Goal: Task Accomplishment & Management: Manage account settings

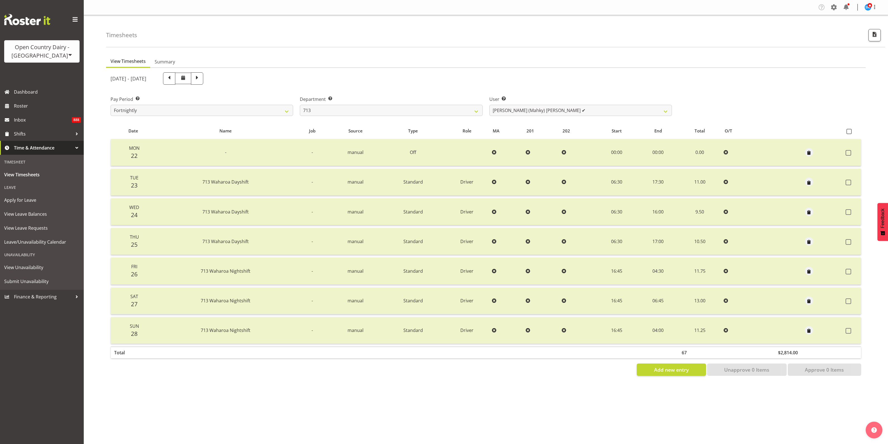
select select "716"
click at [666, 111] on select "[PERSON_NAME] (Mahky) [PERSON_NAME] ✔ [PERSON_NAME] ✔ [PERSON_NAME] ✔" at bounding box center [581, 110] width 183 height 11
click at [490, 105] on select "[PERSON_NAME] (Mahky) [PERSON_NAME] ✔ [PERSON_NAME] ✔ [PERSON_NAME] ✔" at bounding box center [581, 110] width 183 height 11
click at [664, 112] on select "[PERSON_NAME] (Mahky) [PERSON_NAME] ✔ [PERSON_NAME] ✔ [PERSON_NAME] ✔" at bounding box center [581, 110] width 183 height 11
select select "8201"
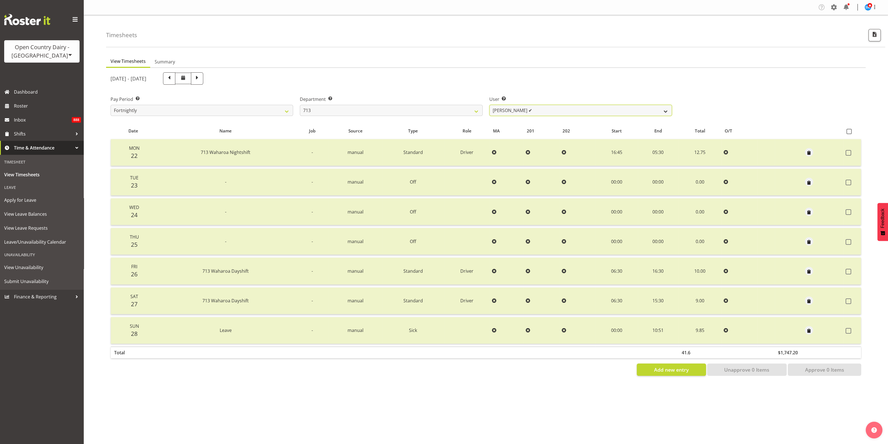
click at [490, 105] on select "[PERSON_NAME] (Mahky) [PERSON_NAME] ✔ [PERSON_NAME] ✔ [PERSON_NAME] ✔" at bounding box center [581, 110] width 183 height 11
click at [810, 183] on span "button" at bounding box center [809, 182] width 6 height 6
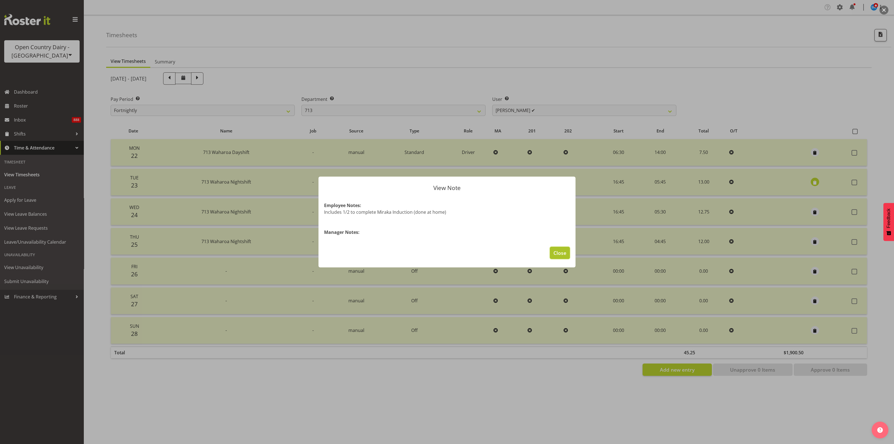
click at [564, 251] on span "Close" at bounding box center [559, 252] width 13 height 7
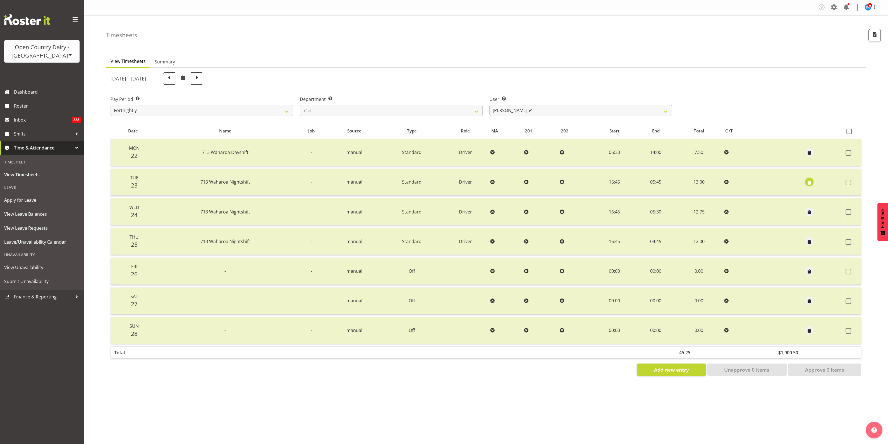
click at [809, 182] on span "button" at bounding box center [809, 182] width 6 height 6
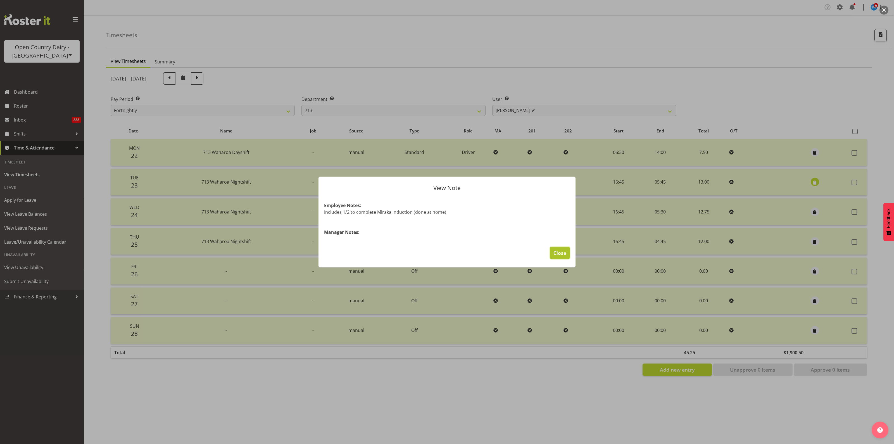
click at [564, 253] on span "Close" at bounding box center [559, 252] width 13 height 7
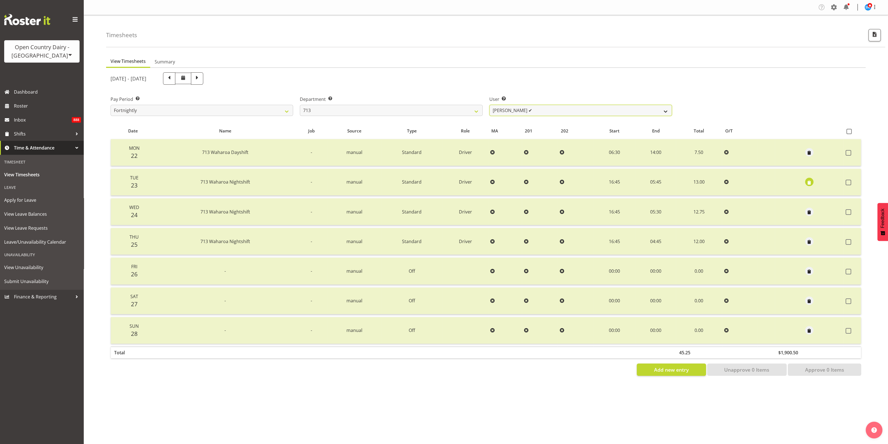
click at [665, 112] on select "[PERSON_NAME] (Mahky) [PERSON_NAME] ✔ [PERSON_NAME] ✔ [PERSON_NAME] ✔" at bounding box center [581, 110] width 183 height 11
click at [473, 111] on select "701 702 703 704 705 706 707 708 709 710 711 712 713 714 715 716 717 718 719 720" at bounding box center [391, 110] width 183 height 11
select select "805"
click at [300, 105] on select "701 702 703 704 705 706 707 708 709 710 711 712 713 714 715 716 717 718 719 720" at bounding box center [391, 110] width 183 height 11
select select "10244"
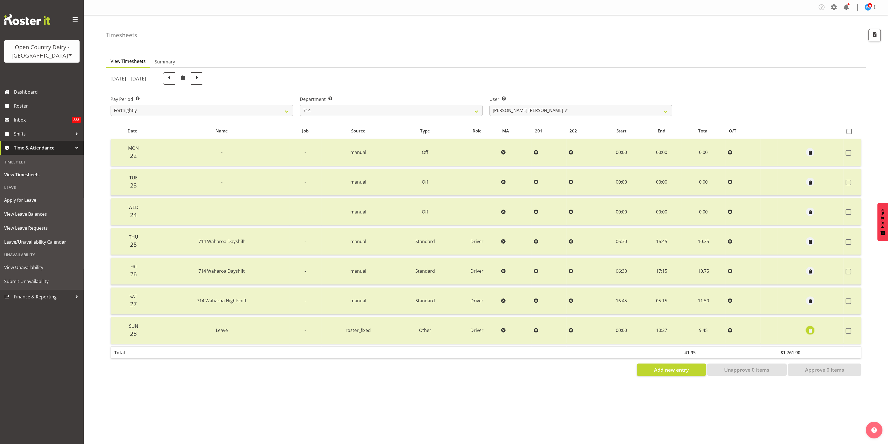
click at [811, 331] on span "button" at bounding box center [810, 331] width 6 height 6
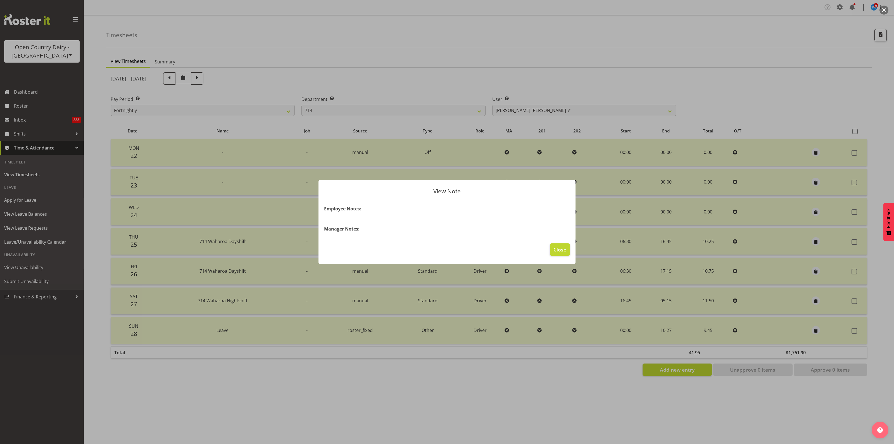
click at [363, 232] on h4 "Manager Notes:" at bounding box center [447, 228] width 246 height 7
click at [363, 236] on section "Employee Notes: Manager Notes:" at bounding box center [446, 219] width 257 height 38
click at [563, 249] on span "Close" at bounding box center [559, 249] width 13 height 7
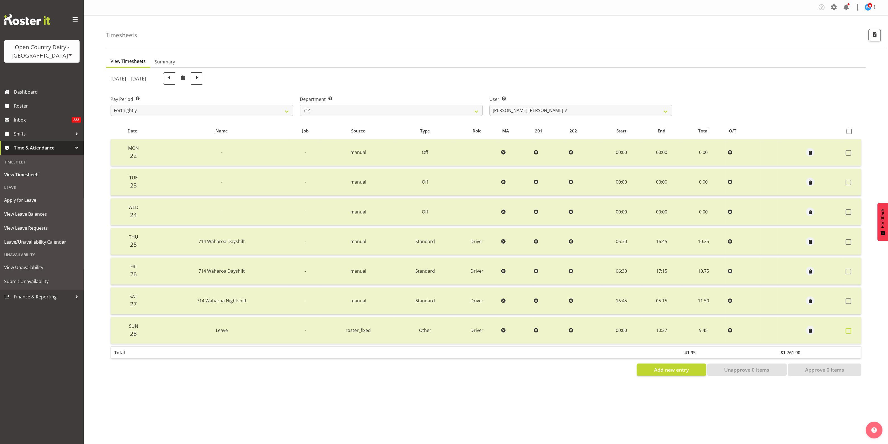
click at [851, 331] on span at bounding box center [849, 331] width 6 height 6
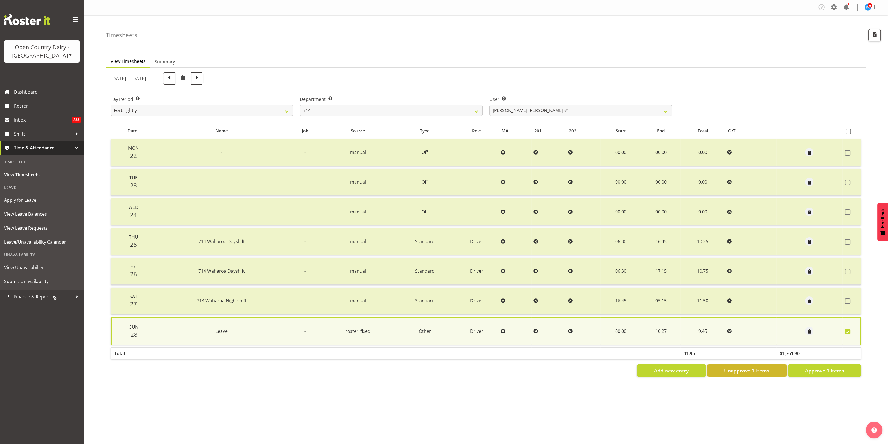
click at [759, 371] on span "Unapprove 1 Items" at bounding box center [747, 370] width 45 height 7
checkbox input "false"
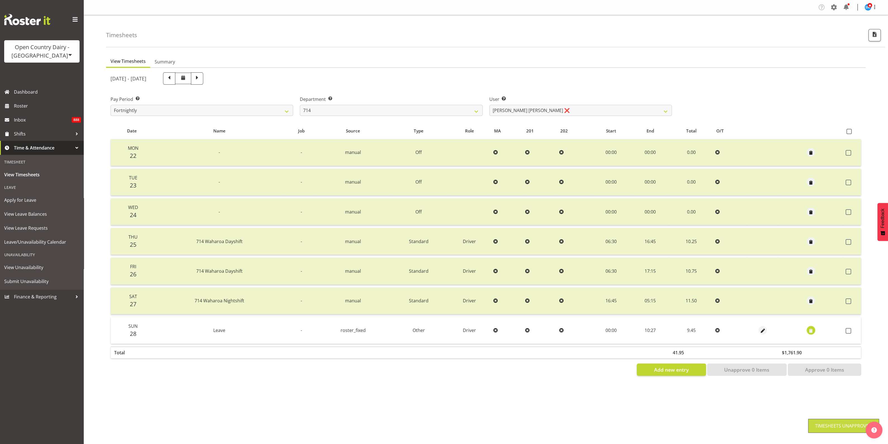
click at [809, 332] on span "button" at bounding box center [811, 331] width 6 height 6
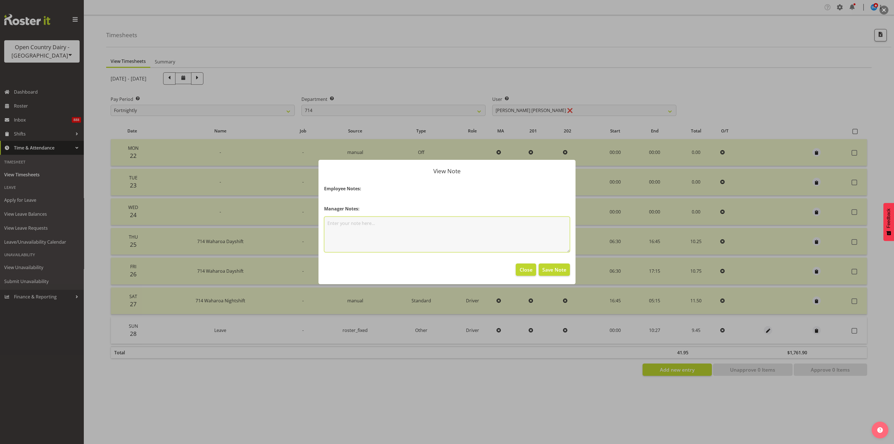
click at [429, 245] on textarea at bounding box center [447, 234] width 246 height 36
type textarea "Post incident leave - approved by [PERSON_NAME]"
click at [553, 270] on span "Save Note" at bounding box center [554, 269] width 24 height 7
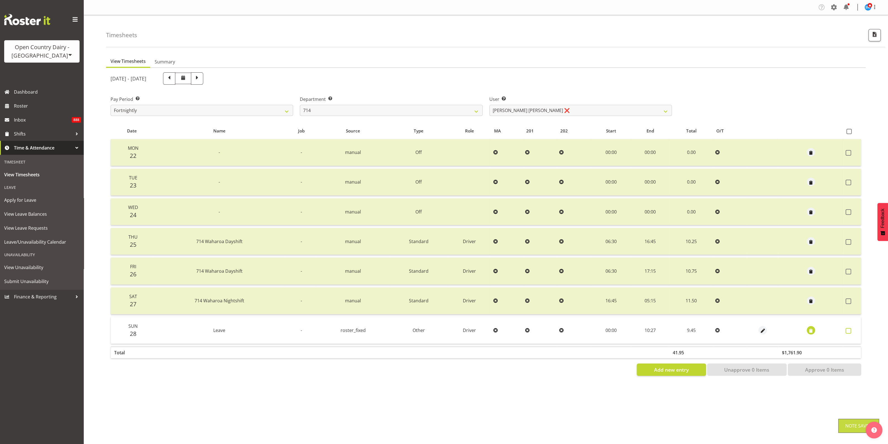
click at [847, 330] on span at bounding box center [849, 331] width 6 height 6
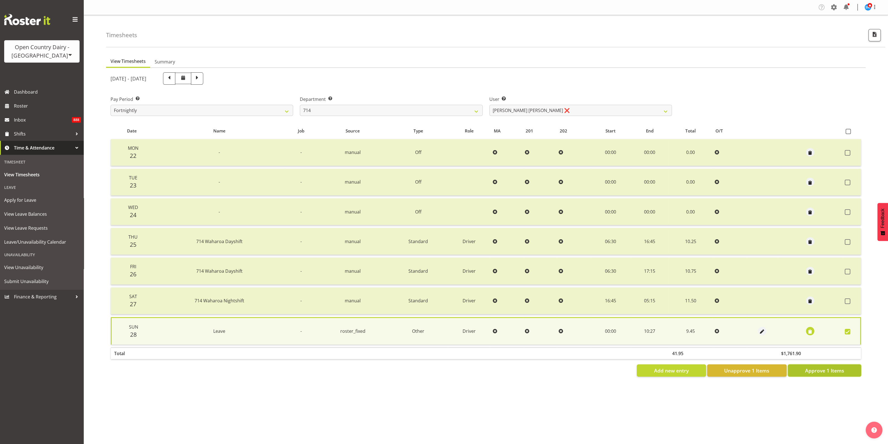
click at [841, 367] on span "Approve 1 Items" at bounding box center [824, 370] width 39 height 7
checkbox input "false"
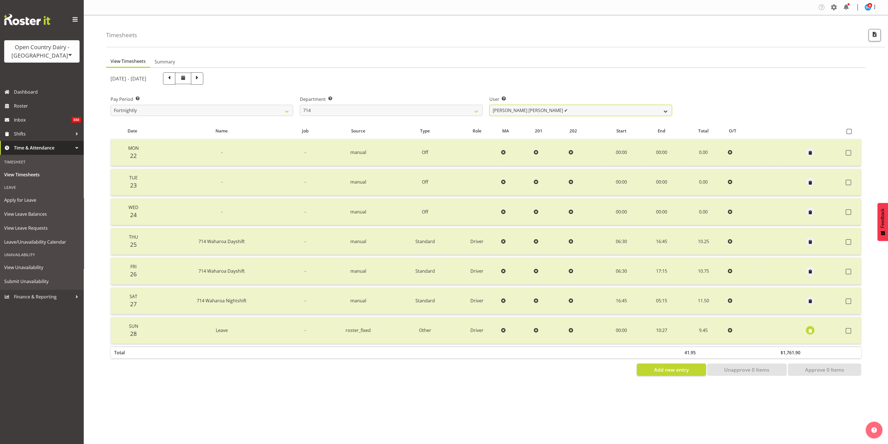
click at [665, 111] on select "[PERSON_NAME] [PERSON_NAME] ✔ [PERSON_NAME] ✔ [PERSON_NAME] ✔ [PERSON_NAME] ✔" at bounding box center [581, 110] width 183 height 11
click at [490, 105] on select "[PERSON_NAME] [PERSON_NAME] ✔ [PERSON_NAME] ✔ [PERSON_NAME] ✔ [PERSON_NAME] ✔" at bounding box center [581, 110] width 183 height 11
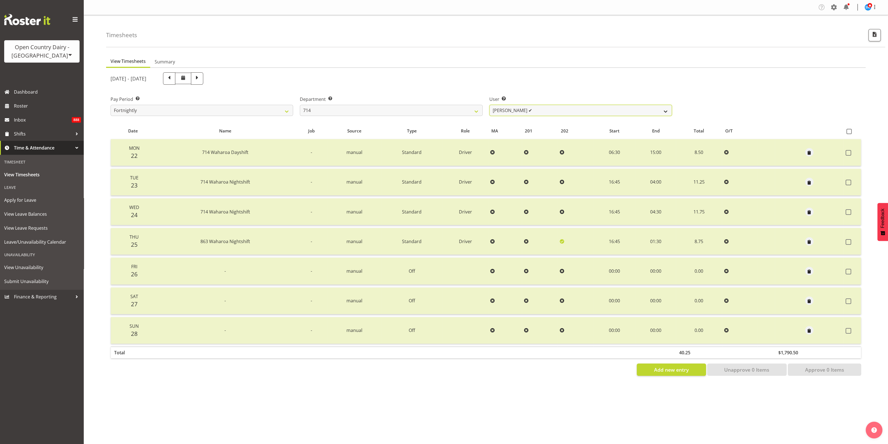
click at [669, 112] on select "[PERSON_NAME] [PERSON_NAME] ✔ [PERSON_NAME] ✔ [PERSON_NAME] ✔ [PERSON_NAME] ✔" at bounding box center [581, 110] width 183 height 11
click at [490, 105] on select "[PERSON_NAME] [PERSON_NAME] ✔ [PERSON_NAME] ✔ [PERSON_NAME] ✔ [PERSON_NAME] ✔" at bounding box center [581, 110] width 183 height 11
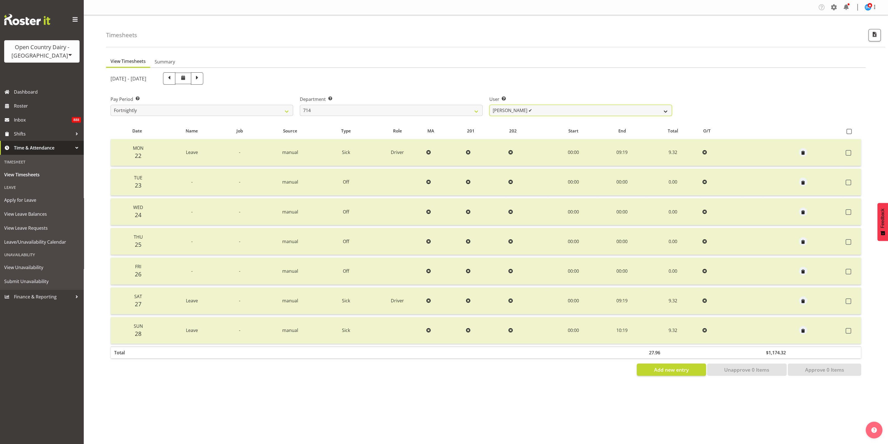
click at [666, 112] on select "[PERSON_NAME] [PERSON_NAME] ✔ [PERSON_NAME] ✔ [PERSON_NAME] ✔ [PERSON_NAME] ✔" at bounding box center [581, 110] width 183 height 11
select select "10081"
click at [490, 105] on select "[PERSON_NAME] [PERSON_NAME] ✔ [PERSON_NAME] ✔ [PERSON_NAME] ✔ [PERSON_NAME] ✔" at bounding box center [581, 110] width 183 height 11
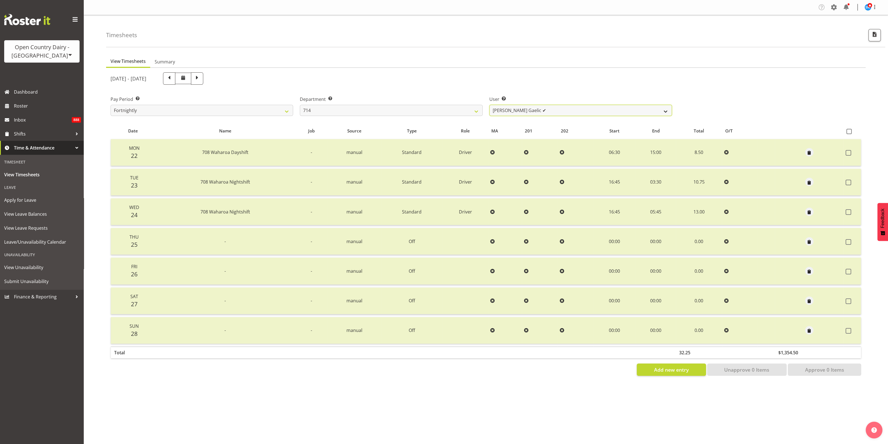
click at [658, 110] on select "[PERSON_NAME] [PERSON_NAME] ✔ [PERSON_NAME] ✔ [PERSON_NAME] ✔ [PERSON_NAME] ✔" at bounding box center [581, 110] width 183 height 11
click at [469, 109] on select "701 702 703 704 705 706 707 708 709 710 711 712 713 714 715 716 717 718 719 720" at bounding box center [391, 110] width 183 height 11
select select "820"
click at [300, 105] on select "701 702 703 704 705 706 707 708 709 710 711 712 713 714 715 716 717 718 719 720" at bounding box center [391, 110] width 183 height 11
click at [664, 111] on select "[PERSON_NAME] ✔ [PERSON_NAME] ✔ [PERSON_NAME] ✔ [PERSON_NAME] ✔" at bounding box center [581, 110] width 183 height 11
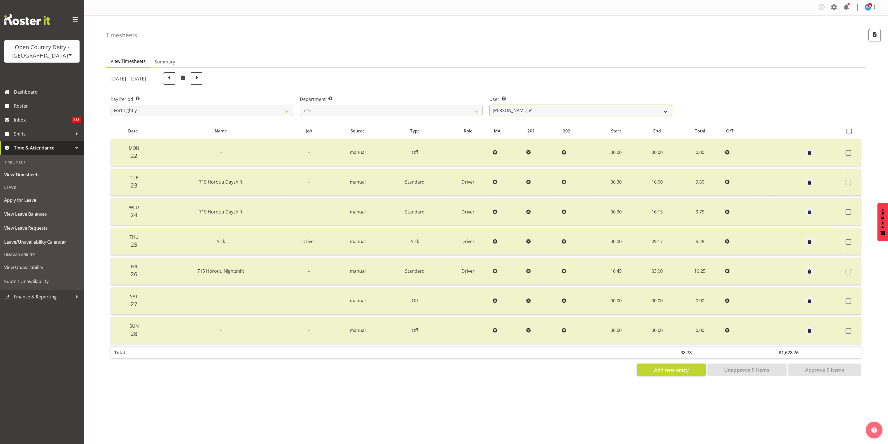
click at [490, 105] on select "[PERSON_NAME] ✔ [PERSON_NAME] ✔ [PERSON_NAME] ✔ [PERSON_NAME] ✔" at bounding box center [581, 110] width 183 height 11
click at [666, 111] on select "[PERSON_NAME] ✔ [PERSON_NAME] ✔ [PERSON_NAME] ✔ [PERSON_NAME] ✔" at bounding box center [581, 110] width 183 height 11
click at [490, 105] on select "[PERSON_NAME] ✔ [PERSON_NAME] ✔ [PERSON_NAME] ✔ [PERSON_NAME] ✔" at bounding box center [581, 110] width 183 height 11
click at [664, 109] on select "[PERSON_NAME] ✔ [PERSON_NAME] ✔ [PERSON_NAME] ✔ [PERSON_NAME] ✔" at bounding box center [581, 110] width 183 height 11
select select "8499"
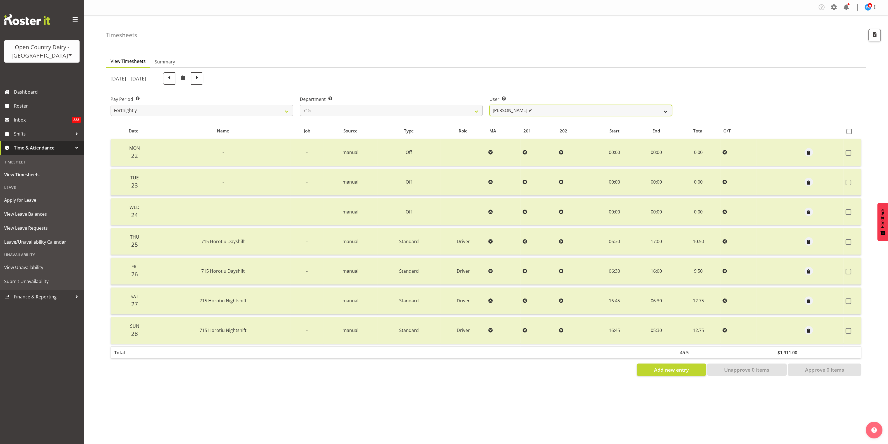
click at [490, 105] on select "[PERSON_NAME] ✔ [PERSON_NAME] ✔ [PERSON_NAME] ✔ [PERSON_NAME] ✔" at bounding box center [581, 110] width 183 height 11
click at [664, 109] on select "[PERSON_NAME] ✔ [PERSON_NAME] ✔ [PERSON_NAME] ✔ [PERSON_NAME] ✔" at bounding box center [581, 110] width 183 height 11
click at [697, 101] on div "Pay Period Select which pay period you would like to view. Fortnightly Departme…" at bounding box center [486, 103] width 758 height 31
click at [668, 111] on select "[PERSON_NAME] ✔ [PERSON_NAME] ✔ [PERSON_NAME] ✔ [PERSON_NAME] ✔" at bounding box center [581, 110] width 183 height 11
drag, startPoint x: 687, startPoint y: 82, endPoint x: 681, endPoint y: 82, distance: 5.9
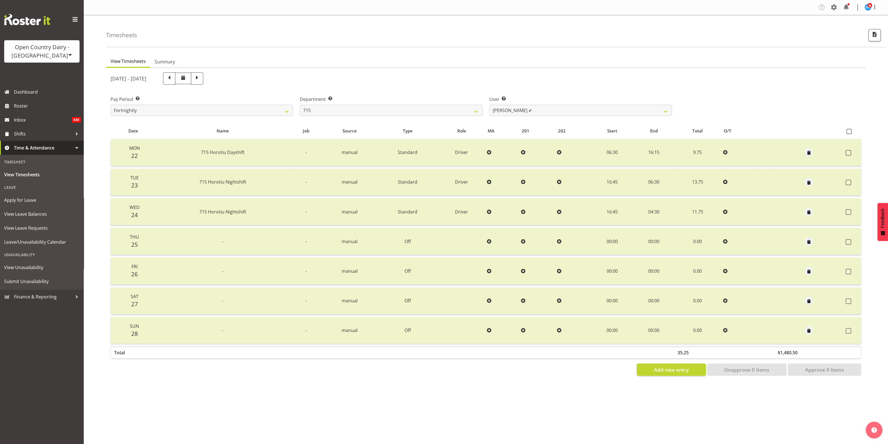
click at [687, 81] on div "[DATE] - [DATE]" at bounding box center [486, 78] width 758 height 19
click at [478, 110] on select "701 702 703 704 705 706 707 708 709 710 711 712 713 714 715 716 717 718 719 720" at bounding box center [391, 110] width 183 height 11
select select "754"
click at [300, 105] on select "701 702 703 704 705 706 707 708 709 710 711 712 713 714 715 716 717 718 719 720" at bounding box center [391, 110] width 183 height 11
click at [809, 181] on span "button" at bounding box center [809, 182] width 6 height 6
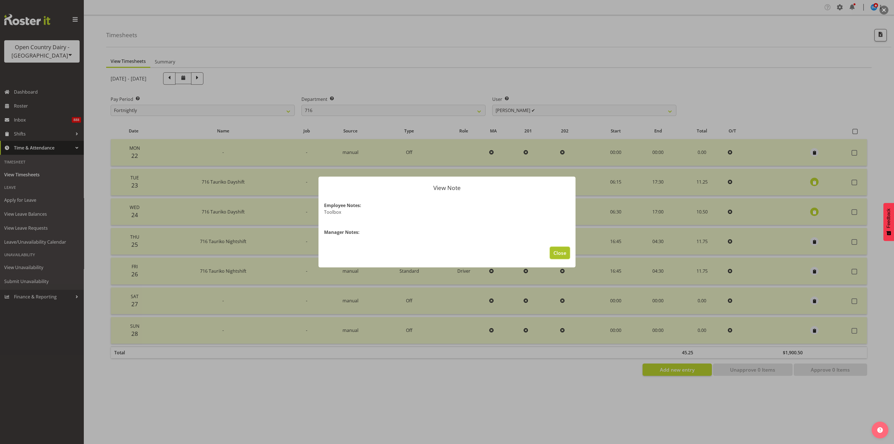
click at [559, 251] on span "Close" at bounding box center [559, 252] width 13 height 7
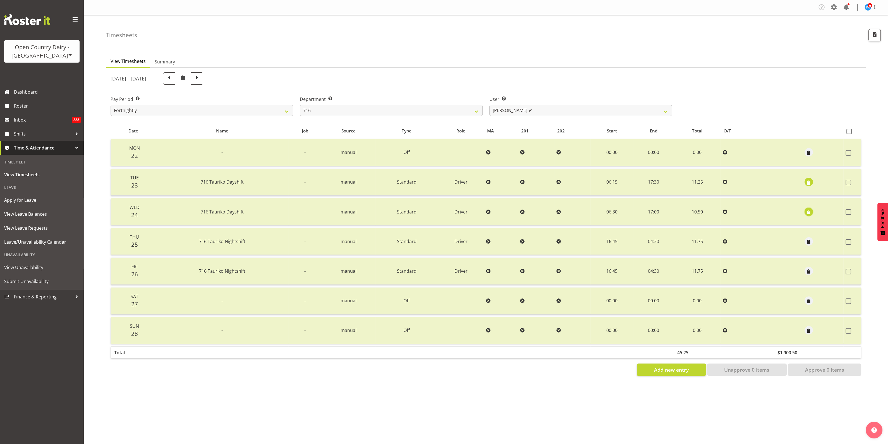
click at [810, 213] on span "button" at bounding box center [809, 212] width 6 height 6
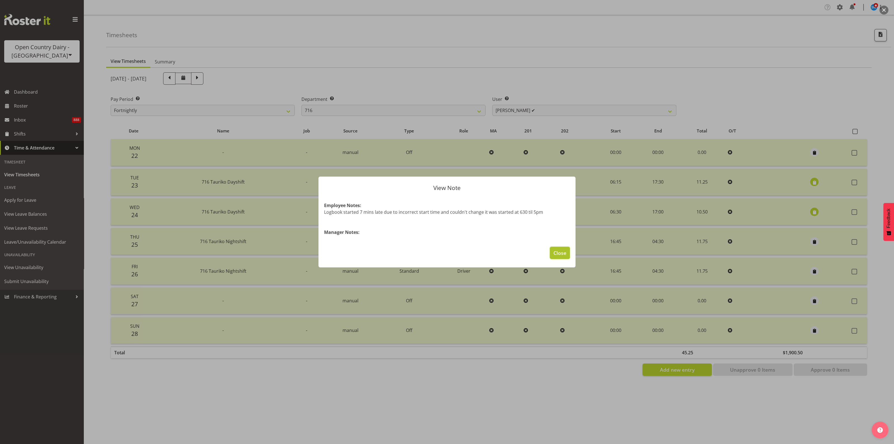
click at [561, 252] on span "Close" at bounding box center [559, 252] width 13 height 7
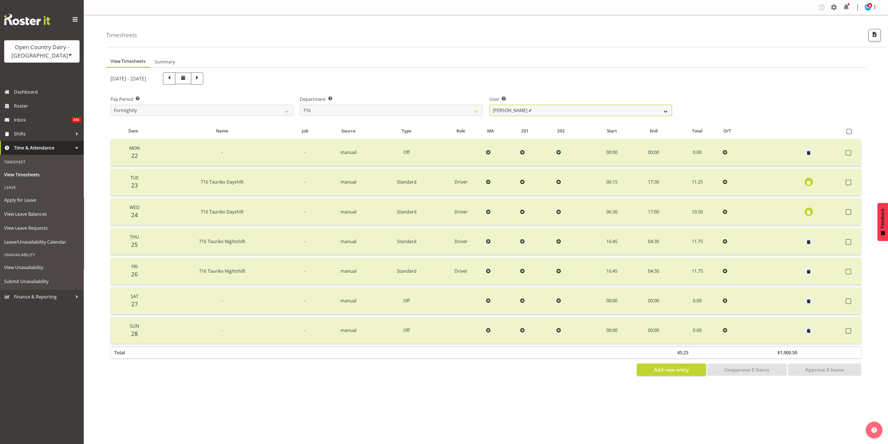
click at [666, 111] on select "[PERSON_NAME] ✔ [PERSON_NAME] ✔ [PERSON_NAME] ✔ [PERSON_NAME] ✔" at bounding box center [581, 110] width 183 height 11
select select "10867"
click at [490, 105] on select "[PERSON_NAME] ✔ [PERSON_NAME] ✔ [PERSON_NAME] ✔ [PERSON_NAME] ✔" at bounding box center [581, 110] width 183 height 11
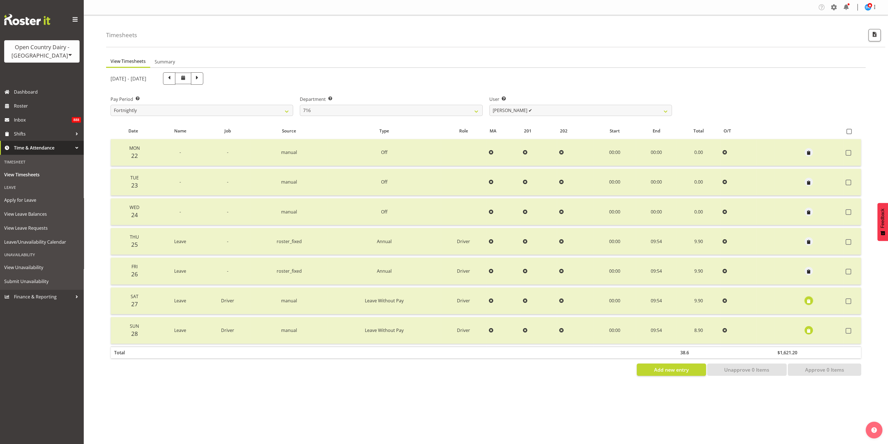
click at [808, 298] on span "button" at bounding box center [809, 301] width 6 height 6
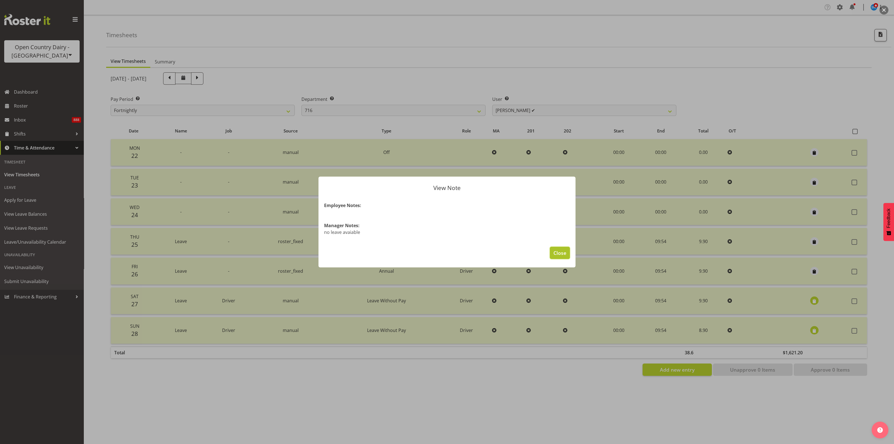
click at [565, 252] on span "Close" at bounding box center [559, 252] width 13 height 7
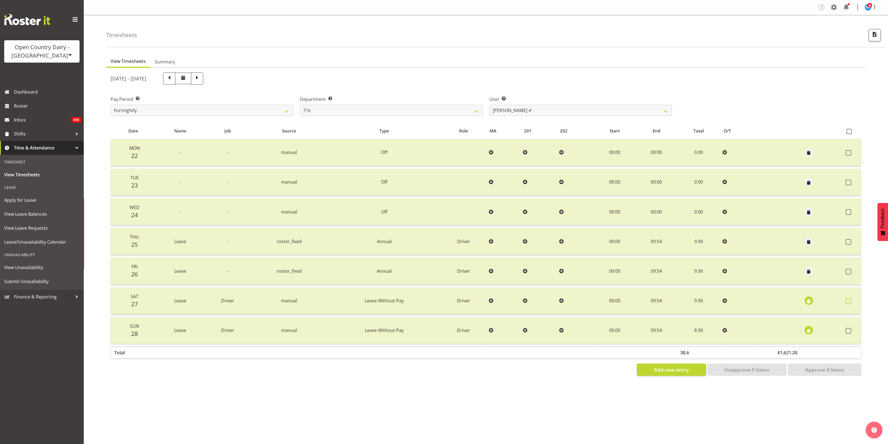
click at [849, 299] on span at bounding box center [849, 301] width 6 height 6
checkbox input "true"
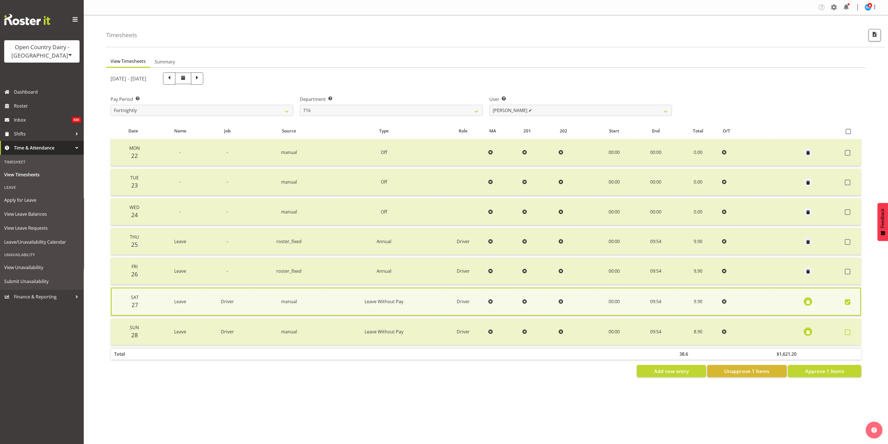
click at [849, 331] on span at bounding box center [848, 332] width 6 height 6
checkbox input "true"
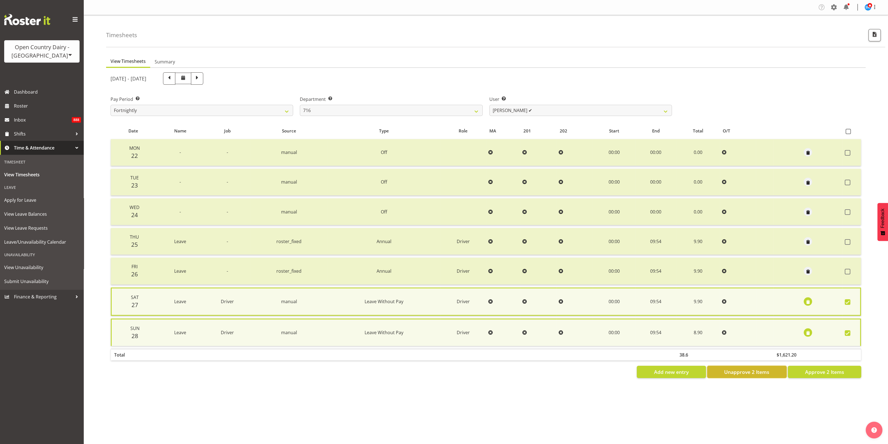
click at [772, 371] on button "Unapprove 2 Items" at bounding box center [747, 372] width 80 height 12
checkbox input "false"
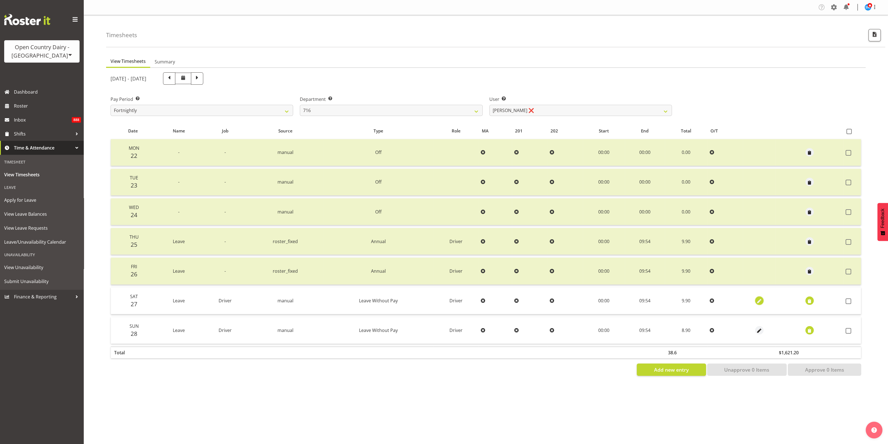
click at [758, 298] on span "button" at bounding box center [759, 301] width 6 height 6
select select "Leave Without Pay"
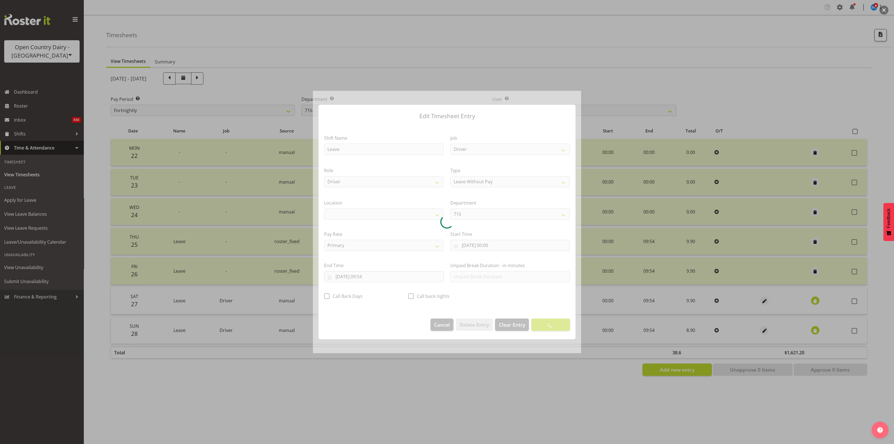
select select "1054"
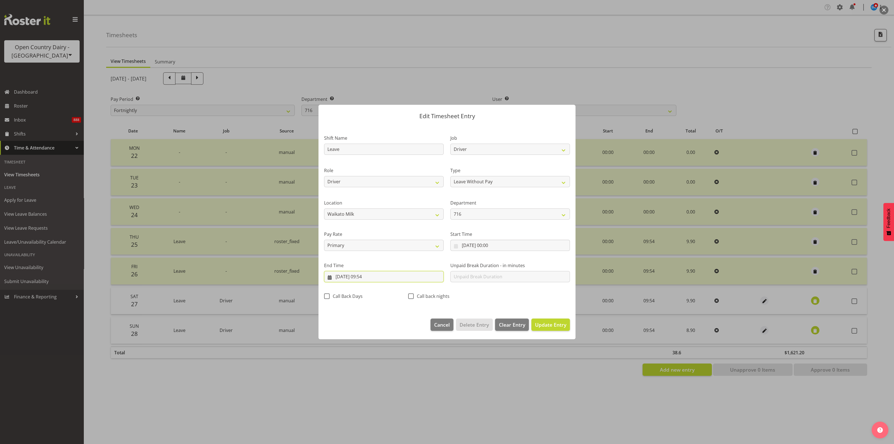
click at [370, 275] on input "[DATE] 09:54" at bounding box center [384, 276] width 120 height 11
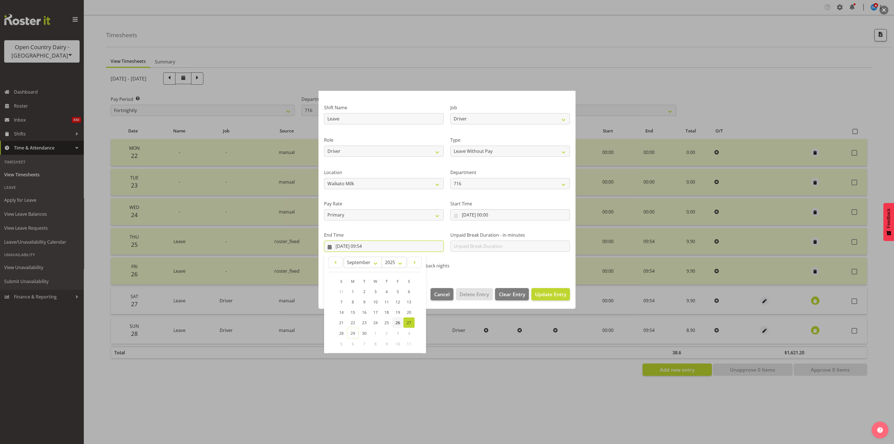
scroll to position [56, 0]
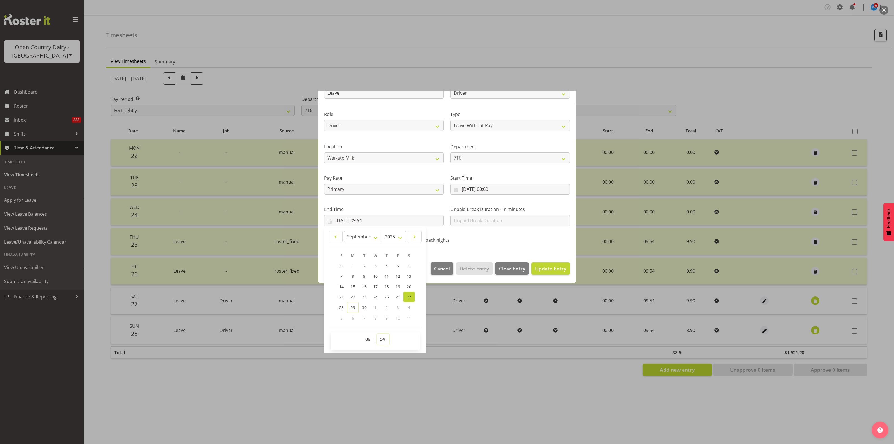
click at [384, 336] on select "00 01 02 03 04 05 06 07 08 09 10 11 12 13 14 15 16 17 18 19 20 21 22 23 24 25 2…" at bounding box center [383, 338] width 13 height 11
select select "8"
click at [377, 333] on select "00 01 02 03 04 05 06 07 08 09 10 11 12 13 14 15 16 17 18 19 20 21 22 23 24 25 2…" at bounding box center [383, 338] width 13 height 11
type input "[DATE] 09:08"
click at [547, 268] on span "Update Entry" at bounding box center [550, 268] width 31 height 7
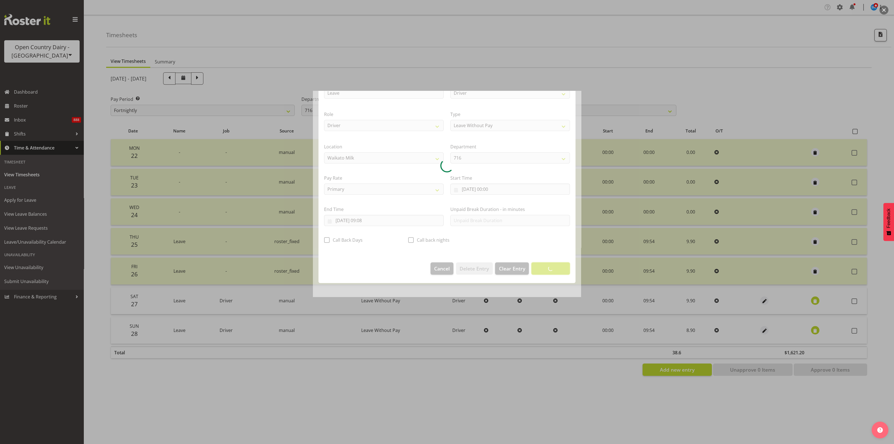
scroll to position [0, 0]
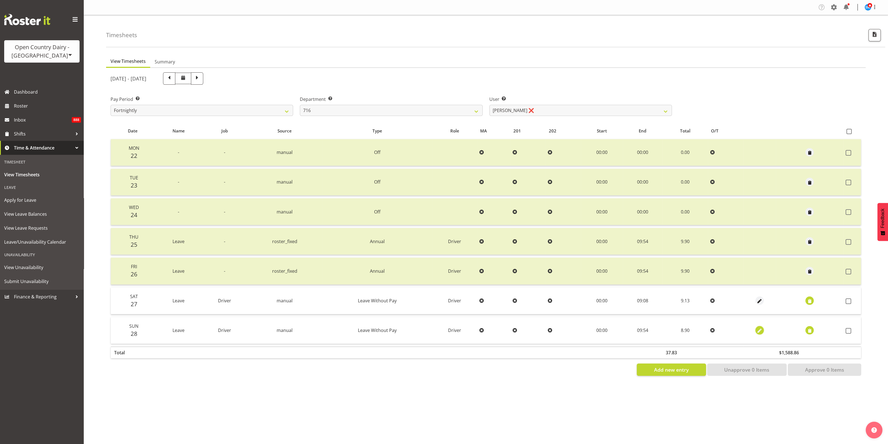
click at [757, 330] on span "button" at bounding box center [760, 331] width 6 height 6
select select "Leave Without Pay"
select select "8"
select select "2025"
select select "9"
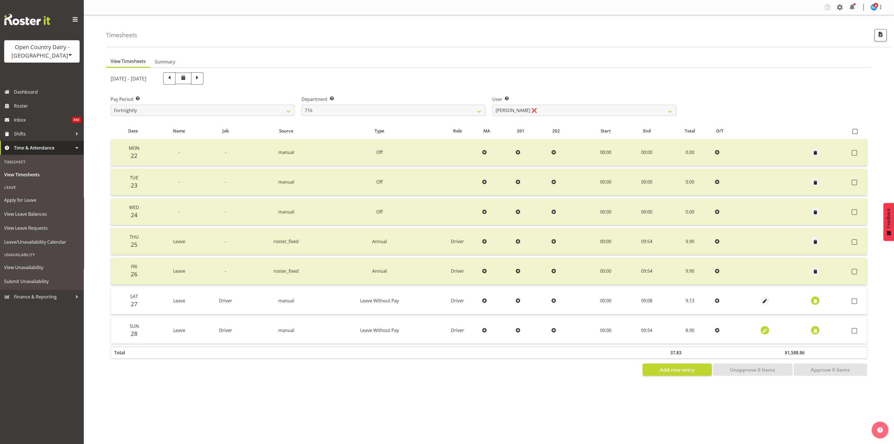
select select "54"
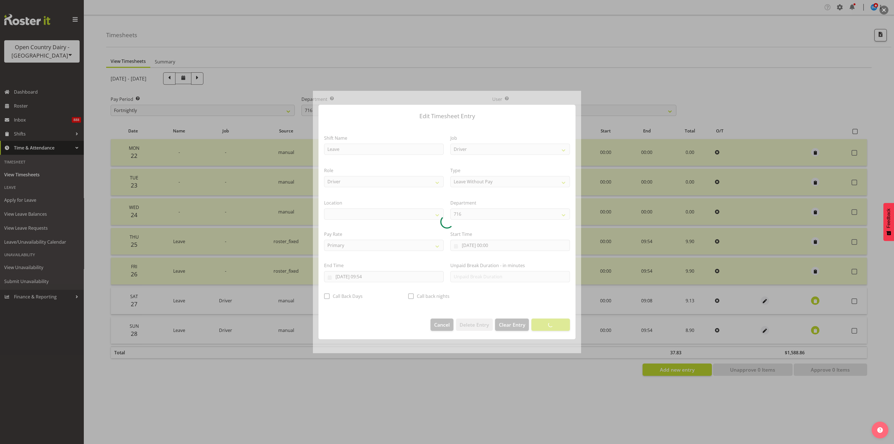
select select "1054"
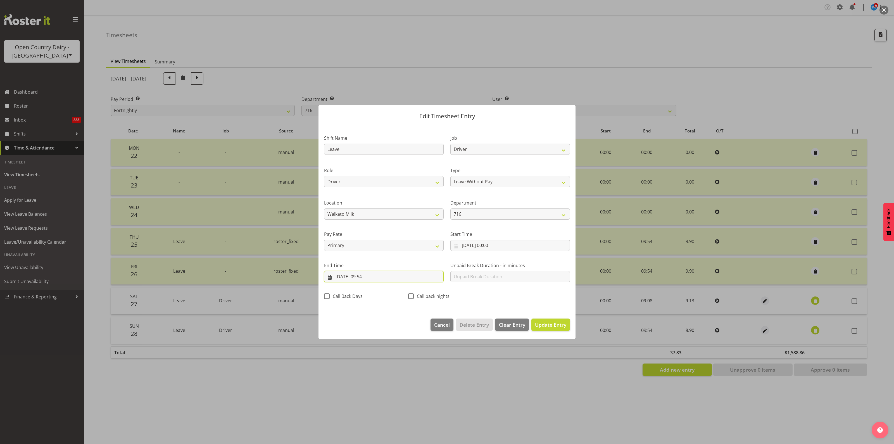
click at [370, 276] on input "[DATE] 09:54" at bounding box center [384, 276] width 120 height 11
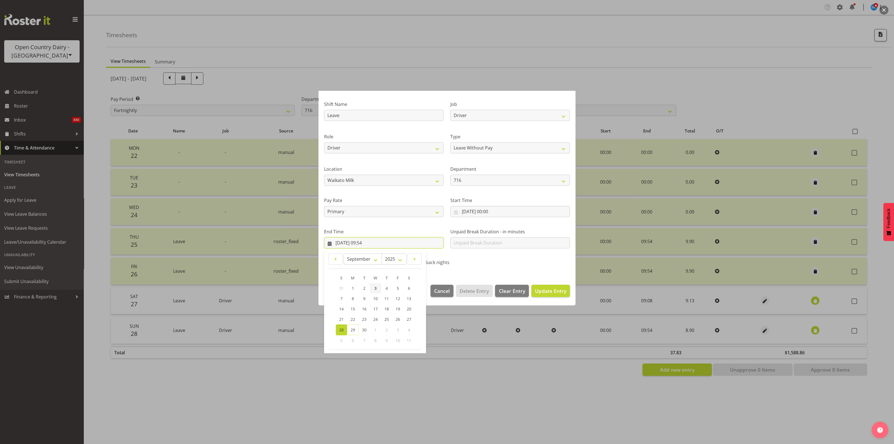
scroll to position [56, 0]
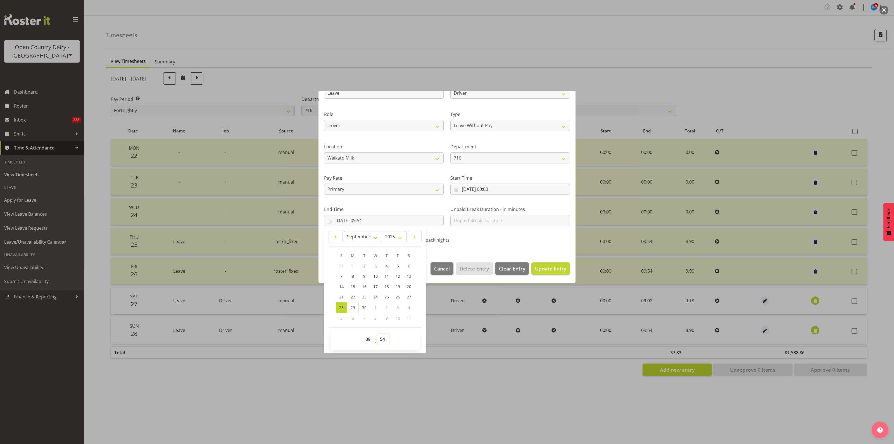
click at [382, 339] on select "00 01 02 03 04 05 06 07 08 09 10 11 12 13 14 15 16 17 18 19 20 21 22 23 24 25 2…" at bounding box center [383, 338] width 13 height 11
select select "8"
click at [377, 333] on select "00 01 02 03 04 05 06 07 08 09 10 11 12 13 14 15 16 17 18 19 20 21 22 23 24 25 2…" at bounding box center [383, 338] width 13 height 11
type input "[DATE] 09:08"
click at [539, 265] on span "Update Entry" at bounding box center [550, 268] width 31 height 7
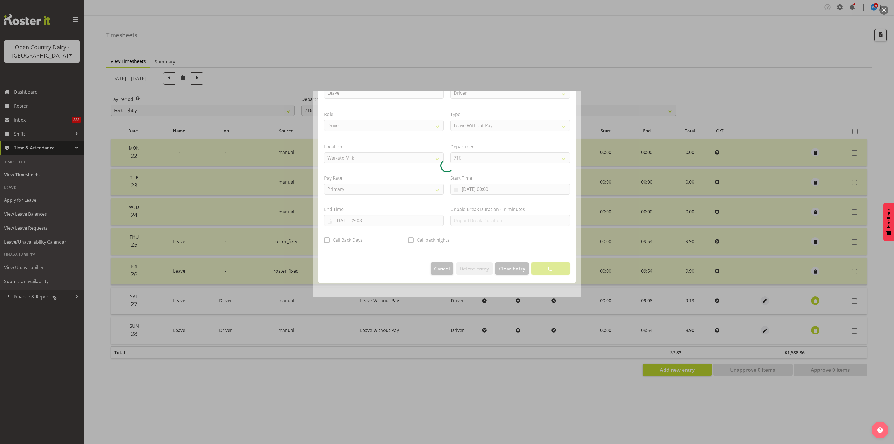
scroll to position [0, 0]
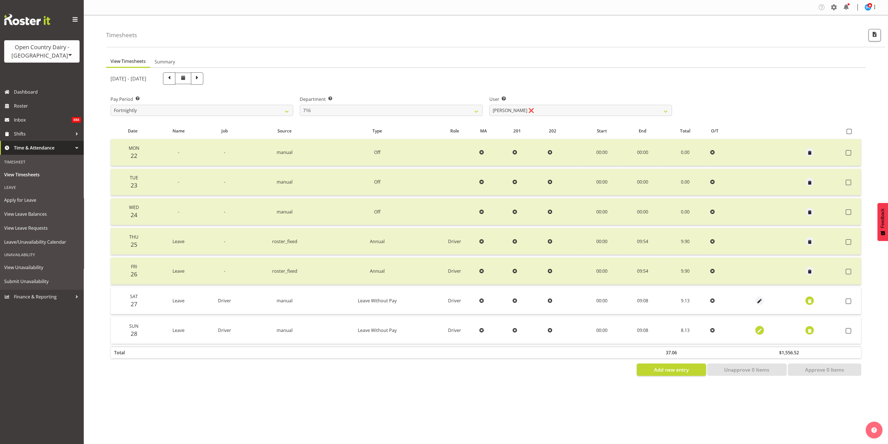
click at [759, 332] on span "button" at bounding box center [760, 331] width 6 height 6
select select "Leave Without Pay"
select select "8"
select select "2025"
select select "9"
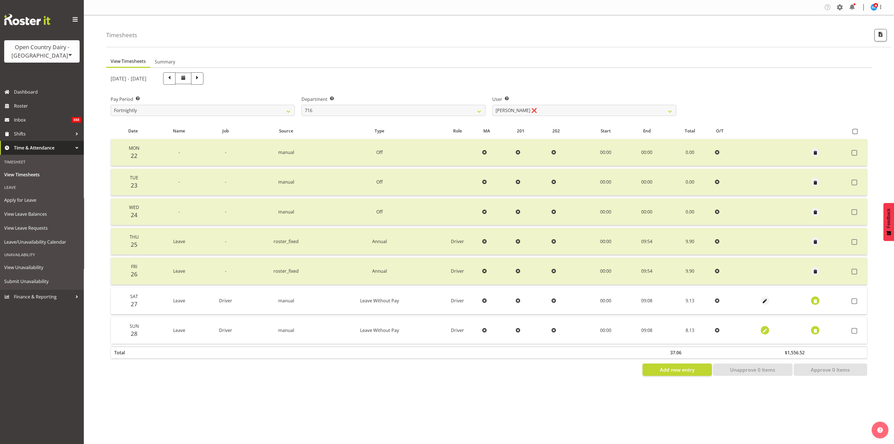
select select "8"
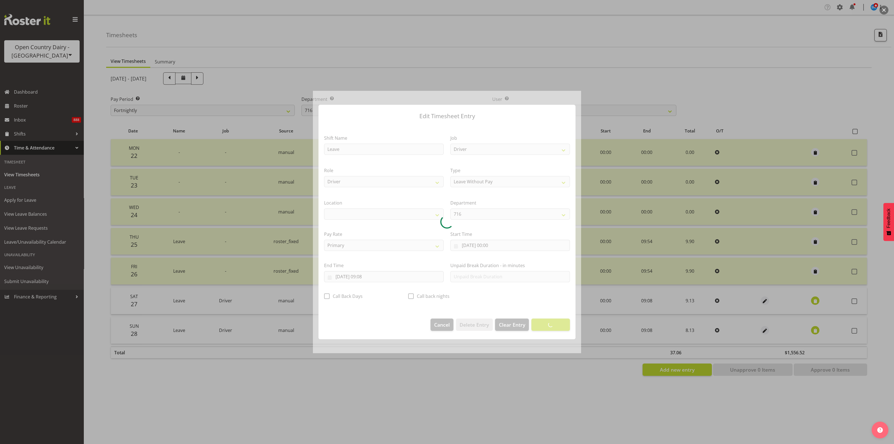
select select "1054"
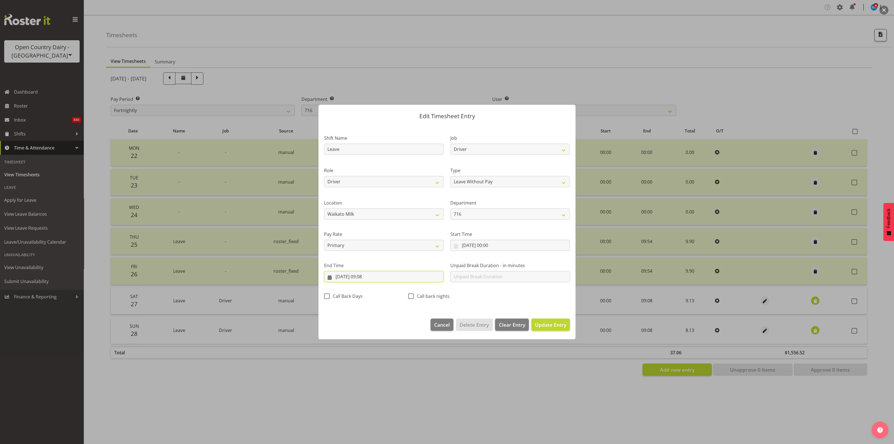
click at [367, 275] on input "[DATE] 09:08" at bounding box center [384, 276] width 120 height 11
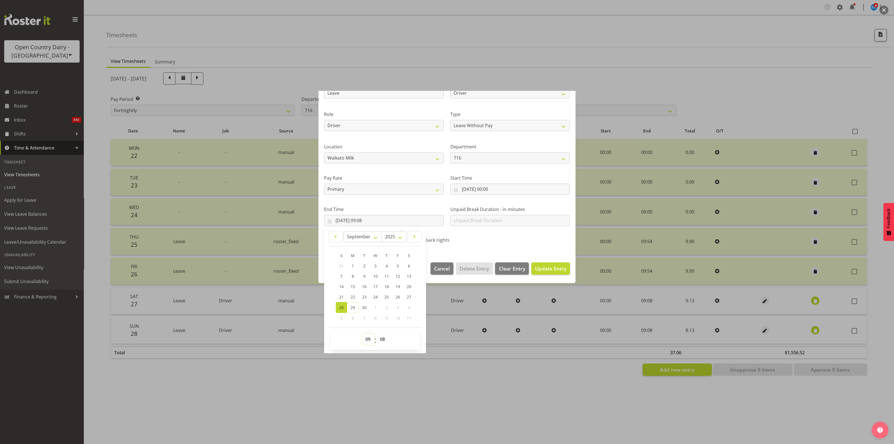
click at [365, 337] on select "00 01 02 03 04 05 06 07 08 09 10 11 12 13 14 15 16 17 18 19 20 21 22 23" at bounding box center [368, 338] width 13 height 11
click at [366, 337] on select "00 01 02 03 04 05 06 07 08 09 10 11 12 13 14 15 16 17 18 19 20 21 22 23" at bounding box center [368, 338] width 13 height 11
click at [368, 334] on select "00 01 02 03 04 05 06 07 08 09 10 11 12 13 14 15 16 17 18 19 20 21 22 23" at bounding box center [368, 338] width 13 height 11
select select "10"
click at [362, 333] on select "00 01 02 03 04 05 06 07 08 09 10 11 12 13 14 15 16 17 18 19 20 21 22 23" at bounding box center [368, 338] width 13 height 11
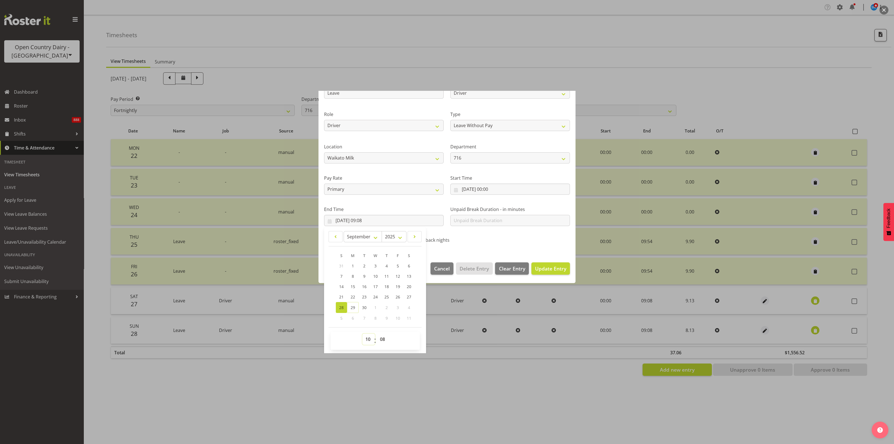
type input "[DATE] 10:08"
click at [544, 267] on span "Update Entry" at bounding box center [550, 268] width 31 height 7
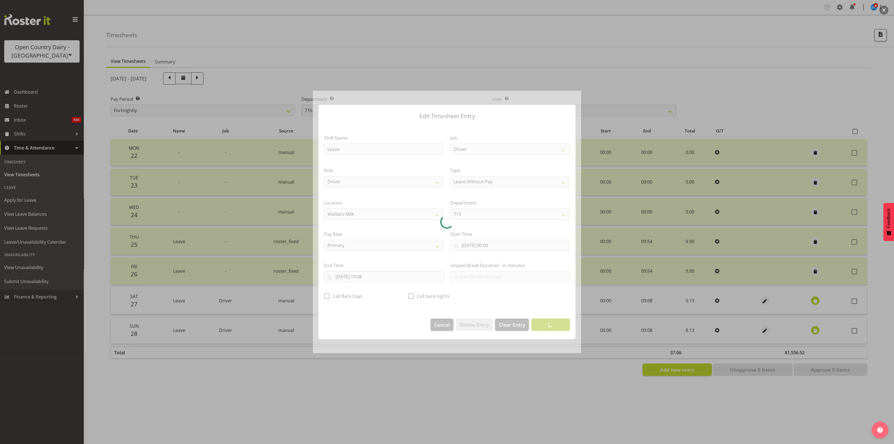
scroll to position [0, 0]
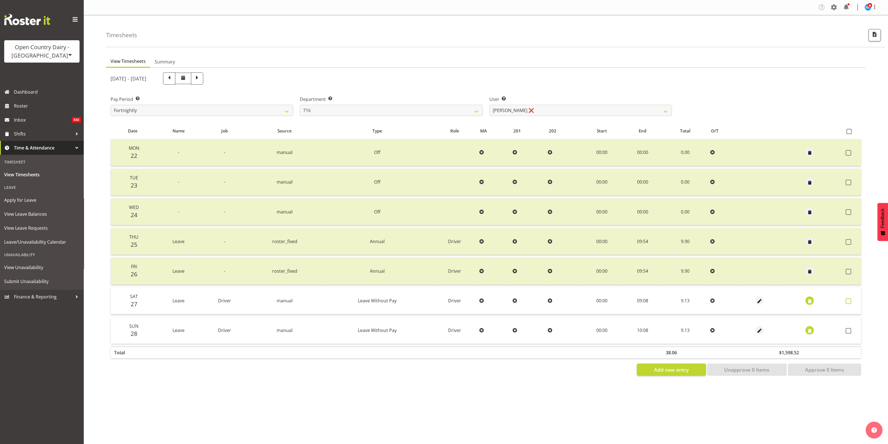
click at [849, 301] on span at bounding box center [849, 301] width 6 height 6
checkbox input "true"
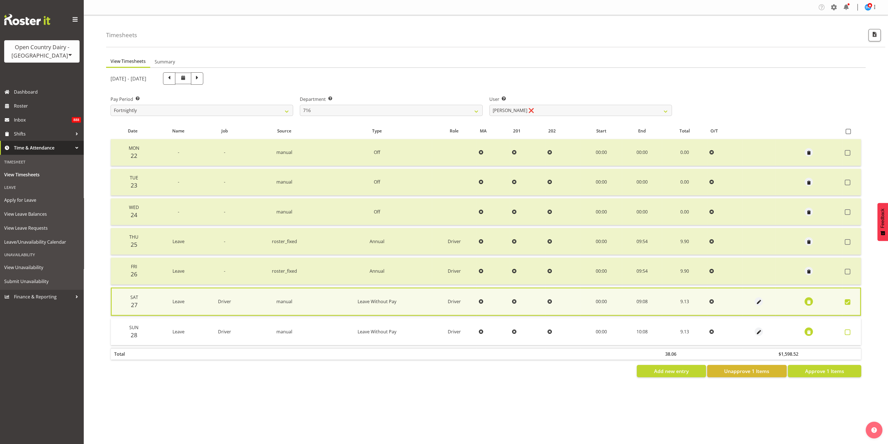
click at [848, 332] on span at bounding box center [848, 332] width 6 height 6
checkbox input "true"
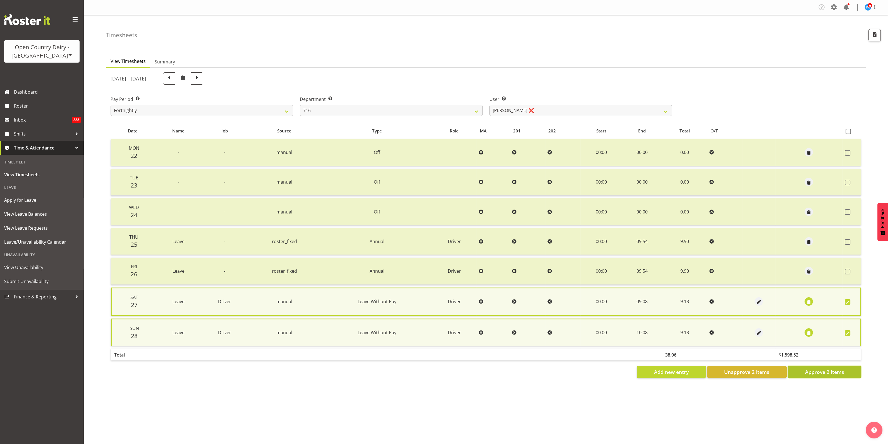
click at [848, 369] on button "Approve 2 Items" at bounding box center [824, 372] width 73 height 12
checkbox input "false"
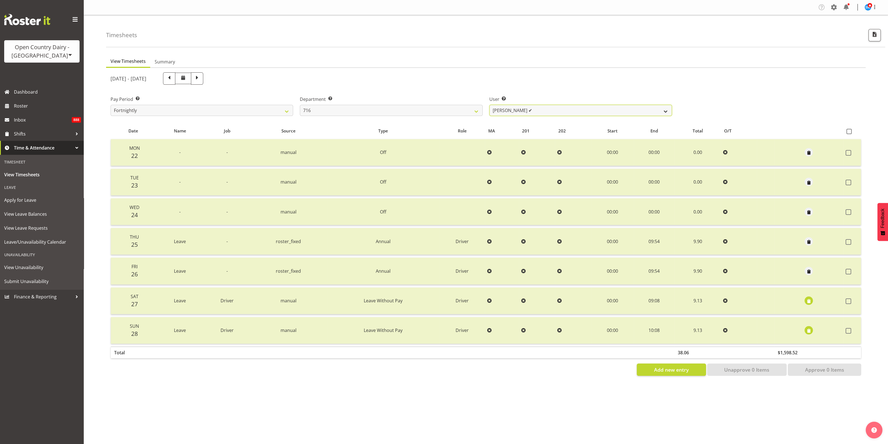
click at [661, 111] on select "[PERSON_NAME] ✔ [PERSON_NAME] ✔ [PERSON_NAME] ✔ [PERSON_NAME] ✔" at bounding box center [581, 110] width 183 height 11
click at [490, 105] on select "[PERSON_NAME] ✔ [PERSON_NAME] ✔ [PERSON_NAME] ✔ [PERSON_NAME] ✔" at bounding box center [581, 110] width 183 height 11
click at [662, 112] on select "[PERSON_NAME] ✔ [PERSON_NAME] ✔ [PERSON_NAME] ✔ [PERSON_NAME] ✔" at bounding box center [581, 110] width 183 height 11
select select "10336"
click at [490, 105] on select "[PERSON_NAME] ✔ [PERSON_NAME] ✔ [PERSON_NAME] ✔ [PERSON_NAME] ✔" at bounding box center [581, 110] width 183 height 11
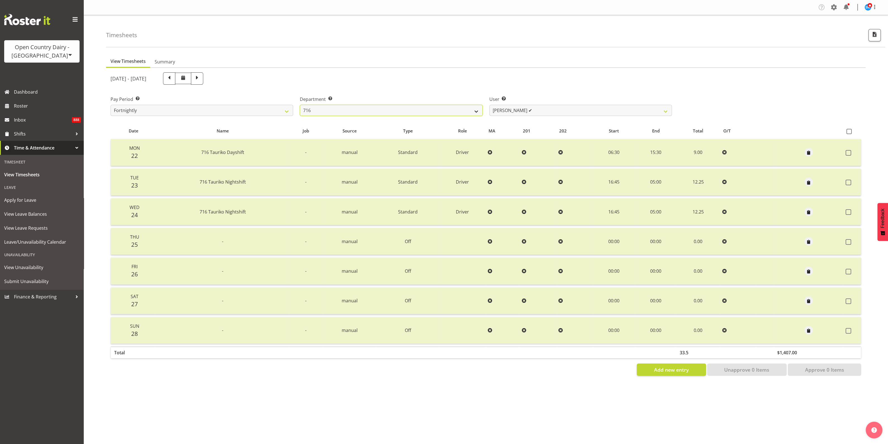
click at [475, 111] on select "701 702 703 704 705 706 707 708 709 710 711 712 713 714 715 716 717 718 719 720" at bounding box center [391, 110] width 183 height 11
select select "758"
click at [300, 105] on select "701 702 703 704 705 706 707 708 709 710 711 712 713 714 715 716 717 718 719 720" at bounding box center [391, 110] width 183 height 11
click at [810, 150] on span "button" at bounding box center [809, 153] width 6 height 6
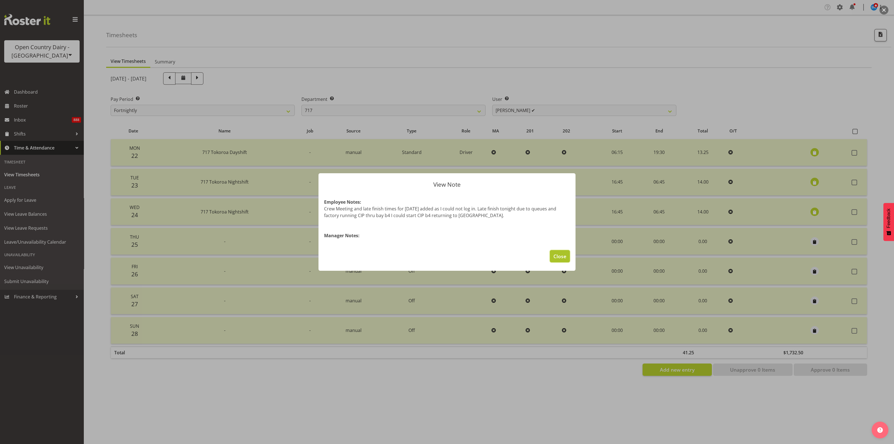
click at [560, 255] on span "Close" at bounding box center [559, 255] width 13 height 7
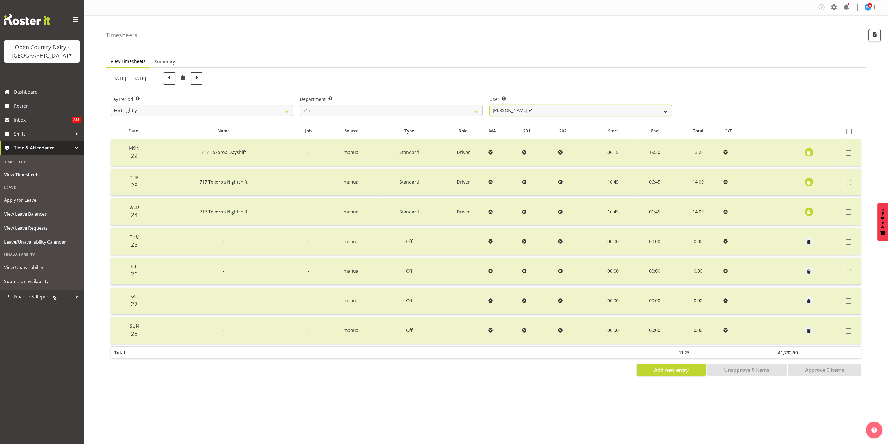
click at [665, 108] on select "[PERSON_NAME] ✔ Dodge [PERSON_NAME] ✔ [PERSON_NAME] ✔ [PERSON_NAME] ✔" at bounding box center [581, 110] width 183 height 11
click at [490, 105] on select "[PERSON_NAME] ✔ Dodge [PERSON_NAME] ✔ [PERSON_NAME] ✔ [PERSON_NAME] ✔" at bounding box center [581, 110] width 183 height 11
click at [810, 180] on span "button" at bounding box center [809, 182] width 6 height 6
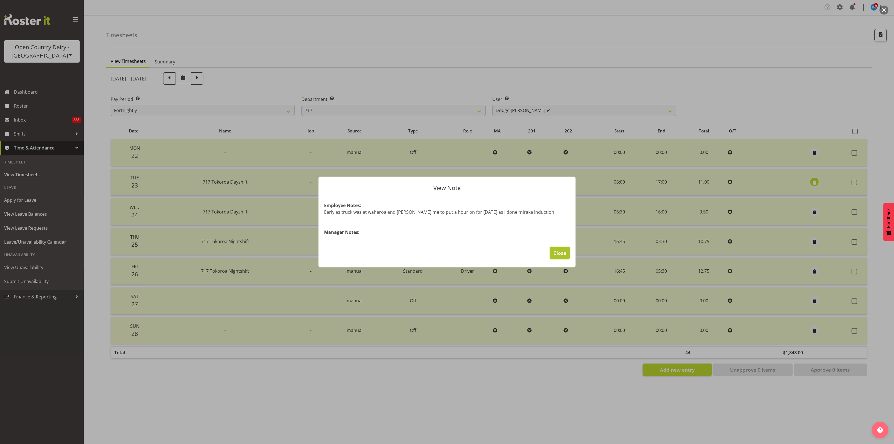
click at [564, 255] on span "Close" at bounding box center [559, 252] width 13 height 7
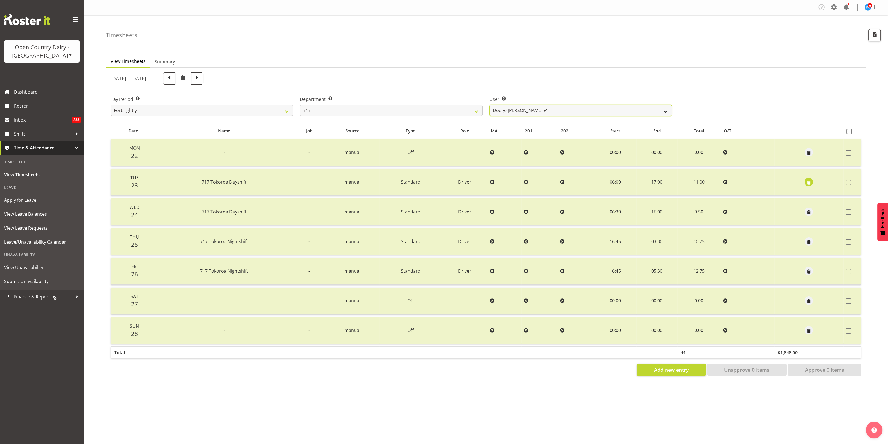
click at [663, 108] on select "[PERSON_NAME] ✔ Dodge [PERSON_NAME] ✔ [PERSON_NAME] ✔ [PERSON_NAME] ✔" at bounding box center [581, 110] width 183 height 11
select select "10284"
click at [490, 105] on select "[PERSON_NAME] ✔ Dodge [PERSON_NAME] ✔ [PERSON_NAME] ✔ [PERSON_NAME] ✔" at bounding box center [581, 110] width 183 height 11
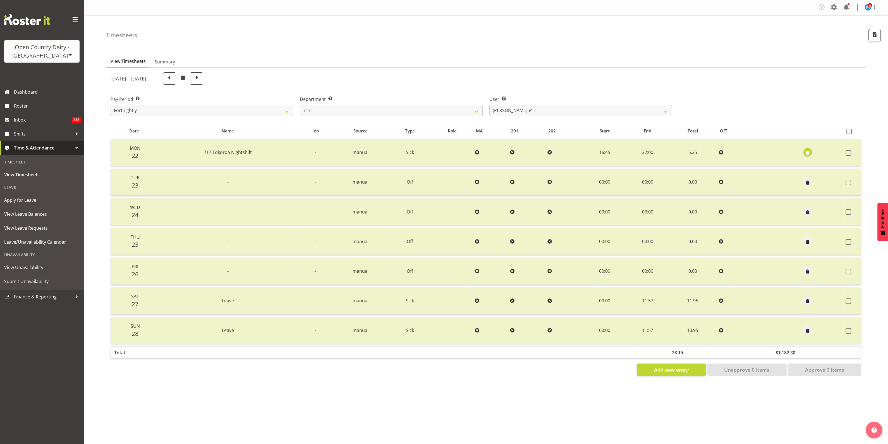
click at [807, 153] on span "button" at bounding box center [808, 153] width 6 height 6
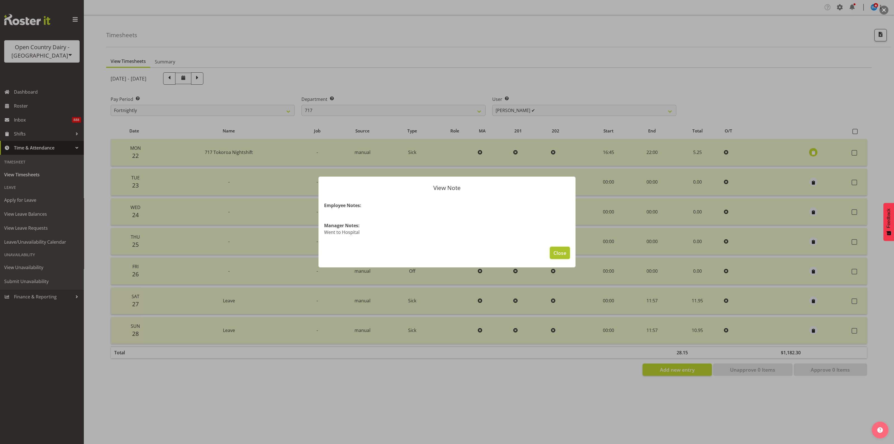
click at [563, 253] on span "Close" at bounding box center [559, 252] width 13 height 7
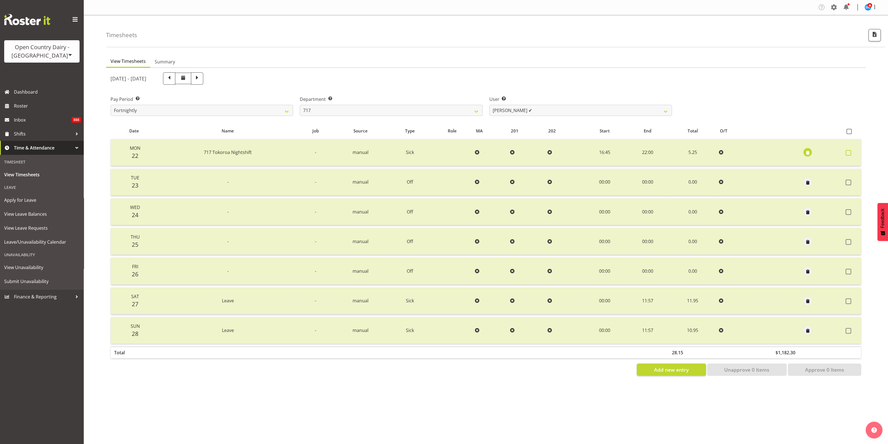
click at [851, 152] on span at bounding box center [849, 153] width 6 height 6
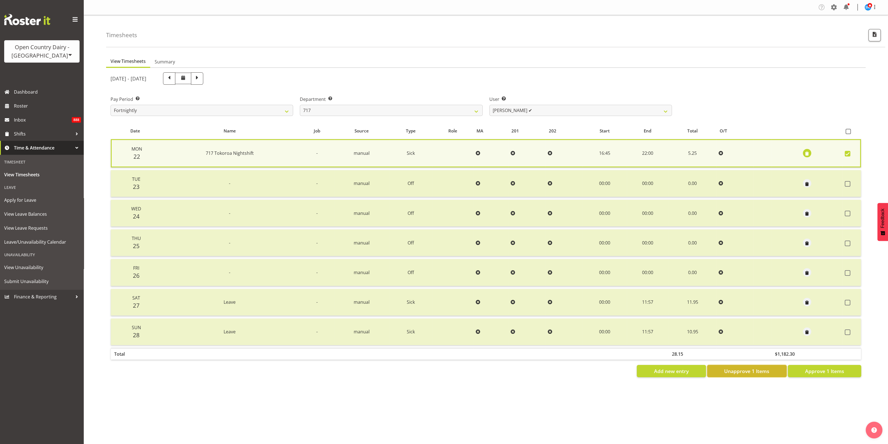
click at [763, 371] on span "Unapprove 1 Items" at bounding box center [747, 370] width 45 height 7
checkbox input "false"
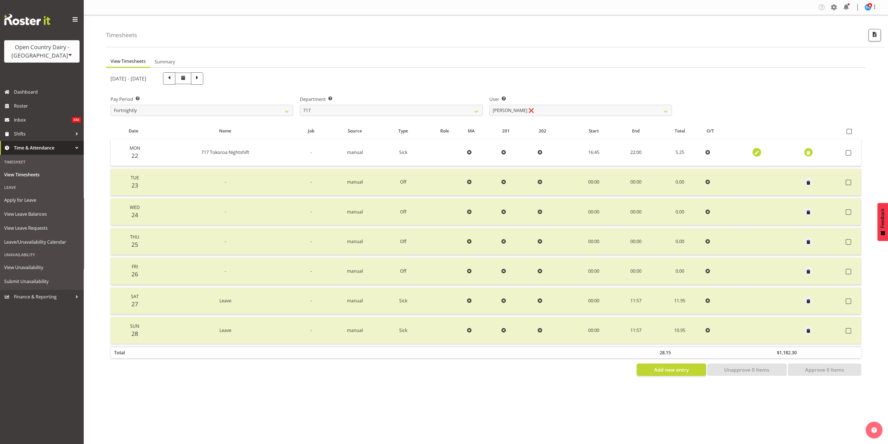
click at [756, 151] on span "button" at bounding box center [757, 153] width 6 height 6
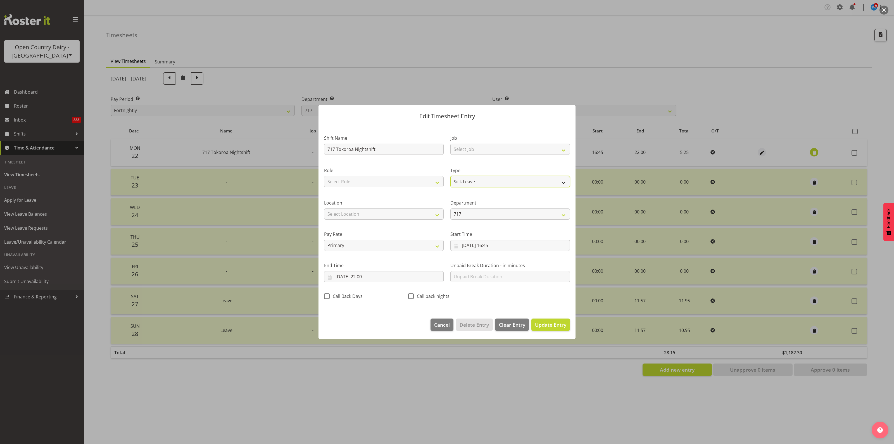
click at [562, 182] on select "Off Standard Public Holiday Public Holiday (Worked) Day In Lieu Annual Leave Si…" at bounding box center [510, 181] width 120 height 11
select select "Standard"
click at [450, 176] on select "Off Standard Public Holiday Public Holiday (Worked) Day In Lieu Annual Leave Si…" at bounding box center [510, 181] width 120 height 11
click at [556, 321] on span "Update Entry" at bounding box center [550, 324] width 31 height 7
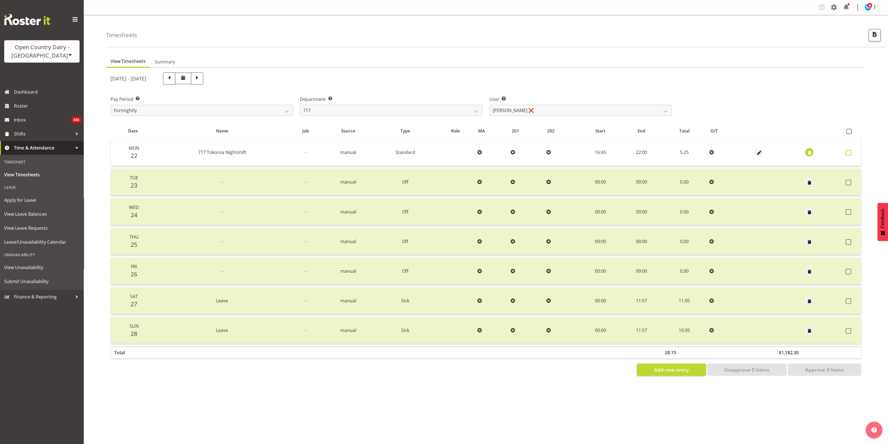
click at [847, 154] on span at bounding box center [849, 153] width 6 height 6
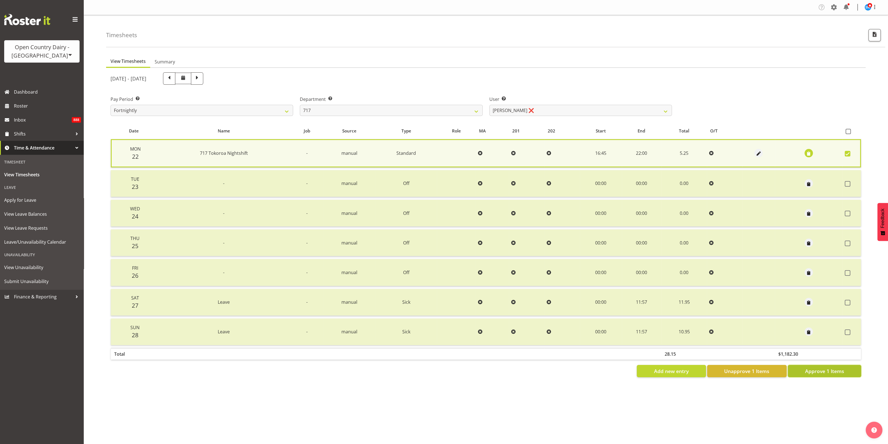
click at [811, 369] on span "Approve 1 Items" at bounding box center [824, 370] width 39 height 7
checkbox input "false"
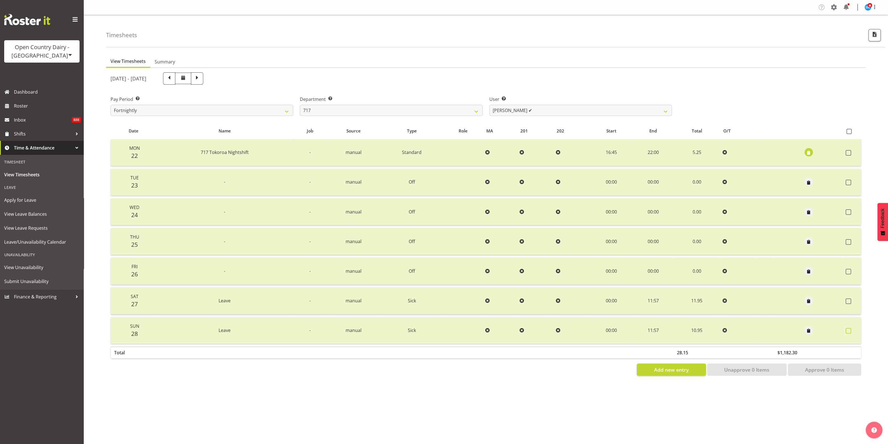
click at [847, 329] on span at bounding box center [849, 331] width 6 height 6
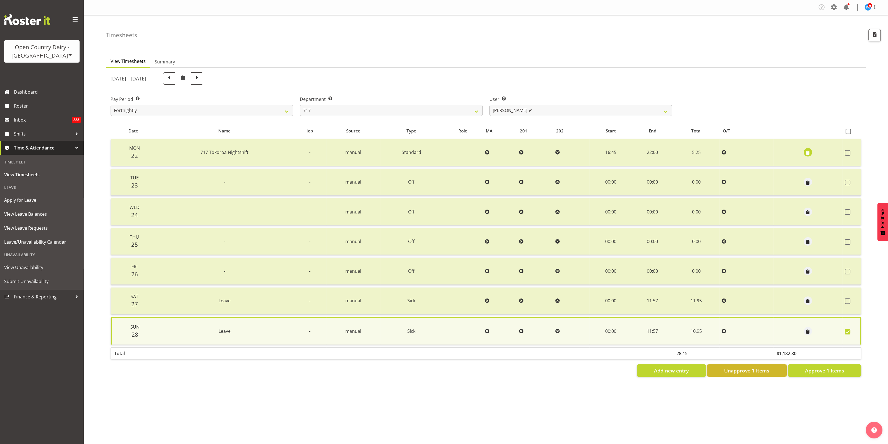
click at [768, 367] on span "Unapprove 1 Items" at bounding box center [747, 370] width 45 height 7
checkbox input "false"
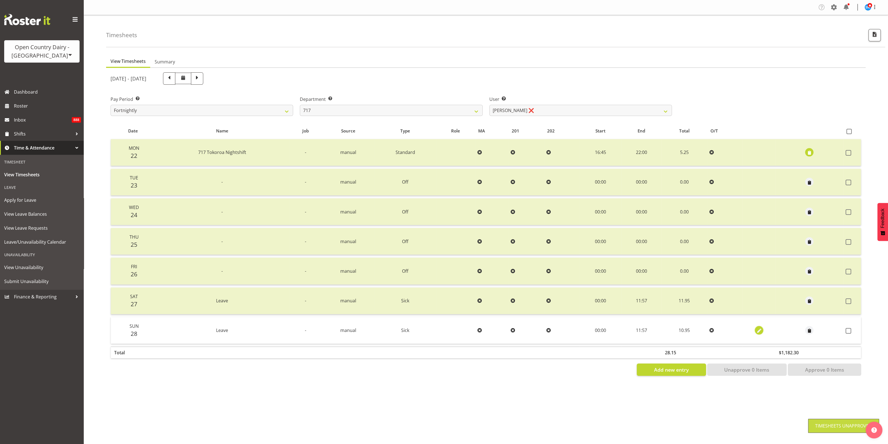
click at [758, 328] on span "button" at bounding box center [759, 331] width 6 height 6
select select "Sick"
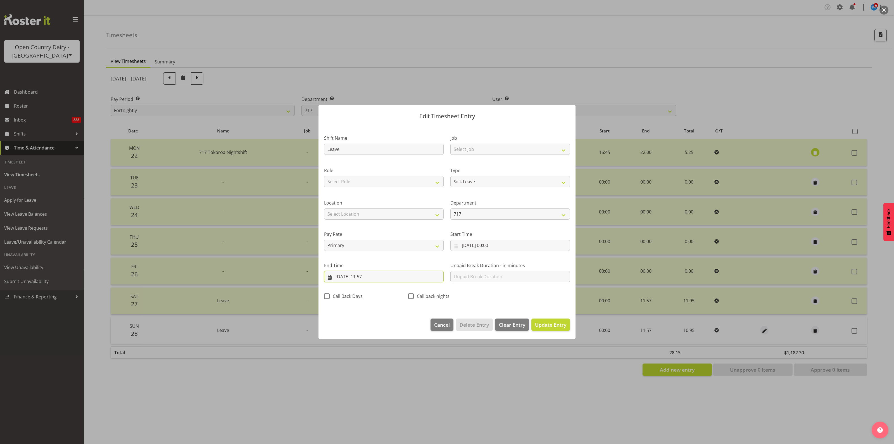
click at [367, 276] on input "[DATE] 11:57" at bounding box center [384, 276] width 120 height 11
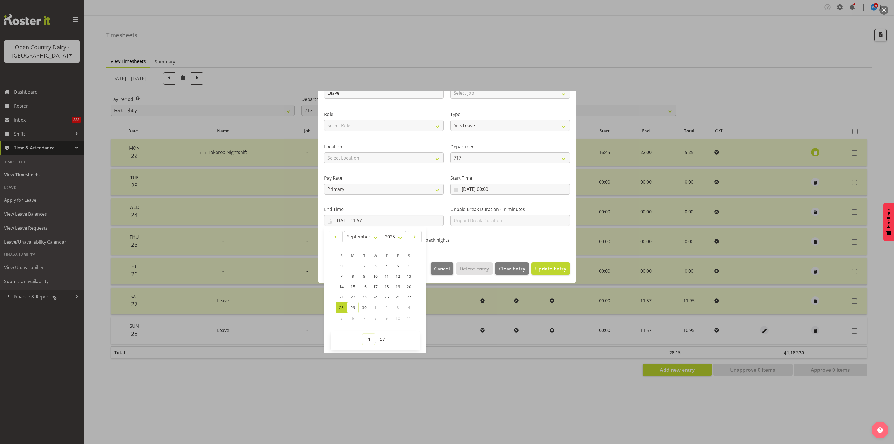
click at [366, 339] on select "00 01 02 03 04 05 06 07 08 09 10 11 12 13 14 15 16 17 18 19 20 21 22 23" at bounding box center [368, 338] width 13 height 11
click at [368, 335] on select "00 01 02 03 04 05 06 07 08 09 10 11 12 13 14 15 16 17 18 19 20 21 22 23" at bounding box center [368, 338] width 13 height 11
select select "12"
click at [362, 333] on select "00 01 02 03 04 05 06 07 08 09 10 11 12 13 14 15 16 17 18 19 20 21 22 23" at bounding box center [368, 338] width 13 height 11
type input "[DATE] 12:57"
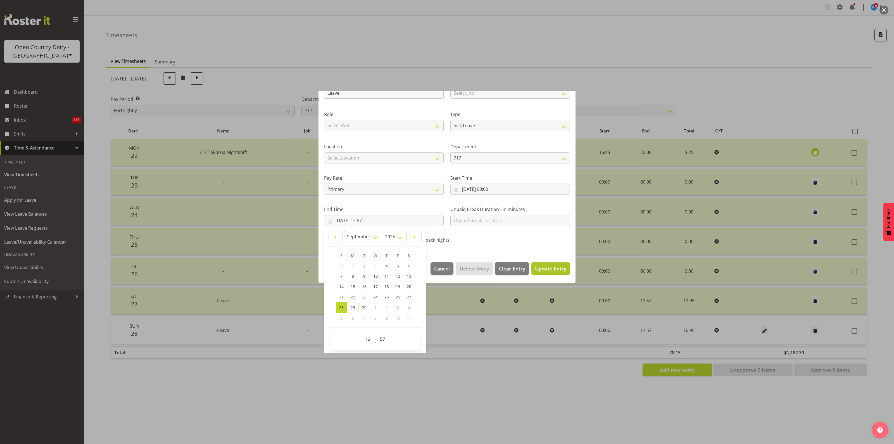
click at [552, 270] on span "Update Entry" at bounding box center [550, 268] width 31 height 7
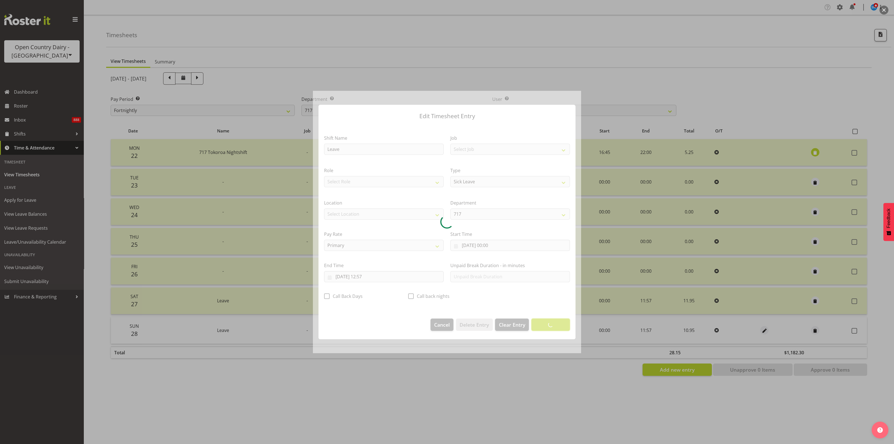
scroll to position [0, 0]
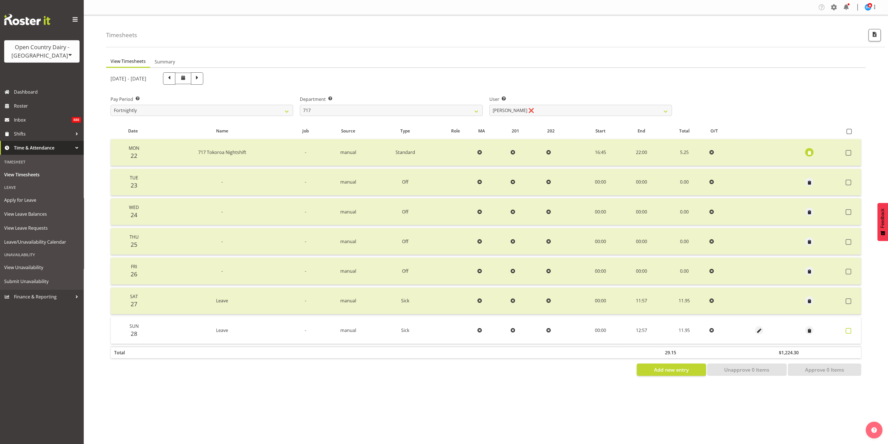
click at [847, 330] on span at bounding box center [849, 331] width 6 height 6
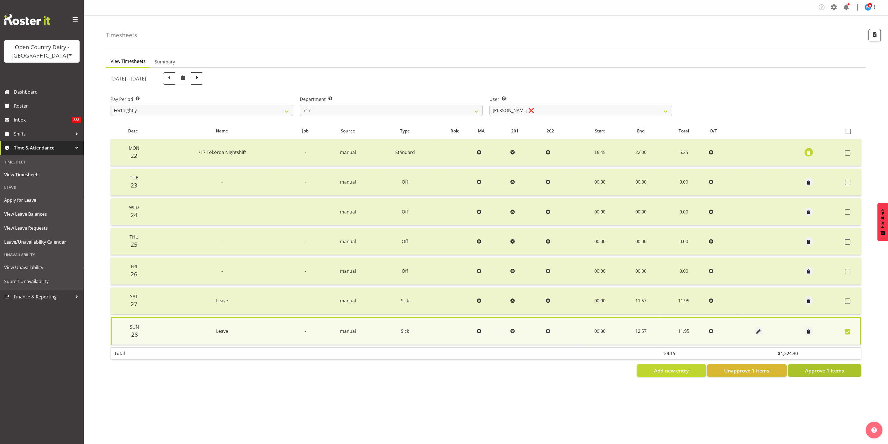
click at [827, 369] on span "Approve 1 Items" at bounding box center [824, 370] width 39 height 7
checkbox input "false"
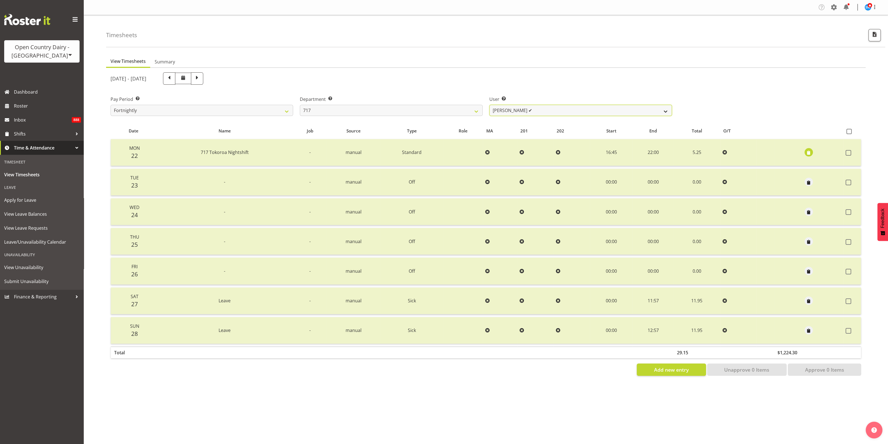
click at [663, 111] on select "[PERSON_NAME] ✔ Dodge [PERSON_NAME] ✔ [PERSON_NAME] ✔ [PERSON_NAME] ✔" at bounding box center [581, 110] width 183 height 11
select select "10294"
click at [490, 105] on select "[PERSON_NAME] ✔ Dodge [PERSON_NAME] ✔ [PERSON_NAME] ✔ [PERSON_NAME] ✔" at bounding box center [581, 110] width 183 height 11
click at [665, 110] on select "[PERSON_NAME] ✔ Dodge [PERSON_NAME] ✔ [PERSON_NAME] ✔ [PERSON_NAME] ✔" at bounding box center [581, 110] width 183 height 11
click at [689, 89] on div "Pay Period Select which pay period you would like to view. Fortnightly Departme…" at bounding box center [486, 103] width 758 height 31
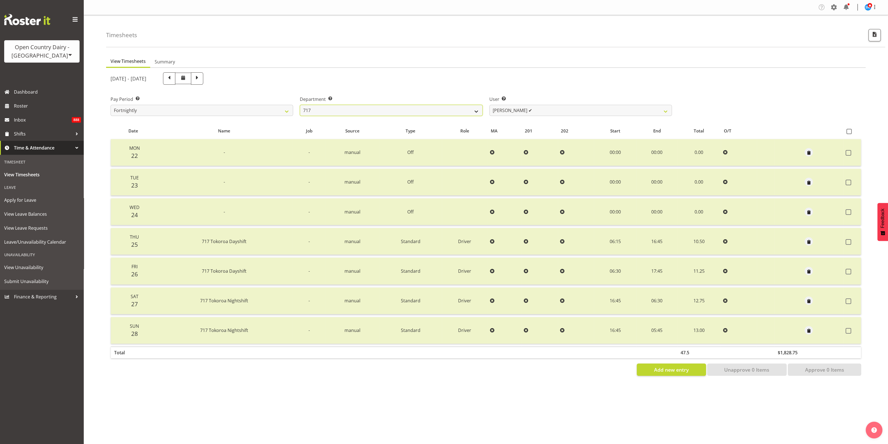
click at [473, 111] on select "701 702 703 704 705 706 707 708 709 710 711 712 713 714 715 716 717 718 719 720" at bounding box center [391, 110] width 183 height 11
select select "757"
click at [300, 105] on select "701 702 703 704 705 706 707 708 709 710 711 712 713 714 715 716 717 718 719 720" at bounding box center [391, 110] width 183 height 11
click at [810, 297] on span "button" at bounding box center [809, 301] width 6 height 8
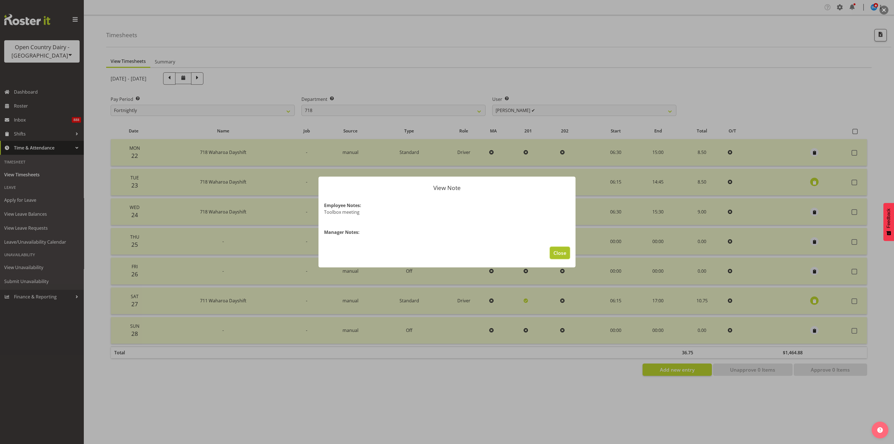
click at [560, 254] on span "Close" at bounding box center [559, 252] width 13 height 7
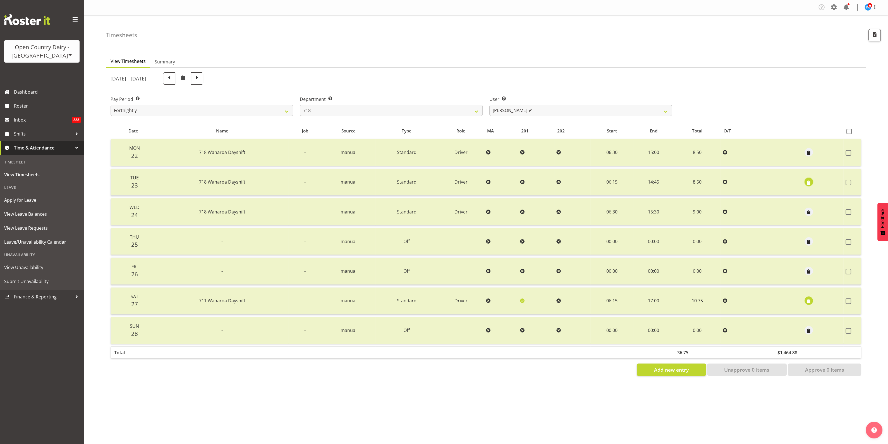
click at [808, 179] on span "button" at bounding box center [809, 182] width 6 height 6
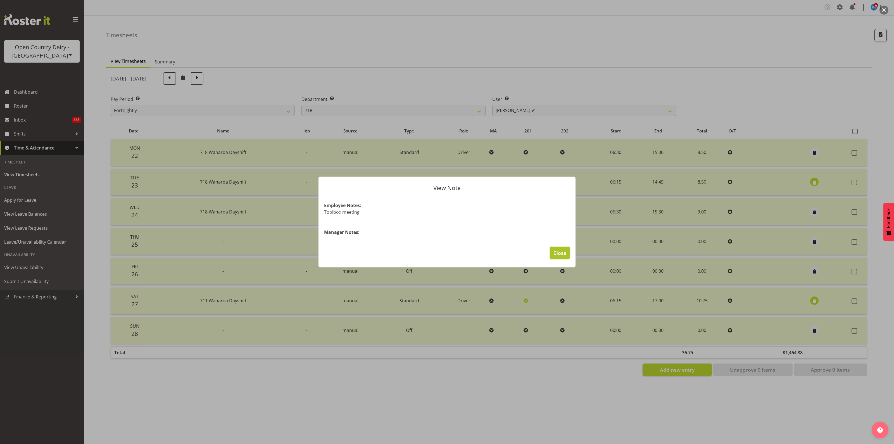
click at [555, 249] on span "Close" at bounding box center [559, 252] width 13 height 7
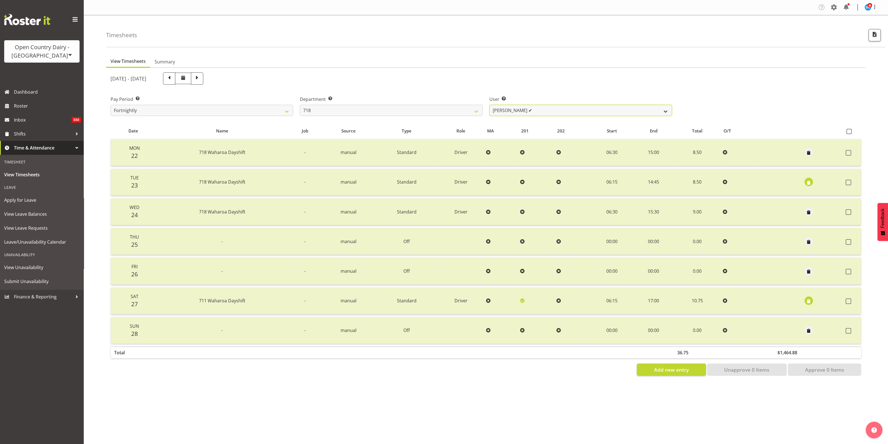
click at [667, 111] on select "[PERSON_NAME] ✔ [PERSON_NAME] ✔ [PERSON_NAME] ✔ [PERSON_NAME] ✔" at bounding box center [581, 110] width 183 height 11
click at [490, 105] on select "[PERSON_NAME] ✔ [PERSON_NAME] ✔ [PERSON_NAME] ✔ [PERSON_NAME] ✔" at bounding box center [581, 110] width 183 height 11
click at [665, 112] on select "[PERSON_NAME] ✔ [PERSON_NAME] ✔ [PERSON_NAME] ✔ [PERSON_NAME] ✔" at bounding box center [581, 110] width 183 height 11
click at [490, 105] on select "[PERSON_NAME] ✔ [PERSON_NAME] ✔ [PERSON_NAME] ✔ [PERSON_NAME] ✔" at bounding box center [581, 110] width 183 height 11
click at [667, 112] on select "[PERSON_NAME] ✔ [PERSON_NAME] ✔ [PERSON_NAME] ✔ [PERSON_NAME] ✔" at bounding box center [581, 110] width 183 height 11
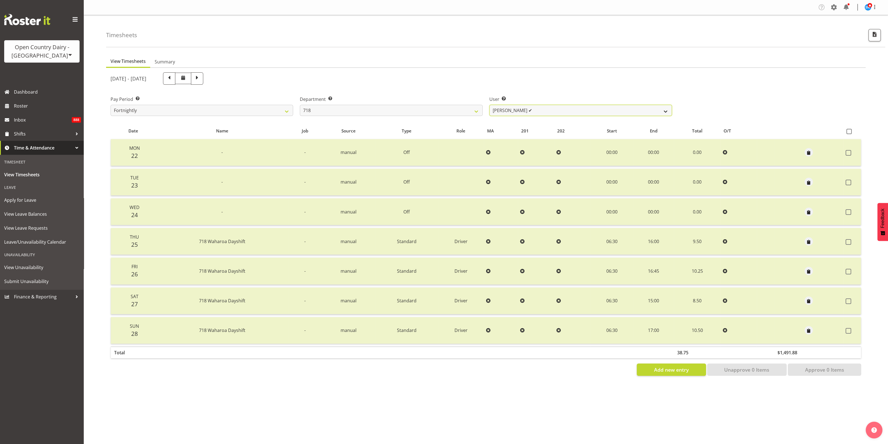
select select "8609"
click at [490, 105] on select "[PERSON_NAME] ✔ [PERSON_NAME] ✔ [PERSON_NAME] ✔ [PERSON_NAME] ✔" at bounding box center [581, 110] width 183 height 11
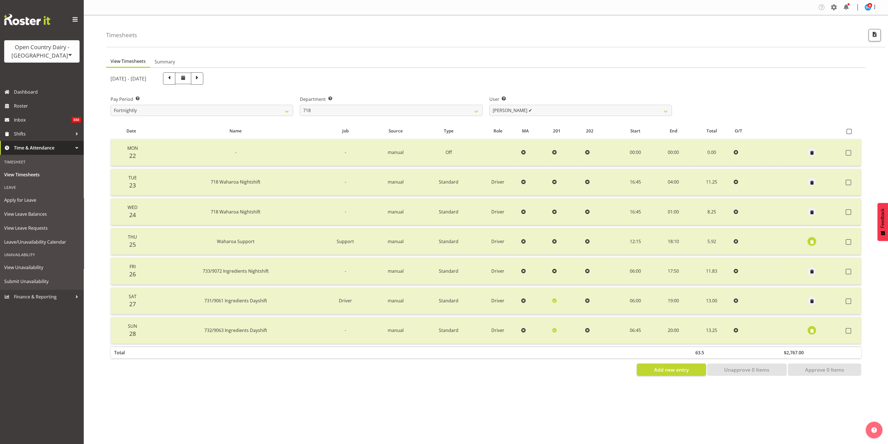
click at [811, 239] on span "button" at bounding box center [812, 242] width 6 height 6
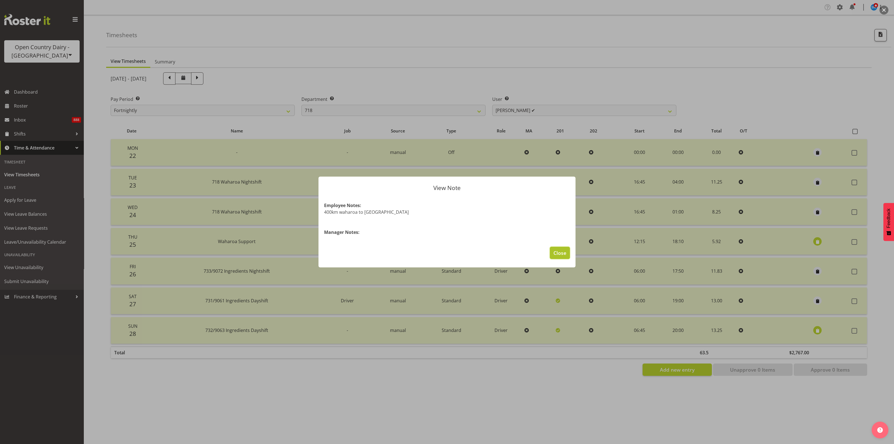
click at [564, 252] on span "Close" at bounding box center [559, 252] width 13 height 7
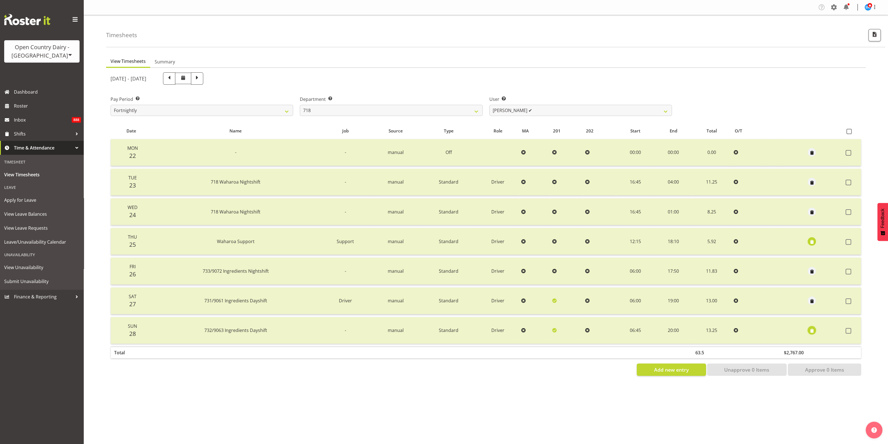
click at [812, 330] on span "button" at bounding box center [812, 331] width 6 height 6
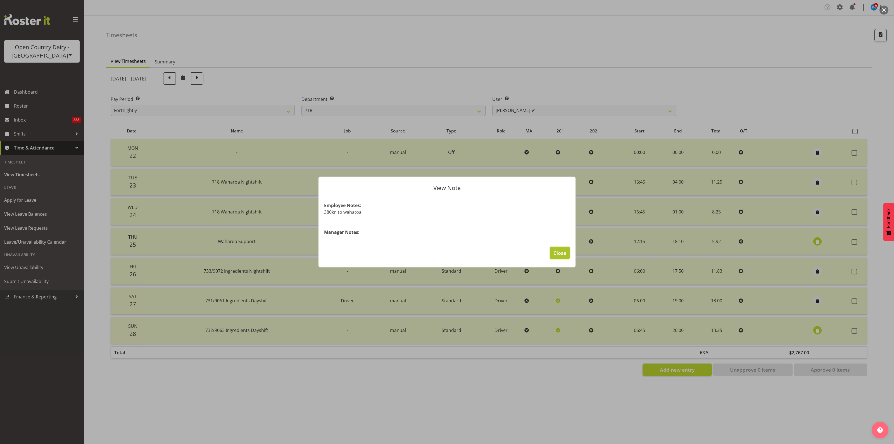
click at [560, 254] on span "Close" at bounding box center [559, 252] width 13 height 7
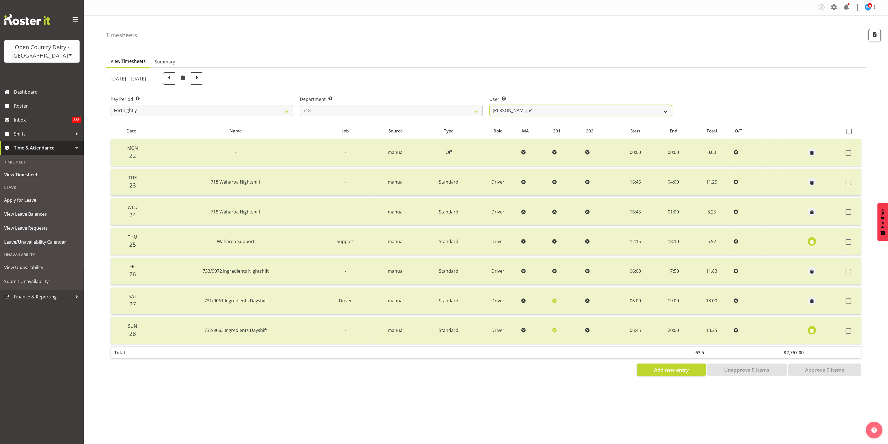
click at [656, 108] on select "[PERSON_NAME] ✔ [PERSON_NAME] ✔ [PERSON_NAME] ✔ [PERSON_NAME] ✔" at bounding box center [581, 110] width 183 height 11
click at [461, 109] on select "701 702 703 704 705 706 707 708 709 710 711 712 713 714 715 716 717 718 719 720" at bounding box center [391, 110] width 183 height 11
select select "823"
click at [300, 105] on select "701 702 703 704 705 706 707 708 709 710 711 712 713 714 715 716 717 718 719 720" at bounding box center [391, 110] width 183 height 11
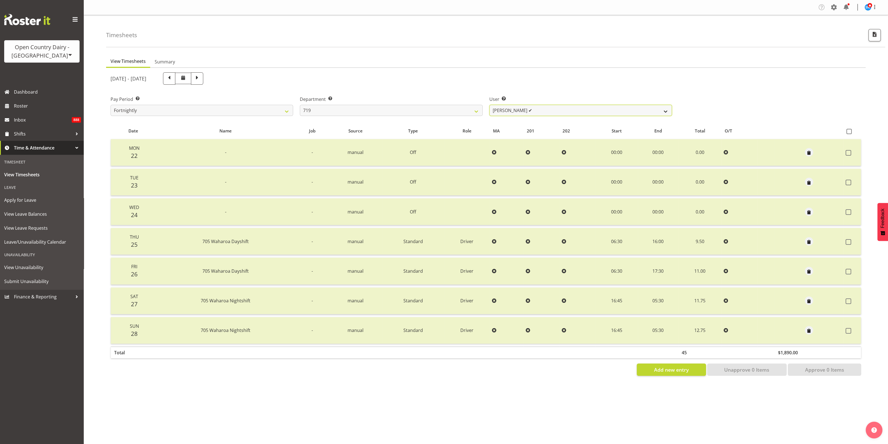
click at [665, 109] on select "[PERSON_NAME] ✔ [PERSON_NAME] ✔ [PERSON_NAME] ✔" at bounding box center [581, 110] width 183 height 11
click at [490, 105] on select "[PERSON_NAME] ✔ [PERSON_NAME] ✔ [PERSON_NAME] ✔" at bounding box center [581, 110] width 183 height 11
click at [663, 110] on select "[PERSON_NAME] ✔ [PERSON_NAME] ✔ [PERSON_NAME] ✔" at bounding box center [581, 110] width 183 height 11
select select "11013"
click at [490, 105] on select "[PERSON_NAME] ✔ [PERSON_NAME] ✔ [PERSON_NAME] ✔" at bounding box center [581, 110] width 183 height 11
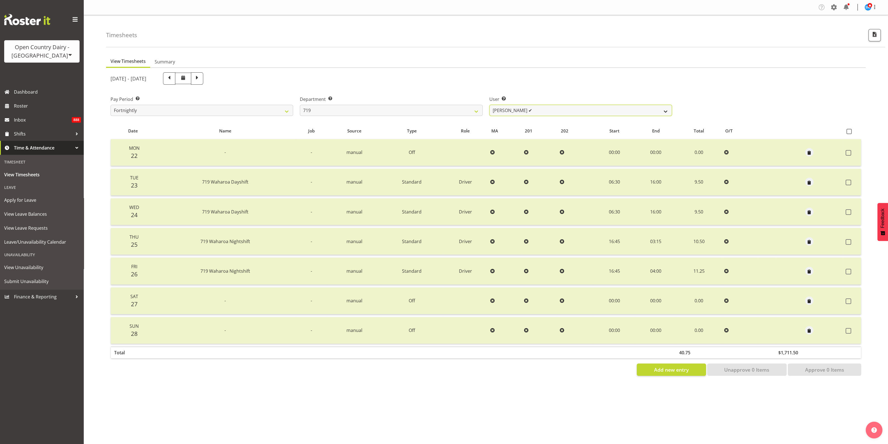
click at [664, 109] on select "[PERSON_NAME] ✔ [PERSON_NAME] ✔ [PERSON_NAME] ✔" at bounding box center [581, 110] width 183 height 11
click at [719, 94] on div "Pay Period Select which pay period you would like to view. Fortnightly Departme…" at bounding box center [486, 103] width 758 height 31
click at [469, 111] on select "701 702 703 704 705 706 707 708 709 710 711 712 713 714 715 716 717 718 719 720" at bounding box center [391, 110] width 183 height 11
select select "814"
click at [300, 105] on select "701 702 703 704 705 706 707 708 709 710 711 712 713 714 715 716 717 718 719 720" at bounding box center [391, 110] width 183 height 11
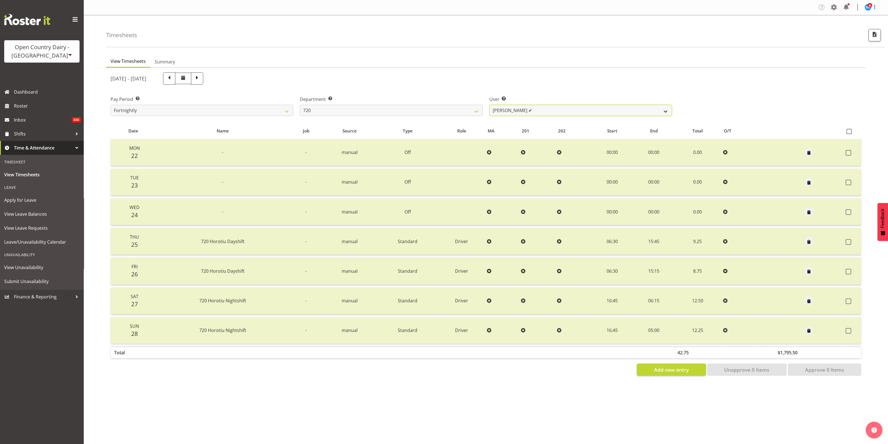
click at [666, 110] on select "[PERSON_NAME] ✔ [PERSON_NAME] ✔ [PERSON_NAME] ✔ [PERSON_NAME] ✔" at bounding box center [581, 110] width 183 height 11
click at [490, 105] on select "[PERSON_NAME] ✔ [PERSON_NAME] ✔ [PERSON_NAME] ✔ [PERSON_NAME] ✔" at bounding box center [581, 110] width 183 height 11
click at [808, 210] on span "button" at bounding box center [809, 212] width 6 height 6
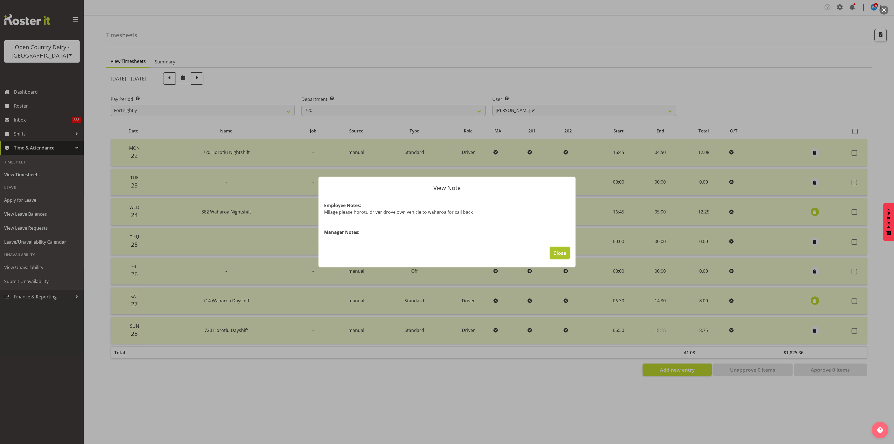
click at [563, 252] on span "Close" at bounding box center [559, 252] width 13 height 7
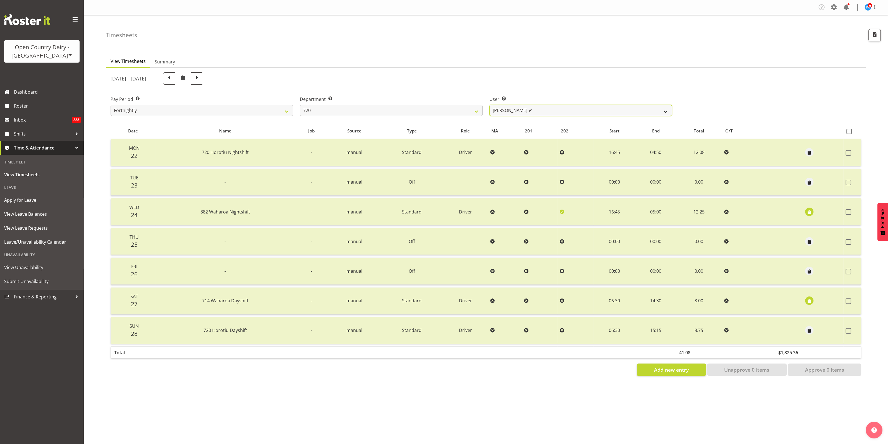
click at [665, 110] on select "[PERSON_NAME] ✔ [PERSON_NAME] ✔ [PERSON_NAME] ✔ [PERSON_NAME] ✔" at bounding box center [581, 110] width 183 height 11
click at [490, 105] on select "[PERSON_NAME] ✔ [PERSON_NAME] ✔ [PERSON_NAME] ✔ [PERSON_NAME] ✔" at bounding box center [581, 110] width 183 height 11
click at [660, 110] on select "[PERSON_NAME] ✔ [PERSON_NAME] ✔ [PERSON_NAME] ✔ [PERSON_NAME] ✔" at bounding box center [581, 110] width 183 height 11
select select "9913"
click at [490, 105] on select "[PERSON_NAME] ✔ [PERSON_NAME] ✔ [PERSON_NAME] ✔ [PERSON_NAME] ✔" at bounding box center [581, 110] width 183 height 11
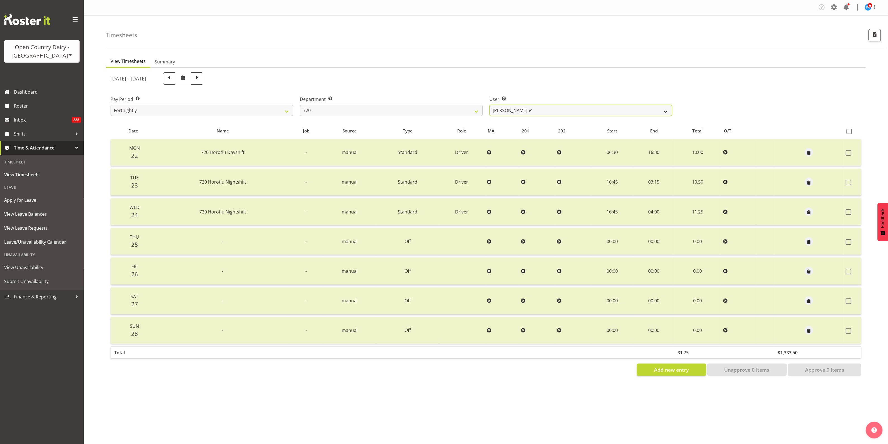
click at [661, 107] on select "[PERSON_NAME] ✔ [PERSON_NAME] ✔ [PERSON_NAME] ✔ [PERSON_NAME] ✔" at bounding box center [581, 110] width 183 height 11
click at [736, 98] on div "Pay Period Select which pay period you would like to view. Fortnightly Departme…" at bounding box center [486, 103] width 758 height 31
click at [472, 111] on select "701 702 703 704 705 706 707 708 709 710 711 712 713 714 715 716 717 718 719 720" at bounding box center [391, 110] width 183 height 11
select select "759"
click at [300, 105] on select "701 702 703 704 705 706 707 708 709 710 711 712 713 714 715 716 717 718 719 720" at bounding box center [391, 110] width 183 height 11
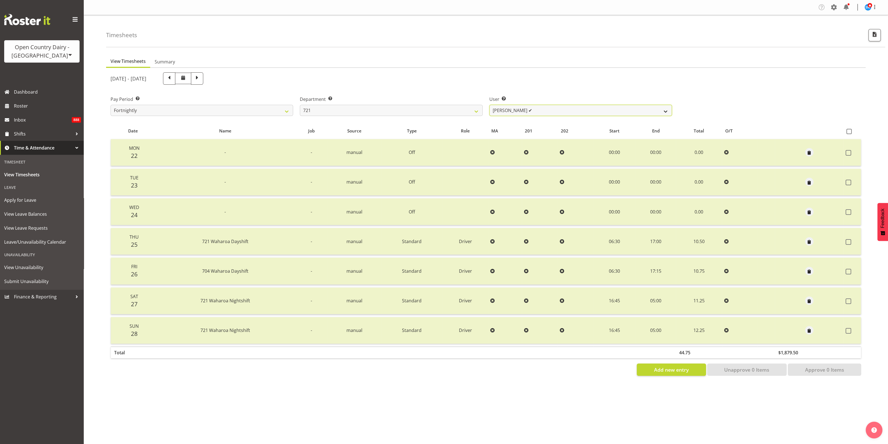
click at [659, 110] on select "[PERSON_NAME] ✔ [PERSON_NAME] ✔ [PERSON_NAME] ✔" at bounding box center [581, 110] width 183 height 11
click at [490, 105] on select "[PERSON_NAME] ✔ [PERSON_NAME] ✔ [PERSON_NAME] ✔" at bounding box center [581, 110] width 183 height 11
click at [662, 109] on select "[PERSON_NAME] ✔ [PERSON_NAME] ✔ [PERSON_NAME] ✔" at bounding box center [581, 110] width 183 height 11
select select "11708"
click at [490, 105] on select "[PERSON_NAME] ✔ [PERSON_NAME] ✔ [PERSON_NAME] ✔" at bounding box center [581, 110] width 183 height 11
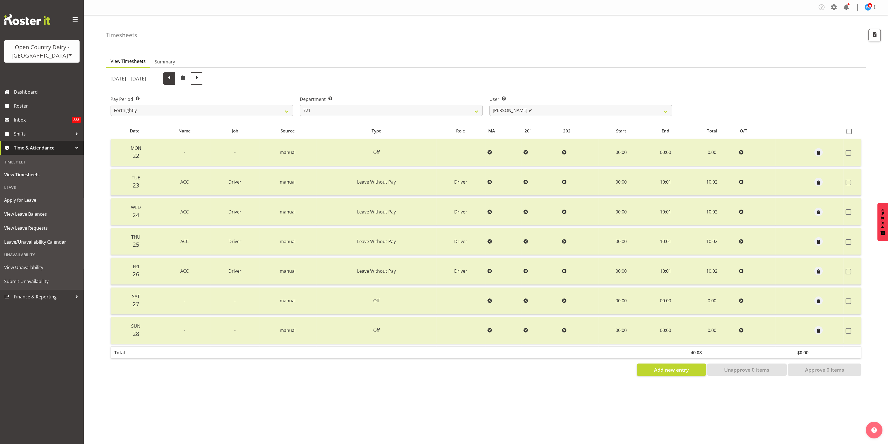
click at [173, 78] on span at bounding box center [169, 77] width 7 height 7
select select
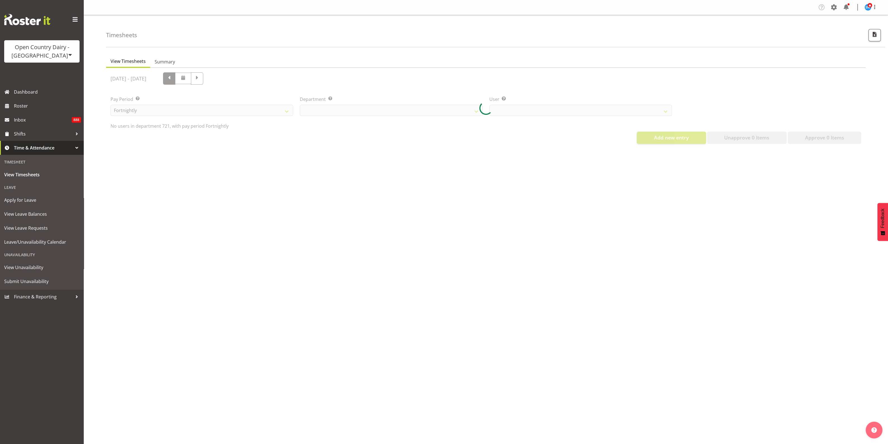
select select "759"
select select "11708"
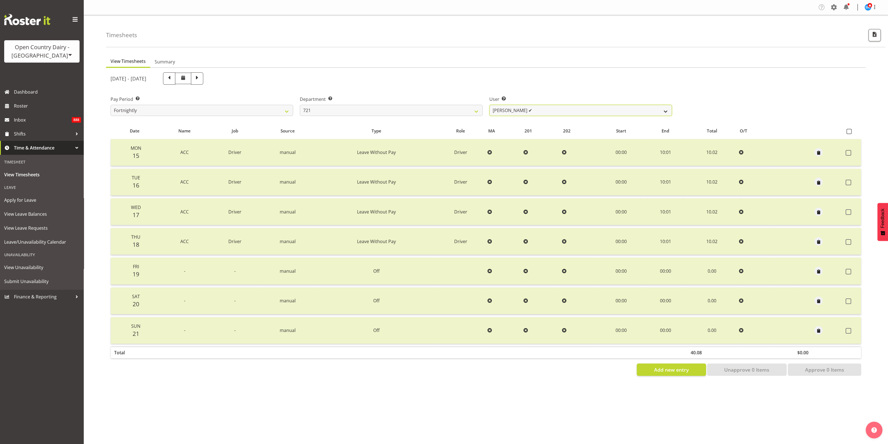
click at [666, 111] on select "[PERSON_NAME] ✔ [PERSON_NAME] ✔ [PERSON_NAME] ✔" at bounding box center [581, 110] width 183 height 11
click at [650, 83] on div "[DATE] - [DATE]" at bounding box center [392, 78] width 562 height 12
click at [474, 108] on select "701 702 703 704 705 706 707 708 709 710 711 712 713 714 715 716 717 718 719 720" at bounding box center [391, 110] width 183 height 11
select select "756"
click at [300, 105] on select "701 702 703 704 705 706 707 708 709 710 711 712 713 714 715 716 717 718 719 720" at bounding box center [391, 110] width 183 height 11
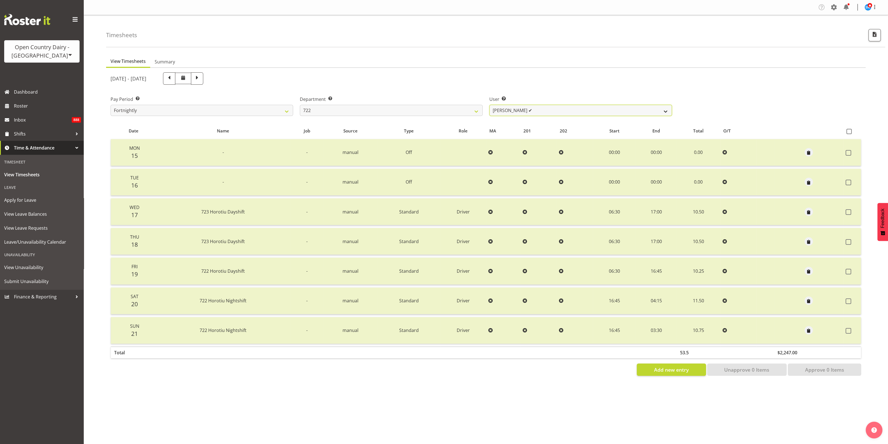
click at [649, 111] on select "[PERSON_NAME] ✔ [PERSON_NAME] ✔ [PERSON_NAME] ✔" at bounding box center [581, 110] width 183 height 11
select select "8175"
click at [490, 105] on select "[PERSON_NAME] ✔ [PERSON_NAME] ✔ [PERSON_NAME] ✔" at bounding box center [581, 110] width 183 height 11
click at [810, 211] on span "button" at bounding box center [809, 212] width 6 height 6
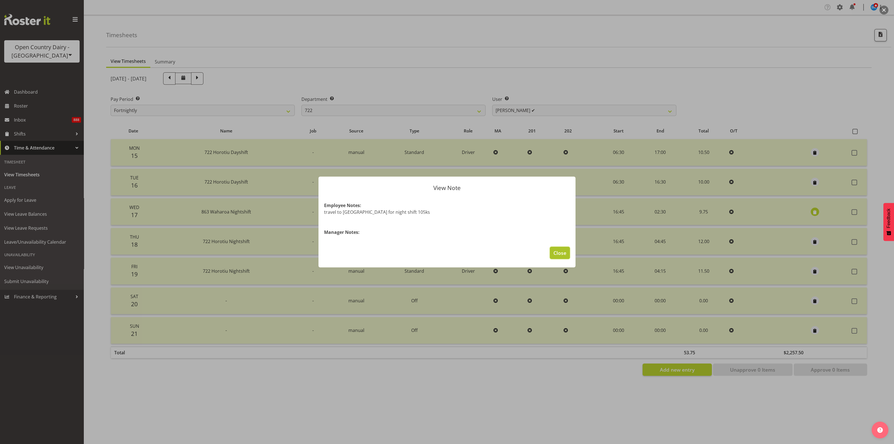
click at [562, 251] on span "Close" at bounding box center [559, 252] width 13 height 7
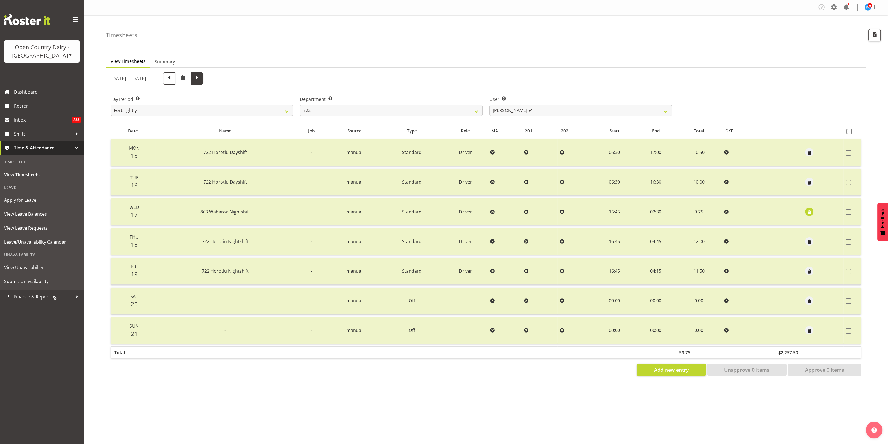
click at [201, 80] on span at bounding box center [197, 77] width 7 height 7
select select
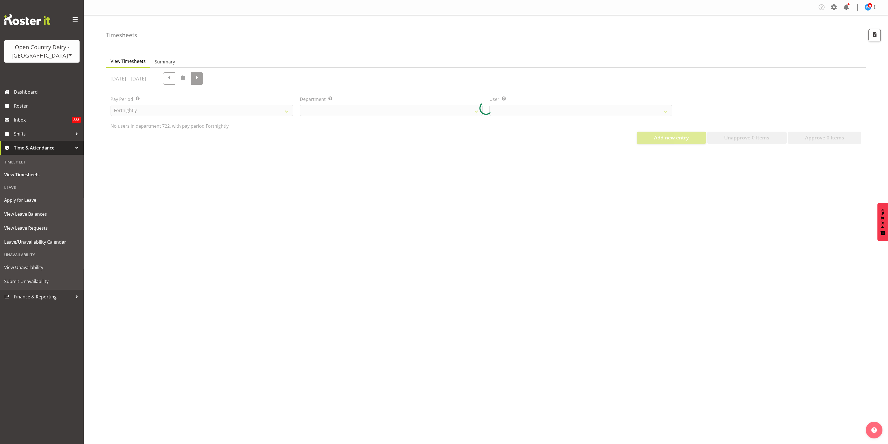
select select "756"
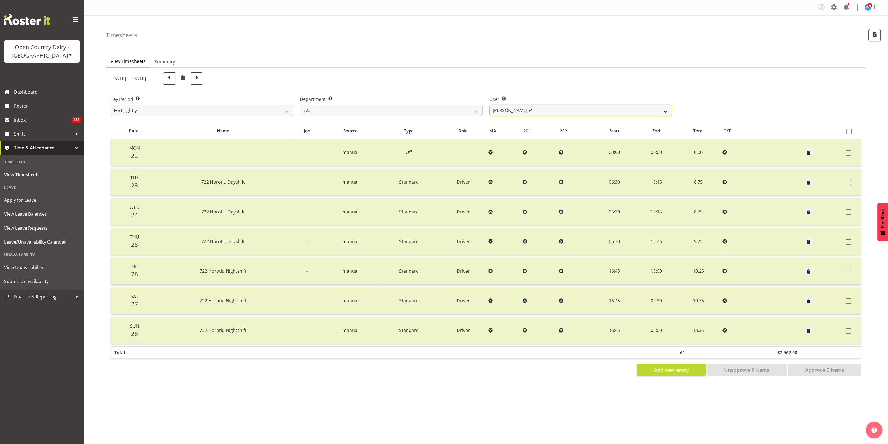
click at [667, 110] on select "[PERSON_NAME] ✔ [PERSON_NAME] ✔ [PERSON_NAME] ✔" at bounding box center [581, 110] width 183 height 11
select select "8163"
click at [490, 105] on select "[PERSON_NAME] ✔ [PERSON_NAME] ✔ [PERSON_NAME] ✔" at bounding box center [581, 110] width 183 height 11
click at [463, 109] on select "701 702 703 704 705 706 707 708 709 710 711 712 713 714 715 716 717 718 719 720" at bounding box center [391, 110] width 183 height 11
select select "759"
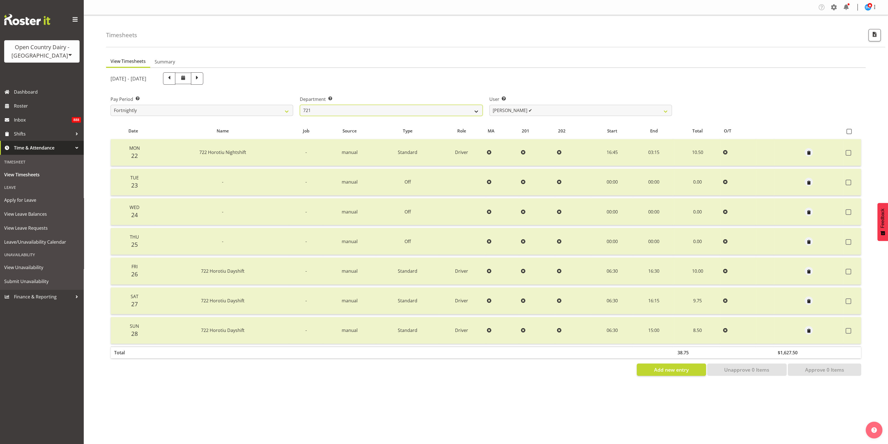
click at [300, 105] on select "701 702 703 704 705 706 707 708 709 710 711 712 713 714 715 716 717 718 719 720" at bounding box center [391, 110] width 183 height 11
click at [656, 109] on select "[PERSON_NAME] ✔ [PERSON_NAME] ✔ [PERSON_NAME] ✔" at bounding box center [581, 110] width 183 height 11
click at [490, 105] on select "[PERSON_NAME] ✔ [PERSON_NAME] ✔ [PERSON_NAME] ✔" at bounding box center [581, 110] width 183 height 11
drag, startPoint x: 659, startPoint y: 113, endPoint x: 657, endPoint y: 115, distance: 3.2
click at [659, 113] on select "[PERSON_NAME] ✔ [PERSON_NAME] ✔ [PERSON_NAME] ✔" at bounding box center [581, 110] width 183 height 11
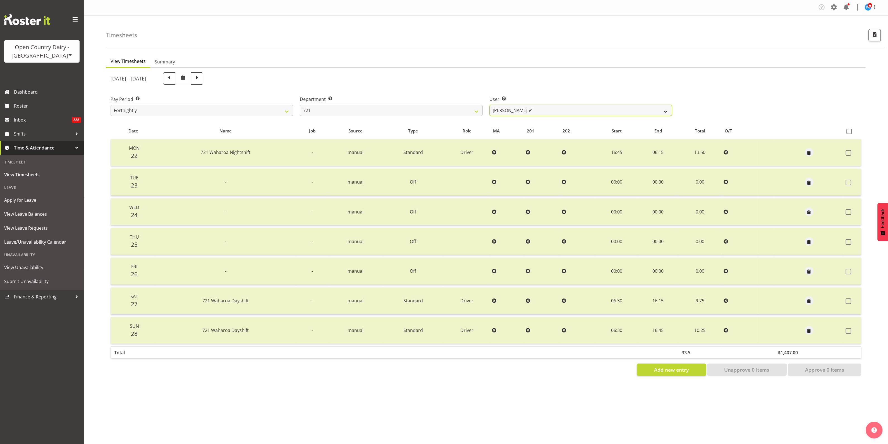
select select "11708"
click at [490, 105] on select "[PERSON_NAME] ✔ [PERSON_NAME] ✔ [PERSON_NAME] ✔" at bounding box center [581, 110] width 183 height 11
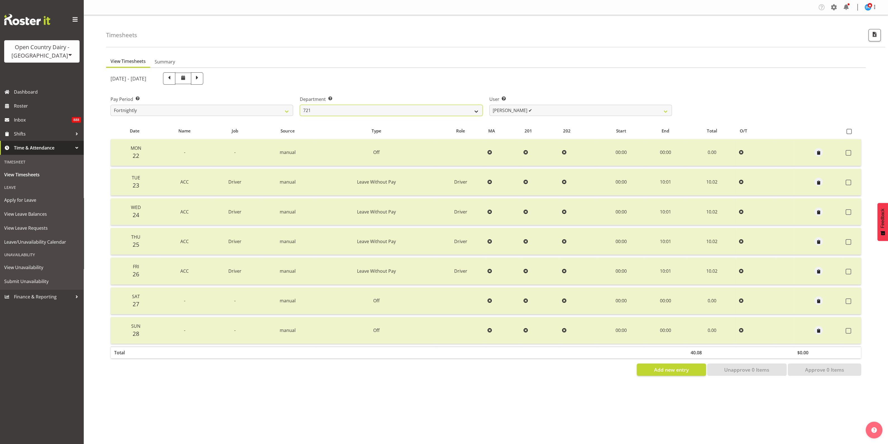
click at [472, 109] on select "701 702 703 704 705 706 707 708 709 710 711 712 713 714 715 716 717 718 719 720" at bounding box center [391, 110] width 183 height 11
select select "756"
click at [300, 105] on select "701 702 703 704 705 706 707 708 709 710 711 712 713 714 715 716 717 718 719 720" at bounding box center [391, 110] width 183 height 11
select select "8163"
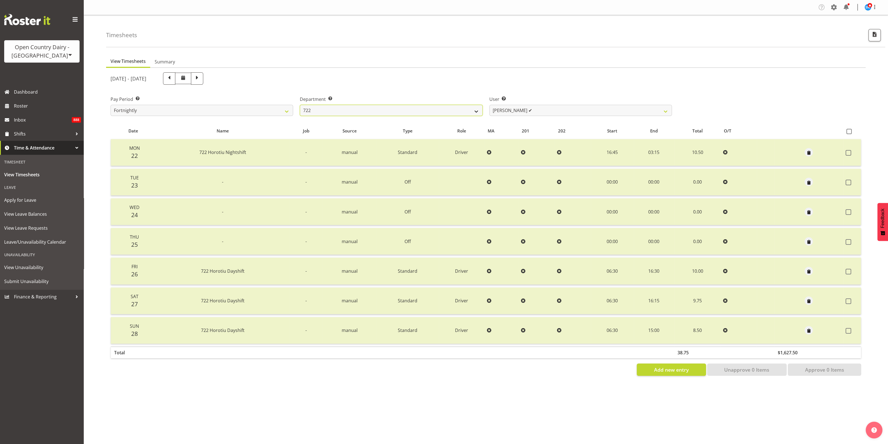
click at [472, 111] on select "701 702 703 704 705 706 707 708 709 710 711 712 713 714 715 716 717 718 719 720" at bounding box center [391, 110] width 183 height 11
select select "819"
click at [300, 105] on select "701 702 703 704 705 706 707 708 709 710 711 712 713 714 715 716 717 718 719 720" at bounding box center [391, 110] width 183 height 11
click at [806, 182] on button "button" at bounding box center [810, 182] width 8 height 8
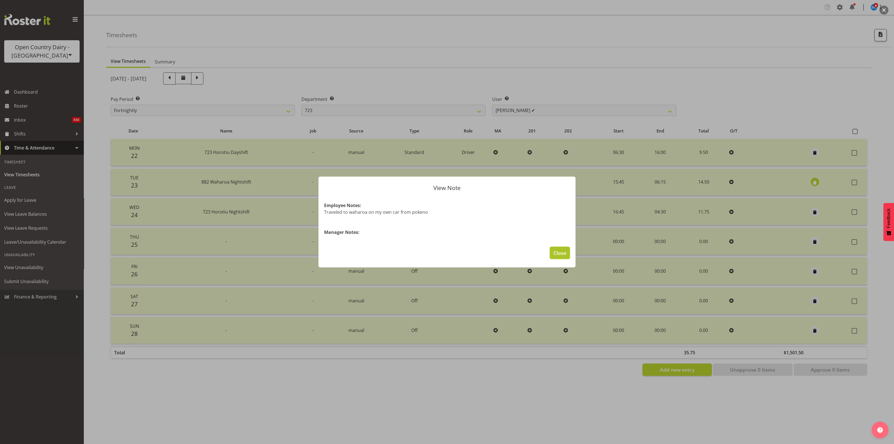
click at [563, 253] on span "Close" at bounding box center [559, 252] width 13 height 7
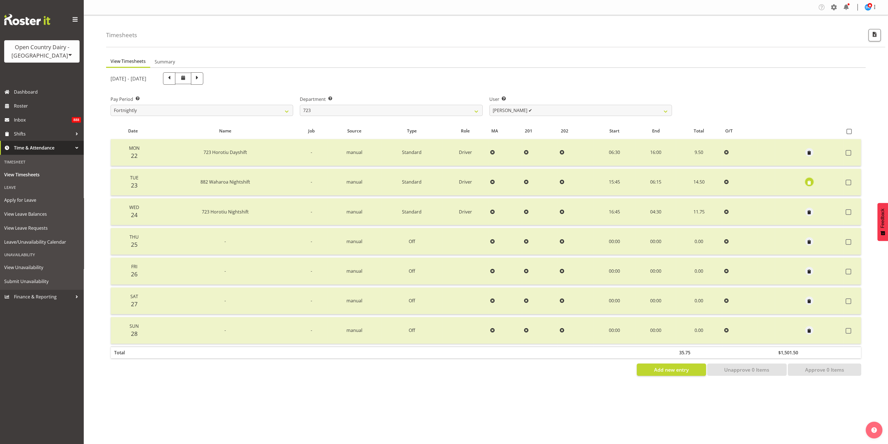
click at [809, 179] on span "button" at bounding box center [809, 182] width 6 height 6
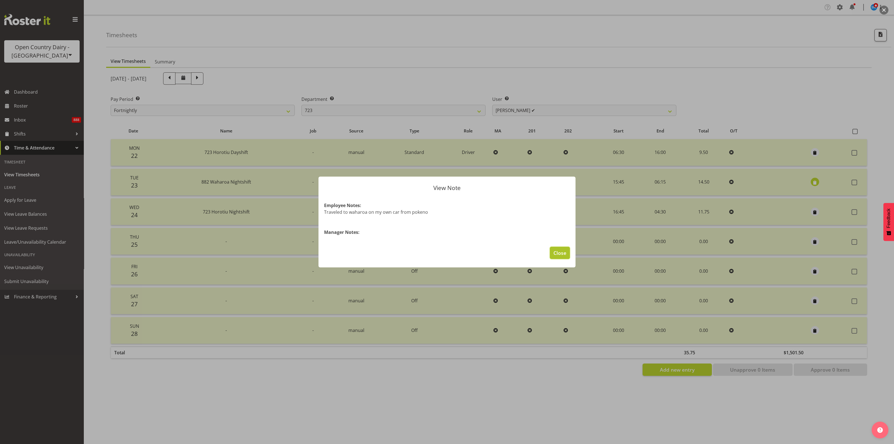
click at [556, 251] on span "Close" at bounding box center [559, 252] width 13 height 7
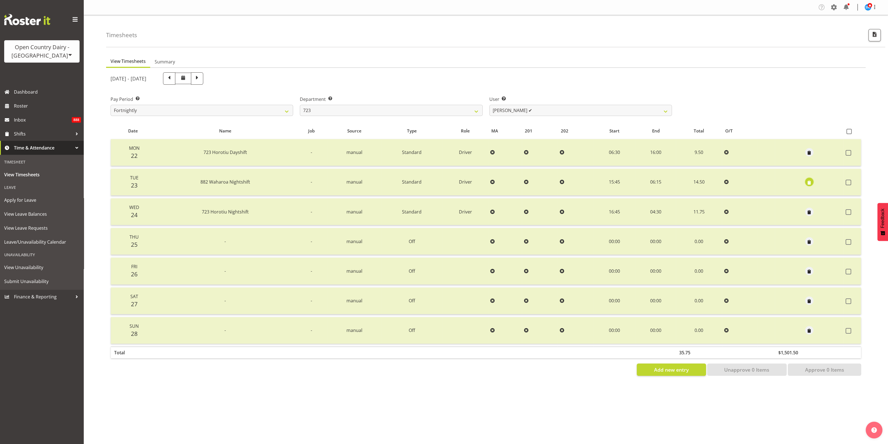
click at [809, 182] on span "button" at bounding box center [809, 182] width 6 height 6
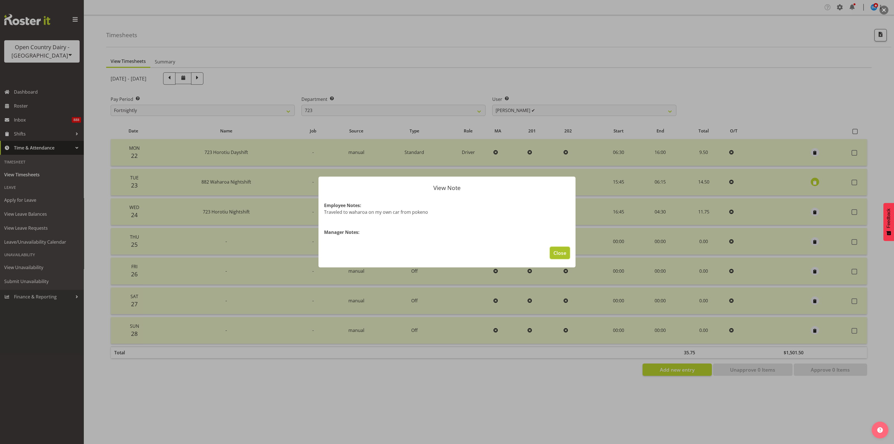
click at [563, 252] on span "Close" at bounding box center [559, 252] width 13 height 7
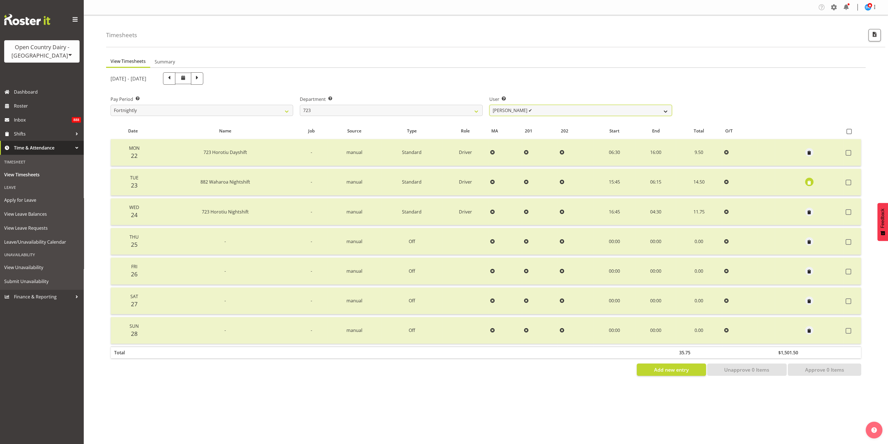
click at [668, 112] on select "[PERSON_NAME] ✔ [PERSON_NAME] ✔ [PERSON_NAME] ✔ [PERSON_NAME] ✔" at bounding box center [581, 110] width 183 height 11
click at [490, 105] on select "[PERSON_NAME] ✔ [PERSON_NAME] ✔ [PERSON_NAME] ✔ [PERSON_NAME] ✔" at bounding box center [581, 110] width 183 height 11
click at [664, 110] on select "[PERSON_NAME] ✔ [PERSON_NAME] ✔ [PERSON_NAME] ✔ [PERSON_NAME] ✔" at bounding box center [581, 110] width 183 height 11
click at [490, 105] on select "[PERSON_NAME] ✔ [PERSON_NAME] ✔ [PERSON_NAME] ✔ [PERSON_NAME] ✔" at bounding box center [581, 110] width 183 height 11
click at [663, 109] on select "[PERSON_NAME] ✔ [PERSON_NAME] ✔ [PERSON_NAME] ✔ [PERSON_NAME] ✔" at bounding box center [581, 110] width 183 height 11
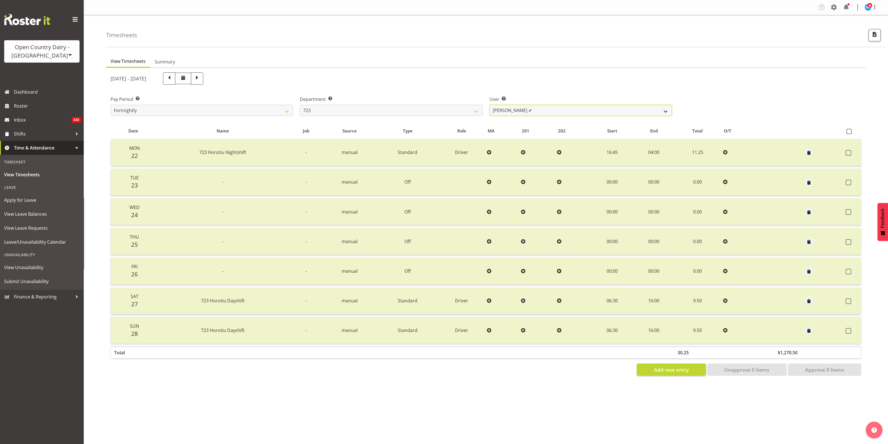
select select "11212"
click at [490, 105] on select "[PERSON_NAME] ✔ [PERSON_NAME] ✔ [PERSON_NAME] ✔ [PERSON_NAME] ✔" at bounding box center [581, 110] width 183 height 11
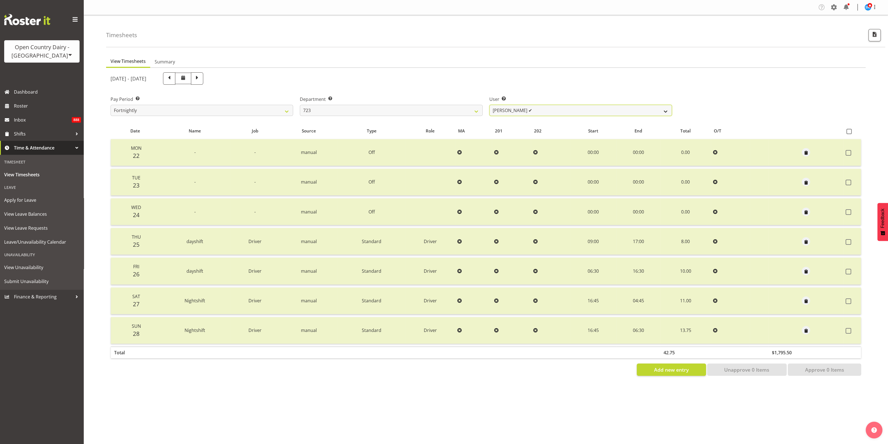
click at [664, 113] on select "[PERSON_NAME] ✔ [PERSON_NAME] ✔ [PERSON_NAME] ✔ [PERSON_NAME] ✔" at bounding box center [581, 110] width 183 height 11
click at [727, 89] on div "Pay Period Select which pay period you would like to view. Fortnightly Departme…" at bounding box center [486, 103] width 758 height 31
click at [473, 112] on select "701 702 703 704 705 706 707 708 709 710 711 712 713 714 715 716 717 718 719 720" at bounding box center [391, 110] width 183 height 11
select select "760"
click at [300, 105] on select "701 702 703 704 705 706 707 708 709 710 711 712 713 714 715 716 717 718 719 720" at bounding box center [391, 110] width 183 height 11
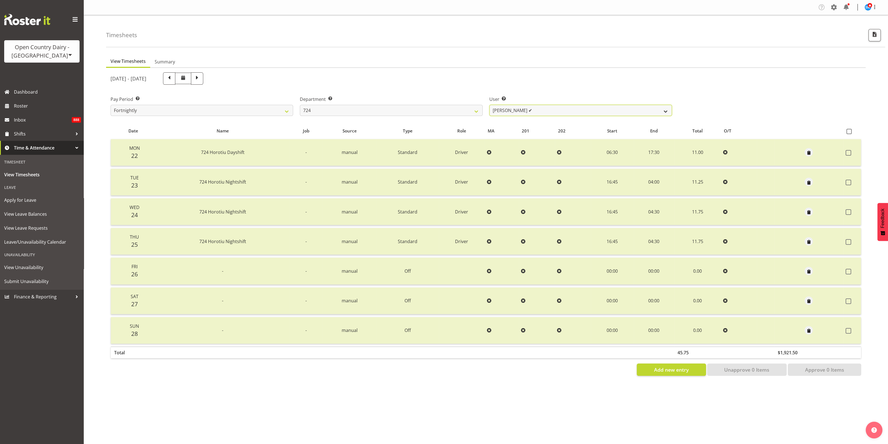
click at [663, 109] on select "[PERSON_NAME] ✔ [PERSON_NAME] ✔ [PERSON_NAME] ✔" at bounding box center [581, 110] width 183 height 11
click at [490, 105] on select "[PERSON_NAME] ✔ [PERSON_NAME] ✔ [PERSON_NAME] ✔" at bounding box center [581, 110] width 183 height 11
click at [667, 109] on select "[PERSON_NAME] ✔ [PERSON_NAME] ✔ [PERSON_NAME] ✔" at bounding box center [581, 110] width 183 height 11
select select "8189"
click at [490, 105] on select "[PERSON_NAME] ✔ [PERSON_NAME] ✔ [PERSON_NAME] ✔" at bounding box center [581, 110] width 183 height 11
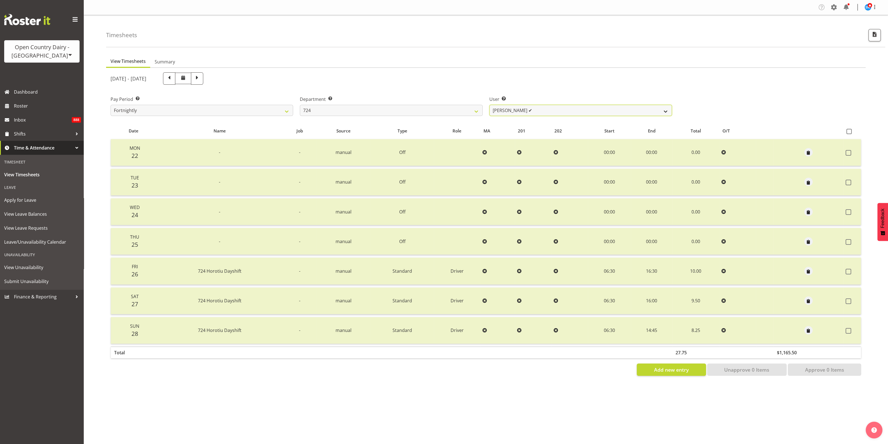
click at [659, 110] on select "[PERSON_NAME] ✔ [PERSON_NAME] ✔ [PERSON_NAME] ✔" at bounding box center [581, 110] width 183 height 11
click at [725, 97] on div "Pay Period Select which pay period you would like to view. Fortnightly Departme…" at bounding box center [486, 103] width 758 height 31
click at [472, 111] on select "701 702 703 704 705 706 707 708 709 710 711 712 713 714 715 716 717 718 719 720" at bounding box center [391, 110] width 183 height 11
select select "803"
click at [300, 105] on select "701 702 703 704 705 706 707 708 709 710 711 712 713 714 715 716 717 718 719 720" at bounding box center [391, 110] width 183 height 11
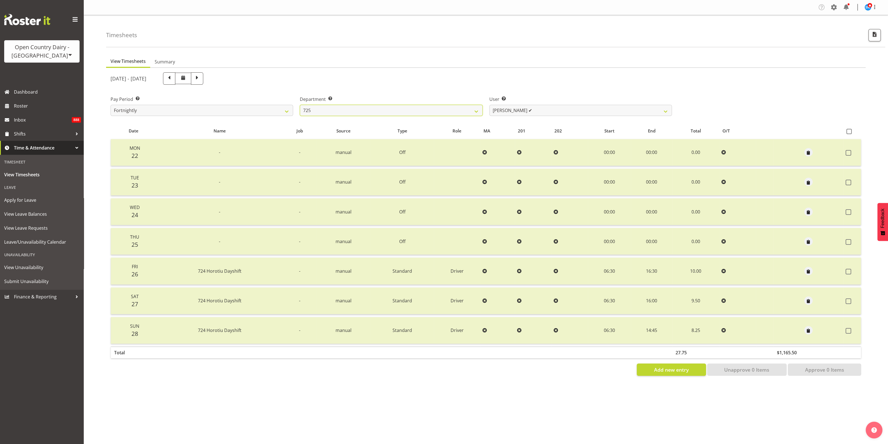
select select "11234"
click at [849, 239] on span at bounding box center [849, 242] width 6 height 6
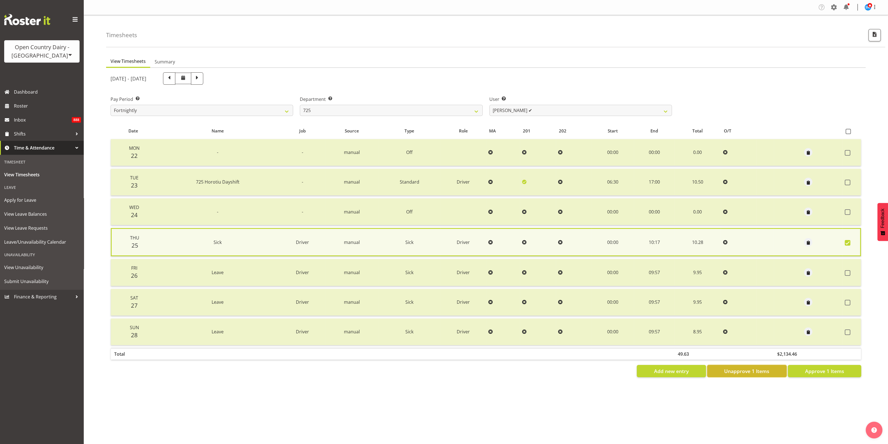
click at [763, 369] on span "Unapprove 1 Items" at bounding box center [747, 370] width 45 height 7
checkbox input "false"
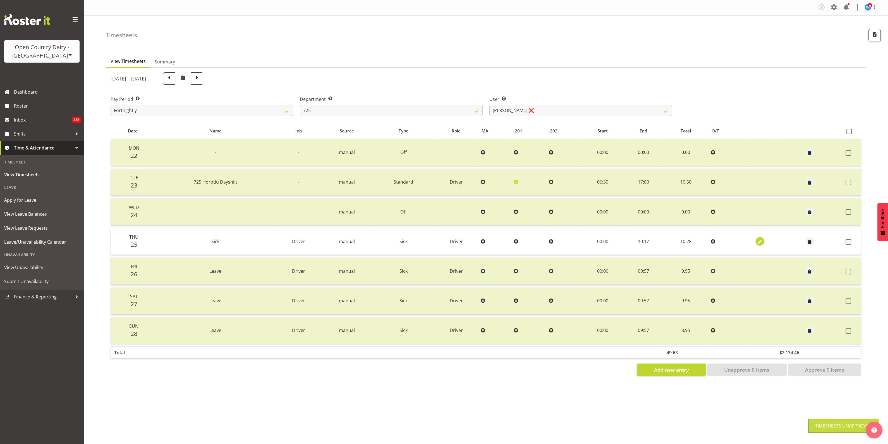
click at [759, 241] on span "button" at bounding box center [760, 242] width 6 height 6
select select "Sick"
select select "8"
select select "2025"
select select "10"
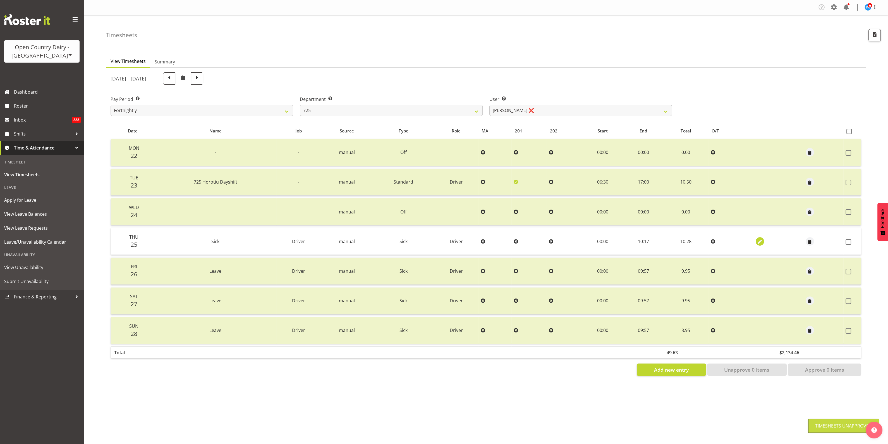
select select "17"
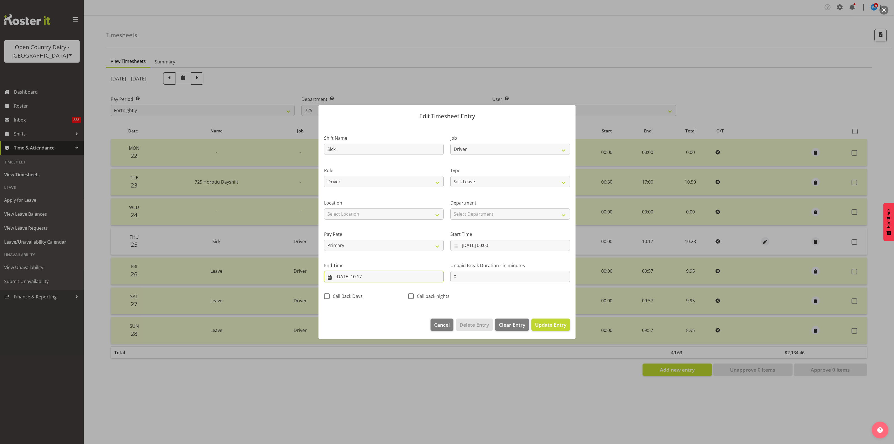
click at [369, 275] on input "[DATE] 10:17" at bounding box center [384, 276] width 120 height 11
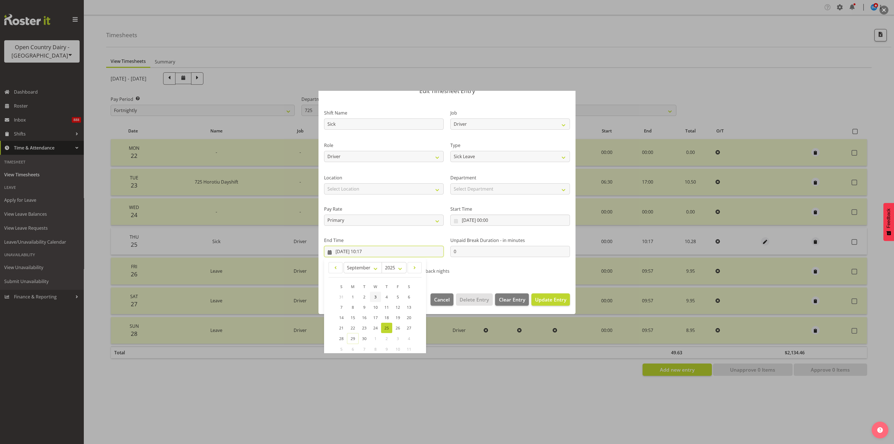
scroll to position [56, 0]
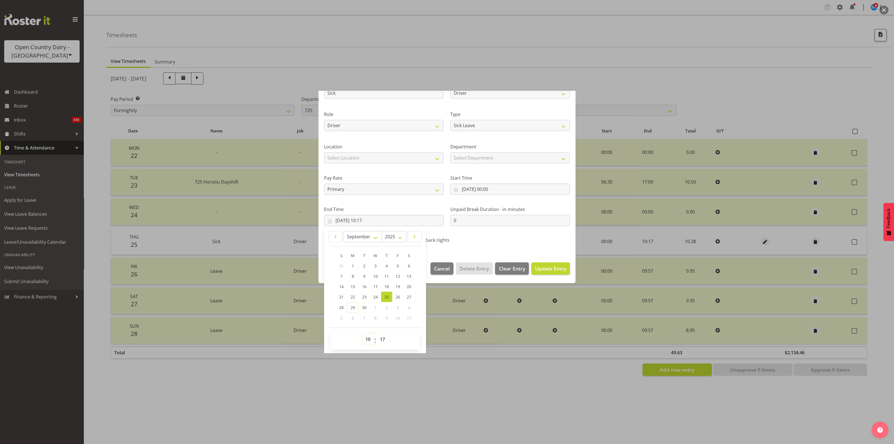
click at [366, 339] on select "00 01 02 03 04 05 06 07 08 09 10 11 12 13 14 15 16 17 18 19 20 21 22 23" at bounding box center [368, 338] width 13 height 11
select select "9"
click at [362, 333] on select "00 01 02 03 04 05 06 07 08 09 10 11 12 13 14 15 16 17 18 19 20 21 22 23" at bounding box center [368, 338] width 13 height 11
type input "[DATE] 09:17"
click at [384, 337] on select "00 01 02 03 04 05 06 07 08 09 10 11 12 13 14 15 16 17 18 19 20 21 22 23 24 25 2…" at bounding box center [383, 338] width 13 height 11
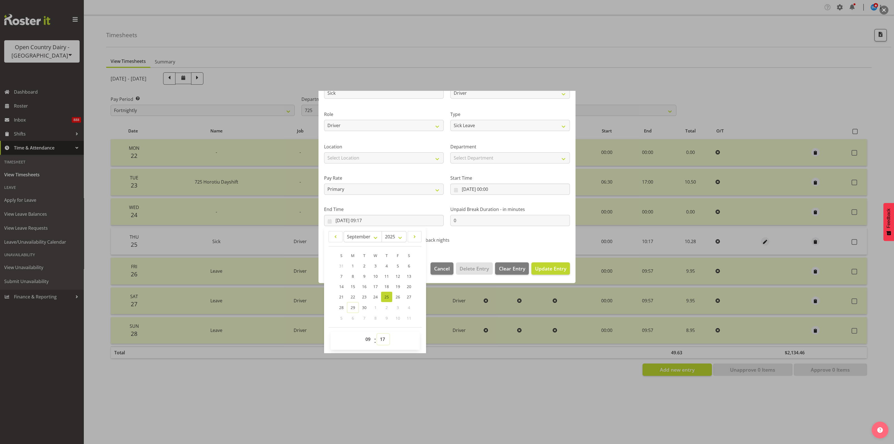
select select "57"
click at [377, 333] on select "00 01 02 03 04 05 06 07 08 09 10 11 12 13 14 15 16 17 18 19 20 21 22 23 24 25 2…" at bounding box center [383, 338] width 13 height 11
type input "[DATE] 09:57"
click at [538, 266] on span "Update Entry" at bounding box center [550, 268] width 31 height 7
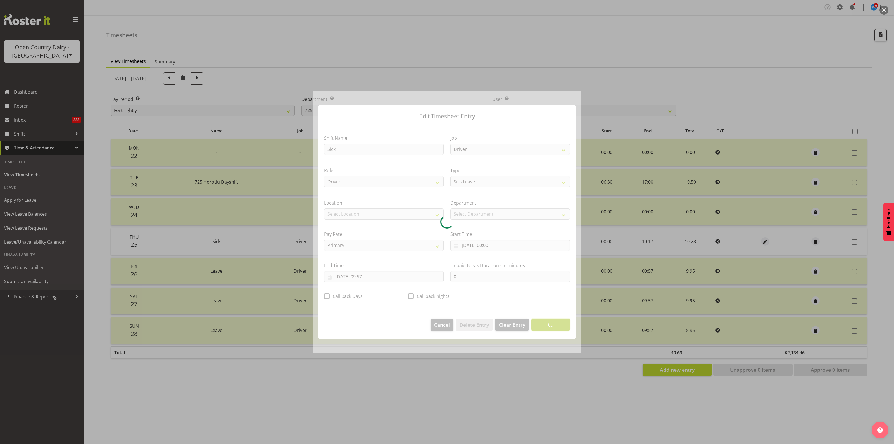
scroll to position [0, 0]
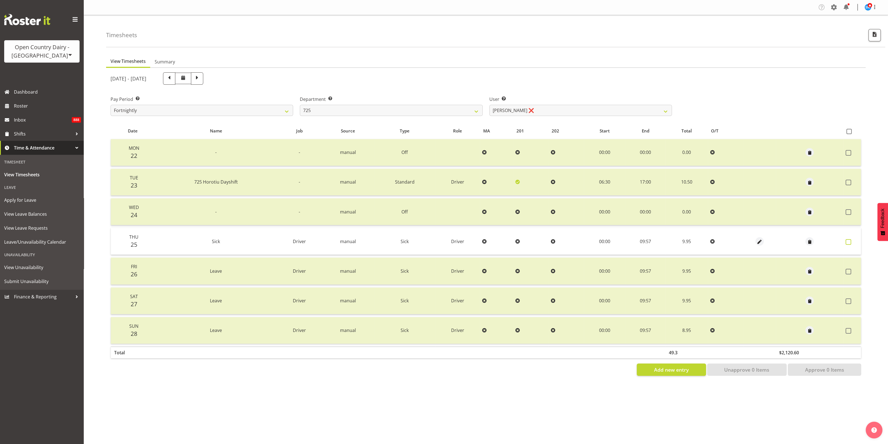
click at [848, 241] on span at bounding box center [849, 242] width 6 height 6
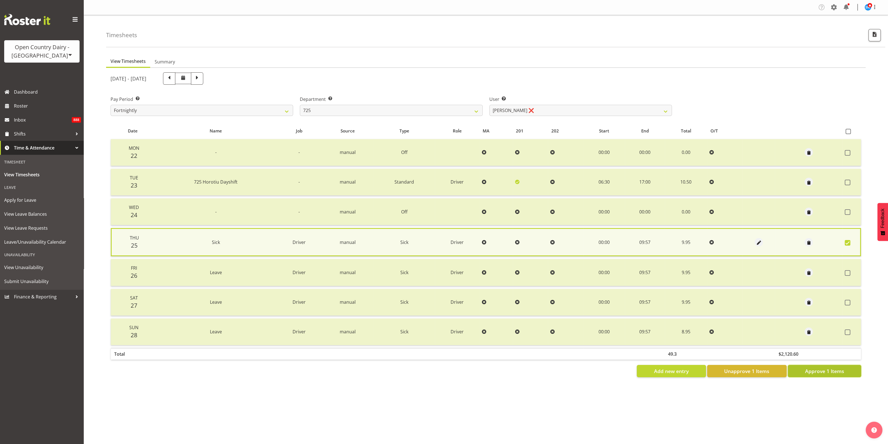
click at [825, 371] on span "Approve 1 Items" at bounding box center [824, 370] width 39 height 7
checkbox input "false"
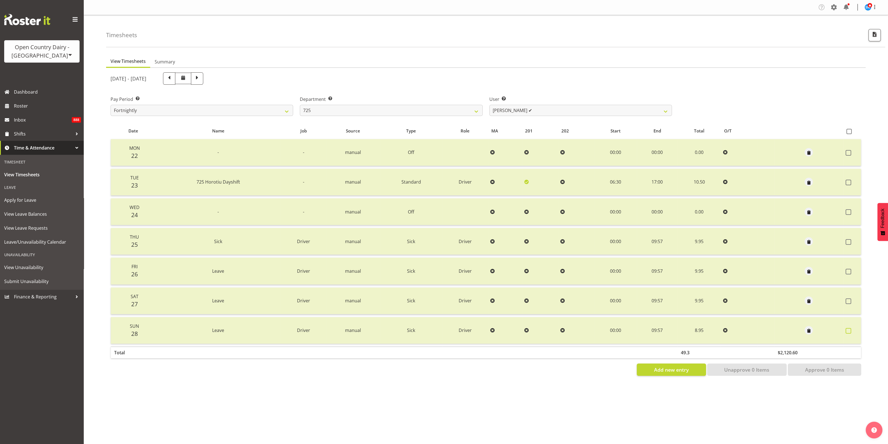
click at [848, 330] on span at bounding box center [849, 331] width 6 height 6
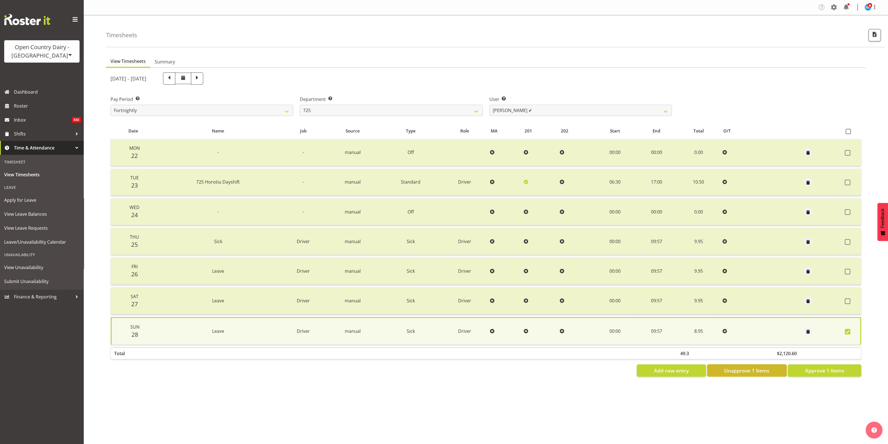
click at [758, 369] on span "Unapprove 1 Items" at bounding box center [747, 370] width 45 height 7
checkbox input "false"
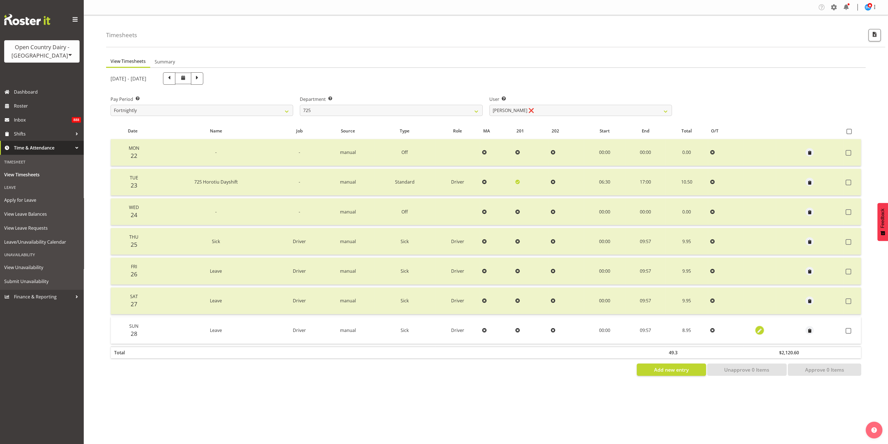
click at [758, 330] on span "button" at bounding box center [760, 331] width 6 height 6
select select "Sick"
select select "8"
select select "2025"
select select "9"
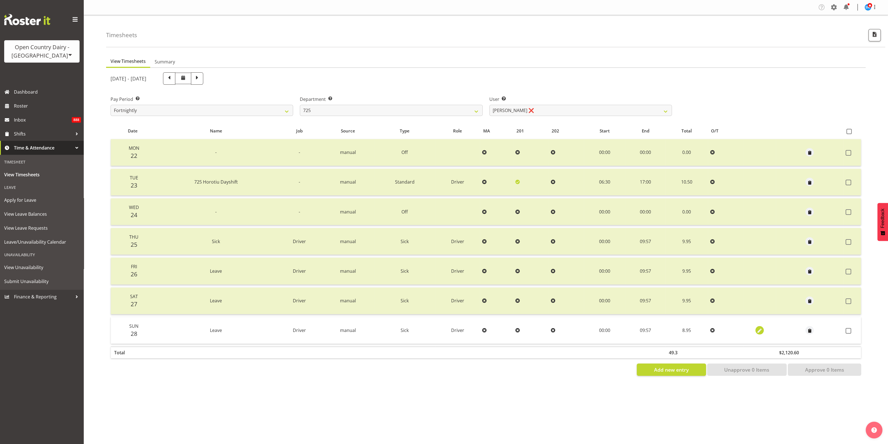
select select "57"
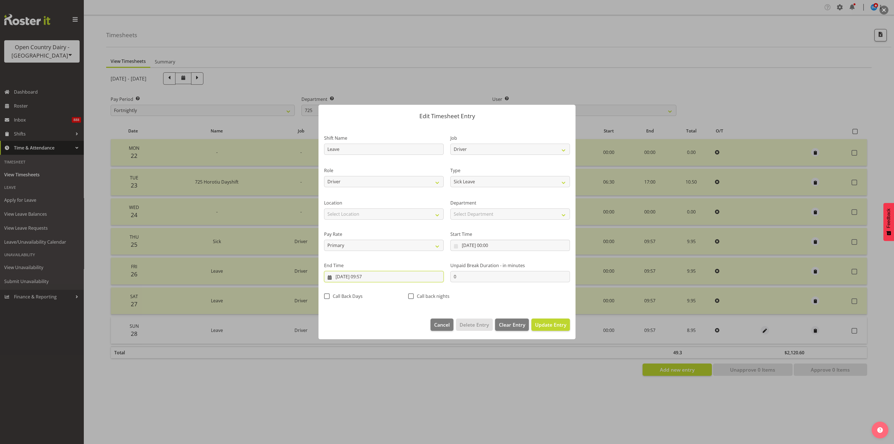
click at [370, 275] on input "[DATE] 09:57" at bounding box center [384, 276] width 120 height 11
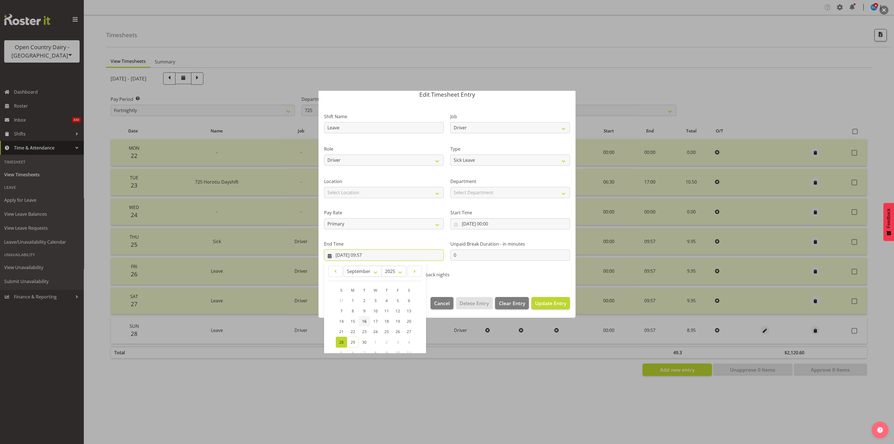
scroll to position [56, 0]
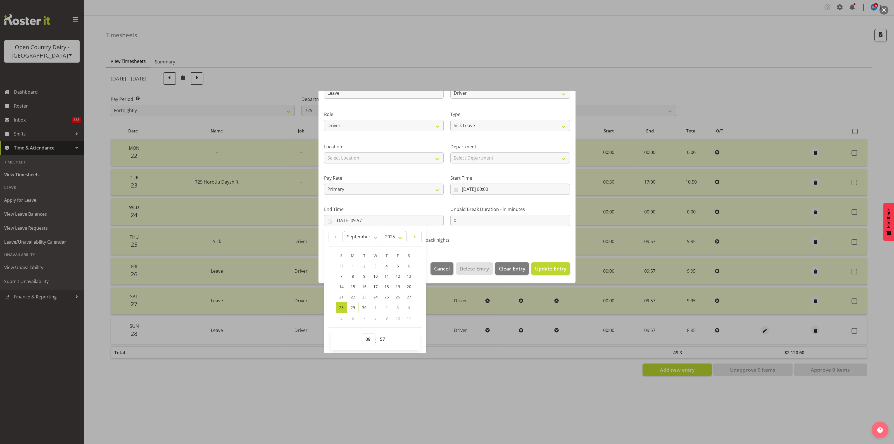
click at [367, 337] on select "00 01 02 03 04 05 06 07 08 09 10 11 12 13 14 15 16 17 18 19 20 21 22 23" at bounding box center [368, 338] width 13 height 11
select select "10"
click at [362, 333] on select "00 01 02 03 04 05 06 07 08 09 10 11 12 13 14 15 16 17 18 19 20 21 22 23" at bounding box center [368, 338] width 13 height 11
type input "[DATE] 10:57"
click at [539, 270] on span "Update Entry" at bounding box center [550, 268] width 31 height 7
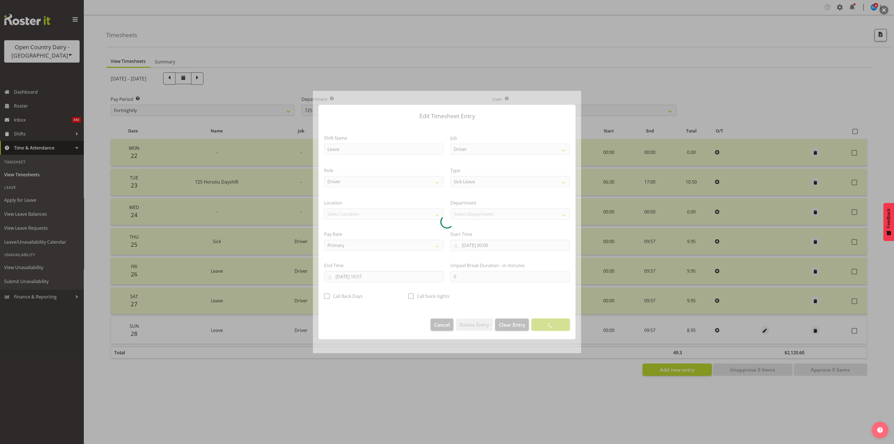
scroll to position [0, 0]
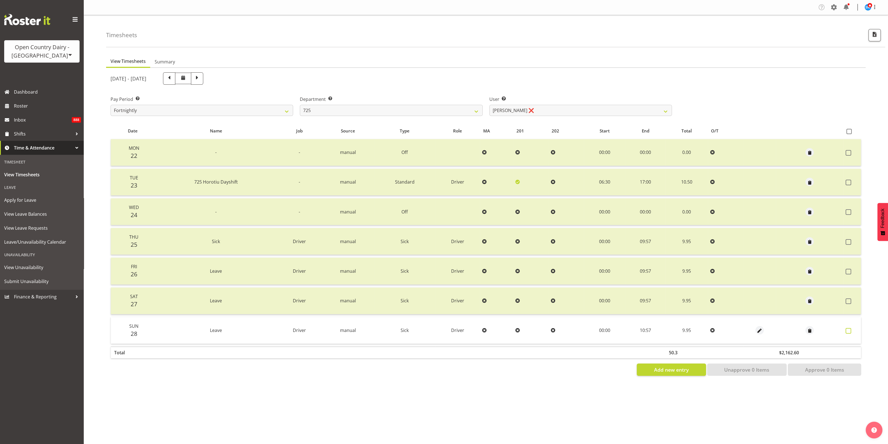
click at [851, 329] on span at bounding box center [849, 331] width 6 height 6
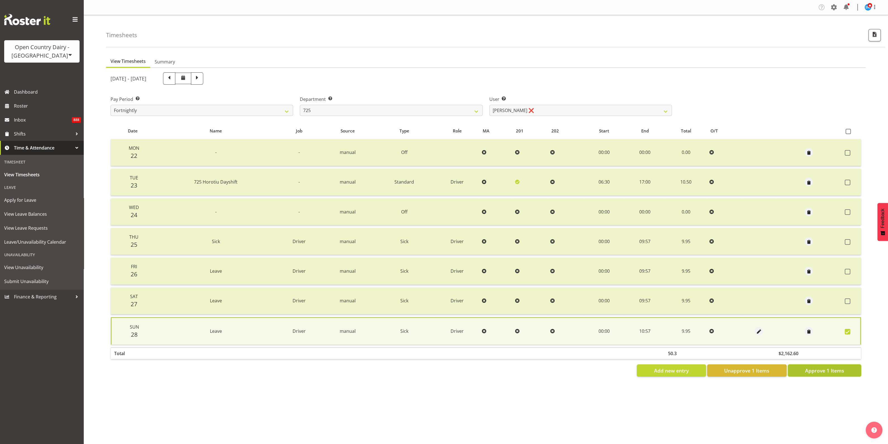
click at [834, 373] on span "Approve 1 Items" at bounding box center [824, 370] width 39 height 7
checkbox input "false"
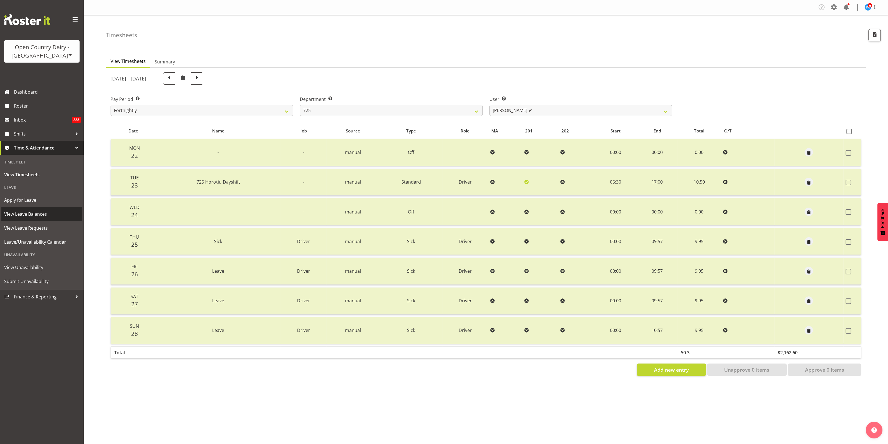
click at [40, 214] on span "View Leave Balances" at bounding box center [41, 214] width 75 height 8
click at [468, 391] on div "Company Settings Roles & Skills Tasks Jobs Employees Locations & Departments Ac…" at bounding box center [486, 222] width 805 height 444
click at [173, 79] on span at bounding box center [169, 77] width 7 height 7
select select
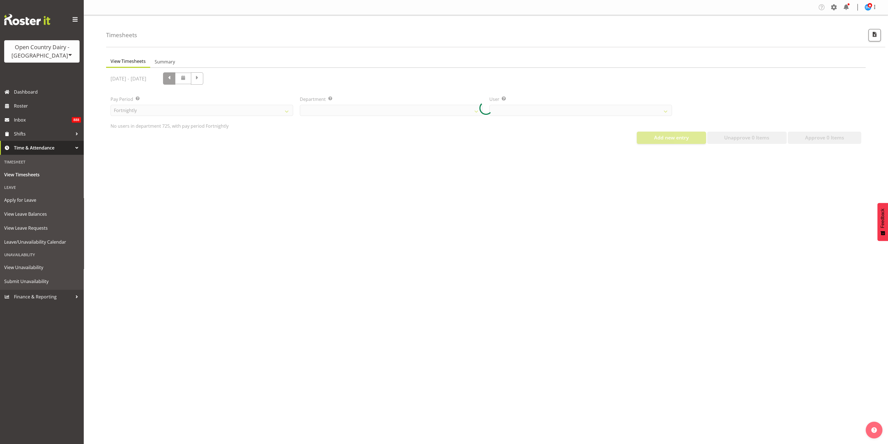
select select "803"
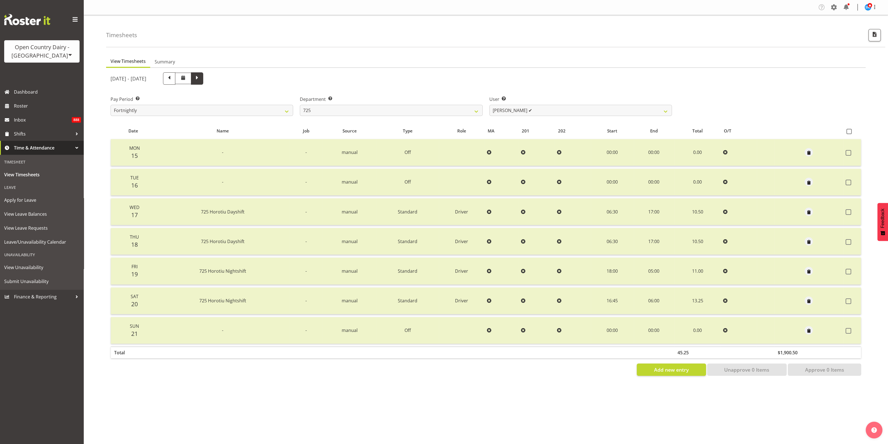
click at [201, 79] on span at bounding box center [197, 77] width 7 height 7
select select
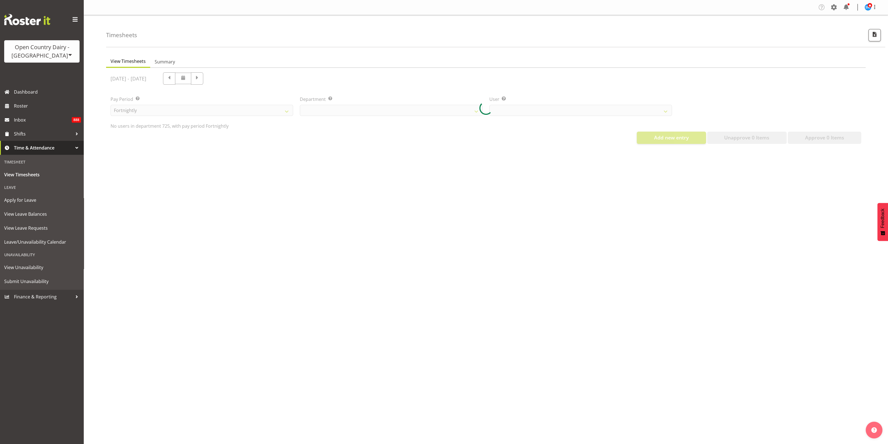
select select "803"
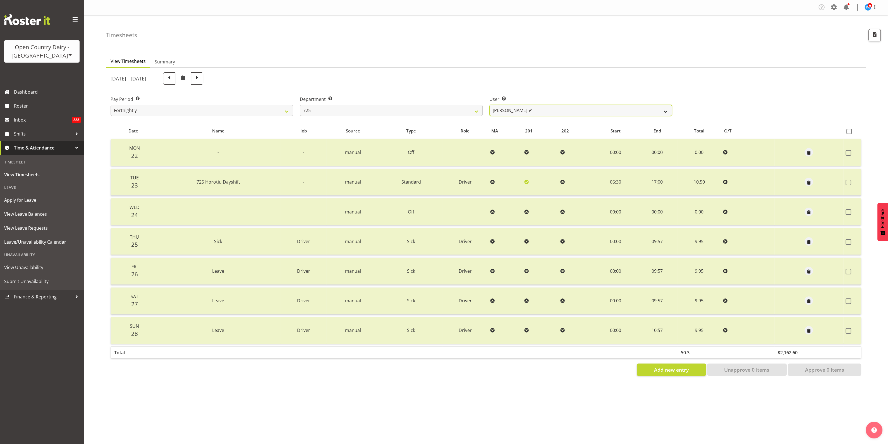
click at [664, 112] on select "[PERSON_NAME] ✔ [PERSON_NAME] [PERSON_NAME] ✔ [PERSON_NAME] ✔ [PERSON_NAME] ✔" at bounding box center [581, 110] width 183 height 11
click at [490, 105] on select "[PERSON_NAME] ✔ [PERSON_NAME] [PERSON_NAME] ✔ [PERSON_NAME] ✔ [PERSON_NAME] ✔" at bounding box center [581, 110] width 183 height 11
click at [812, 271] on button "button" at bounding box center [809, 271] width 8 height 8
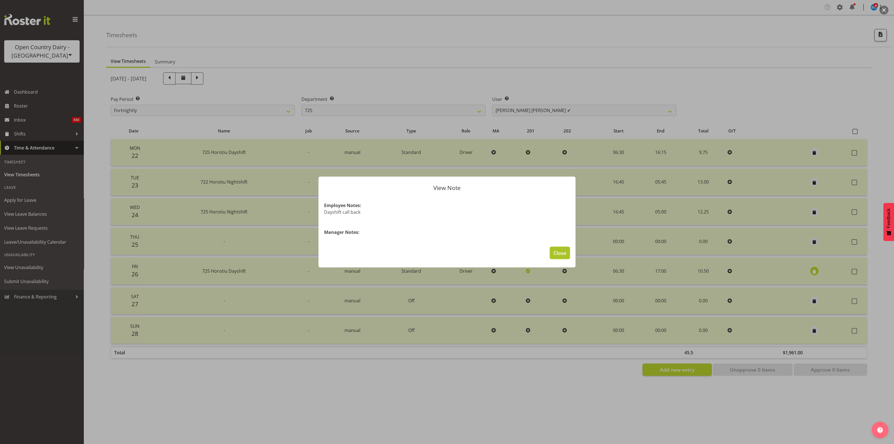
click at [562, 251] on span "Close" at bounding box center [559, 252] width 13 height 7
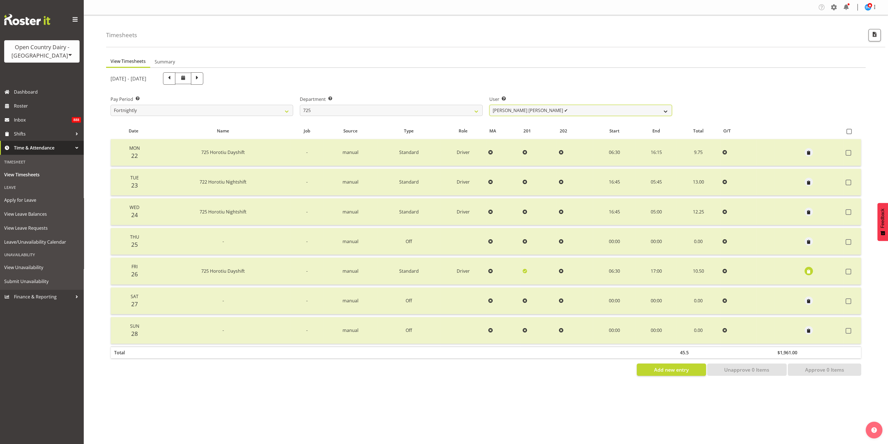
click at [661, 113] on select "[PERSON_NAME] ✔ [PERSON_NAME] [PERSON_NAME] ✔ [PERSON_NAME] ✔ [PERSON_NAME] ✔" at bounding box center [581, 110] width 183 height 11
click at [490, 105] on select "[PERSON_NAME] ✔ [PERSON_NAME] [PERSON_NAME] ✔ [PERSON_NAME] ✔ [PERSON_NAME] ✔" at bounding box center [581, 110] width 183 height 11
click at [660, 110] on select "[PERSON_NAME] ✔ [PERSON_NAME] [PERSON_NAME] ✔ [PERSON_NAME] ✔ [PERSON_NAME] ✔" at bounding box center [581, 110] width 183 height 11
select select "11235"
click at [490, 105] on select "[PERSON_NAME] ✔ [PERSON_NAME] [PERSON_NAME] ✔ [PERSON_NAME] ✔ [PERSON_NAME] ✔" at bounding box center [581, 110] width 183 height 11
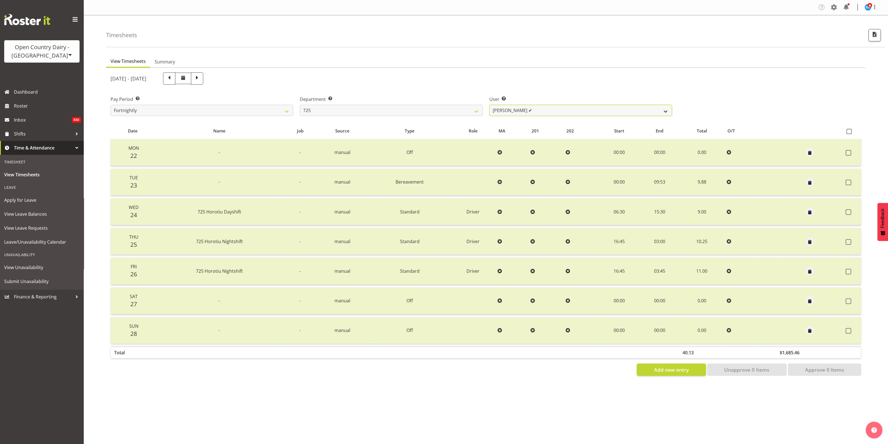
click at [657, 107] on select "[PERSON_NAME] ✔ [PERSON_NAME] [PERSON_NAME] ✔ [PERSON_NAME] ✔ [PERSON_NAME] ✔" at bounding box center [581, 110] width 183 height 11
click at [685, 91] on div "Pay Period Select which pay period you would like to view. Fortnightly Departme…" at bounding box center [486, 103] width 758 height 31
click at [475, 109] on select "701 702 703 704 705 706 707 708 709 710 711 712 713 714 715 716 717 718 719 720" at bounding box center [391, 110] width 183 height 11
select select "808"
click at [300, 105] on select "701 702 703 704 705 706 707 708 709 710 711 712 713 714 715 716 717 718 719 720" at bounding box center [391, 110] width 183 height 11
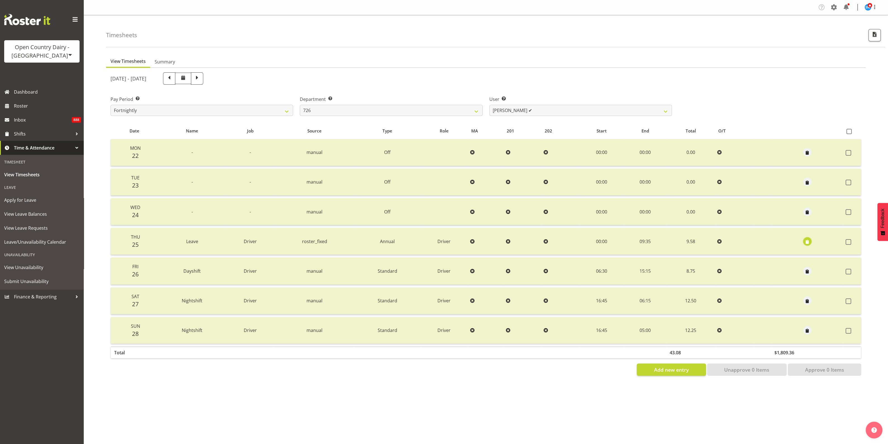
click at [807, 241] on span "button" at bounding box center [807, 242] width 6 height 6
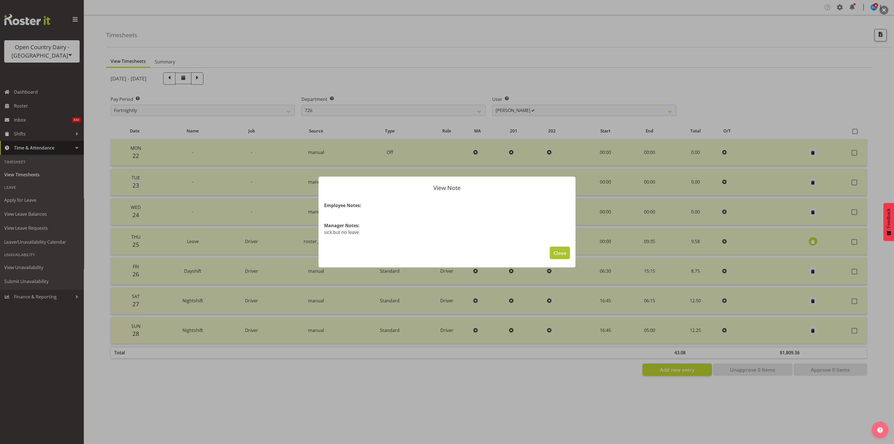
click at [560, 252] on span "Close" at bounding box center [559, 252] width 13 height 7
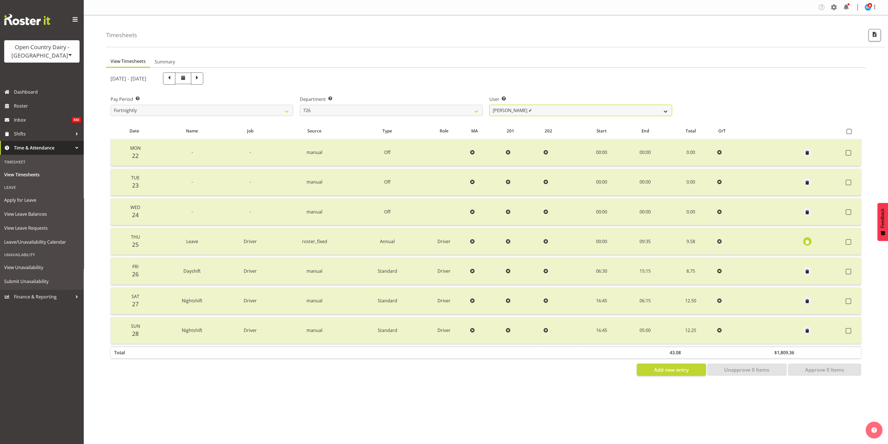
click at [657, 112] on select "[PERSON_NAME] ✔ [PERSON_NAME] ✔ [PERSON_NAME] ✔ [PERSON_NAME] ✔" at bounding box center [581, 110] width 183 height 11
click at [490, 105] on select "[PERSON_NAME] ✔ [PERSON_NAME] ✔ [PERSON_NAME] ✔ [PERSON_NAME] ✔" at bounding box center [581, 110] width 183 height 11
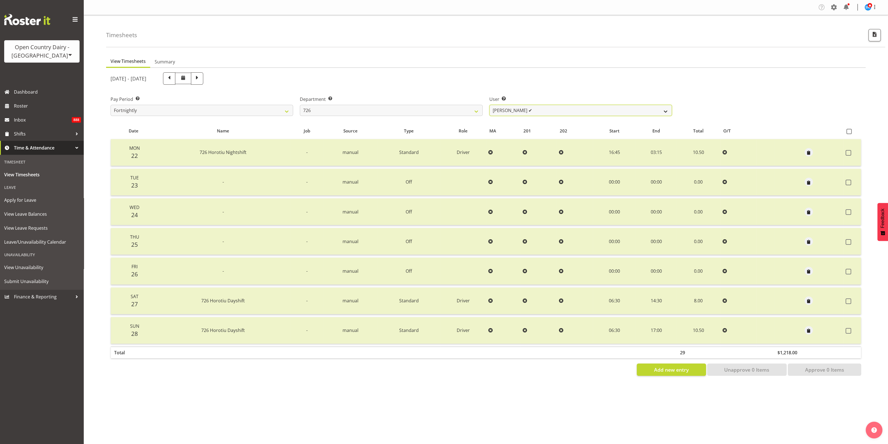
click at [661, 110] on select "[PERSON_NAME] ✔ [PERSON_NAME] ✔ [PERSON_NAME] ✔ [PERSON_NAME] ✔" at bounding box center [581, 110] width 183 height 11
click at [490, 105] on select "[PERSON_NAME] ✔ [PERSON_NAME] ✔ [PERSON_NAME] ✔ [PERSON_NAME] ✔" at bounding box center [581, 110] width 183 height 11
click at [810, 330] on span "button" at bounding box center [809, 331] width 6 height 6
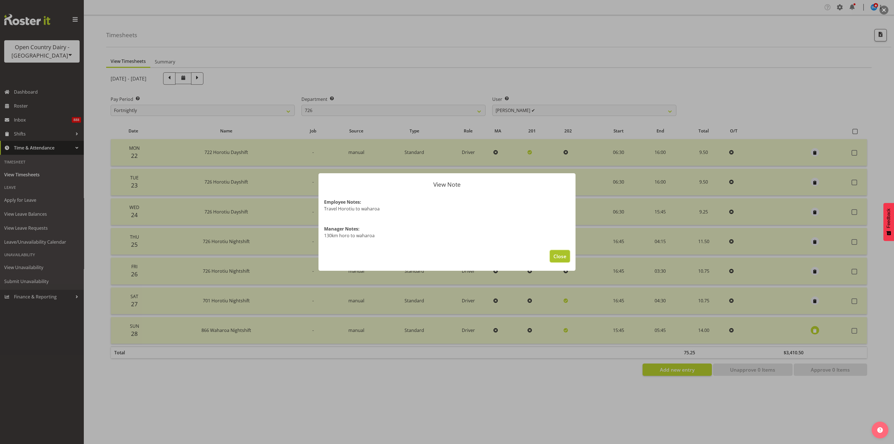
click at [564, 257] on span "Close" at bounding box center [559, 255] width 13 height 7
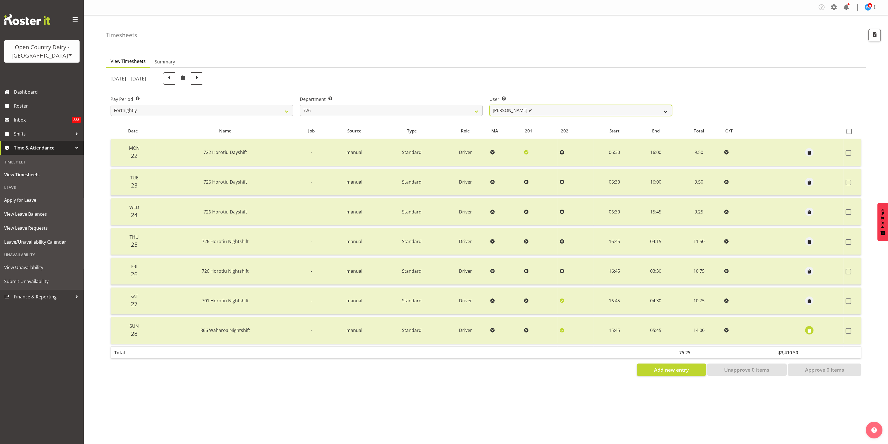
click at [666, 110] on select "[PERSON_NAME] ✔ [PERSON_NAME] ✔ [PERSON_NAME] ✔ [PERSON_NAME] ✔" at bounding box center [581, 110] width 183 height 11
select select "11236"
click at [490, 105] on select "[PERSON_NAME] ✔ [PERSON_NAME] ✔ [PERSON_NAME] ✔ [PERSON_NAME] ✔" at bounding box center [581, 110] width 183 height 11
click at [668, 111] on select "[PERSON_NAME] ✔ [PERSON_NAME] ✔ [PERSON_NAME] ✔ [PERSON_NAME] ✔" at bounding box center [581, 110] width 183 height 11
click at [473, 108] on select "701 702 703 704 705 706 707 708 709 710 711 712 713 714 715 716 717 718 719 720" at bounding box center [391, 110] width 183 height 11
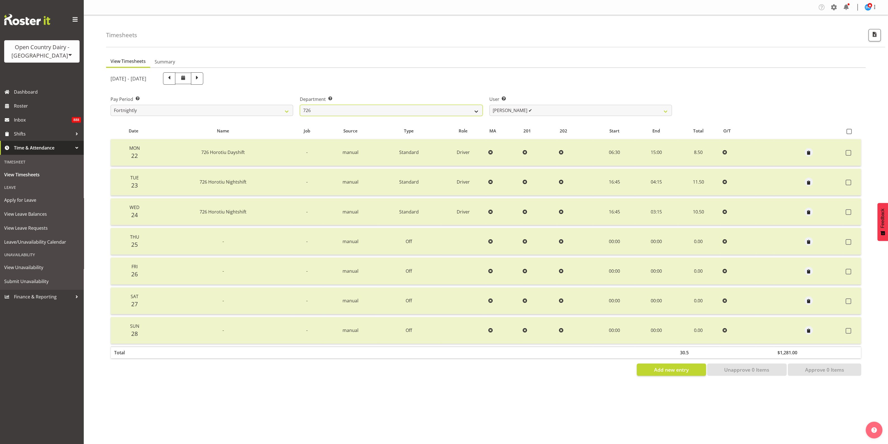
select select "761"
click at [300, 105] on select "701 702 703 704 705 706 707 708 709 710 711 712 713 714 715 716 717 718 719 720" at bounding box center [391, 110] width 183 height 11
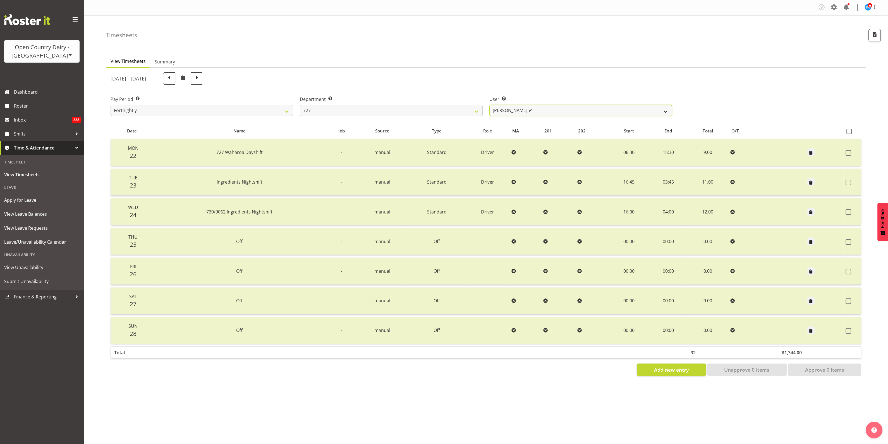
click at [662, 110] on select "[PERSON_NAME] ✔ [PERSON_NAME] ✔ [PERSON_NAME] ✔" at bounding box center [581, 110] width 183 height 11
click at [490, 105] on select "[PERSON_NAME] ✔ [PERSON_NAME] ✔ [PERSON_NAME] ✔" at bounding box center [581, 110] width 183 height 11
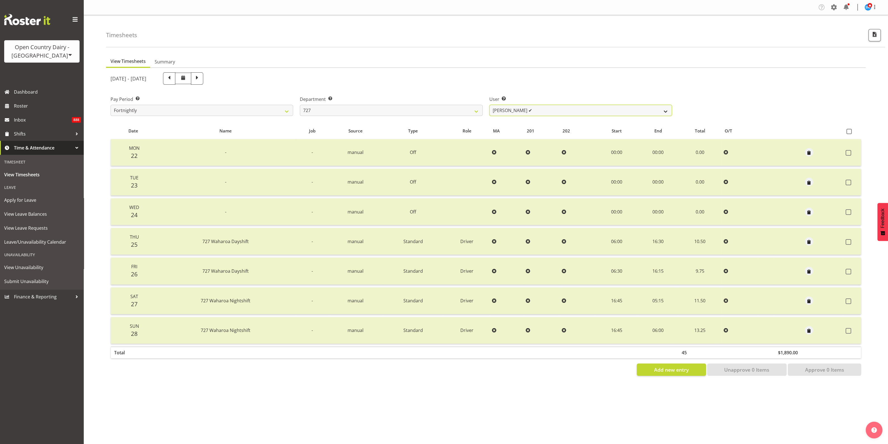
click at [663, 111] on select "[PERSON_NAME] ✔ [PERSON_NAME] ✔ [PERSON_NAME] ✔" at bounding box center [581, 110] width 183 height 11
select select "11012"
click at [490, 105] on select "[PERSON_NAME] ✔ [PERSON_NAME] ✔ [PERSON_NAME] ✔" at bounding box center [581, 110] width 183 height 11
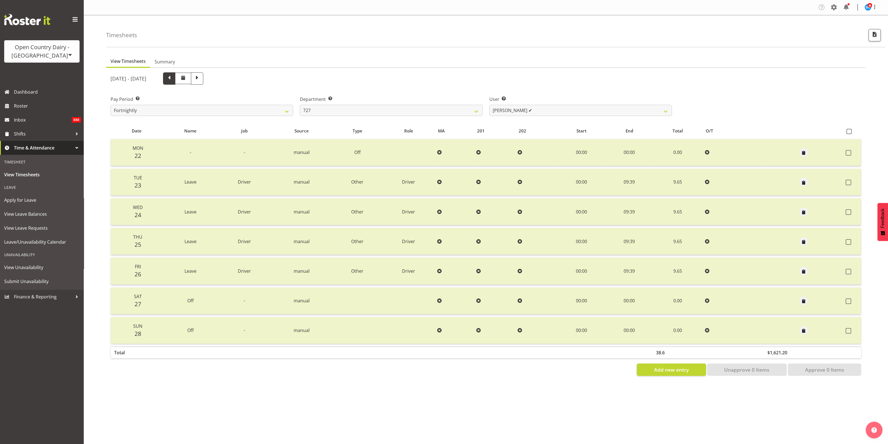
click at [173, 79] on span at bounding box center [169, 77] width 7 height 7
select select
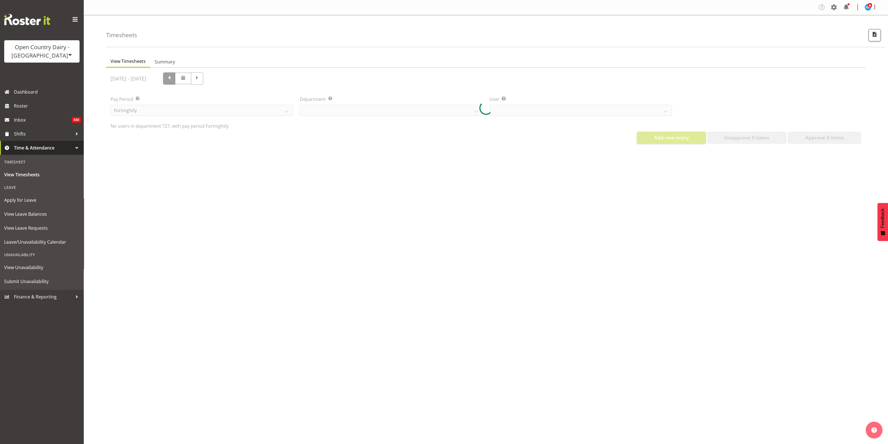
select select "761"
select select "11012"
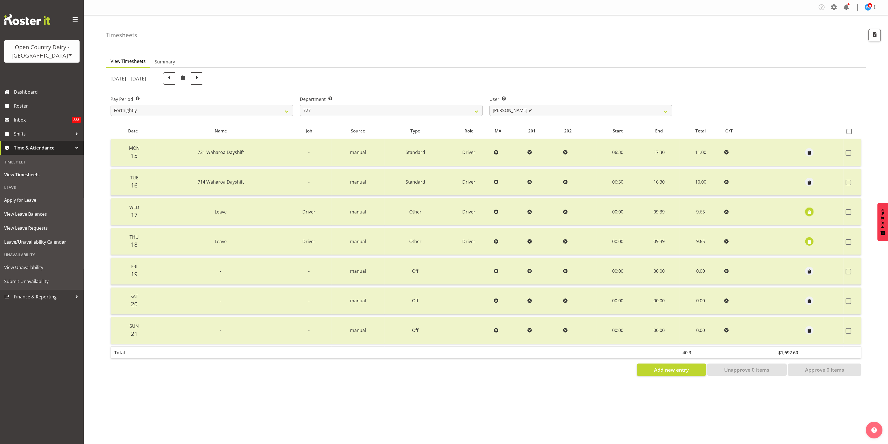
click at [809, 213] on span "button" at bounding box center [809, 212] width 6 height 6
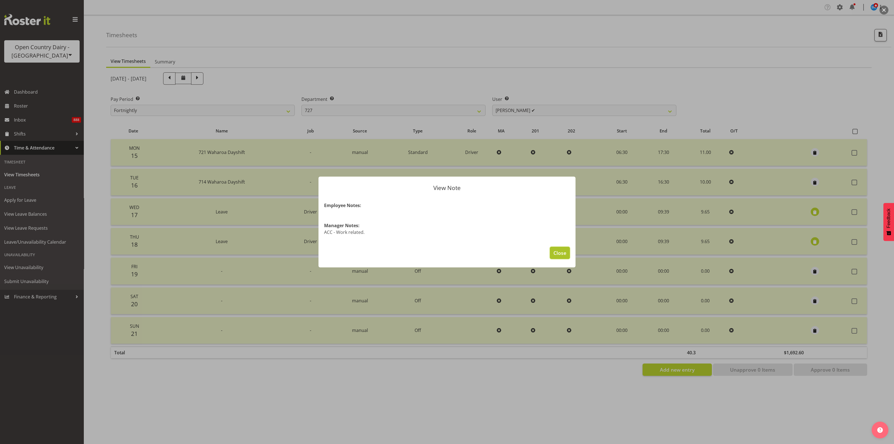
click at [561, 250] on span "Close" at bounding box center [559, 252] width 13 height 7
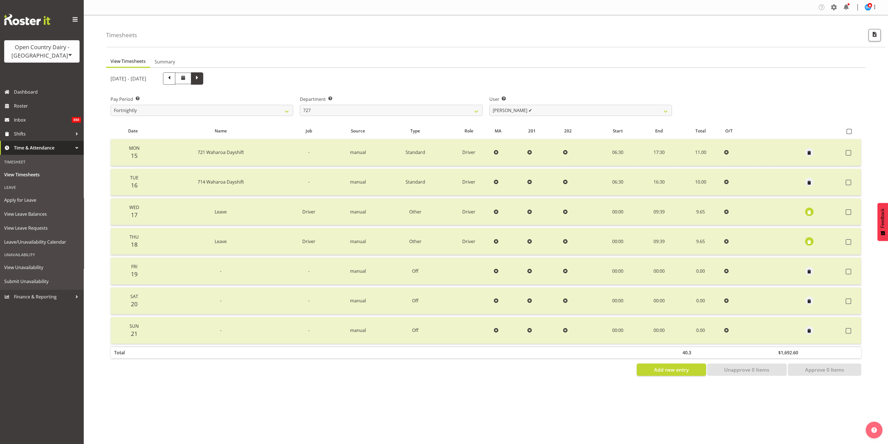
click at [201, 78] on span at bounding box center [197, 77] width 7 height 7
select select
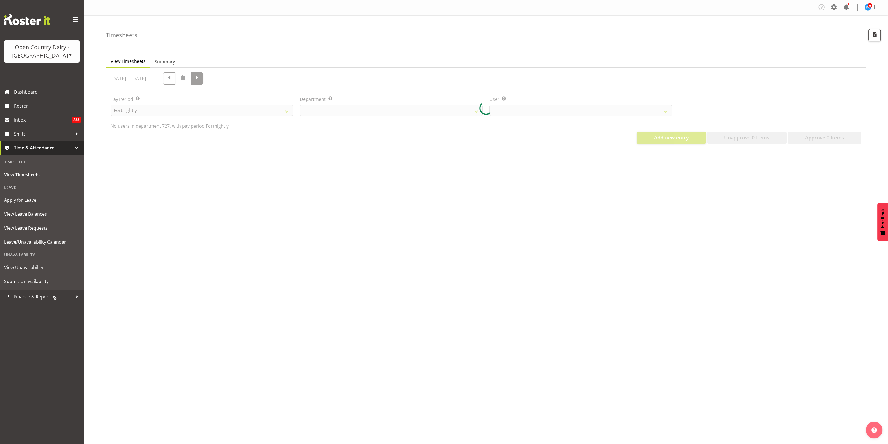
select select "761"
select select "11012"
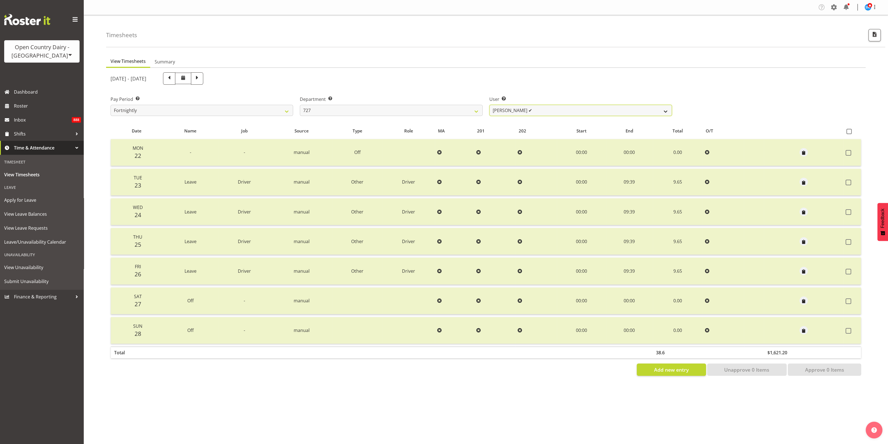
click at [668, 109] on select "[PERSON_NAME] ✔ [PERSON_NAME] ✔ [PERSON_NAME] ✔" at bounding box center [581, 110] width 183 height 11
click at [695, 105] on div "Pay Period Select which pay period you would like to view. Fortnightly Departme…" at bounding box center [486, 103] width 758 height 31
click at [668, 112] on select "[PERSON_NAME] ✔ [PERSON_NAME] ✔ [PERSON_NAME] ✔" at bounding box center [581, 110] width 183 height 11
click at [694, 106] on div "Pay Period Select which pay period you would like to view. Fortnightly Departme…" at bounding box center [486, 103] width 758 height 31
click at [477, 111] on select "701 702 703 704 705 706 707 708 709 710 711 712 713 714 715 716 717 718 719 720" at bounding box center [391, 110] width 183 height 11
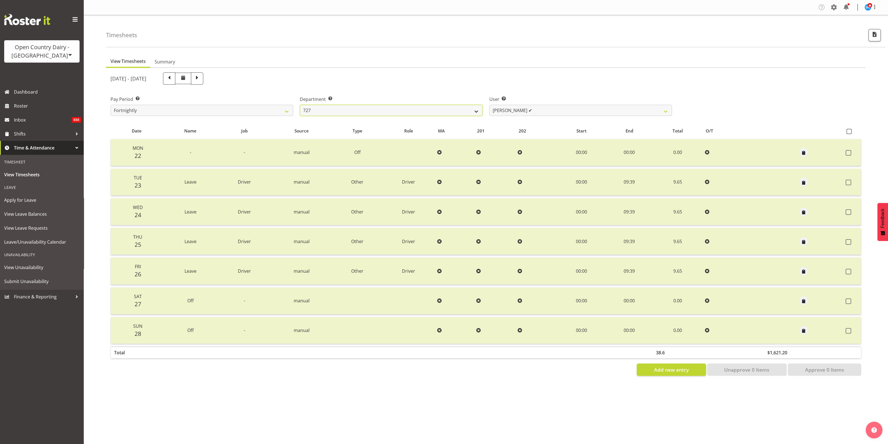
select select "842"
click at [300, 105] on select "701 702 703 704 705 706 707 708 709 710 711 712 713 714 715 716 717 718 719 720" at bounding box center [391, 110] width 183 height 11
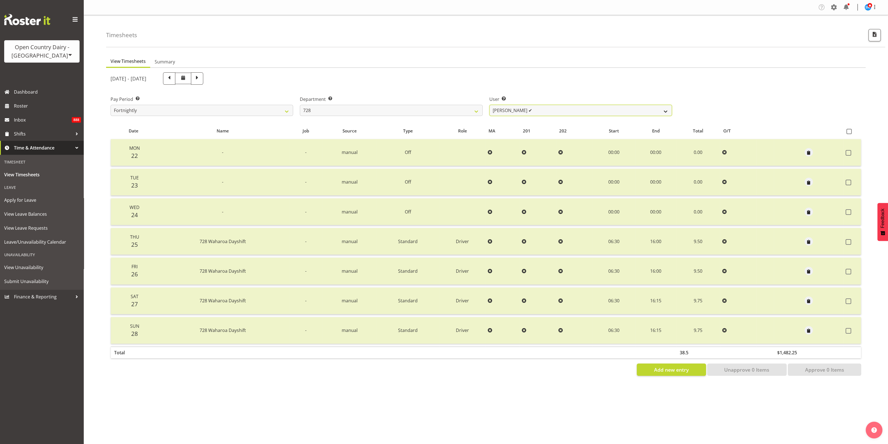
click at [649, 112] on select "[PERSON_NAME] ✔ [PERSON_NAME] ✔ [PERSON_NAME] [PERSON_NAME] ✔ [PERSON_NAME] ✔ […" at bounding box center [581, 110] width 183 height 11
click at [490, 105] on select "[PERSON_NAME] ✔ [PERSON_NAME] ✔ [PERSON_NAME] [PERSON_NAME] ✔ [PERSON_NAME] ✔ […" at bounding box center [581, 110] width 183 height 11
click at [662, 110] on select "[PERSON_NAME] ✔ [PERSON_NAME] ✔ [PERSON_NAME] [PERSON_NAME] ✔ [PERSON_NAME] ✔ […" at bounding box center [581, 110] width 183 height 11
click at [490, 105] on select "[PERSON_NAME] ✔ [PERSON_NAME] ✔ [PERSON_NAME] [PERSON_NAME] ✔ [PERSON_NAME] ✔ […" at bounding box center [581, 110] width 183 height 11
click at [809, 238] on span "button" at bounding box center [809, 241] width 6 height 8
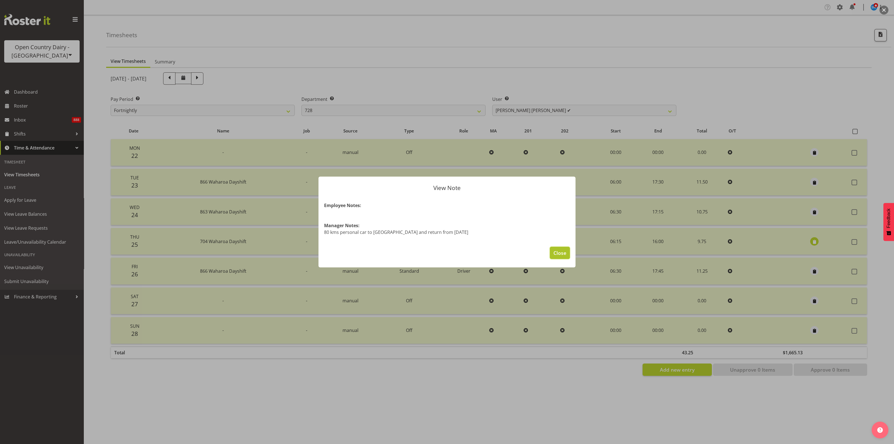
click at [561, 251] on span "Close" at bounding box center [559, 252] width 13 height 7
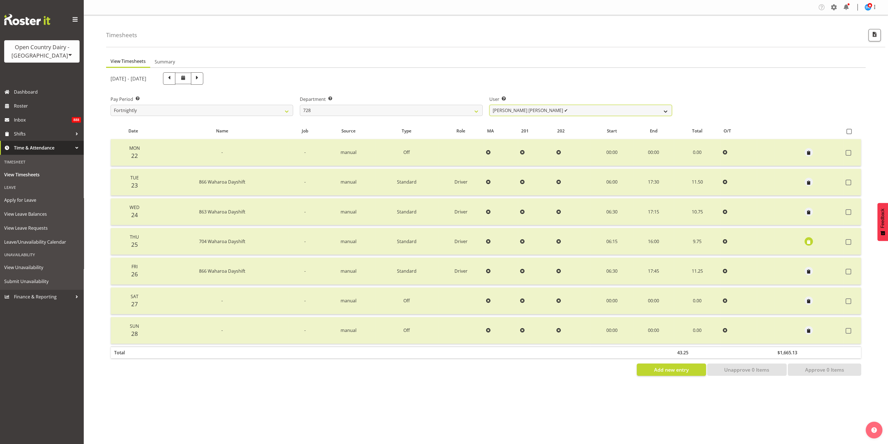
click at [666, 109] on select "[PERSON_NAME] ✔ [PERSON_NAME] ✔ [PERSON_NAME] [PERSON_NAME] ✔ [PERSON_NAME] ✔ […" at bounding box center [581, 110] width 183 height 11
click at [490, 105] on select "[PERSON_NAME] ✔ [PERSON_NAME] ✔ [PERSON_NAME] [PERSON_NAME] ✔ [PERSON_NAME] ✔ […" at bounding box center [581, 110] width 183 height 11
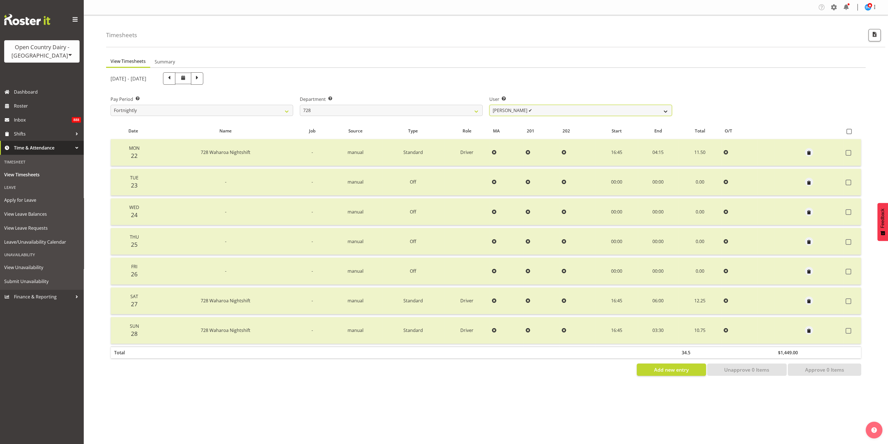
click at [664, 109] on select "[PERSON_NAME] ✔ [PERSON_NAME] ✔ [PERSON_NAME] [PERSON_NAME] ✔ [PERSON_NAME] ✔ […" at bounding box center [581, 110] width 183 height 11
select select "8251"
click at [490, 105] on select "[PERSON_NAME] ✔ [PERSON_NAME] ✔ [PERSON_NAME] [PERSON_NAME] ✔ [PERSON_NAME] ✔ […" at bounding box center [581, 110] width 183 height 11
click at [807, 178] on span "button" at bounding box center [809, 182] width 6 height 8
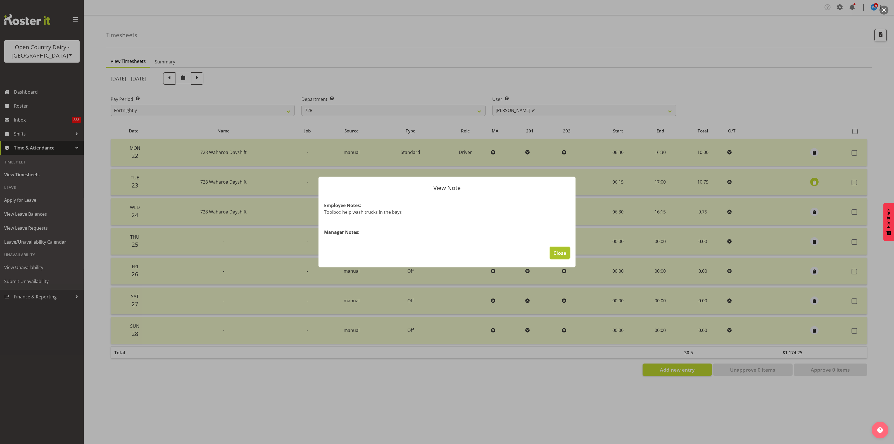
click at [561, 254] on span "Close" at bounding box center [559, 252] width 13 height 7
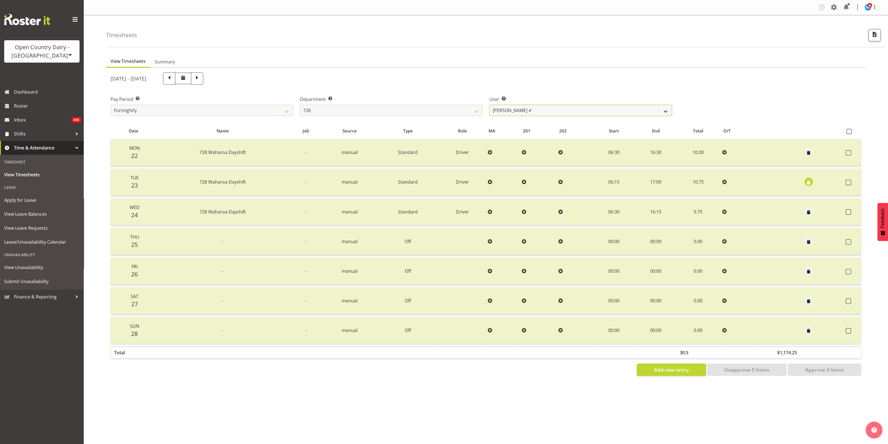
click at [661, 108] on select "[PERSON_NAME] ✔ [PERSON_NAME] ✔ [PERSON_NAME] [PERSON_NAME] ✔ [PERSON_NAME] ✔ […" at bounding box center [581, 110] width 183 height 11
click at [462, 111] on select "701 702 703 704 705 706 707 708 709 710 711 712 713 714 715 716 717 718 719 720" at bounding box center [391, 110] width 183 height 11
select select "727"
click at [300, 105] on select "701 702 703 704 705 706 707 708 709 710 711 712 713 714 715 716 717 718 719 720" at bounding box center [391, 110] width 183 height 11
click at [654, 112] on select "[PERSON_NAME] ✔ [PERSON_NAME] ✔ [PERSON_NAME] ✔ [PERSON_NAME] ✔" at bounding box center [581, 110] width 183 height 11
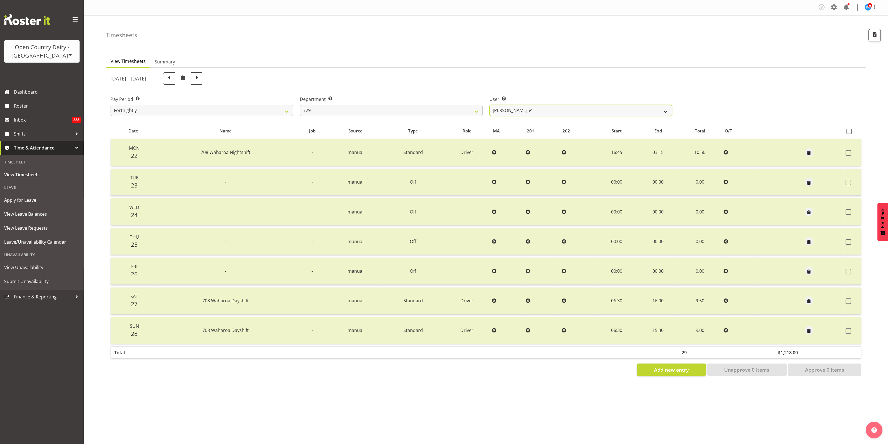
click at [490, 105] on select "[PERSON_NAME] ✔ [PERSON_NAME] ✔ [PERSON_NAME] ✔ [PERSON_NAME] ✔" at bounding box center [581, 110] width 183 height 11
click at [663, 113] on select "[PERSON_NAME] ✔ [PERSON_NAME] ✔ [PERSON_NAME] ✔ [PERSON_NAME] ✔" at bounding box center [581, 110] width 183 height 11
click at [490, 105] on select "[PERSON_NAME] ✔ [PERSON_NAME] ✔ [PERSON_NAME] ✔ [PERSON_NAME] ✔" at bounding box center [581, 110] width 183 height 11
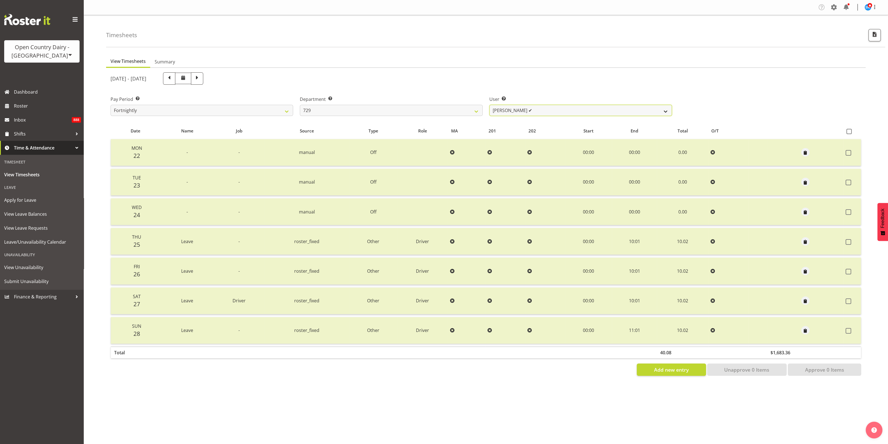
click at [666, 111] on select "[PERSON_NAME] ✔ [PERSON_NAME] ✔ [PERSON_NAME] ✔ [PERSON_NAME] ✔" at bounding box center [581, 110] width 183 height 11
select select "11232"
click at [490, 105] on select "[PERSON_NAME] ✔ [PERSON_NAME] ✔ [PERSON_NAME] ✔ [PERSON_NAME] ✔" at bounding box center [581, 110] width 183 height 11
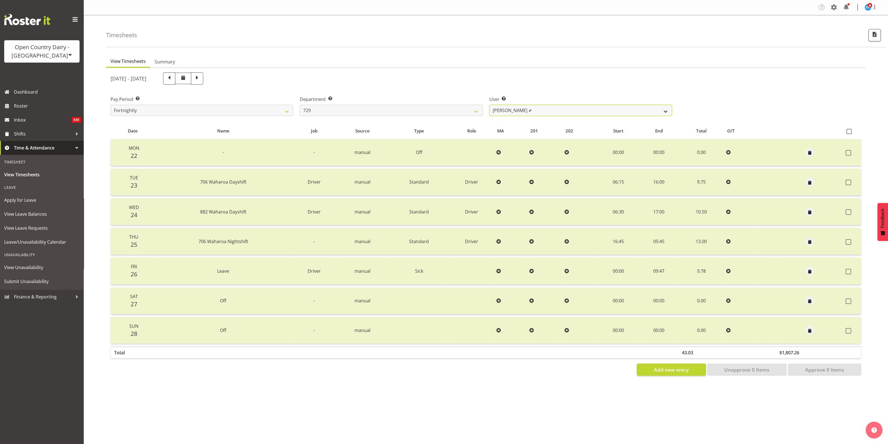
click at [663, 111] on select "[PERSON_NAME] ✔ [PERSON_NAME] ✔ [PERSON_NAME] ✔ [PERSON_NAME] ✔" at bounding box center [581, 110] width 183 height 11
click at [713, 109] on div "Pay Period Select which pay period you would like to view. Fortnightly Departme…" at bounding box center [486, 103] width 758 height 31
click at [473, 111] on select "701 702 703 704 705 706 707 708 709 710 711 712 713 714 715 716 717 718 719 720" at bounding box center [391, 110] width 183 height 11
select select "880"
click at [300, 105] on select "701 702 703 704 705 706 707 708 709 710 711 712 713 714 715 716 717 718 719 720" at bounding box center [391, 110] width 183 height 11
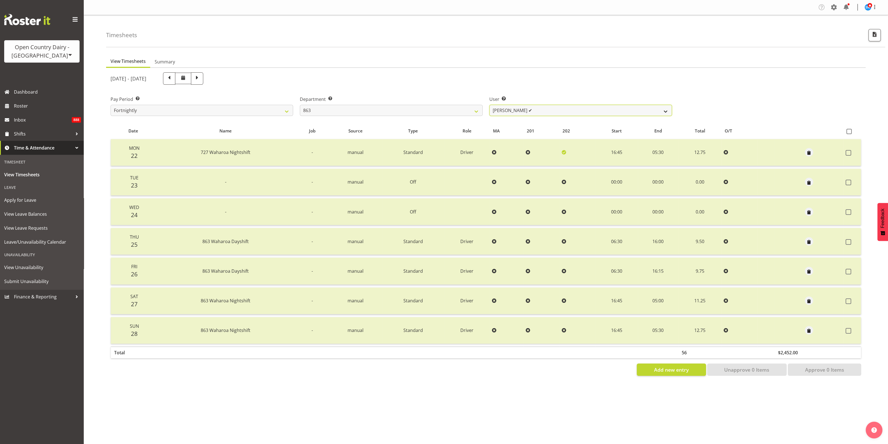
click at [661, 111] on select "[PERSON_NAME] ✔ [PERSON_NAME] ✔ [PERSON_NAME] ✔ [PERSON_NAME] ✔" at bounding box center [581, 110] width 183 height 11
click at [490, 105] on select "[PERSON_NAME] ✔ [PERSON_NAME] ✔ [PERSON_NAME] ✔ [PERSON_NAME] ✔" at bounding box center [581, 110] width 183 height 11
click at [666, 108] on select "[PERSON_NAME] ✔ [PERSON_NAME] ✔ [PERSON_NAME] ✔ [PERSON_NAME] ✔" at bounding box center [581, 110] width 183 height 11
click at [490, 105] on select "[PERSON_NAME] ✔ [PERSON_NAME] ✔ [PERSON_NAME] ✔ [PERSON_NAME] ✔" at bounding box center [581, 110] width 183 height 11
click at [661, 108] on select "[PERSON_NAME] ✔ [PERSON_NAME] ✔ [PERSON_NAME] ✔ [PERSON_NAME] ✔" at bounding box center [581, 110] width 183 height 11
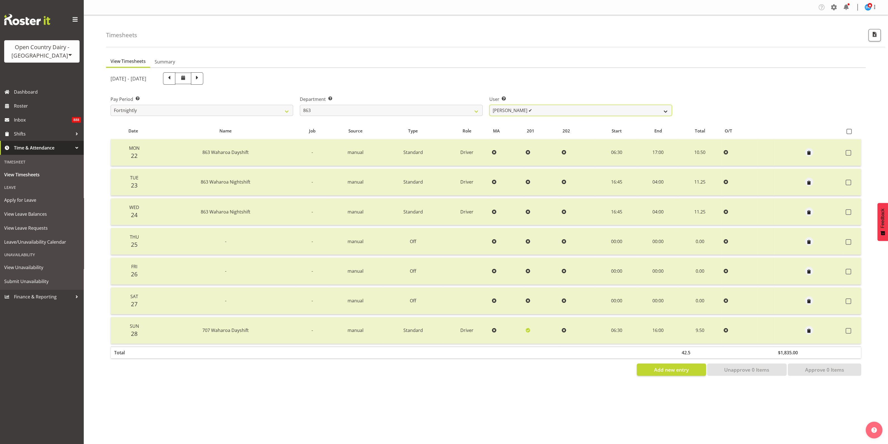
select select "11251"
click at [490, 105] on select "[PERSON_NAME] ✔ [PERSON_NAME] ✔ [PERSON_NAME] ✔ [PERSON_NAME] ✔" at bounding box center [581, 110] width 183 height 11
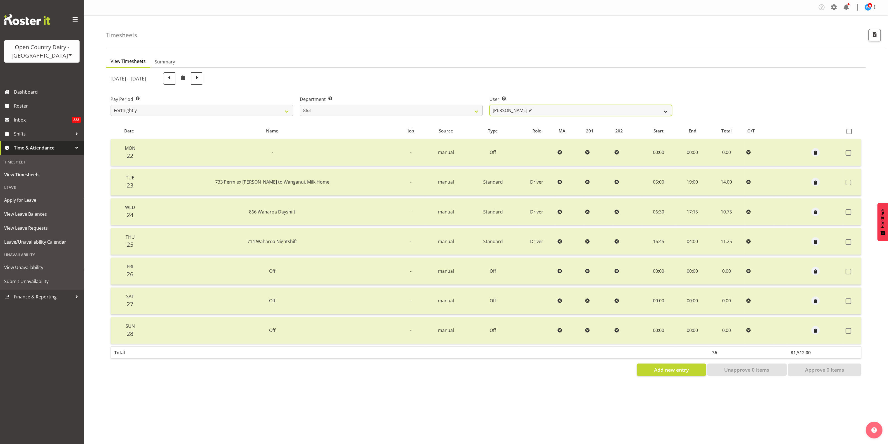
click at [662, 108] on select "[PERSON_NAME] ✔ [PERSON_NAME] ✔ [PERSON_NAME] ✔ [PERSON_NAME] ✔" at bounding box center [581, 110] width 183 height 11
click at [723, 67] on ul "View Timesheets Summary" at bounding box center [486, 62] width 760 height 12
click at [662, 110] on select "[PERSON_NAME] ✔ [PERSON_NAME] ✔ [PERSON_NAME] ✔ [PERSON_NAME] ✔" at bounding box center [581, 110] width 183 height 11
click at [666, 89] on div "User Select user. Note: This is filtered down by the previous two drop-down ite…" at bounding box center [580, 103] width 189 height 31
click at [480, 109] on select "701 702 703 704 705 706 707 708 709 710 711 712 713 714 715 716 717 718 719 720" at bounding box center [391, 110] width 183 height 11
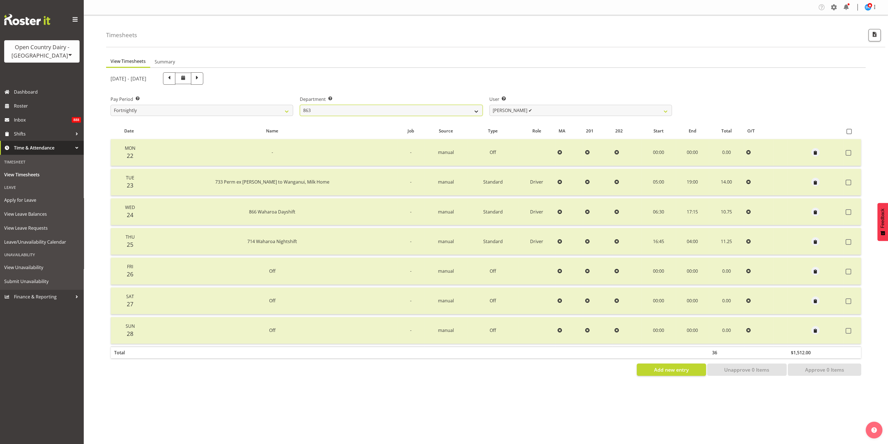
select select "898"
click at [300, 105] on select "701 702 703 704 705 706 707 708 709 710 711 712 713 714 715 716 717 718 719 720" at bounding box center [391, 110] width 183 height 11
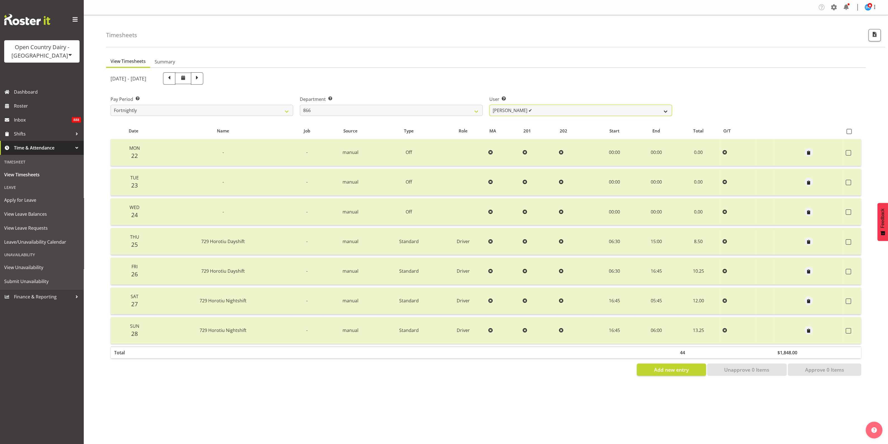
click at [666, 111] on select "[PERSON_NAME] ✔ [PERSON_NAME] ✔ [PERSON_NAME] ✔ [PERSON_NAME] ✔" at bounding box center [581, 110] width 183 height 11
click at [490, 105] on select "[PERSON_NAME] ✔ [PERSON_NAME] ✔ [PERSON_NAME] ✔ [PERSON_NAME] ✔" at bounding box center [581, 110] width 183 height 11
click at [663, 109] on select "[PERSON_NAME] ✔ [PERSON_NAME] ✔ [PERSON_NAME] ✔ [PERSON_NAME] ✔" at bounding box center [581, 110] width 183 height 11
click at [490, 105] on select "[PERSON_NAME] ✔ [PERSON_NAME] ✔ [PERSON_NAME] ✔ [PERSON_NAME] ✔" at bounding box center [581, 110] width 183 height 11
click at [809, 298] on span "button" at bounding box center [809, 301] width 6 height 6
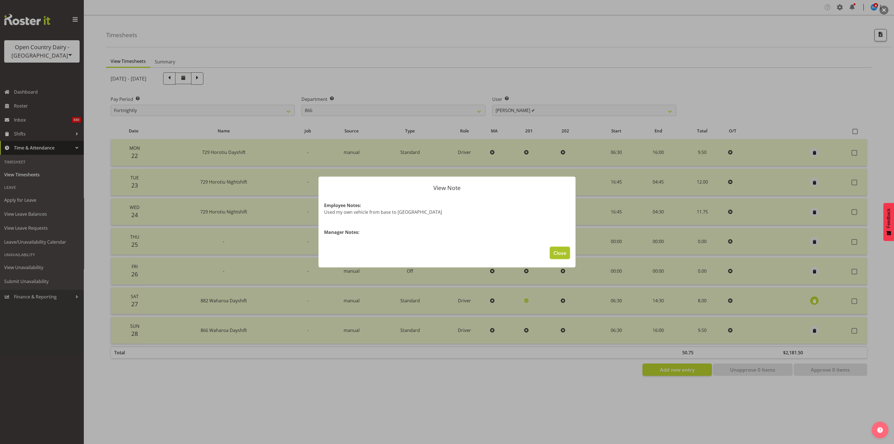
click at [564, 252] on span "Close" at bounding box center [559, 252] width 13 height 7
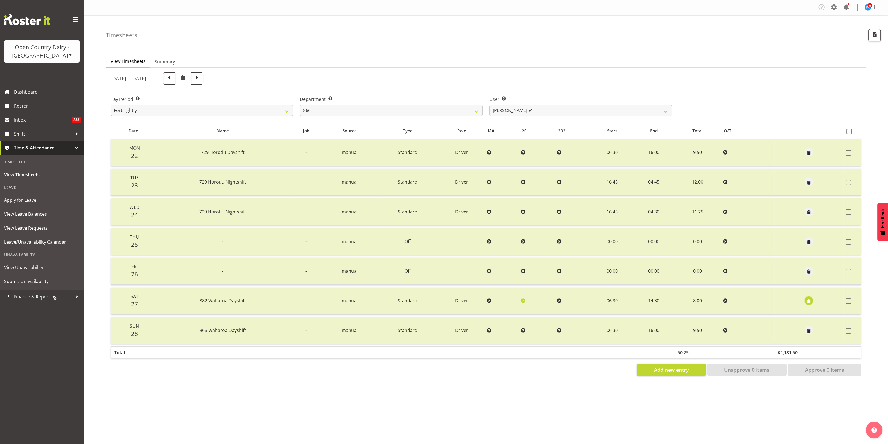
click at [811, 301] on span "button" at bounding box center [809, 301] width 6 height 6
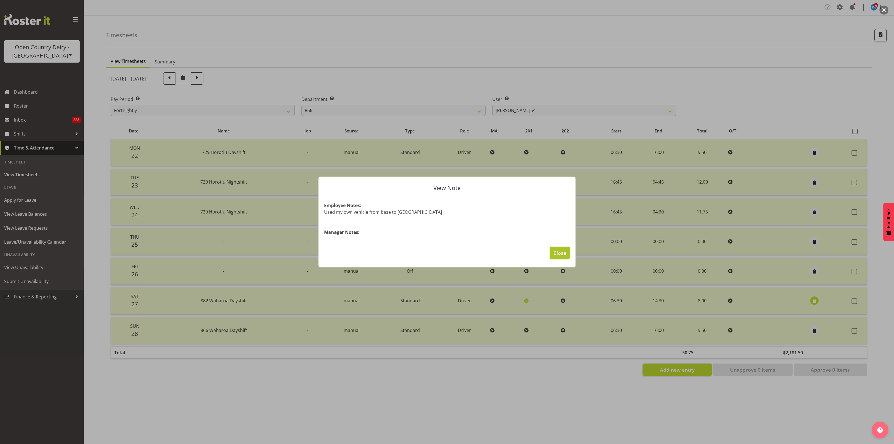
click at [562, 249] on span "Close" at bounding box center [559, 252] width 13 height 7
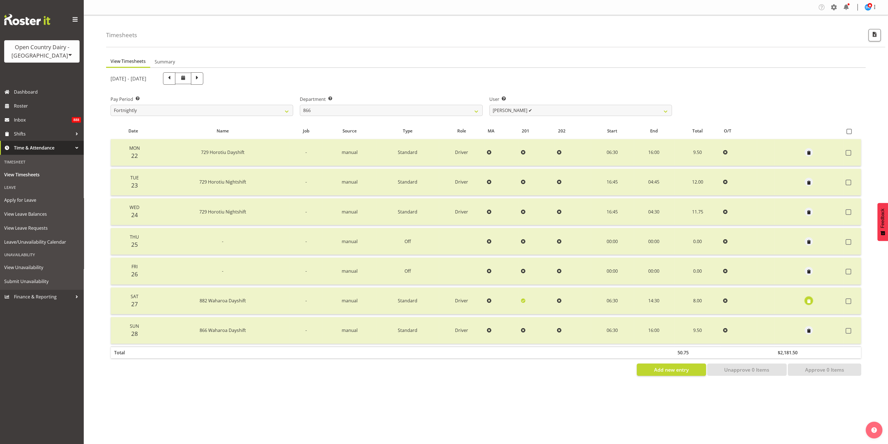
click at [809, 299] on span "button" at bounding box center [809, 301] width 6 height 6
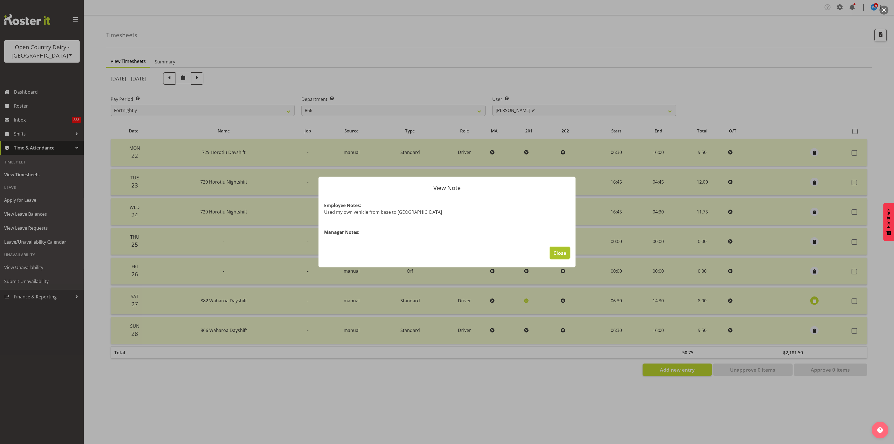
click at [560, 253] on span "Close" at bounding box center [559, 252] width 13 height 7
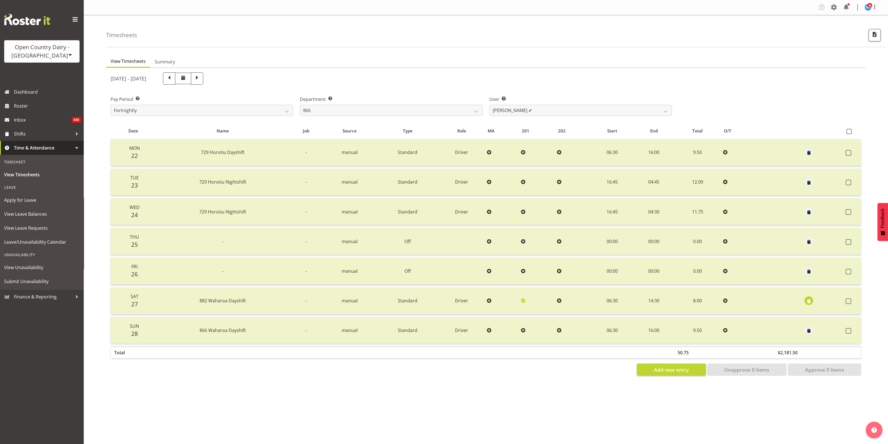
click at [810, 299] on span "button" at bounding box center [809, 301] width 6 height 6
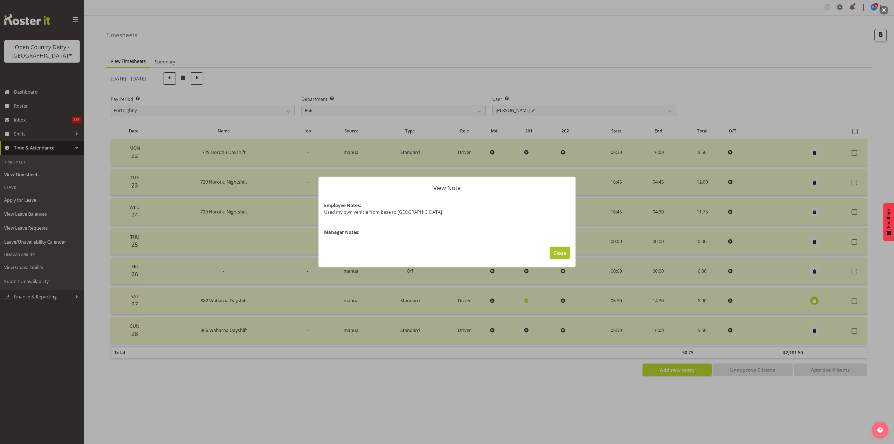
click at [563, 252] on span "Close" at bounding box center [559, 252] width 13 height 7
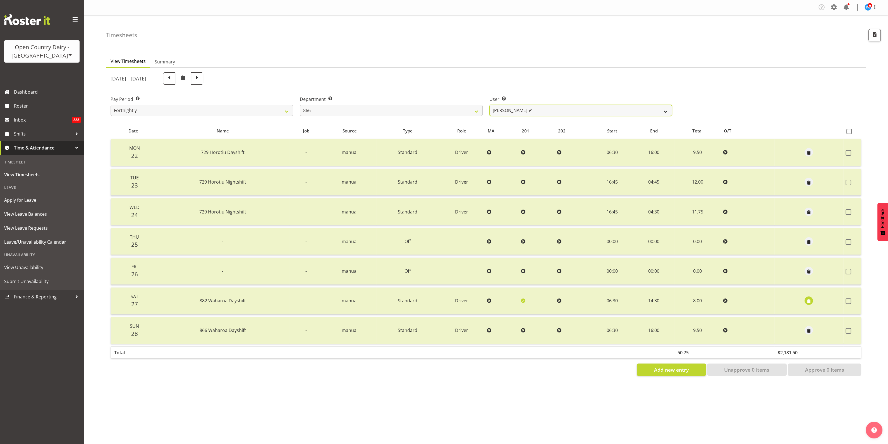
click at [666, 112] on select "[PERSON_NAME] ✔ [PERSON_NAME] ✔ [PERSON_NAME] ✔ [PERSON_NAME] ✔" at bounding box center [581, 110] width 183 height 11
select select "11210"
click at [490, 105] on select "[PERSON_NAME] ✔ [PERSON_NAME] ✔ [PERSON_NAME] ✔ [PERSON_NAME] ✔" at bounding box center [581, 110] width 183 height 11
click at [668, 109] on select "[PERSON_NAME] ✔ [PERSON_NAME] ✔ [PERSON_NAME] ✔ [PERSON_NAME] ✔" at bounding box center [581, 110] width 183 height 11
click at [701, 103] on div "Pay Period Select which pay period you would like to view. Fortnightly Departme…" at bounding box center [486, 103] width 758 height 31
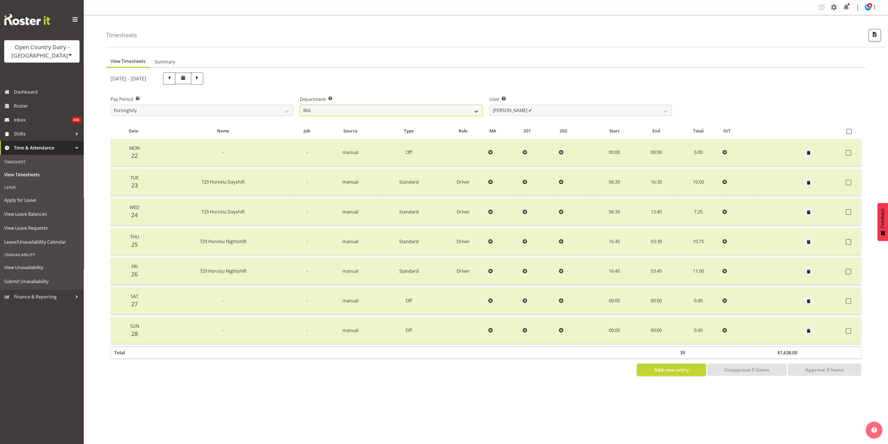
click at [479, 108] on select "701 702 703 704 705 706 707 708 709 710 711 712 713 714 715 716 717 718 719 720" at bounding box center [391, 110] width 183 height 11
select select "797"
click at [300, 105] on select "701 702 703 704 705 706 707 708 709 710 711 712 713 714 715 716 717 718 719 720" at bounding box center [391, 110] width 183 height 11
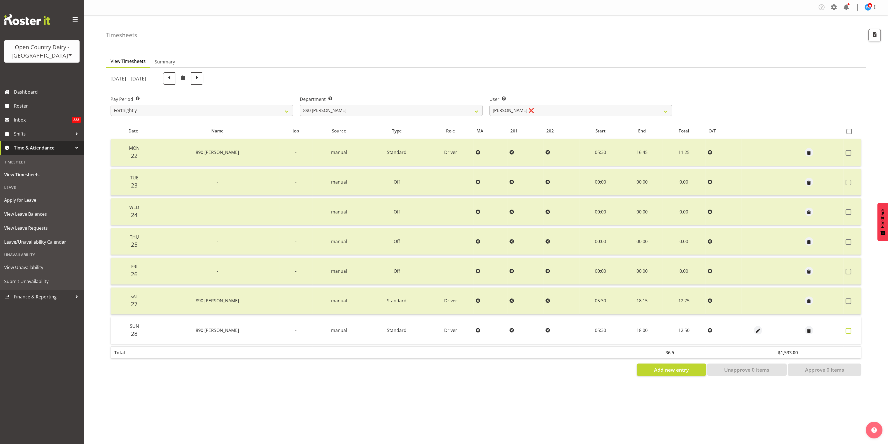
click at [850, 330] on span at bounding box center [849, 331] width 6 height 6
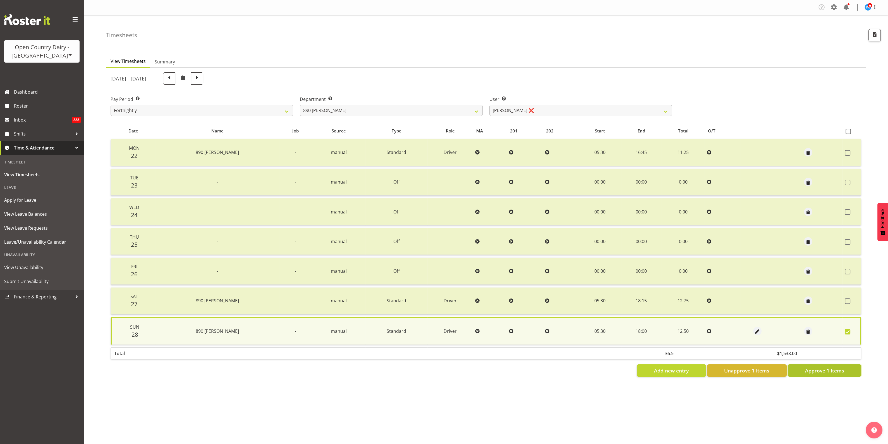
click at [831, 368] on span "Approve 1 Items" at bounding box center [824, 370] width 39 height 7
checkbox input "false"
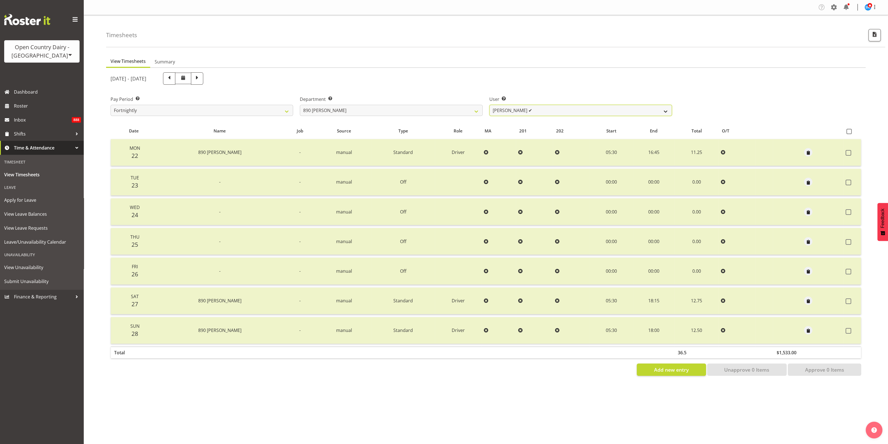
click at [665, 113] on select "[PERSON_NAME] ✔ [PERSON_NAME] ❌" at bounding box center [581, 110] width 183 height 11
select select "8208"
click at [490, 105] on select "[PERSON_NAME] ✔ [PERSON_NAME] ❌" at bounding box center [581, 110] width 183 height 11
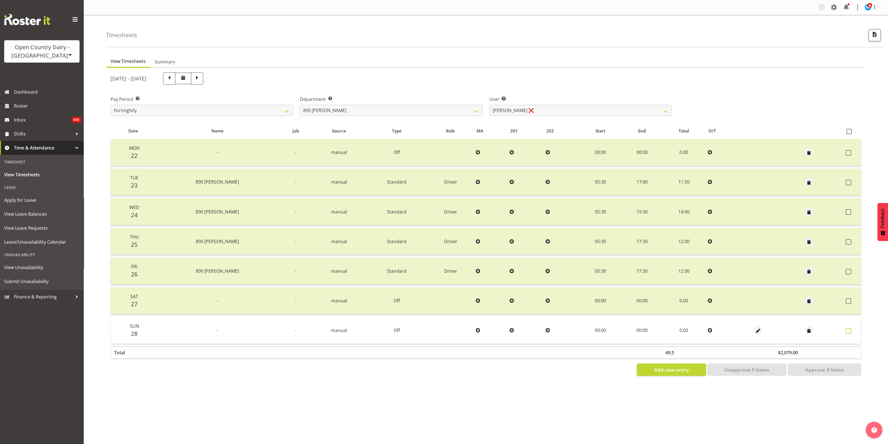
click at [851, 331] on span at bounding box center [849, 331] width 6 height 6
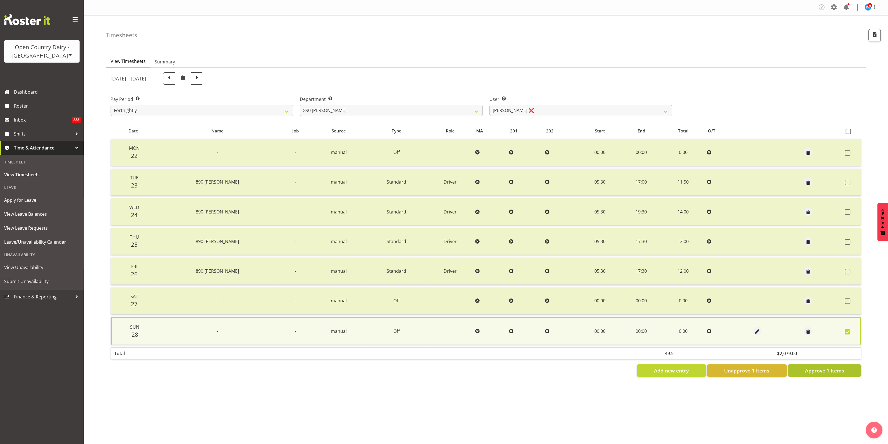
click at [840, 368] on span "Approve 1 Items" at bounding box center [824, 370] width 39 height 7
checkbox input "false"
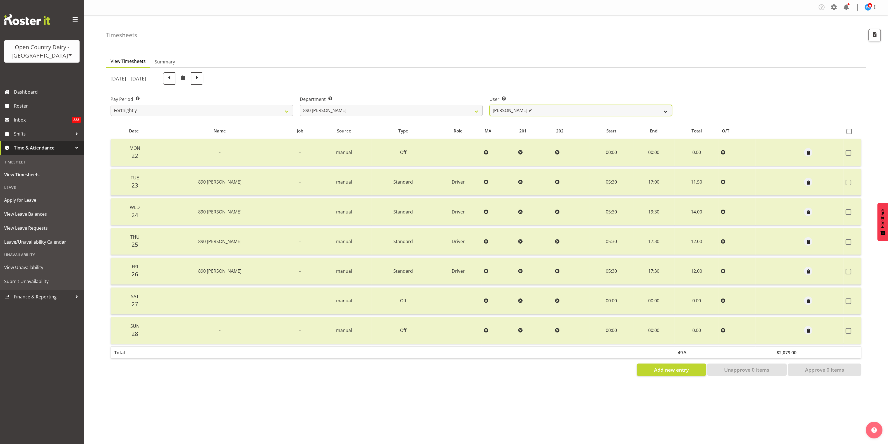
click at [662, 110] on select "[PERSON_NAME] ✔ [PERSON_NAME] ✔" at bounding box center [581, 110] width 183 height 11
click at [709, 95] on div "Pay Period Select which pay period you would like to view. Fortnightly Departme…" at bounding box center [486, 103] width 758 height 31
click at [478, 111] on select "701 702 703 704 705 706 707 708 709 710 711 712 713 714 715 716 717 718 719 720" at bounding box center [391, 110] width 183 height 11
select select "731"
click at [300, 105] on select "701 702 703 704 705 706 707 708 709 710 711 712 713 714 715 716 717 718 719 720" at bounding box center [391, 110] width 183 height 11
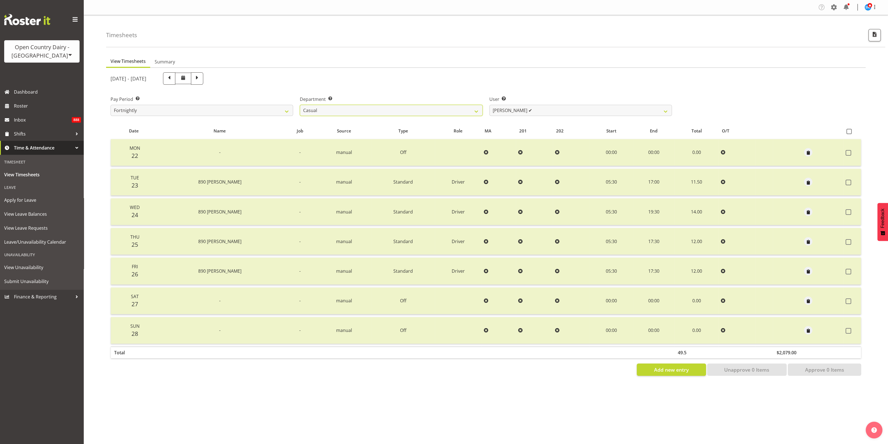
select select "11076"
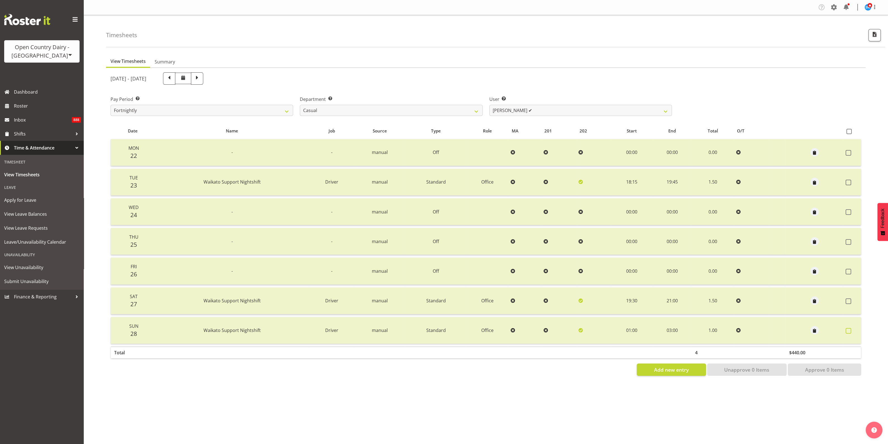
click at [850, 331] on span at bounding box center [849, 331] width 6 height 6
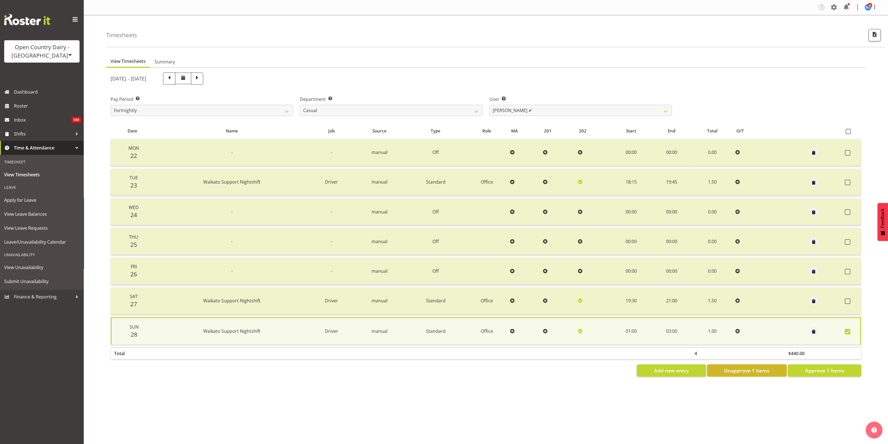
click at [757, 371] on span "Unapprove 1 Items" at bounding box center [747, 370] width 45 height 7
checkbox input "false"
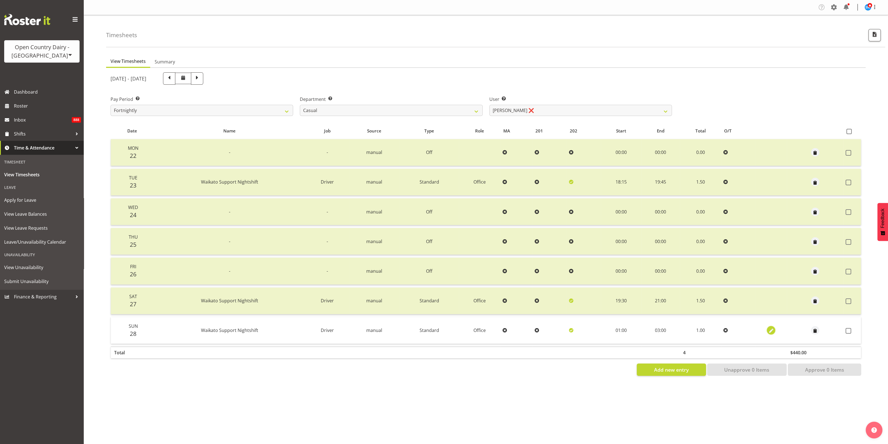
click at [768, 328] on span "button" at bounding box center [771, 331] width 6 height 6
select select "Standard"
select select "8"
select select "2025"
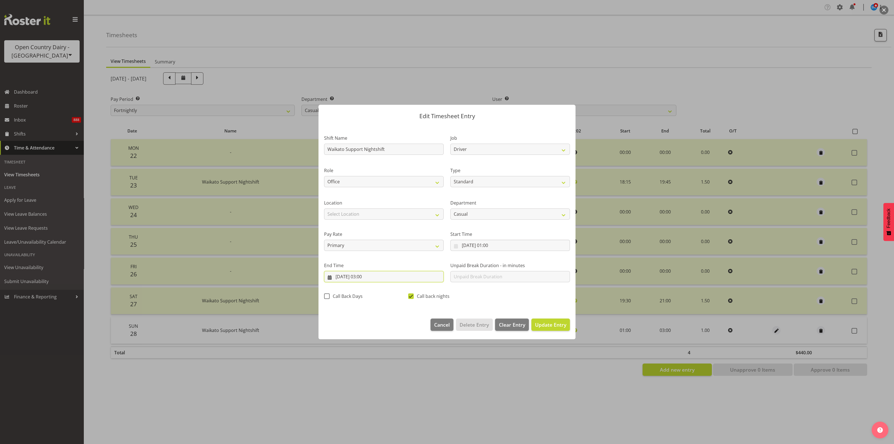
click at [372, 277] on input "[DATE] 03:00" at bounding box center [384, 276] width 120 height 11
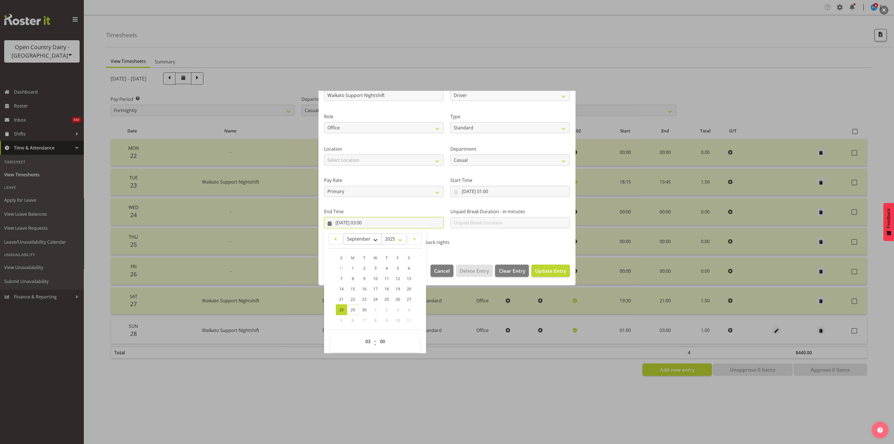
scroll to position [56, 0]
click at [366, 337] on select "00 01 02 03 04 05 06 07 08 09 10 11 12 13 14 15 16 17 18 19 20 21 22 23" at bounding box center [368, 338] width 13 height 11
select select "4"
click at [362, 333] on select "00 01 02 03 04 05 06 07 08 09 10 11 12 13 14 15 16 17 18 19 20 21 22 23" at bounding box center [368, 338] width 13 height 11
type input "[DATE] 04:00"
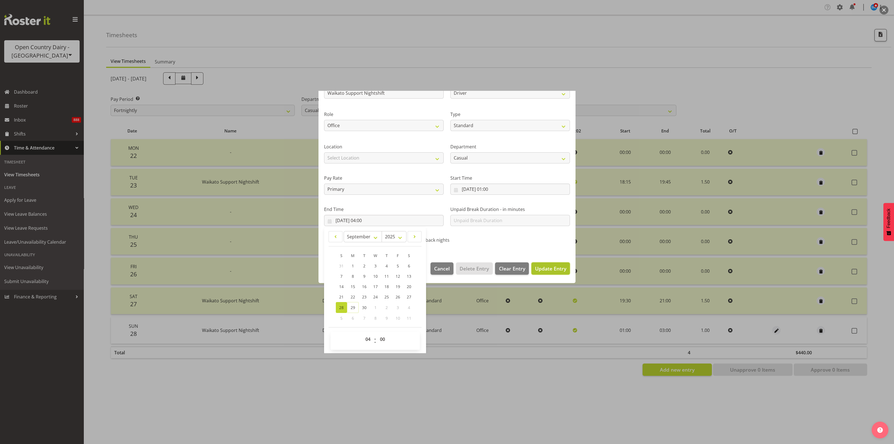
click at [552, 266] on span "Update Entry" at bounding box center [550, 268] width 31 height 7
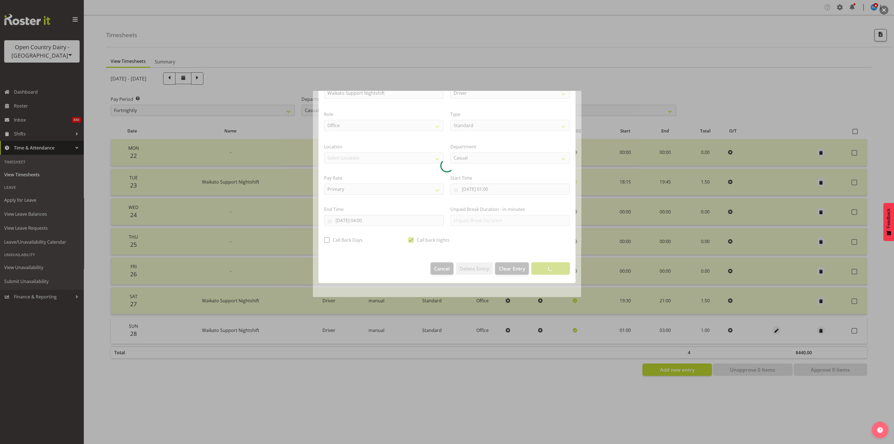
scroll to position [0, 0]
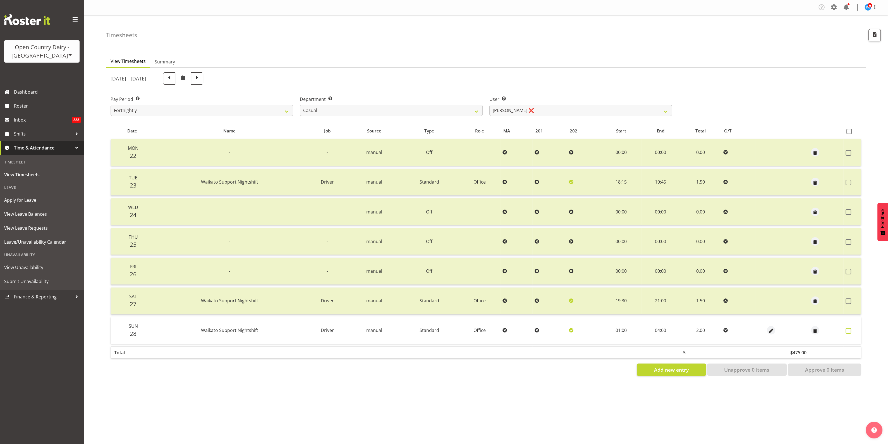
click at [847, 330] on span at bounding box center [849, 331] width 6 height 6
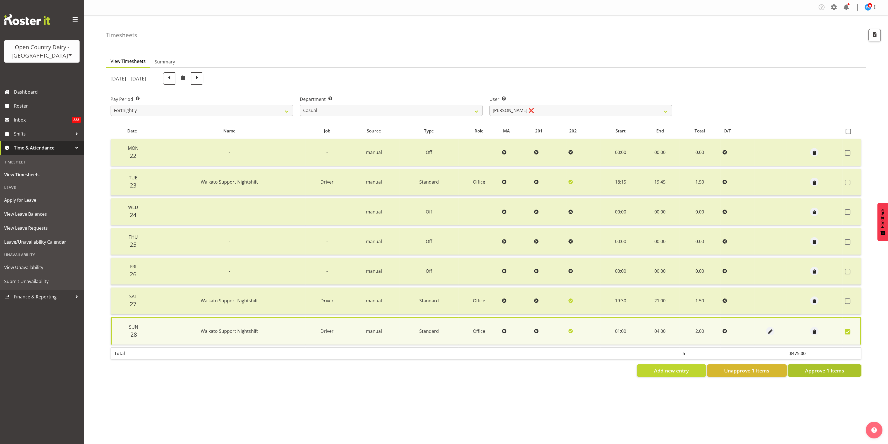
click at [840, 367] on span "Approve 1 Items" at bounding box center [824, 370] width 39 height 7
checkbox input "false"
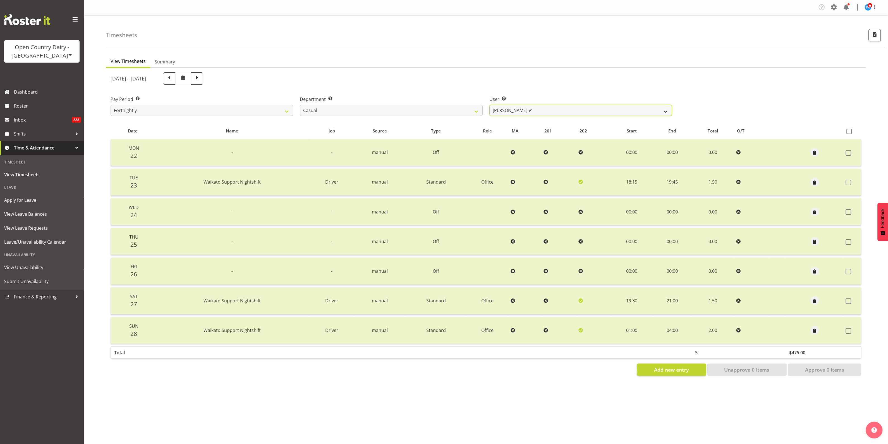
click at [665, 109] on select "[PERSON_NAME] ✔ [PERSON_NAME] ✔ [PERSON_NAME] ✔ [PERSON_NAME] ✔" at bounding box center [581, 110] width 183 height 11
click at [490, 105] on select "[PERSON_NAME] ✔ [PERSON_NAME] ✔ [PERSON_NAME] ✔ [PERSON_NAME] ✔" at bounding box center [581, 110] width 183 height 11
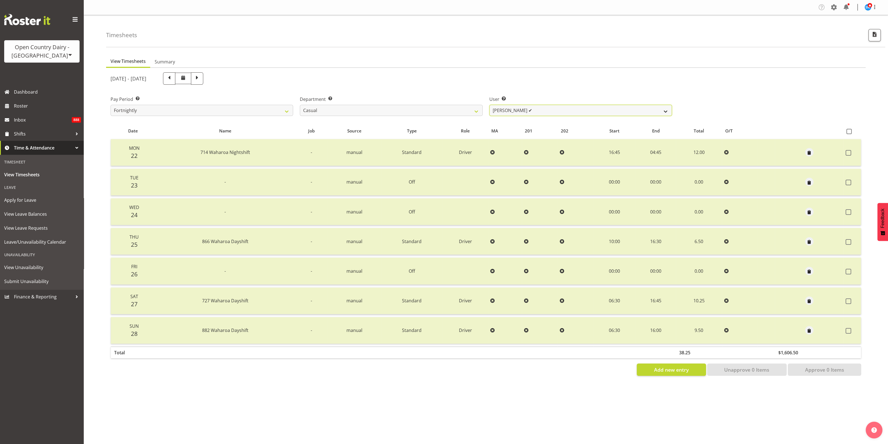
click at [666, 112] on select "[PERSON_NAME] ✔ [PERSON_NAME] ✔ [PERSON_NAME] ✔ [PERSON_NAME] ✔" at bounding box center [581, 110] width 183 height 11
click at [490, 105] on select "[PERSON_NAME] ✔ [PERSON_NAME] ✔ [PERSON_NAME] ✔ [PERSON_NAME] ✔" at bounding box center [581, 110] width 183 height 11
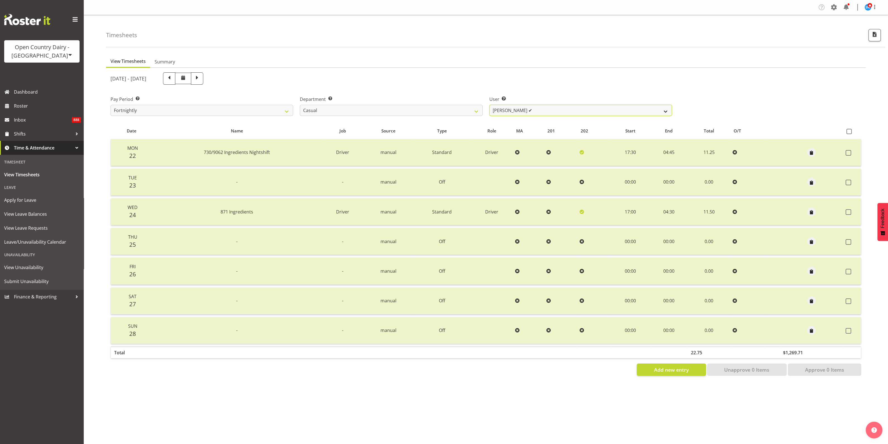
click at [655, 110] on select "[PERSON_NAME] ✔ [PERSON_NAME] ✔ [PERSON_NAME] ✔ [PERSON_NAME] ✔" at bounding box center [581, 110] width 183 height 11
select select "8204"
click at [490, 105] on select "[PERSON_NAME] ✔ [PERSON_NAME] ✔ [PERSON_NAME] ✔ [PERSON_NAME] ✔" at bounding box center [581, 110] width 183 height 11
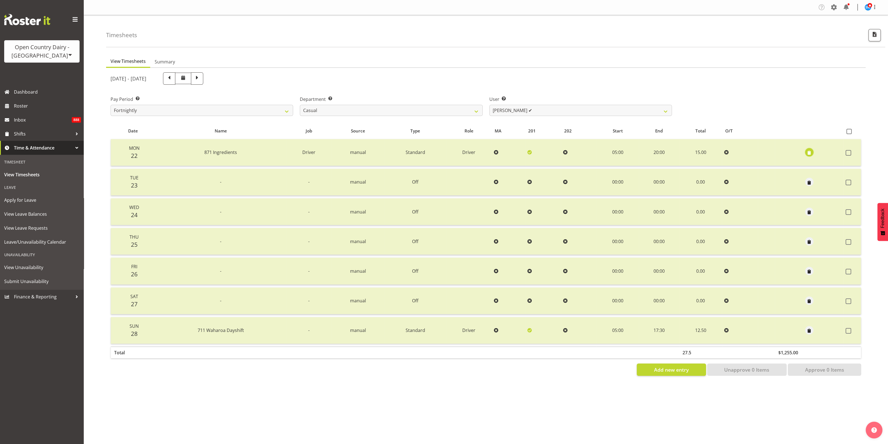
click at [810, 152] on span "button" at bounding box center [809, 153] width 6 height 6
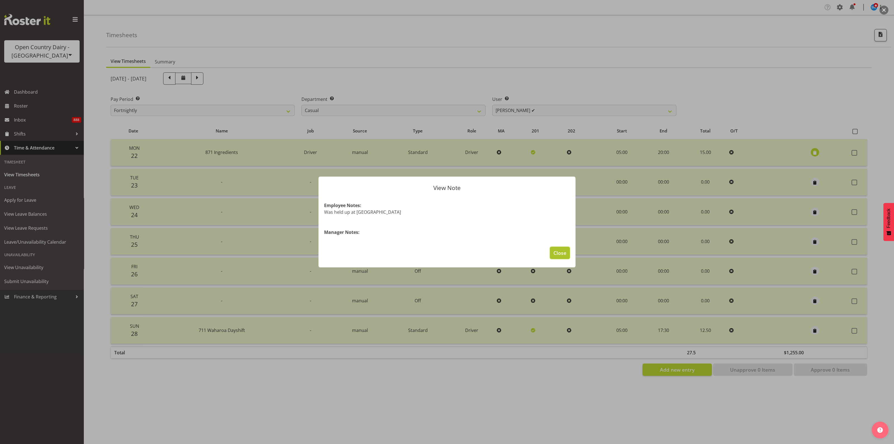
click at [559, 247] on button "Close" at bounding box center [560, 253] width 20 height 12
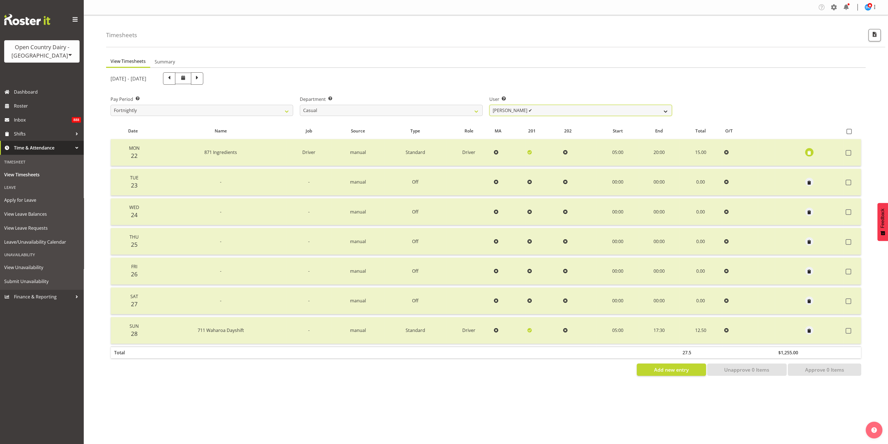
click at [660, 112] on select "[PERSON_NAME] ✔ [PERSON_NAME] ✔ [PERSON_NAME] ✔ [PERSON_NAME] ✔" at bounding box center [581, 110] width 183 height 11
click at [466, 112] on select "701 702 703 704 705 706 707 708 709 710 711 712 713 714 715 716 717 718 719 720" at bounding box center [391, 110] width 183 height 11
select select "817"
click at [300, 105] on select "701 702 703 704 705 706 707 708 709 710 711 712 713 714 715 716 717 718 719 720" at bounding box center [391, 110] width 183 height 11
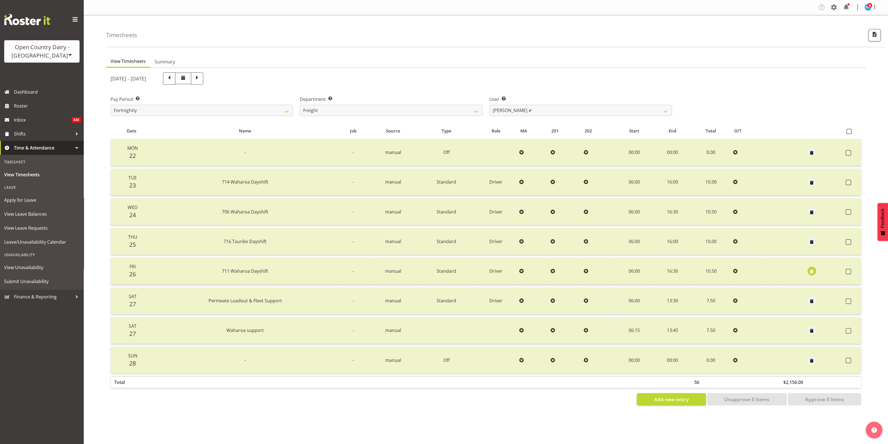
click at [811, 269] on span "button" at bounding box center [812, 271] width 6 height 6
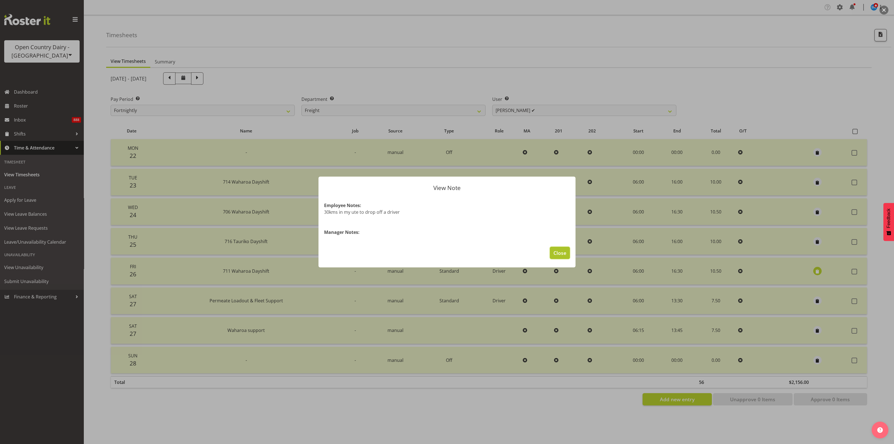
click at [560, 252] on span "Close" at bounding box center [559, 252] width 13 height 7
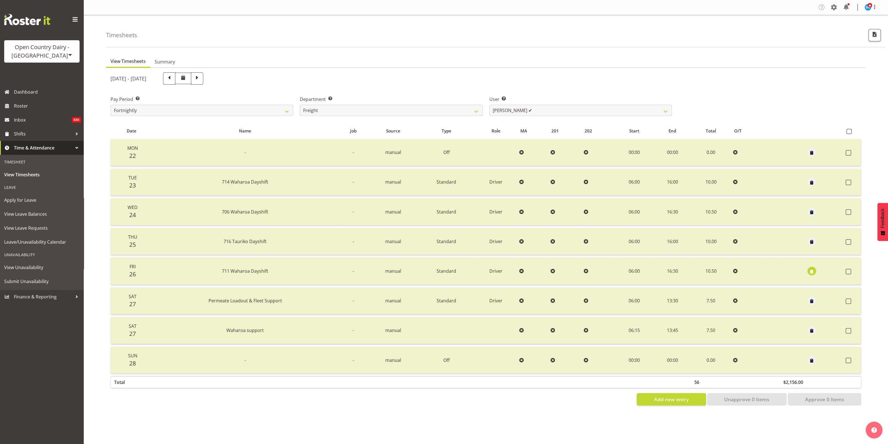
click at [811, 271] on span "button" at bounding box center [812, 271] width 6 height 6
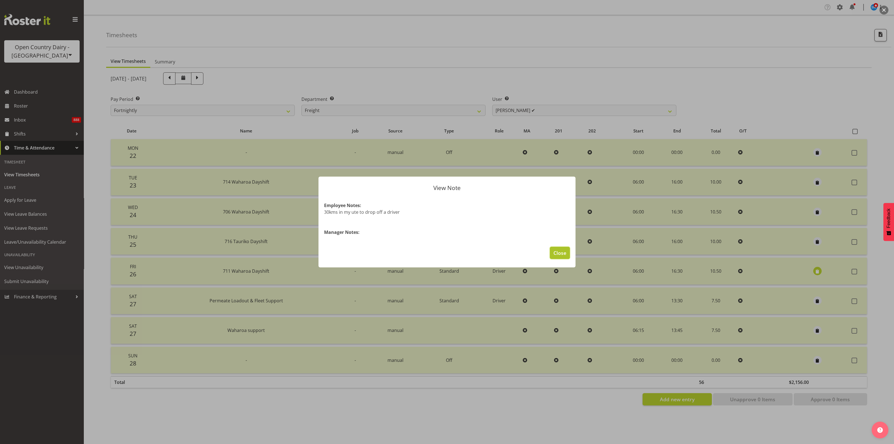
click at [561, 252] on span "Close" at bounding box center [559, 252] width 13 height 7
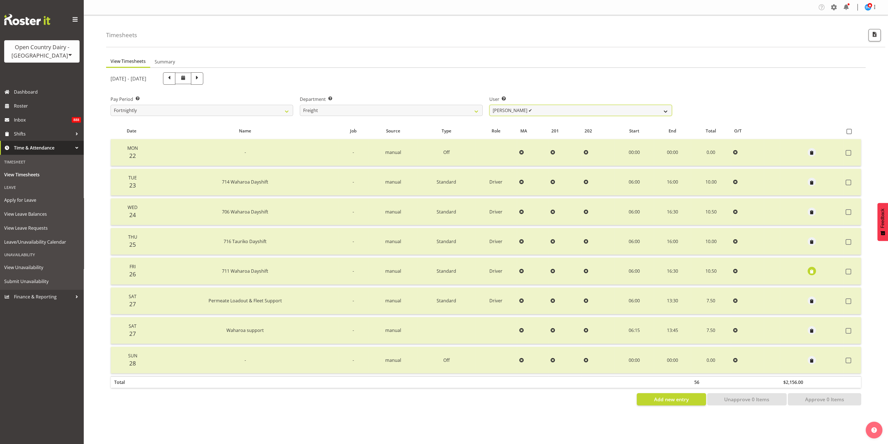
click at [664, 109] on select "[PERSON_NAME] ✔ [PERSON_NAME] ✔" at bounding box center [581, 110] width 183 height 11
select select "8193"
click at [490, 105] on select "[PERSON_NAME] ✔ [PERSON_NAME] ✔" at bounding box center [581, 110] width 183 height 11
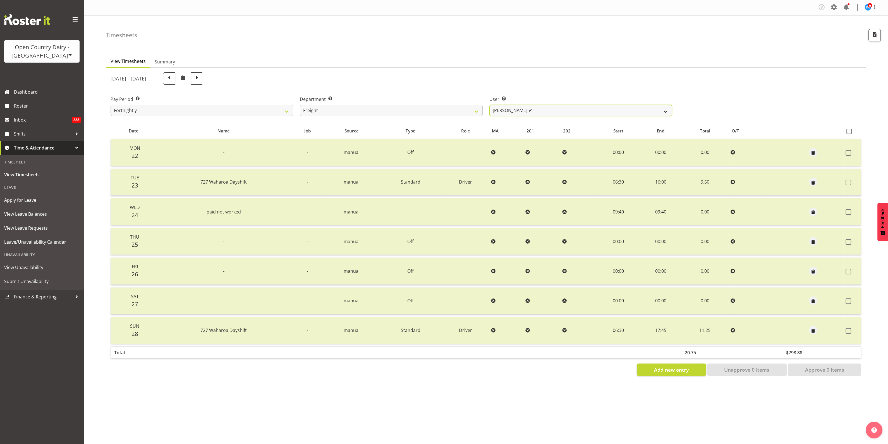
click at [667, 110] on select "[PERSON_NAME] ✔ [PERSON_NAME] ✔" at bounding box center [581, 110] width 183 height 11
click at [689, 98] on div "Pay Period Select which pay period you would like to view. Fortnightly Departme…" at bounding box center [486, 103] width 758 height 31
click at [474, 109] on select "701 702 703 704 705 706 707 708 709 710 711 712 713 714 715 716 717 718 719 720" at bounding box center [391, 110] width 183 height 11
select select "733"
click at [300, 105] on select "701 702 703 704 705 706 707 708 709 710 711 712 713 714 715 716 717 718 719 720" at bounding box center [391, 110] width 183 height 11
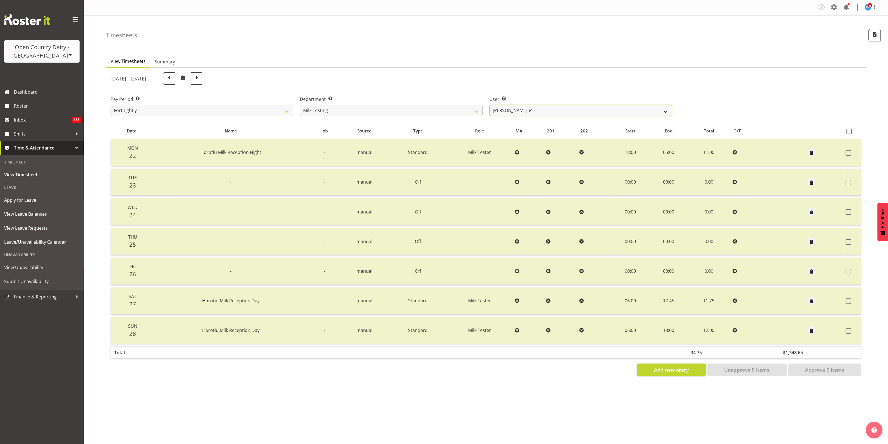
click at [666, 110] on select "[PERSON_NAME] ✔ [PERSON_NAME] ✔ [PERSON_NAME] ✔ [PERSON_NAME] ✔ [PERSON_NAME] ✔…" at bounding box center [581, 110] width 183 height 11
click at [490, 105] on select "[PERSON_NAME] ✔ [PERSON_NAME] ✔ [PERSON_NAME] ✔ [PERSON_NAME] ✔ [PERSON_NAME] ✔…" at bounding box center [581, 110] width 183 height 11
click at [666, 110] on select "[PERSON_NAME] ✔ [PERSON_NAME] ✔ [PERSON_NAME] ✔ [PERSON_NAME] ✔ [PERSON_NAME] ✔…" at bounding box center [581, 110] width 183 height 11
click at [490, 105] on select "[PERSON_NAME] ✔ [PERSON_NAME] ✔ [PERSON_NAME] ✔ [PERSON_NAME] ✔ [PERSON_NAME] ✔…" at bounding box center [581, 110] width 183 height 11
click at [664, 110] on select "[PERSON_NAME] ✔ [PERSON_NAME] ✔ [PERSON_NAME] ✔ [PERSON_NAME] ✔ [PERSON_NAME] ✔…" at bounding box center [581, 110] width 183 height 11
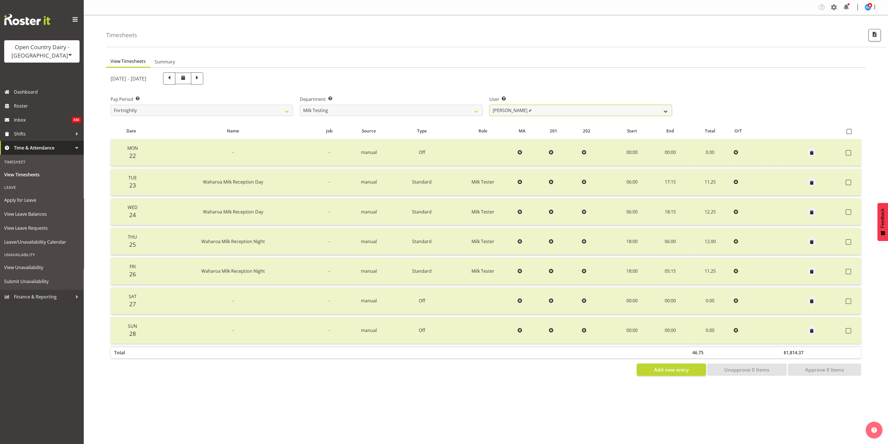
click at [490, 105] on select "[PERSON_NAME] ✔ [PERSON_NAME] ✔ [PERSON_NAME] ✔ [PERSON_NAME] ✔ [PERSON_NAME] ✔…" at bounding box center [581, 110] width 183 height 11
click at [666, 111] on select "[PERSON_NAME] ✔ [PERSON_NAME] ✔ [PERSON_NAME] ✔ [PERSON_NAME] ✔ [PERSON_NAME] ✔…" at bounding box center [581, 110] width 183 height 11
click at [490, 105] on select "[PERSON_NAME] ✔ [PERSON_NAME] ✔ [PERSON_NAME] ✔ [PERSON_NAME] ✔ [PERSON_NAME] ✔…" at bounding box center [581, 110] width 183 height 11
click at [657, 111] on select "[PERSON_NAME] ✔ [PERSON_NAME] ✔ [PERSON_NAME] ✔ [PERSON_NAME] ✔ [PERSON_NAME] ✔…" at bounding box center [581, 110] width 183 height 11
select select "7417"
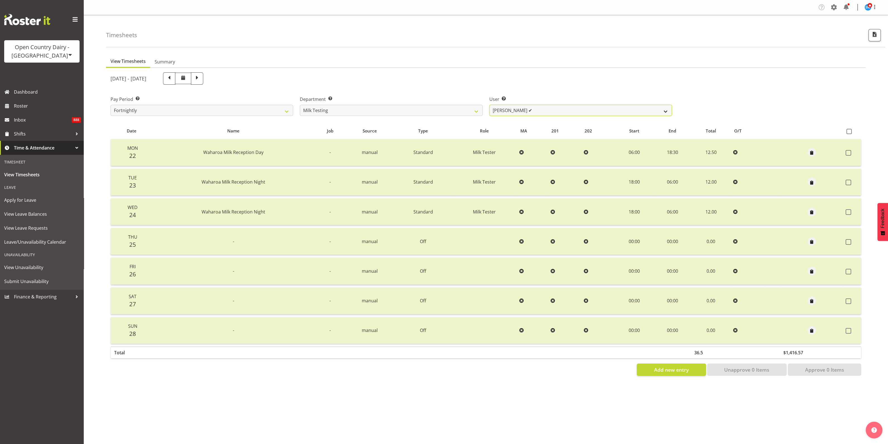
click at [490, 105] on select "[PERSON_NAME] ✔ [PERSON_NAME] ✔ [PERSON_NAME] ✔ [PERSON_NAME] ✔ [PERSON_NAME] ✔…" at bounding box center [581, 110] width 183 height 11
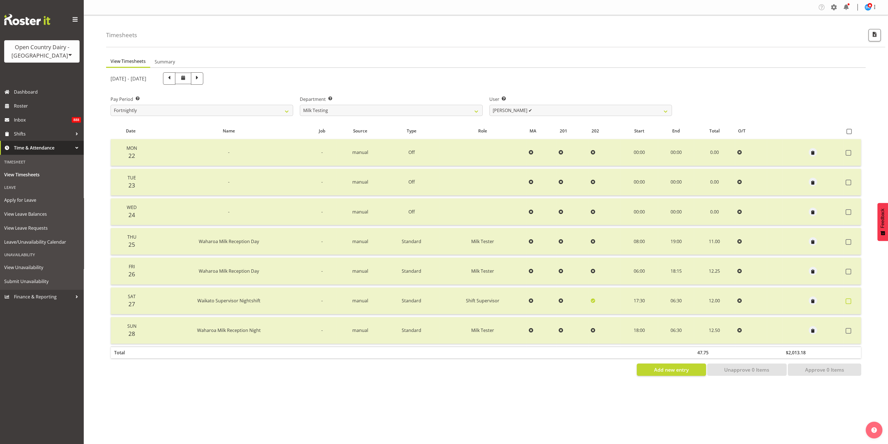
click at [852, 301] on label at bounding box center [850, 301] width 9 height 6
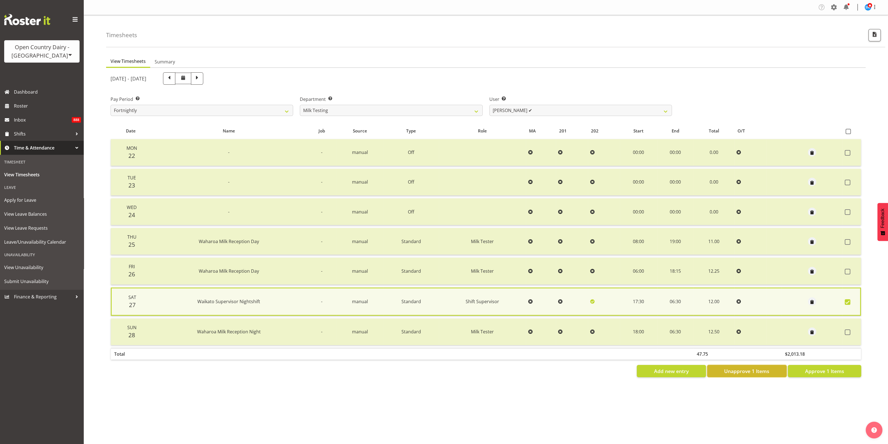
click at [770, 370] on span "Unapprove 1 Items" at bounding box center [747, 370] width 45 height 7
checkbox input "false"
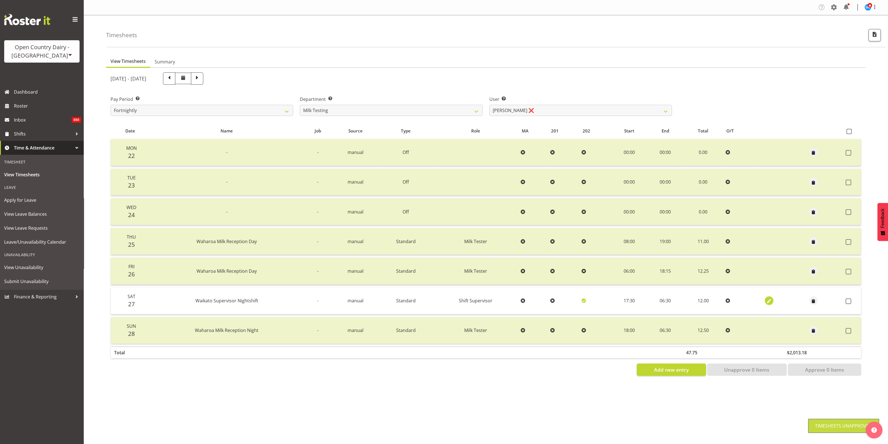
click at [770, 298] on span "button" at bounding box center [769, 301] width 6 height 6
select select "1167"
select select "Standard"
select select "732"
select select "secondary"
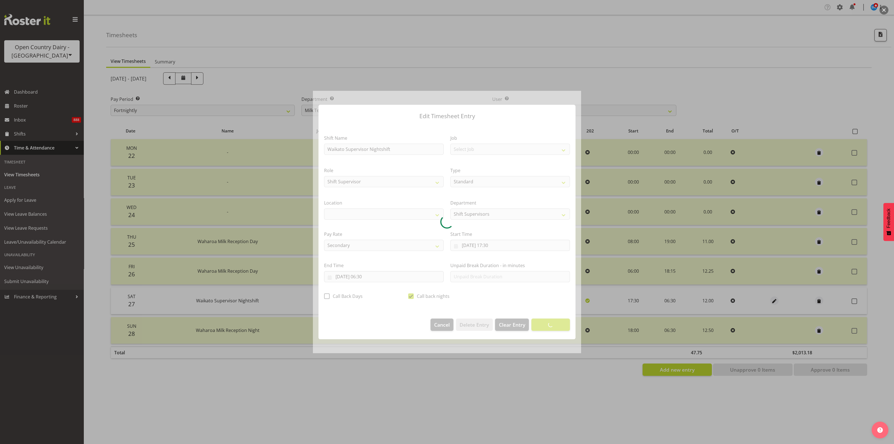
select select "1054"
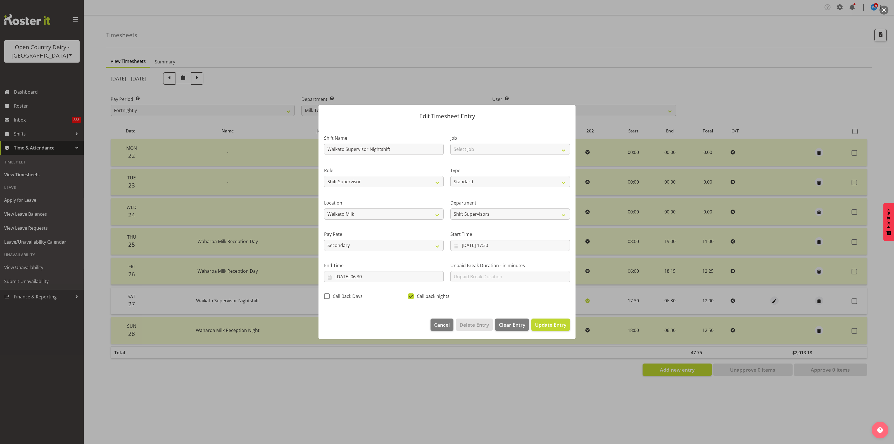
click at [411, 296] on span at bounding box center [411, 296] width 6 height 6
click at [411, 296] on input "Call back nights" at bounding box center [410, 296] width 4 height 4
checkbox input "false"
click at [555, 325] on span "Update Entry" at bounding box center [550, 324] width 31 height 7
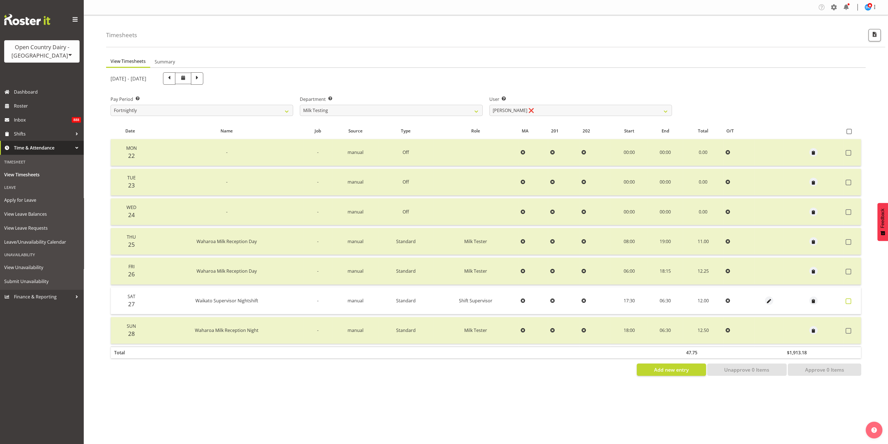
click at [848, 300] on span at bounding box center [849, 301] width 6 height 6
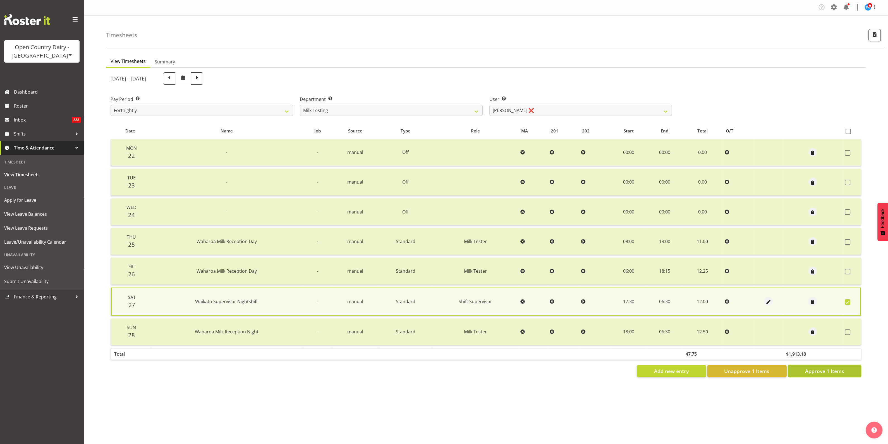
click at [844, 365] on button "Approve 1 Items" at bounding box center [824, 371] width 73 height 12
checkbox input "false"
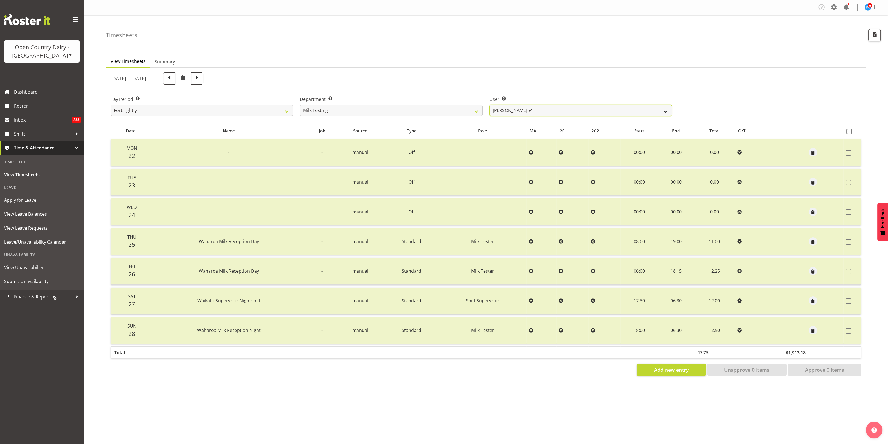
click at [668, 114] on select "[PERSON_NAME] ✔ [PERSON_NAME] ✔ [PERSON_NAME] ✔ [PERSON_NAME] ✔ [PERSON_NAME] ✔…" at bounding box center [581, 110] width 183 height 11
click at [490, 105] on select "[PERSON_NAME] ✔ [PERSON_NAME] ✔ [PERSON_NAME] ✔ [PERSON_NAME] ✔ [PERSON_NAME] ✔…" at bounding box center [581, 110] width 183 height 11
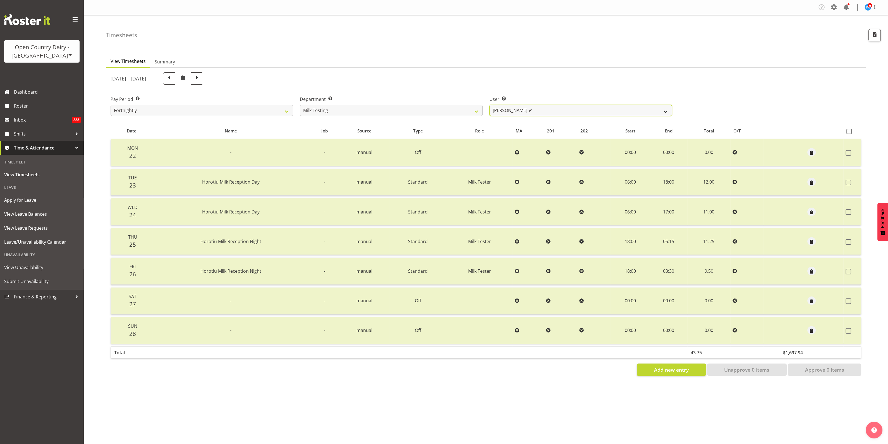
click at [666, 111] on select "[PERSON_NAME] ✔ [PERSON_NAME] ✔ [PERSON_NAME] ✔ [PERSON_NAME] ✔ [PERSON_NAME] ✔…" at bounding box center [581, 110] width 183 height 11
select select "7485"
click at [490, 105] on select "[PERSON_NAME] ✔ [PERSON_NAME] ✔ [PERSON_NAME] ✔ [PERSON_NAME] ✔ [PERSON_NAME] ✔…" at bounding box center [581, 110] width 183 height 11
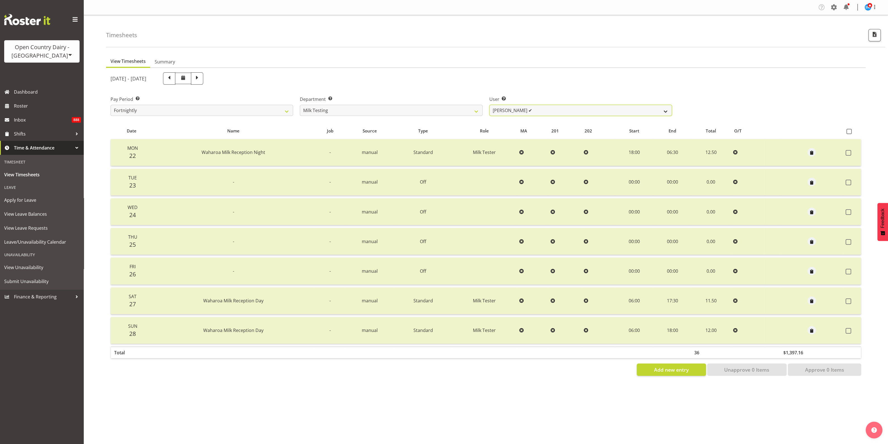
click at [660, 111] on select "[PERSON_NAME] ✔ [PERSON_NAME] ✔ [PERSON_NAME] ✔ [PERSON_NAME] ✔ [PERSON_NAME] ✔…" at bounding box center [581, 110] width 183 height 11
drag, startPoint x: 707, startPoint y: 97, endPoint x: 703, endPoint y: 98, distance: 3.4
click at [707, 97] on div "Pay Period Select which pay period you would like to view. Fortnightly Departme…" at bounding box center [486, 103] width 758 height 31
click at [475, 112] on select "701 702 703 704 705 706 707 708 709 710 711 712 713 714 715 716 717 718 719 720" at bounding box center [391, 110] width 183 height 11
select select "734"
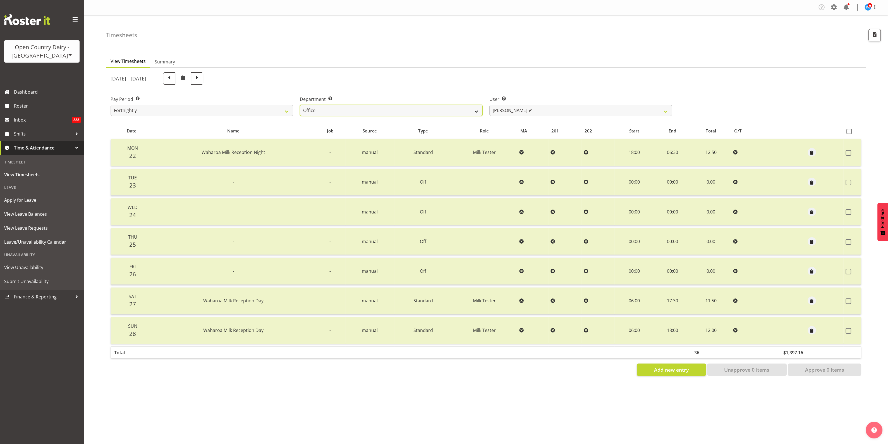
click at [300, 105] on select "701 702 703 704 705 706 707 708 709 710 711 712 713 714 715 716 717 718 719 720" at bounding box center [391, 110] width 183 height 11
select select "10044"
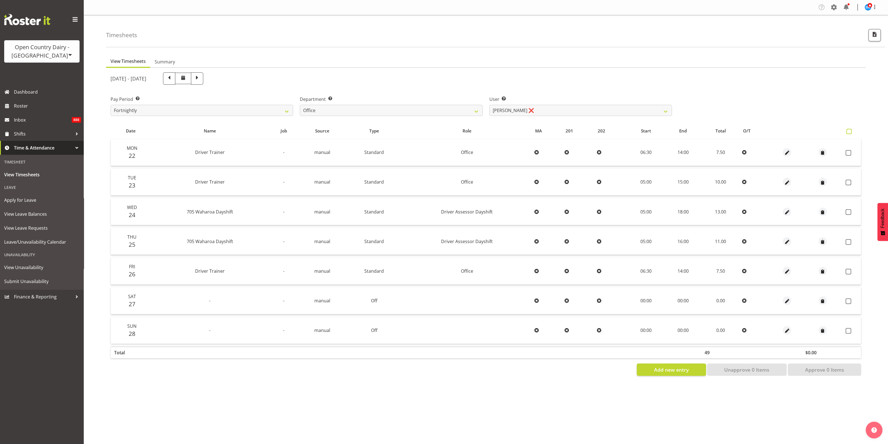
click at [848, 130] on span at bounding box center [849, 131] width 5 height 5
click at [848, 130] on input "checkbox" at bounding box center [849, 132] width 4 height 4
checkbox input "true"
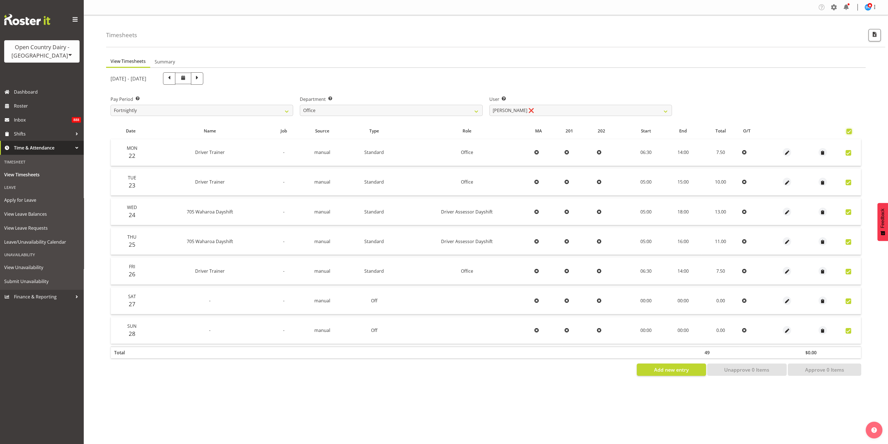
checkbox input "true"
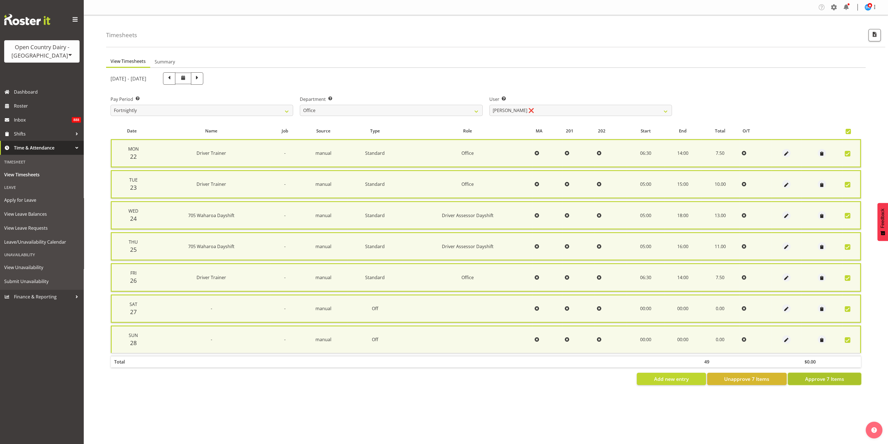
click at [822, 377] on span "Approve 7 Items" at bounding box center [824, 378] width 39 height 7
checkbox input "false"
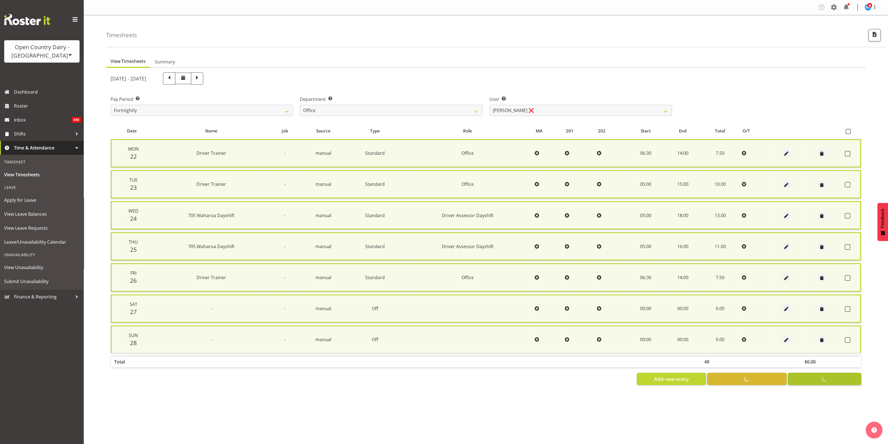
checkbox input "false"
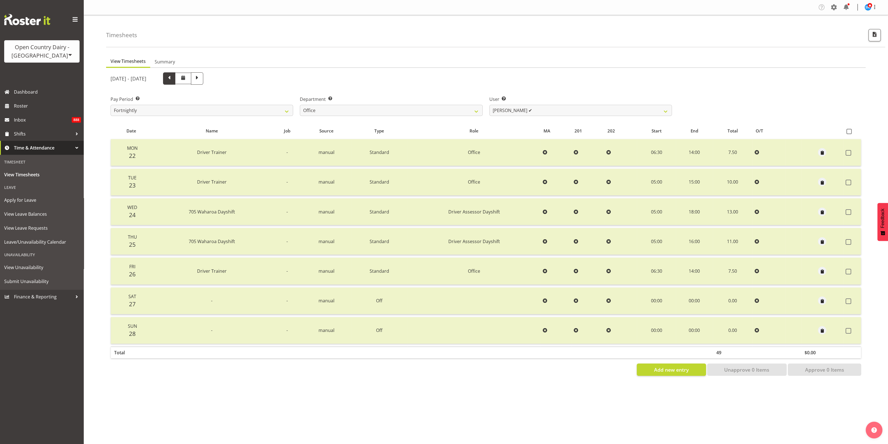
click at [173, 78] on span at bounding box center [169, 77] width 7 height 7
select select
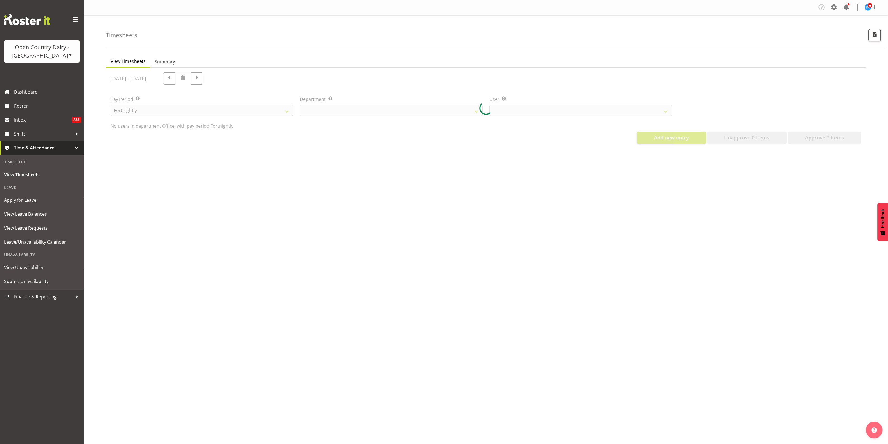
select select "734"
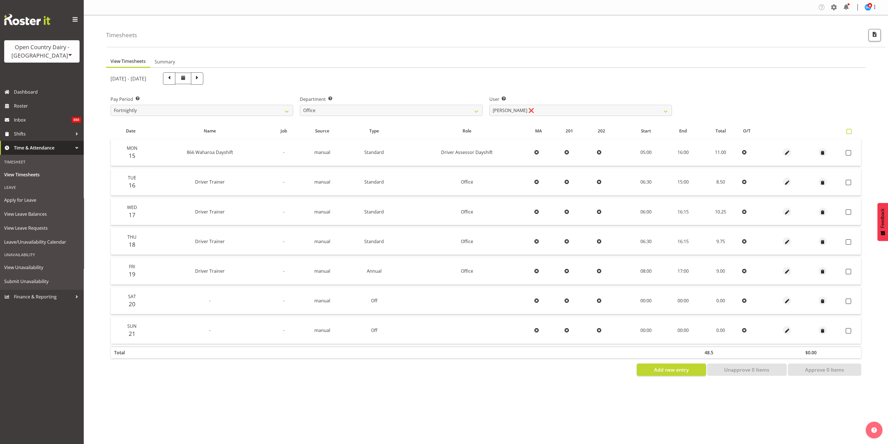
click at [852, 131] on span at bounding box center [849, 131] width 5 height 5
click at [851, 131] on input "checkbox" at bounding box center [849, 132] width 4 height 4
checkbox input "true"
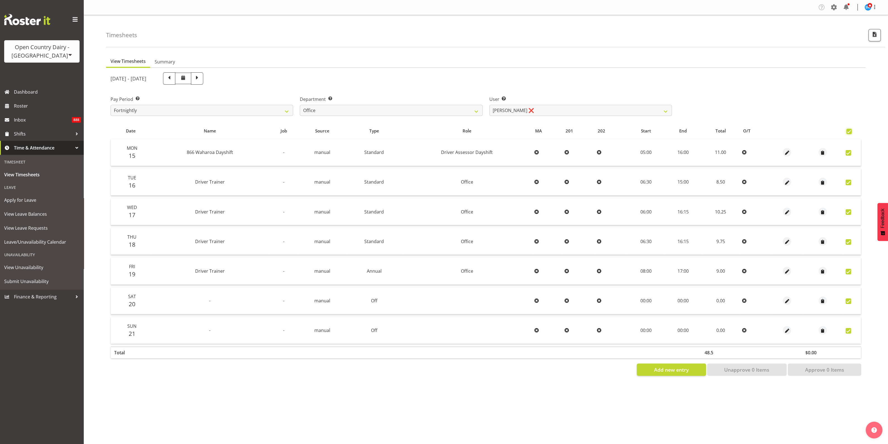
checkbox input "true"
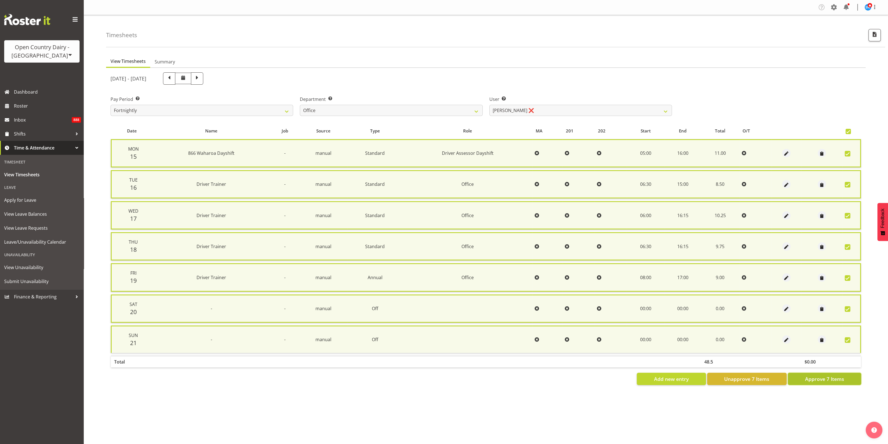
click at [829, 375] on span "Approve 7 Items" at bounding box center [824, 378] width 39 height 7
checkbox input "false"
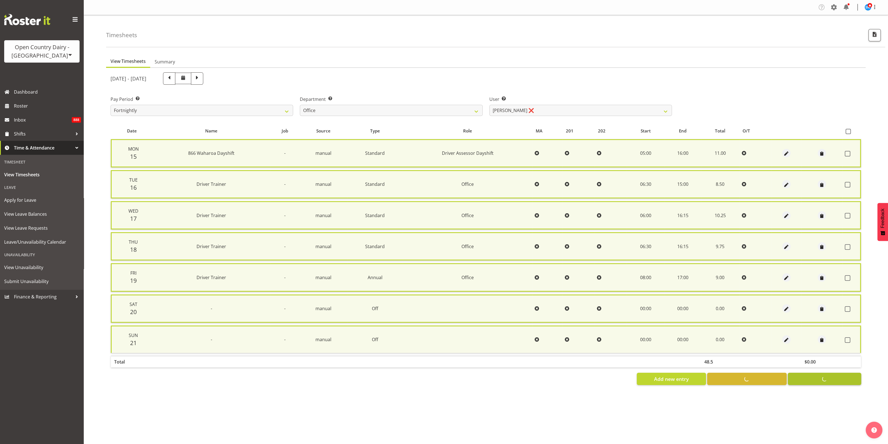
checkbox input "false"
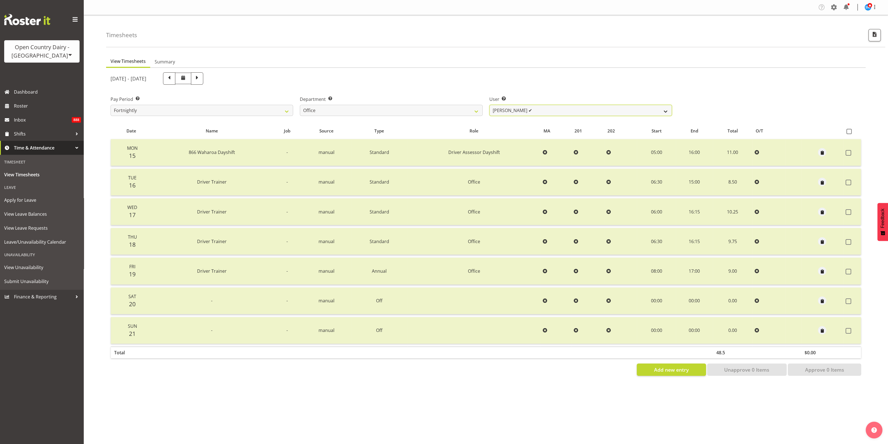
click at [659, 105] on select "[PERSON_NAME] ✔ [PERSON_NAME] ❌ [PERSON_NAME] ❌ [PERSON_NAME] ❌ Milk Reception …" at bounding box center [581, 110] width 183 height 11
click at [658, 86] on div "[DATE] - [DATE]" at bounding box center [391, 78] width 568 height 19
click at [666, 108] on select "[PERSON_NAME] ✔ [PERSON_NAME] ❌ [PERSON_NAME] ❌ [PERSON_NAME] ❌ Milk Reception …" at bounding box center [581, 110] width 183 height 11
select select "9821"
click at [490, 105] on select "[PERSON_NAME] ✔ [PERSON_NAME] ❌ [PERSON_NAME] ❌ [PERSON_NAME] ❌ Milk Reception …" at bounding box center [581, 110] width 183 height 11
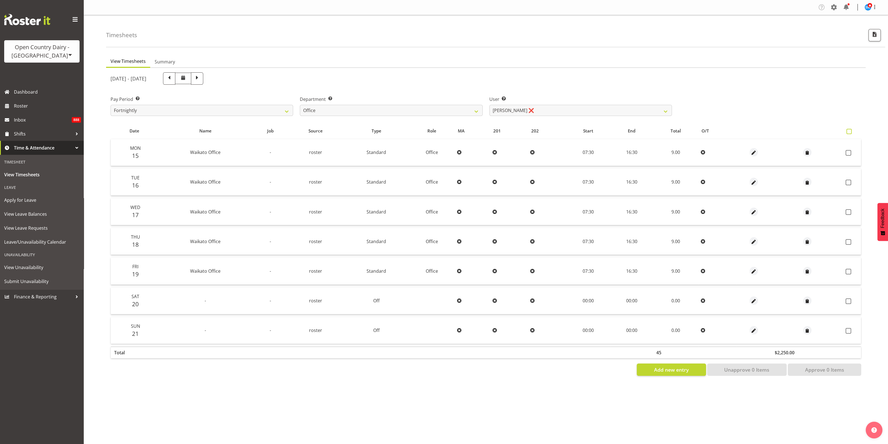
click at [851, 133] on span at bounding box center [849, 131] width 5 height 5
click at [851, 133] on input "checkbox" at bounding box center [849, 132] width 4 height 4
checkbox input "true"
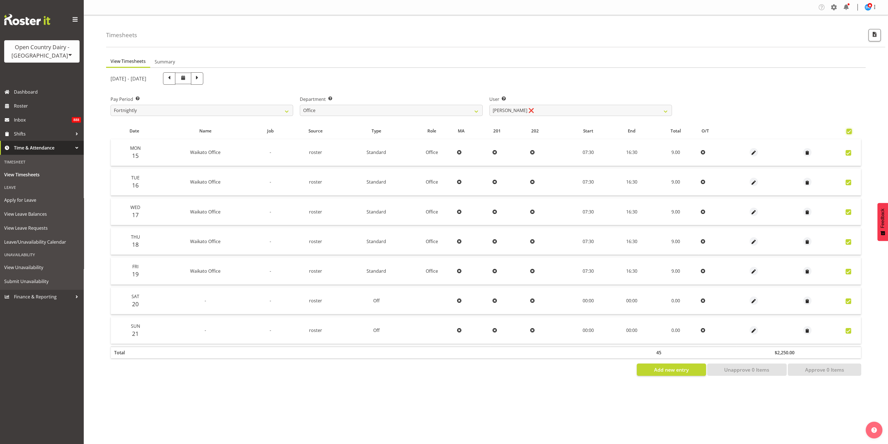
checkbox input "true"
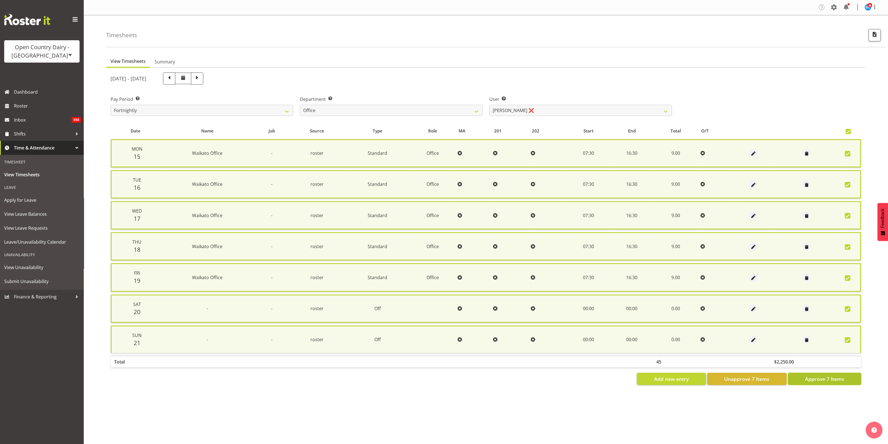
click at [844, 375] on span "Approve 7 Items" at bounding box center [824, 378] width 39 height 7
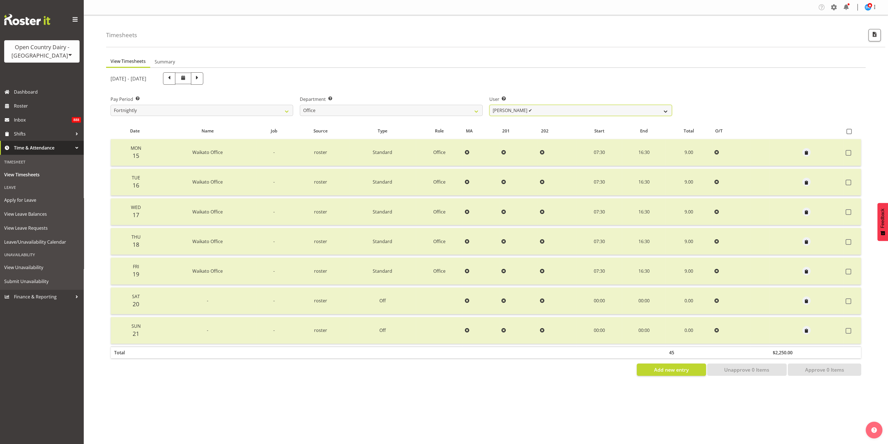
click at [669, 112] on select "[PERSON_NAME] ✔ [PERSON_NAME] ✔ [PERSON_NAME] ❌ [PERSON_NAME] ❌ Milk Reception …" at bounding box center [581, 110] width 183 height 11
click at [490, 105] on select "[PERSON_NAME] ✔ [PERSON_NAME] ✔ [PERSON_NAME] ❌ [PERSON_NAME] ❌ Milk Reception …" at bounding box center [581, 110] width 183 height 11
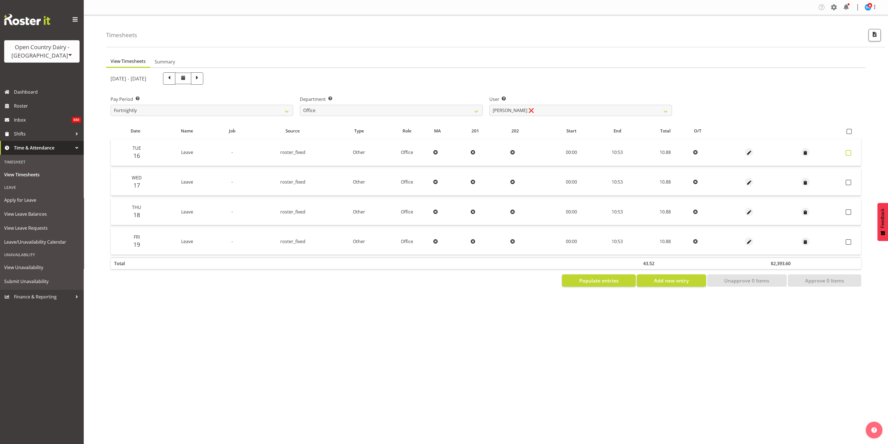
click at [849, 153] on span at bounding box center [849, 153] width 6 height 6
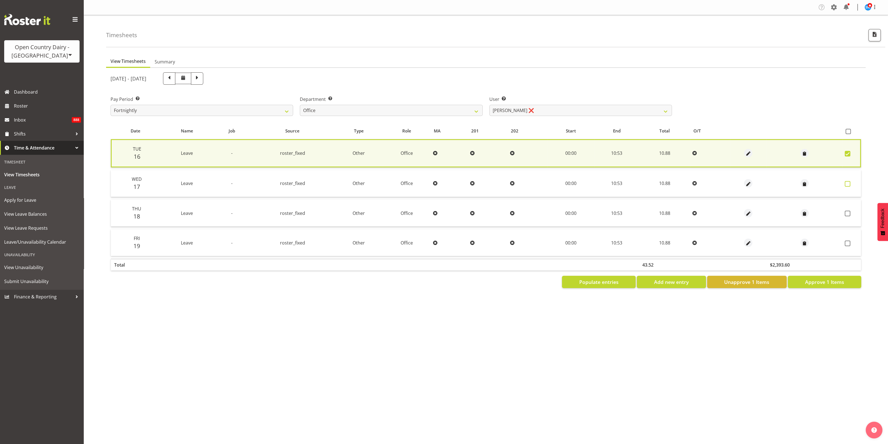
click at [848, 185] on span at bounding box center [848, 184] width 6 height 6
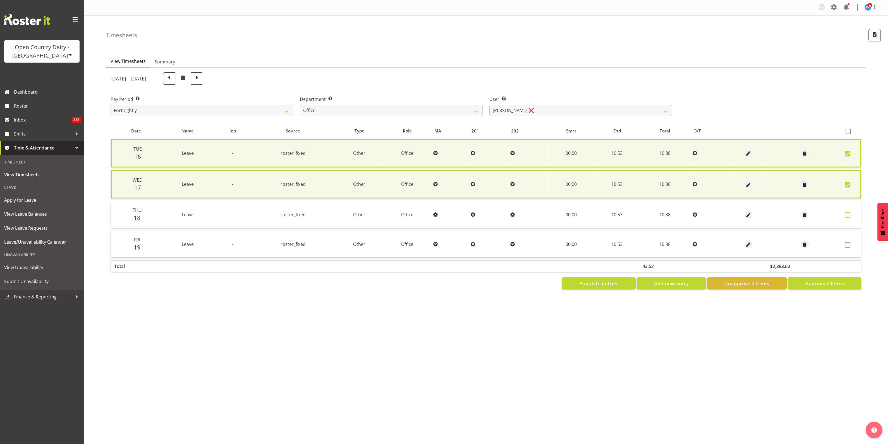
click at [848, 214] on span at bounding box center [848, 215] width 6 height 6
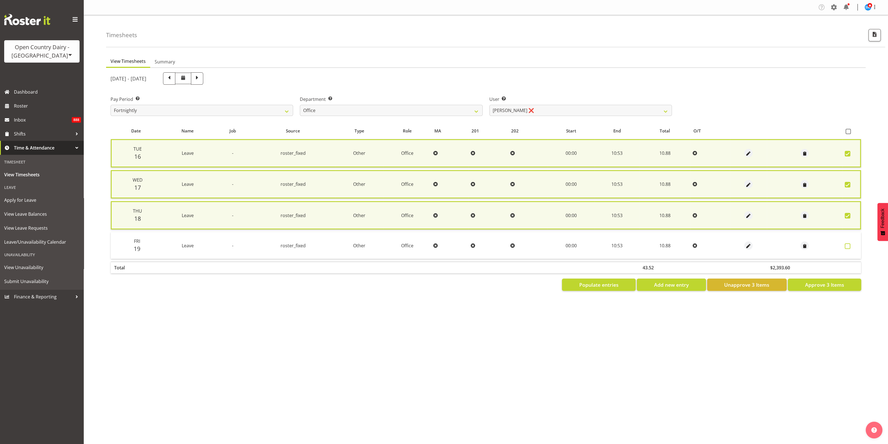
click at [849, 244] on span at bounding box center [848, 246] width 6 height 6
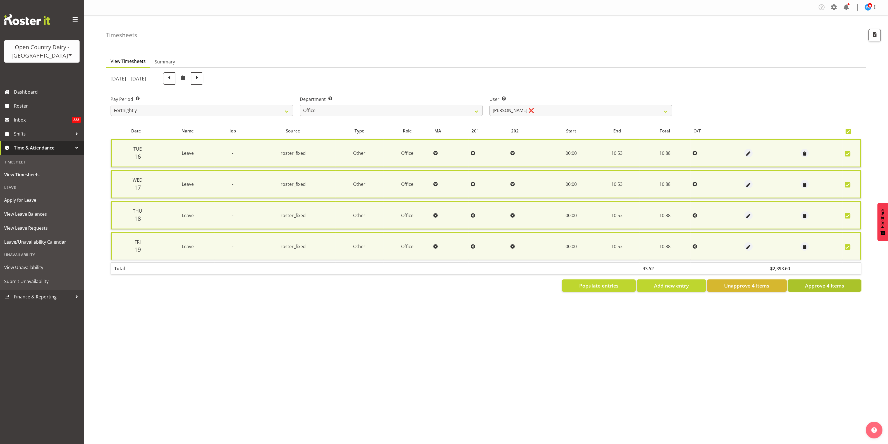
click at [837, 284] on span "Approve 4 Items" at bounding box center [824, 285] width 39 height 7
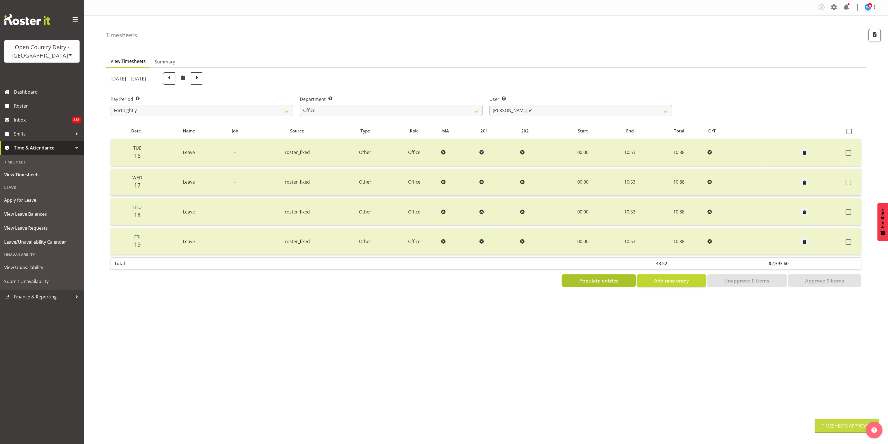
click at [615, 278] on span "Populate entries" at bounding box center [599, 280] width 39 height 7
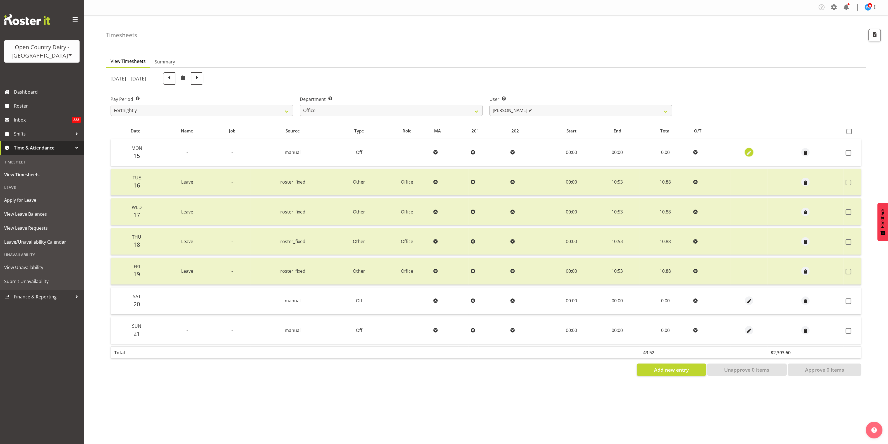
click at [749, 153] on span "button" at bounding box center [749, 153] width 6 height 6
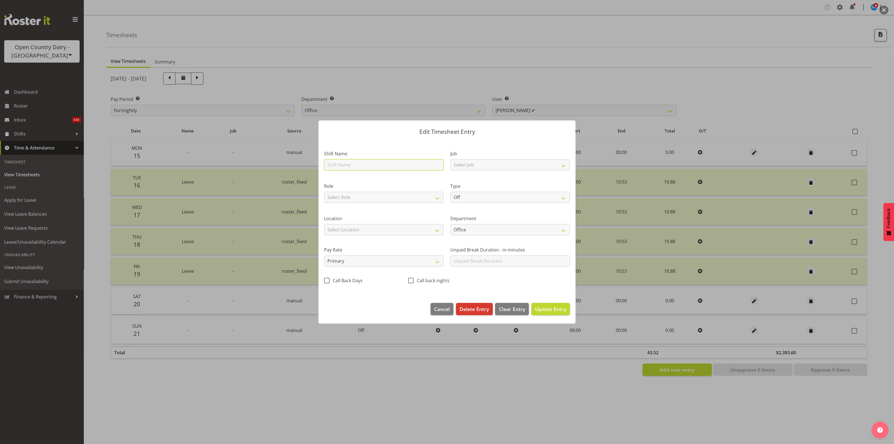
click at [418, 163] on input "text" at bounding box center [384, 164] width 120 height 11
click at [507, 197] on select "Off Standard Public Holiday Public Holiday (Worked) Day In Lieu Annual Leave Si…" at bounding box center [510, 197] width 120 height 11
click at [450, 192] on select "Off Standard Public Holiday Public Holiday (Worked) Day In Lieu Annual Leave Si…" at bounding box center [510, 197] width 120 height 11
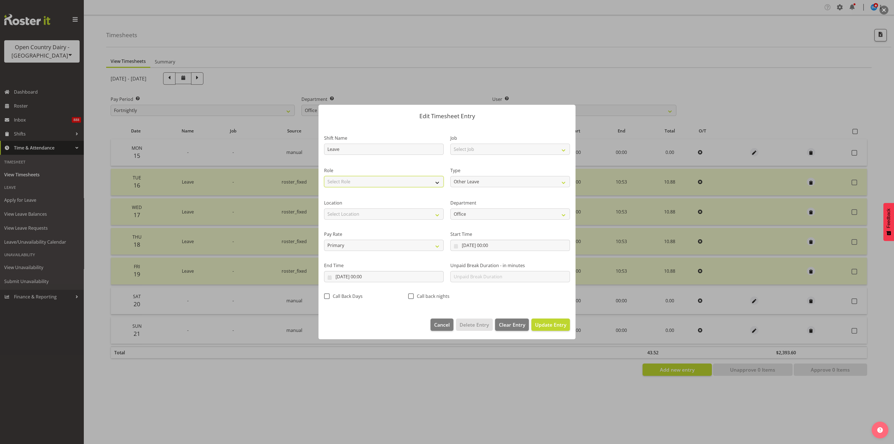
click at [420, 181] on select "Select Role Office Shift Supervisor" at bounding box center [384, 181] width 120 height 11
click at [324, 176] on select "Select Role Office Shift Supervisor" at bounding box center [384, 181] width 120 height 11
click at [547, 214] on select "Office Shift Supervisors Milk Testing Training" at bounding box center [510, 213] width 120 height 11
click at [534, 200] on label "Department" at bounding box center [510, 202] width 120 height 7
click at [368, 277] on input "[DATE] 00:00" at bounding box center [384, 276] width 120 height 11
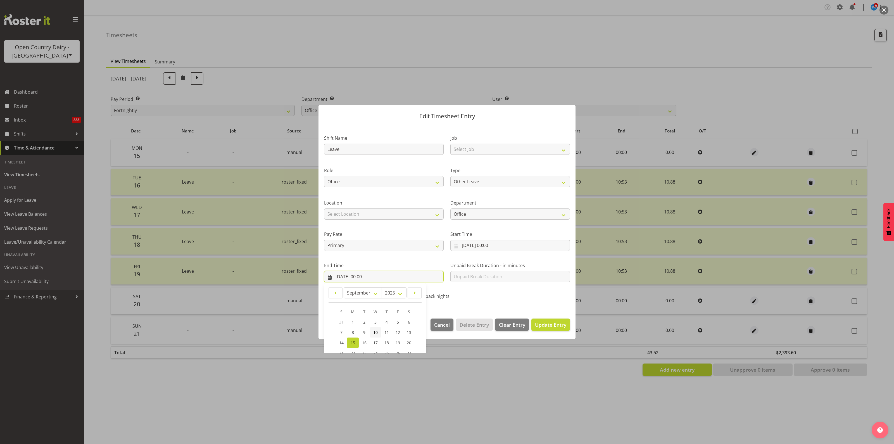
scroll to position [56, 0]
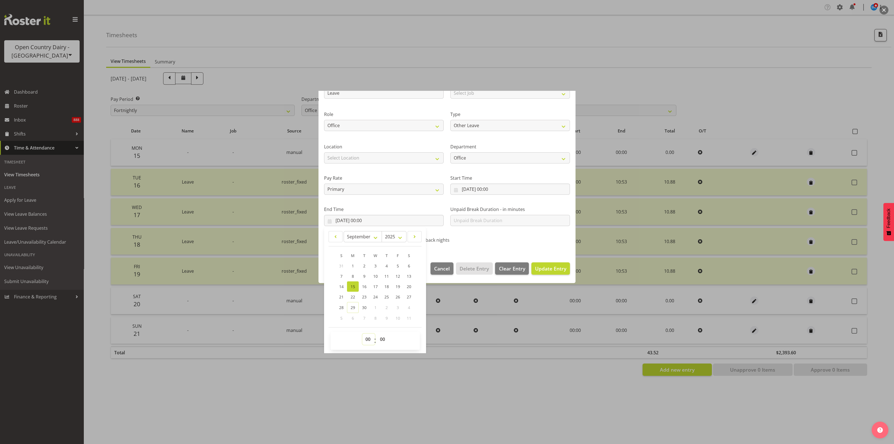
click at [366, 337] on select "00 01 02 03 04 05 06 07 08 09 10 11 12 13 14 15 16 17 18 19 20 21 22 23" at bounding box center [368, 338] width 13 height 11
click at [365, 337] on select "00 01 02 03 04 05 06 07 08 09 10 11 12 13 14 15 16 17 18 19 20 21 22 23" at bounding box center [368, 338] width 13 height 11
click at [362, 333] on select "00 01 02 03 04 05 06 07 08 09 10 11 12 13 14 15 16 17 18 19 20 21 22 23" at bounding box center [368, 338] width 13 height 11
click at [382, 337] on select "00 01 02 03 04 05 06 07 08 09 10 11 12 13 14 15 16 17 18 19 20 21 22 23 24 25 2…" at bounding box center [383, 338] width 13 height 11
click at [377, 333] on select "00 01 02 03 04 05 06 07 08 09 10 11 12 13 14 15 16 17 18 19 20 21 22 23 24 25 2…" at bounding box center [383, 338] width 13 height 11
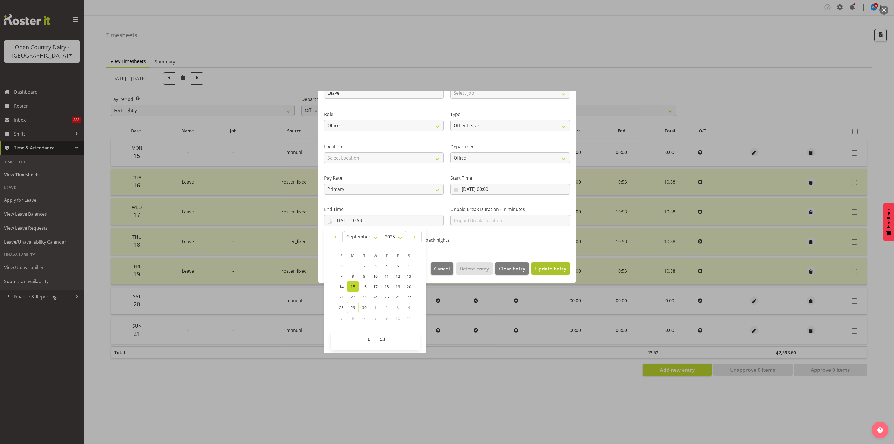
click at [537, 267] on span "Update Entry" at bounding box center [550, 268] width 31 height 7
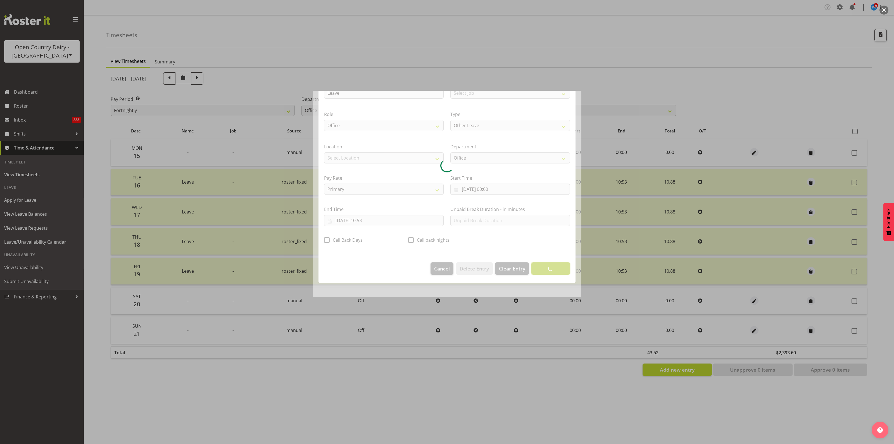
scroll to position [0, 0]
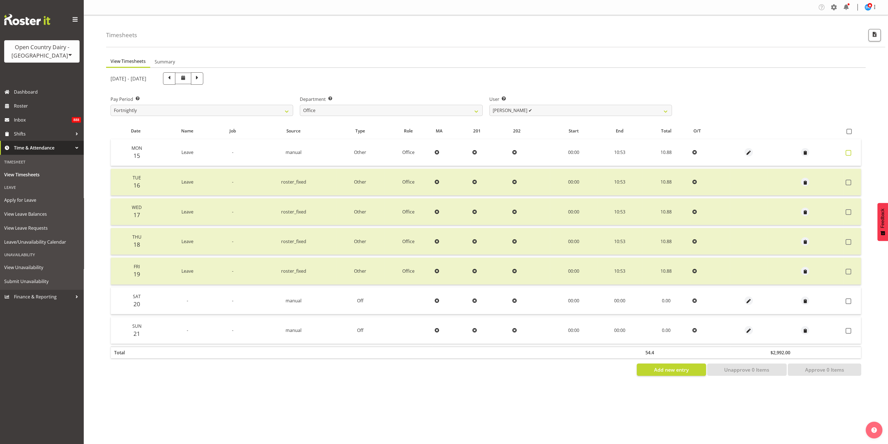
click at [849, 151] on span at bounding box center [849, 153] width 6 height 6
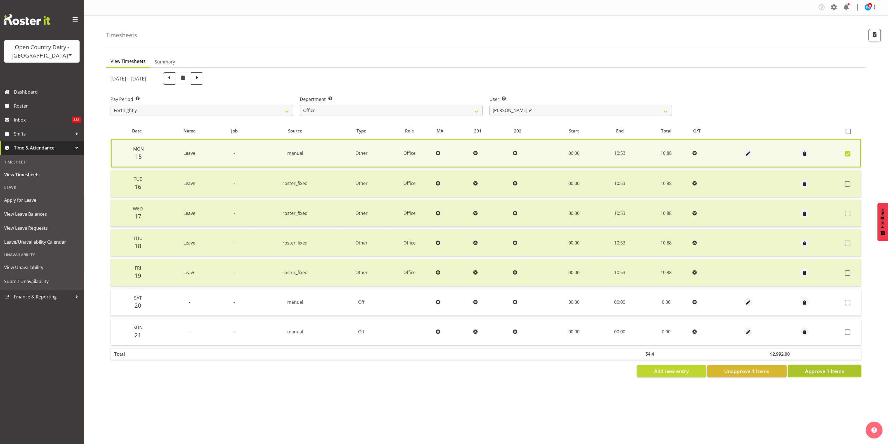
click at [845, 370] on button "Approve 1 Items" at bounding box center [824, 371] width 73 height 12
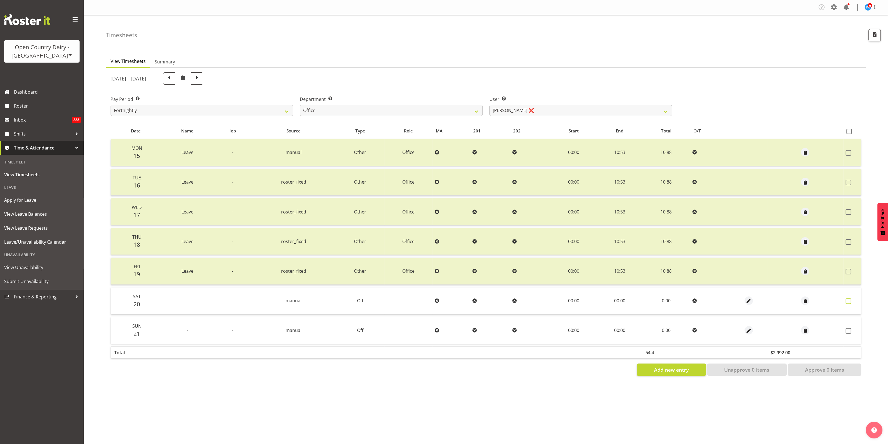
click at [850, 300] on span at bounding box center [849, 301] width 6 height 6
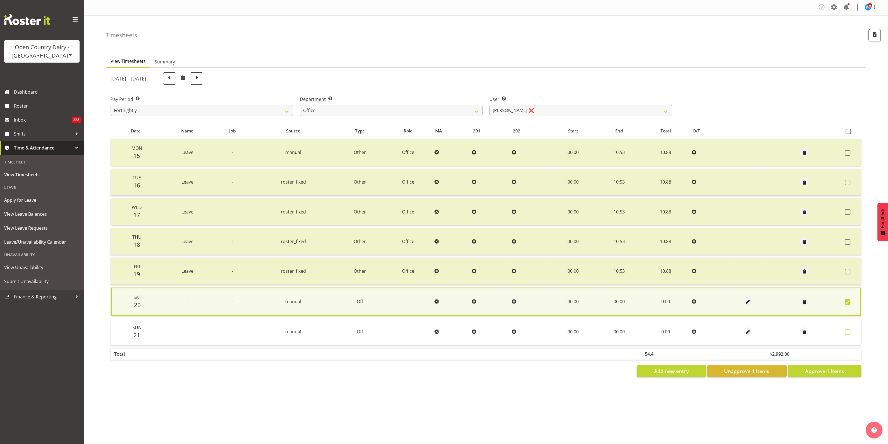
click at [847, 330] on span at bounding box center [848, 332] width 6 height 6
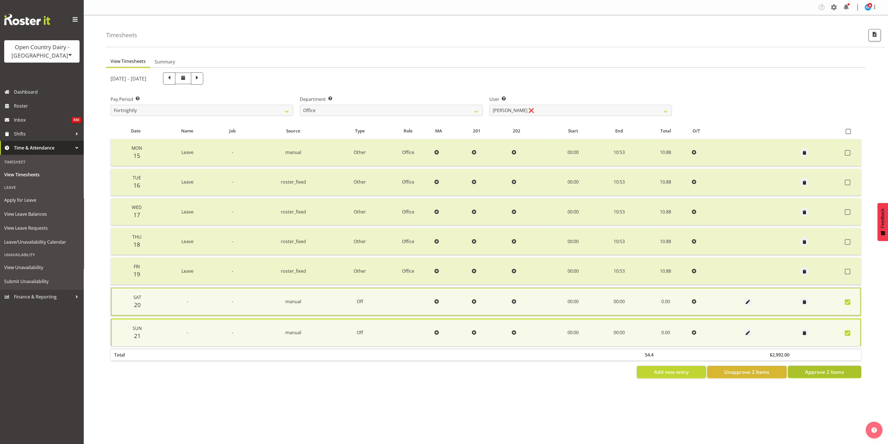
click at [842, 369] on span "Approve 2 Items" at bounding box center [824, 371] width 39 height 7
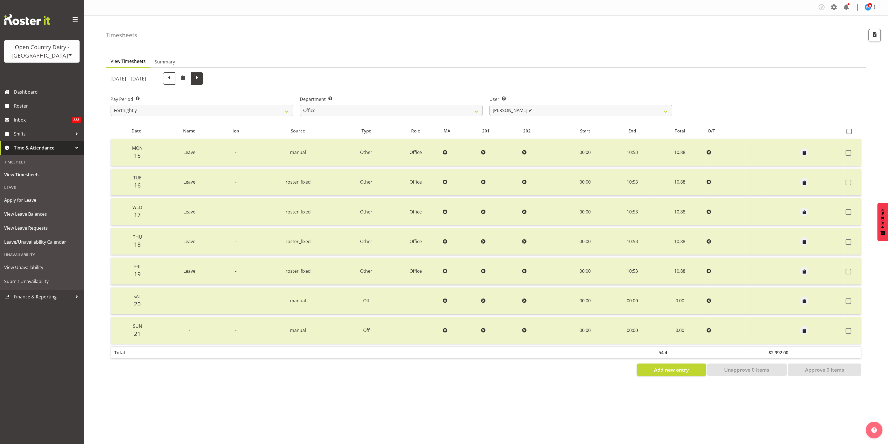
click at [201, 77] on span at bounding box center [197, 77] width 7 height 7
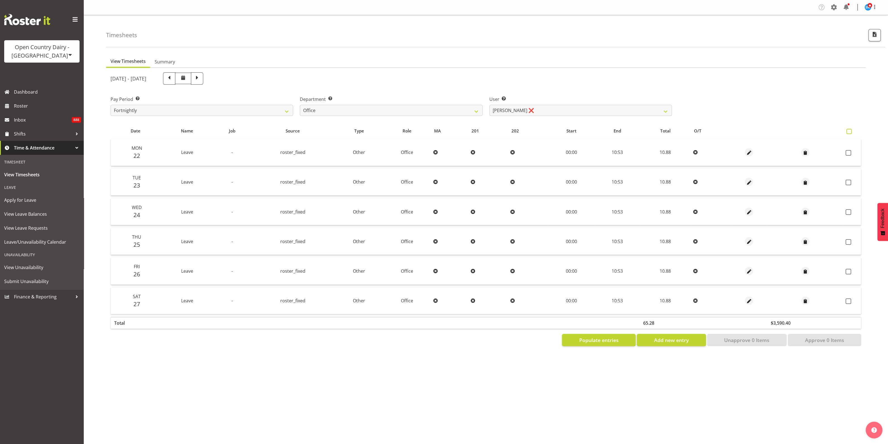
click at [850, 133] on span at bounding box center [849, 131] width 5 height 5
click at [850, 133] on input "checkbox" at bounding box center [849, 132] width 4 height 4
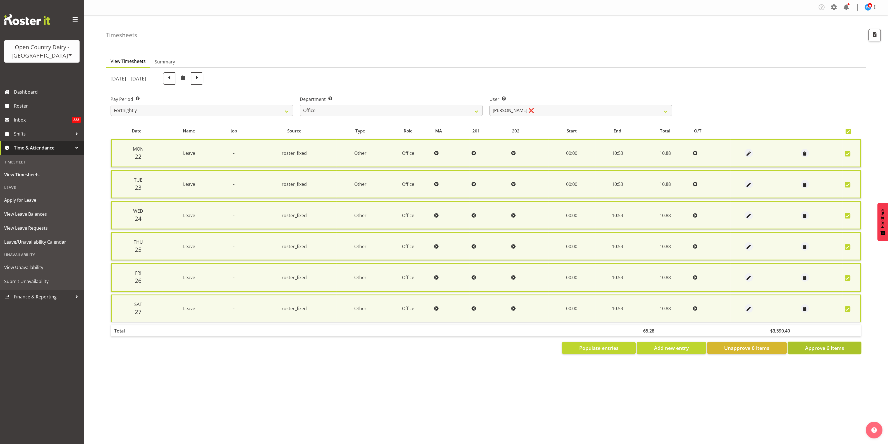
click at [821, 345] on span "Approve 6 Items" at bounding box center [824, 347] width 39 height 7
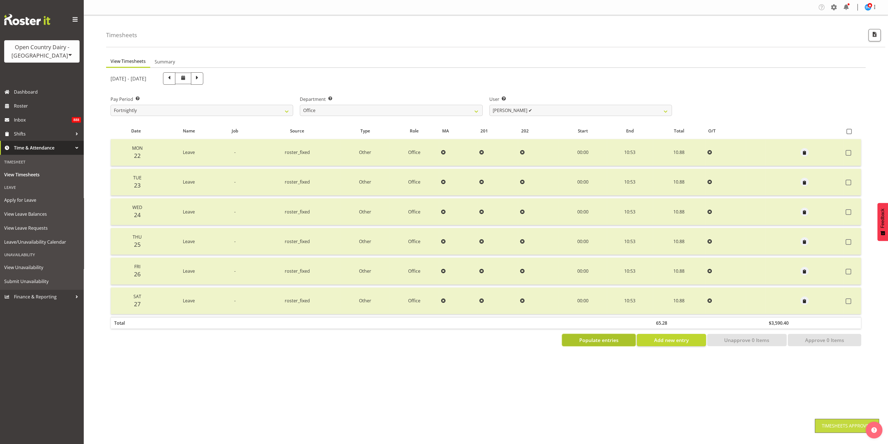
click at [610, 338] on span "Populate entries" at bounding box center [599, 339] width 39 height 7
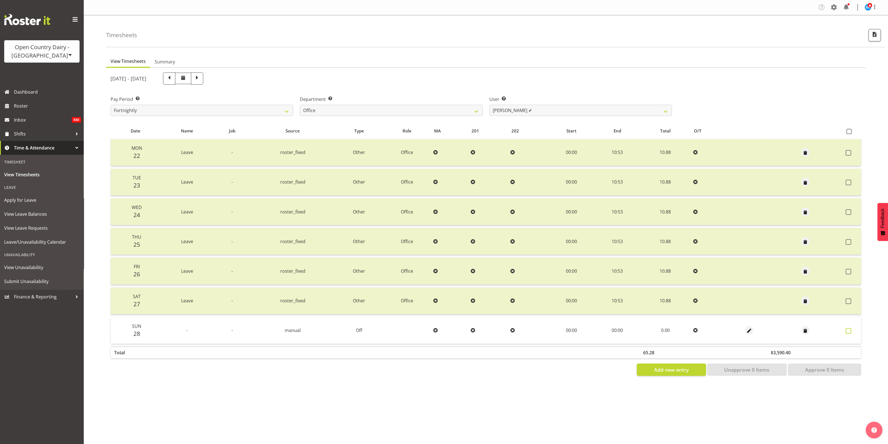
click at [848, 330] on span at bounding box center [849, 331] width 6 height 6
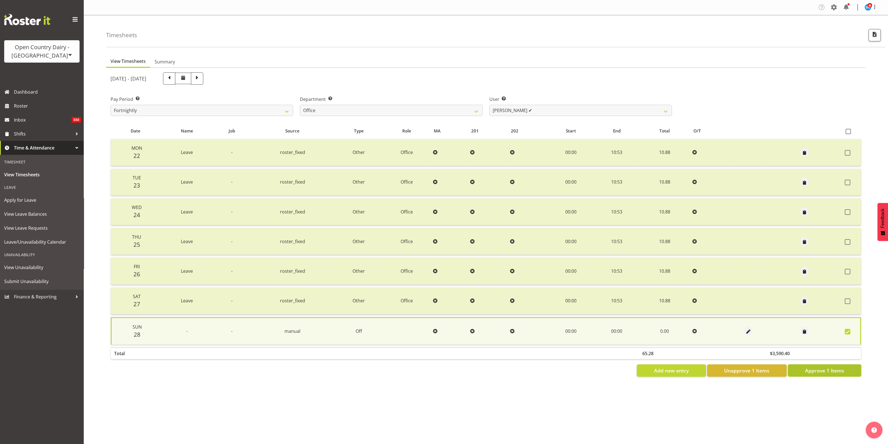
click at [842, 367] on span "Approve 1 Items" at bounding box center [824, 370] width 39 height 7
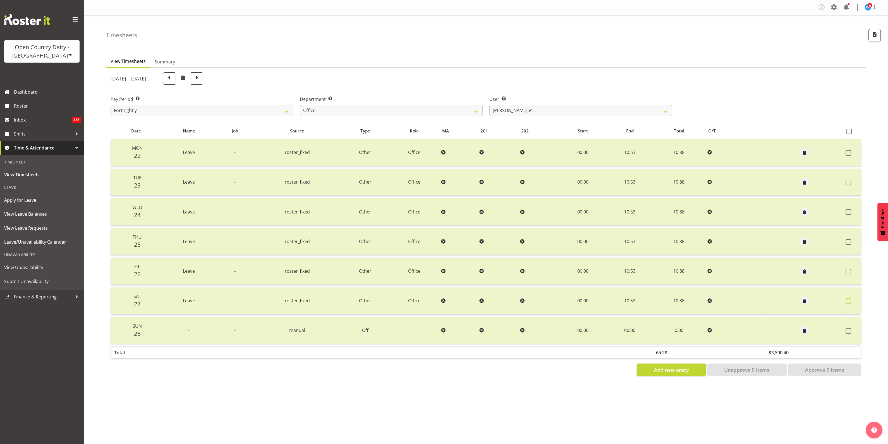
click at [849, 301] on span at bounding box center [849, 301] width 6 height 6
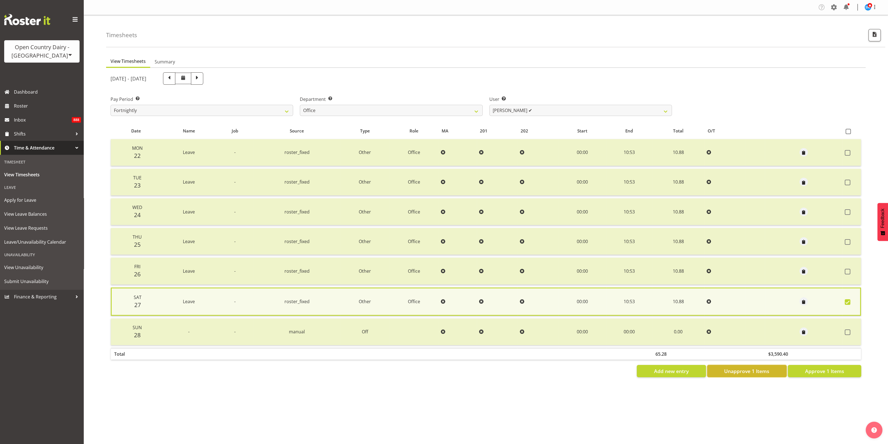
click at [762, 371] on span "Unapprove 1 Items" at bounding box center [747, 370] width 45 height 7
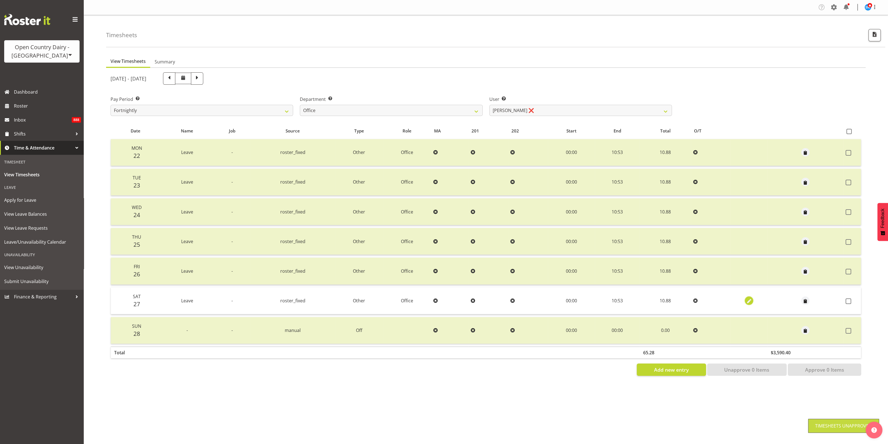
click at [748, 299] on span "button" at bounding box center [749, 301] width 6 height 6
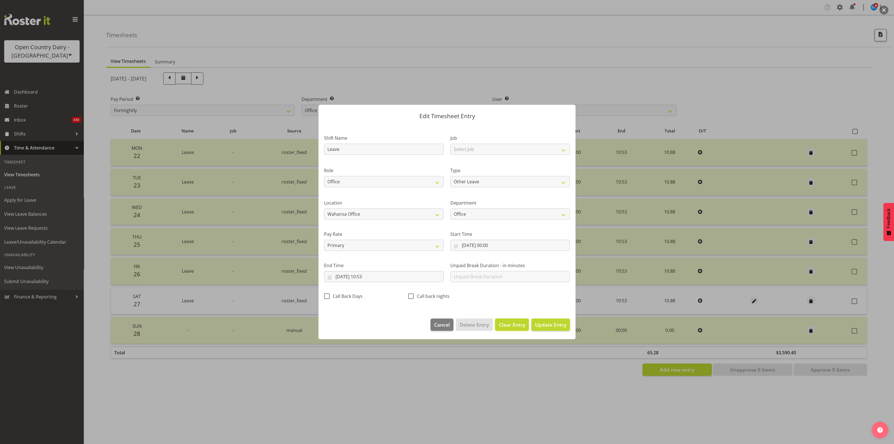
click at [515, 323] on span "Clear Entry" at bounding box center [512, 324] width 26 height 7
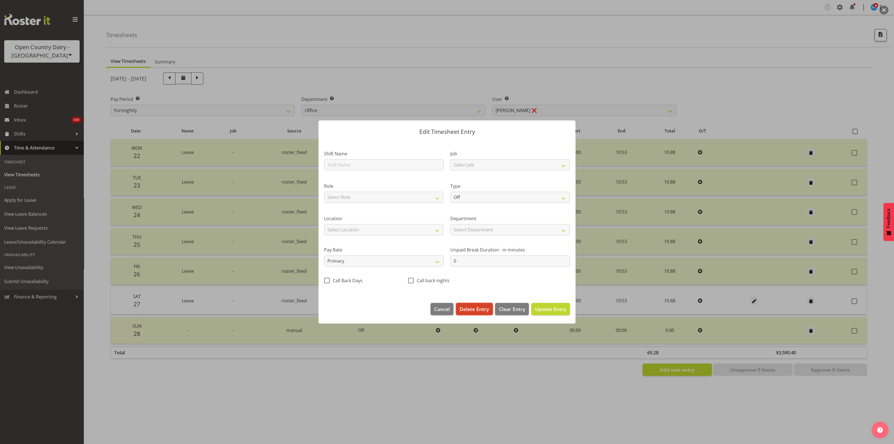
click at [479, 311] on span "Delete Entry" at bounding box center [473, 308] width 29 height 7
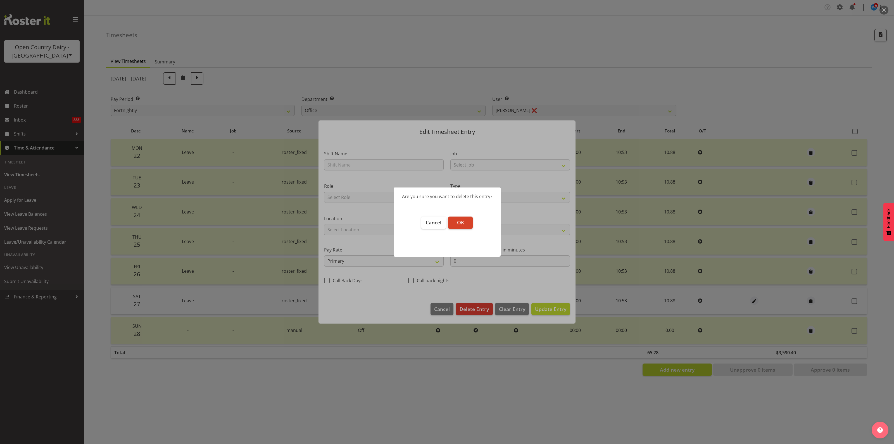
click at [462, 217] on button "OK" at bounding box center [460, 222] width 25 height 12
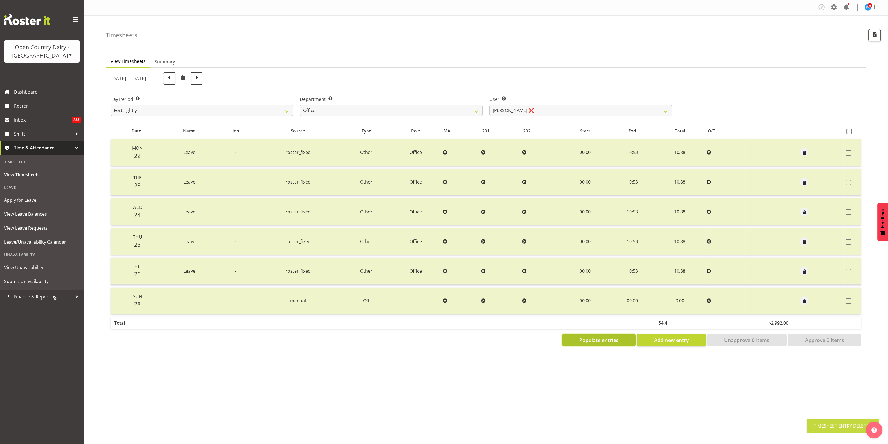
click at [595, 340] on span "Populate entries" at bounding box center [599, 339] width 39 height 7
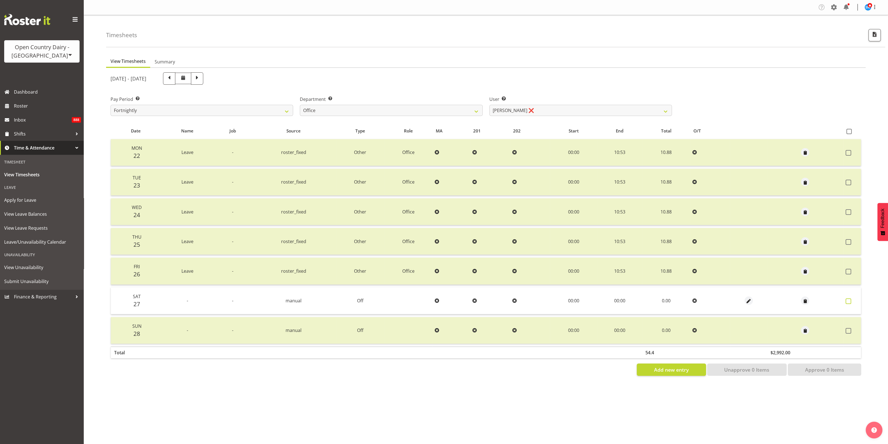
click at [846, 299] on span at bounding box center [849, 301] width 6 height 6
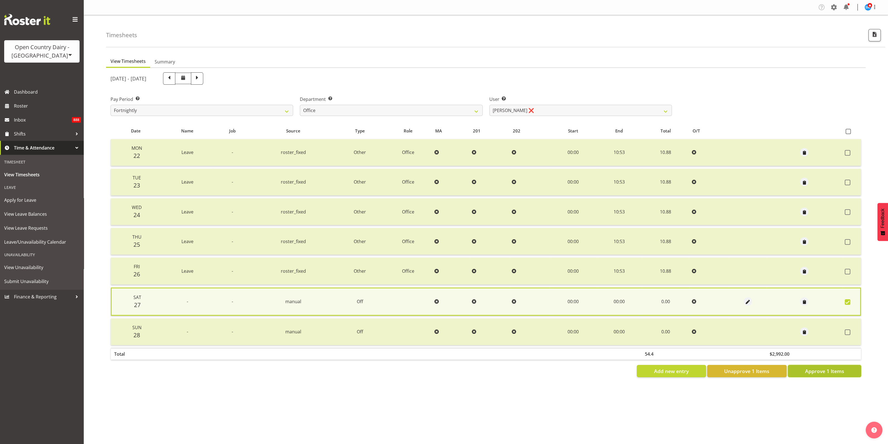
click at [830, 367] on span "Approve 1 Items" at bounding box center [824, 370] width 39 height 7
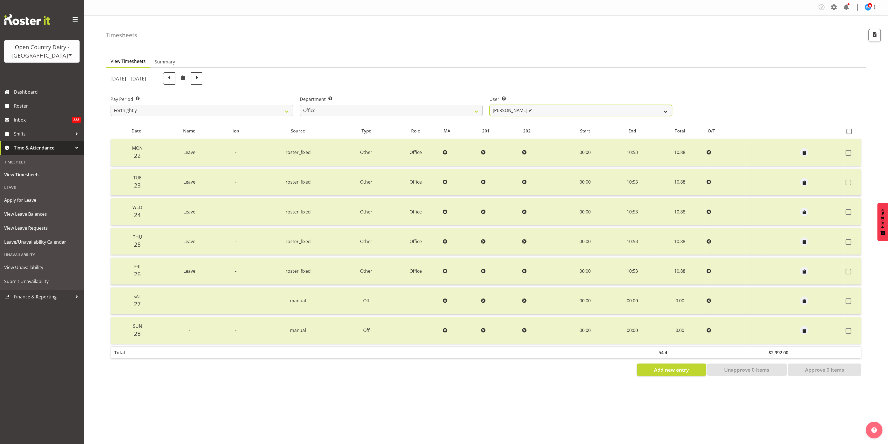
click at [661, 111] on select "[PERSON_NAME] ✔ [PERSON_NAME] ❌ [PERSON_NAME] ✔ [PERSON_NAME] ❌ Milk Reception …" at bounding box center [581, 110] width 183 height 11
click at [490, 105] on select "[PERSON_NAME] ✔ [PERSON_NAME] ❌ [PERSON_NAME] ✔ [PERSON_NAME] ❌ Milk Reception …" at bounding box center [581, 110] width 183 height 11
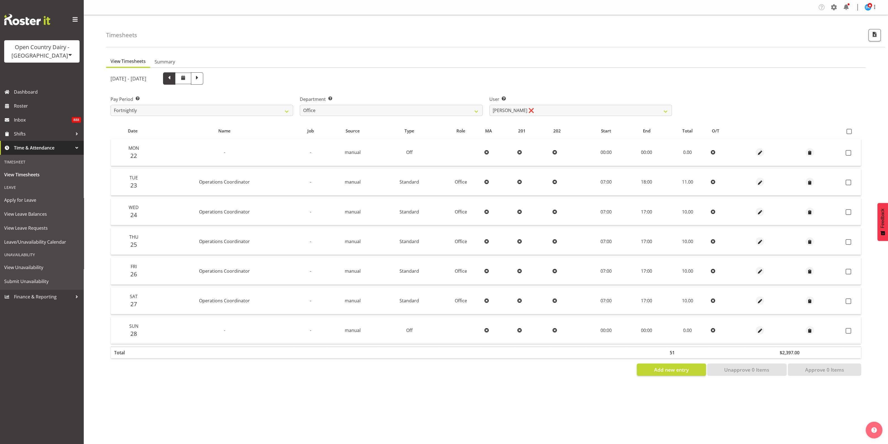
click at [173, 79] on span at bounding box center [169, 77] width 7 height 7
click at [851, 130] on span at bounding box center [849, 131] width 5 height 5
click at [851, 130] on input "checkbox" at bounding box center [849, 132] width 4 height 4
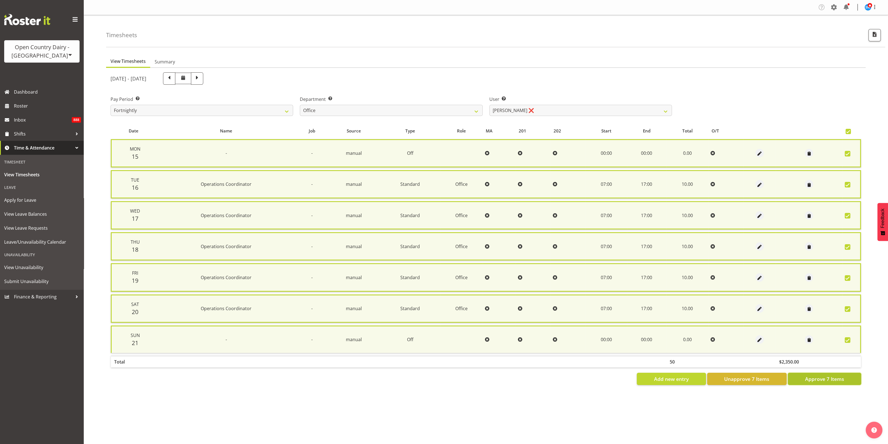
click at [822, 376] on span "Approve 7 Items" at bounding box center [824, 378] width 39 height 7
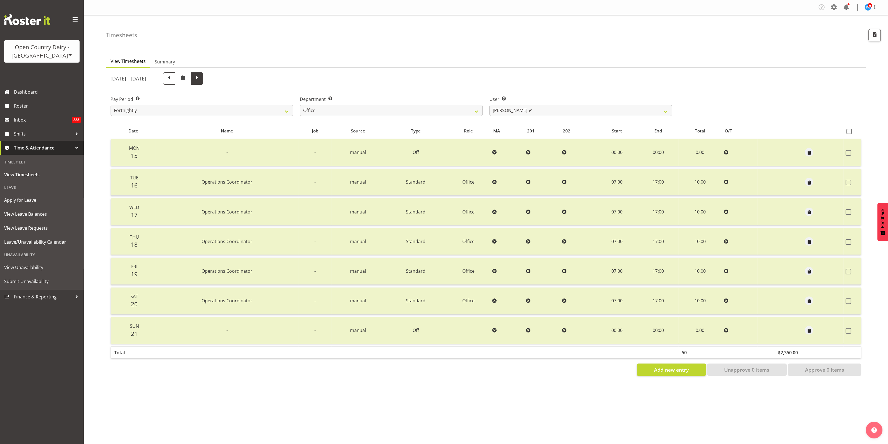
click at [201, 79] on span at bounding box center [197, 77] width 7 height 7
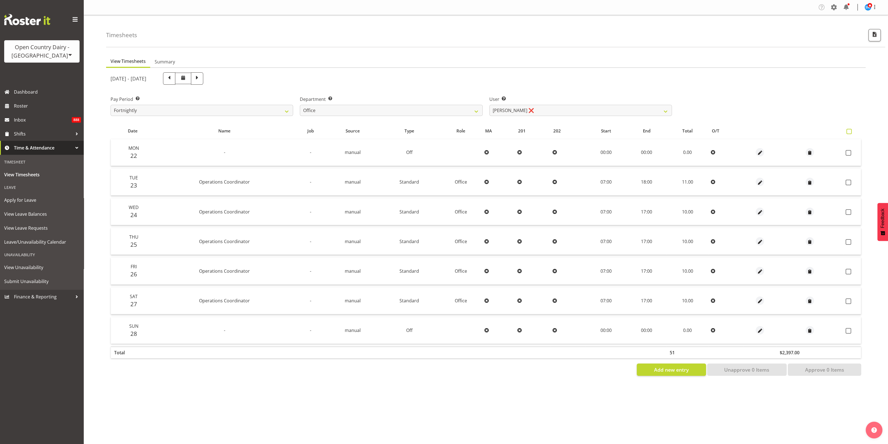
click at [849, 131] on span at bounding box center [849, 131] width 5 height 5
click at [849, 131] on input "checkbox" at bounding box center [849, 132] width 4 height 4
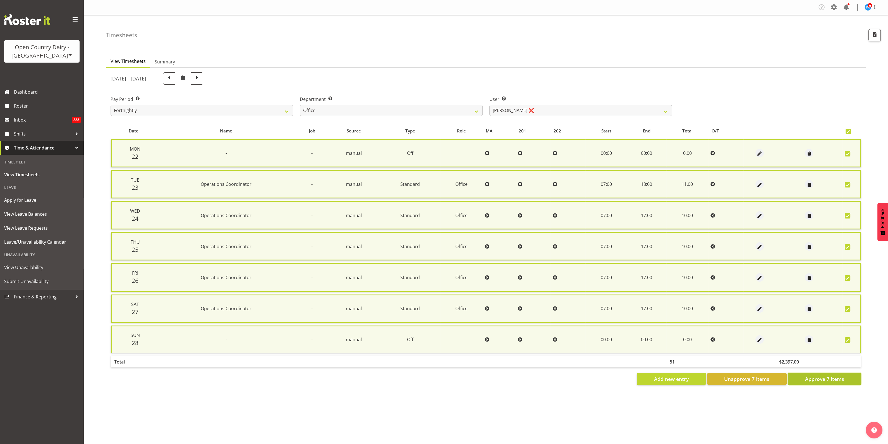
click at [815, 375] on span "Approve 7 Items" at bounding box center [824, 378] width 39 height 7
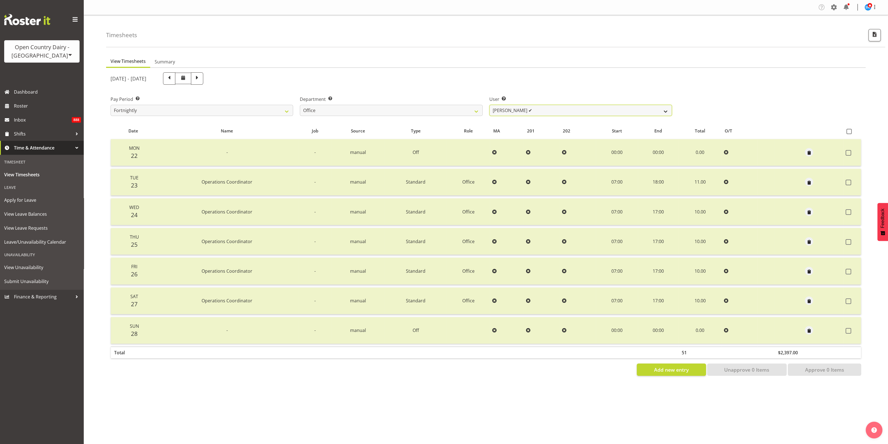
click at [666, 110] on select "[PERSON_NAME] ✔ [PERSON_NAME] ❌ [PERSON_NAME] ✔ [PERSON_NAME] ✔ Milk Reception …" at bounding box center [581, 110] width 183 height 11
click at [490, 105] on select "[PERSON_NAME] ✔ [PERSON_NAME] ❌ [PERSON_NAME] ✔ [PERSON_NAME] ✔ Milk Reception …" at bounding box center [581, 110] width 183 height 11
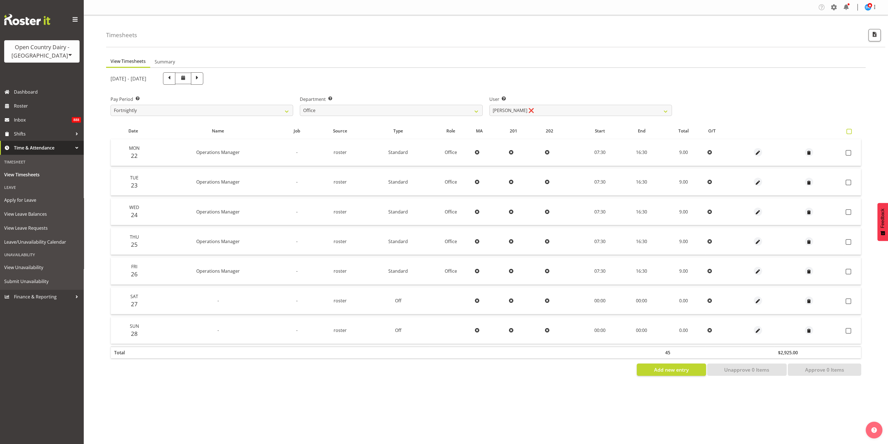
click at [850, 131] on span at bounding box center [849, 131] width 5 height 5
click at [850, 131] on input "checkbox" at bounding box center [849, 132] width 4 height 4
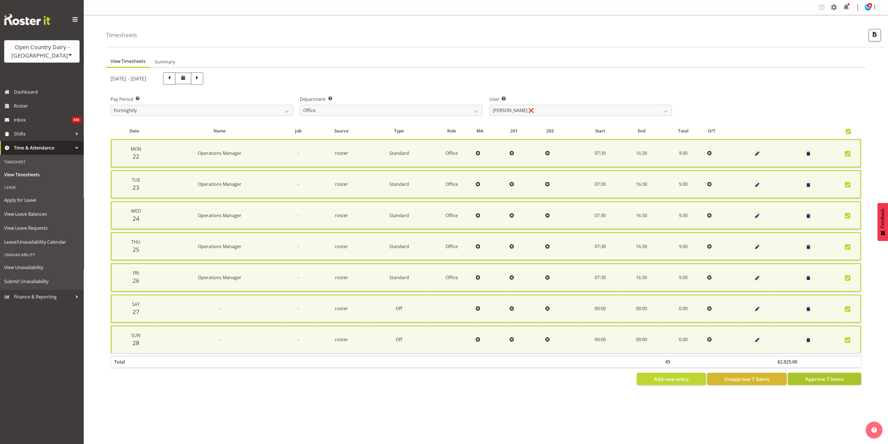
click at [845, 373] on button "Approve 7 Items" at bounding box center [824, 379] width 73 height 12
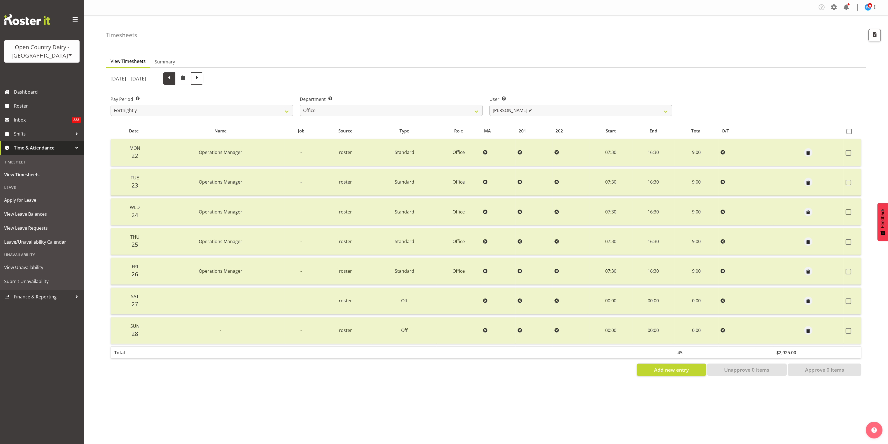
click at [173, 80] on span at bounding box center [169, 77] width 7 height 7
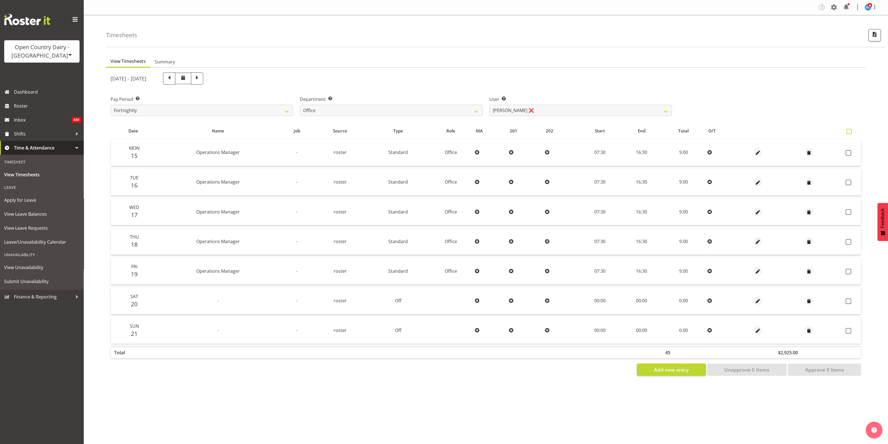
click at [849, 131] on span at bounding box center [849, 131] width 5 height 5
click at [849, 131] on input "checkbox" at bounding box center [849, 132] width 4 height 4
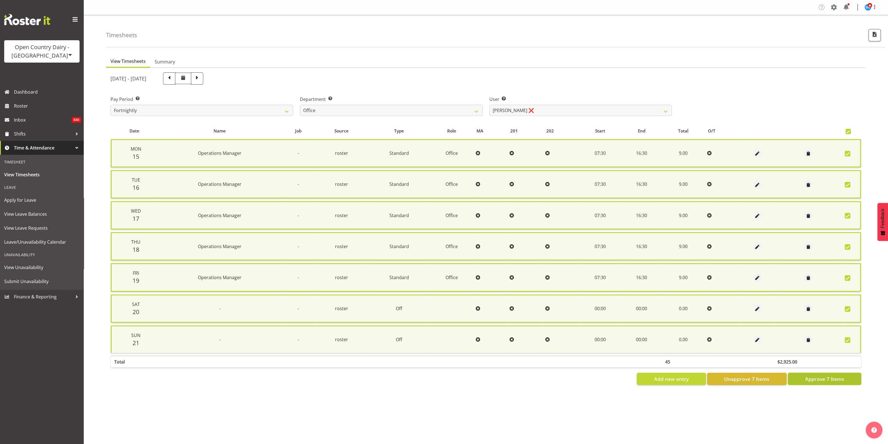
click at [832, 377] on span "Approve 7 Items" at bounding box center [824, 378] width 39 height 7
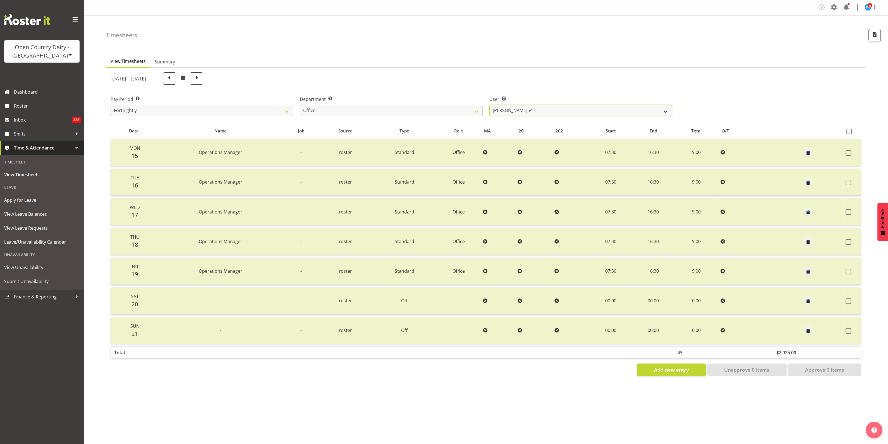
click at [666, 110] on select "[PERSON_NAME] ✔ [PERSON_NAME] ✔ [PERSON_NAME] ✔ [PERSON_NAME] ✔ Milk Reception …" at bounding box center [581, 110] width 183 height 11
click at [690, 90] on div "Pay Period Select which pay period you would like to view. Fortnightly Departme…" at bounding box center [486, 103] width 758 height 31
click at [201, 79] on span at bounding box center [197, 77] width 7 height 7
click at [657, 109] on select "[PERSON_NAME] ✔ [PERSON_NAME] ❌ [PERSON_NAME] ✔ [PERSON_NAME] ✔ Milk Reception …" at bounding box center [581, 110] width 183 height 11
click at [490, 105] on select "[PERSON_NAME] ✔ [PERSON_NAME] ❌ [PERSON_NAME] ✔ [PERSON_NAME] ✔ Milk Reception …" at bounding box center [581, 110] width 183 height 11
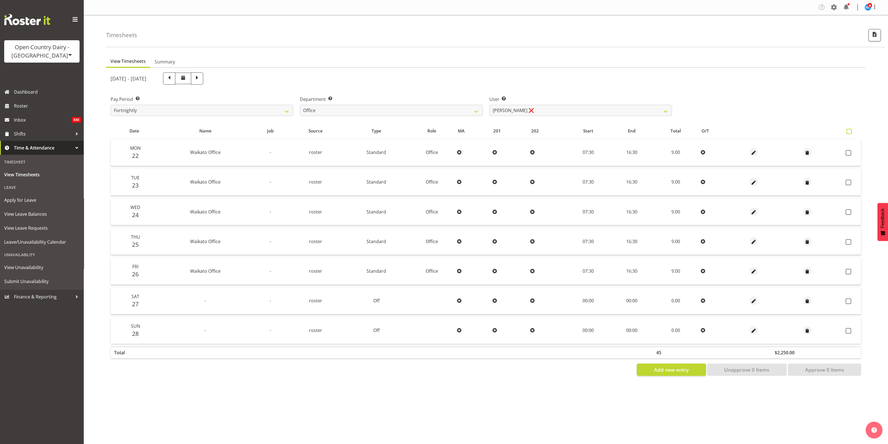
click at [851, 129] on span at bounding box center [849, 131] width 5 height 5
click at [851, 130] on input "checkbox" at bounding box center [849, 132] width 4 height 4
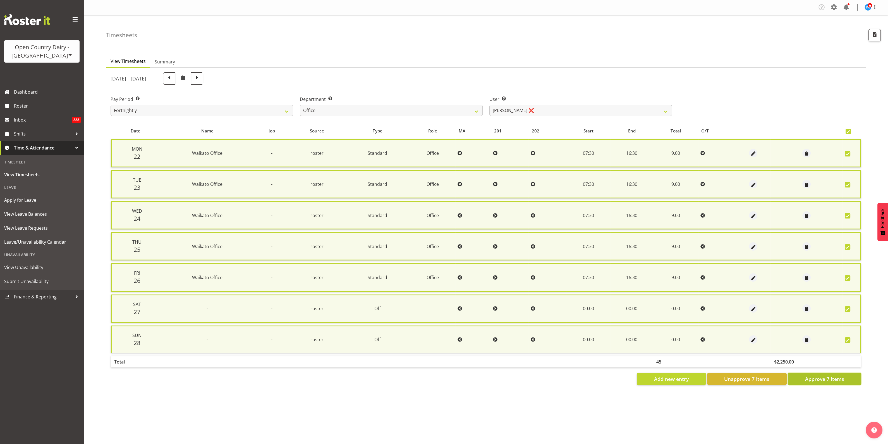
click at [827, 376] on span "Approve 7 Items" at bounding box center [824, 378] width 39 height 7
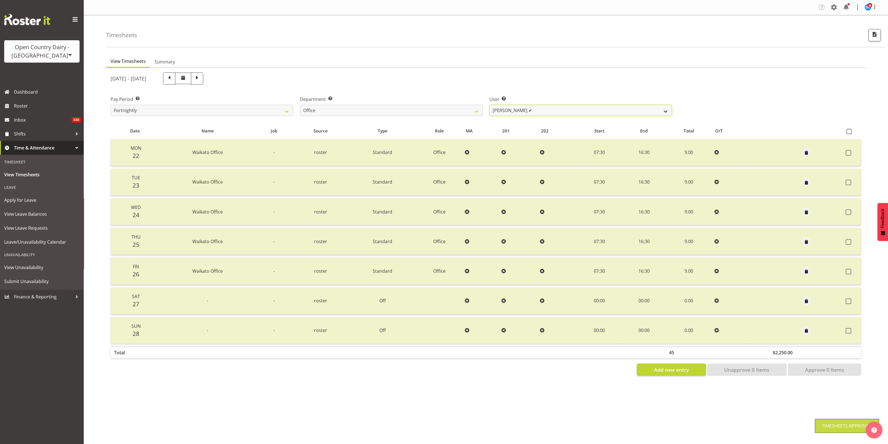
click at [666, 110] on select "[PERSON_NAME] ✔ [PERSON_NAME] ✔ [PERSON_NAME] ✔ [PERSON_NAME] ✔ Milk Reception …" at bounding box center [581, 110] width 183 height 11
click at [716, 90] on div "Pay Period Select which pay period you would like to view. Fortnightly Departme…" at bounding box center [486, 103] width 758 height 31
click at [662, 112] on select "[PERSON_NAME] ✔ [PERSON_NAME] ✔ [PERSON_NAME] ✔ [PERSON_NAME] ✔ Milk Reception …" at bounding box center [581, 110] width 183 height 11
click at [710, 90] on div "Pay Period Select which pay period you would like to view. Fortnightly Departme…" at bounding box center [486, 103] width 758 height 31
click at [474, 111] on select "701 702 703 704 705 706 707 708 709 710 711 712 713 714 715 716 717 718 719 720" at bounding box center [391, 110] width 183 height 11
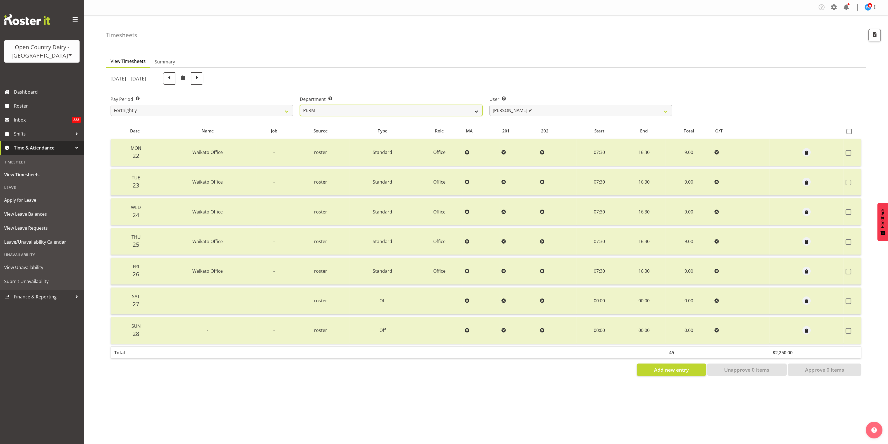
click at [300, 105] on select "701 702 703 704 705 706 707 708 709 710 711 712 713 714 715 716 717 718 719 720" at bounding box center [391, 110] width 183 height 11
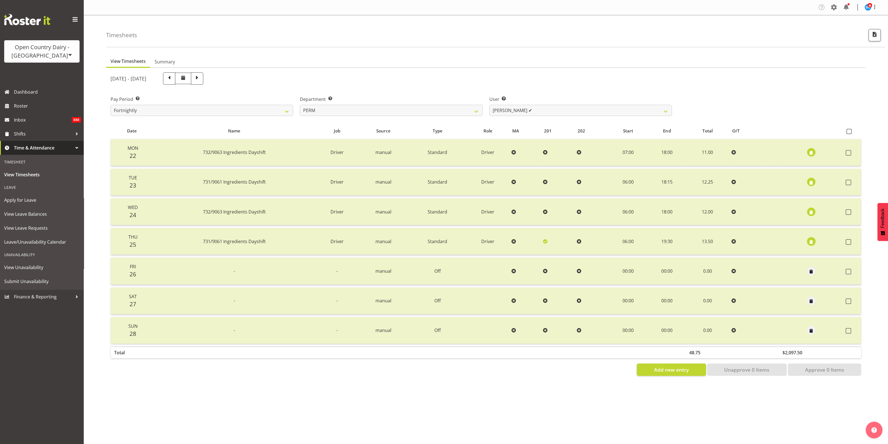
click at [810, 241] on span "button" at bounding box center [812, 242] width 6 height 6
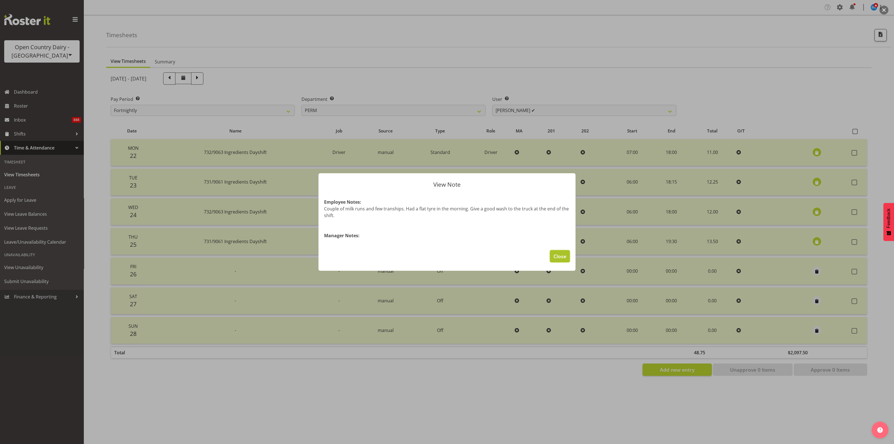
click at [563, 251] on button "Close" at bounding box center [560, 256] width 20 height 12
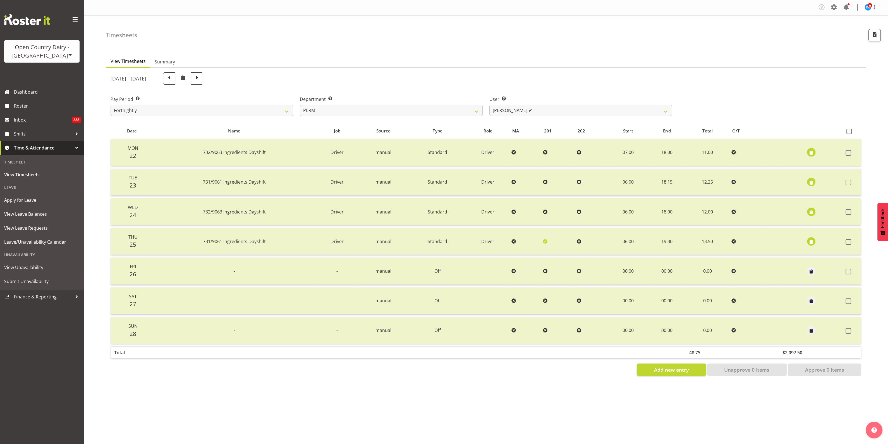
click at [811, 152] on span "button" at bounding box center [812, 153] width 6 height 6
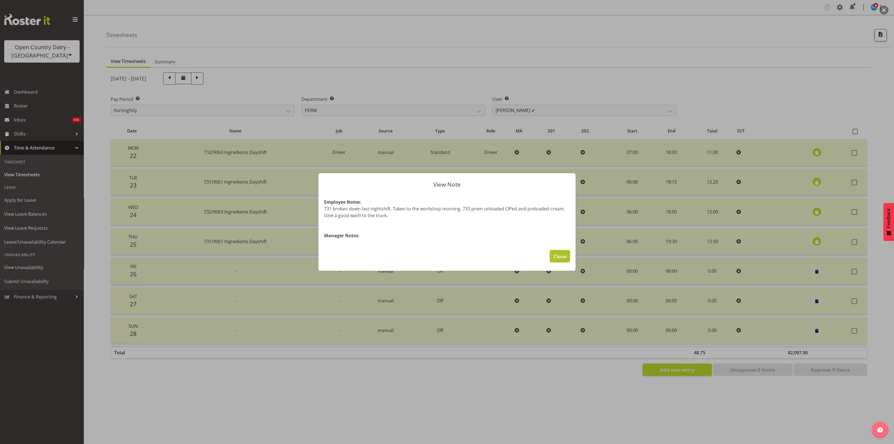
click at [556, 255] on span "Close" at bounding box center [559, 255] width 13 height 7
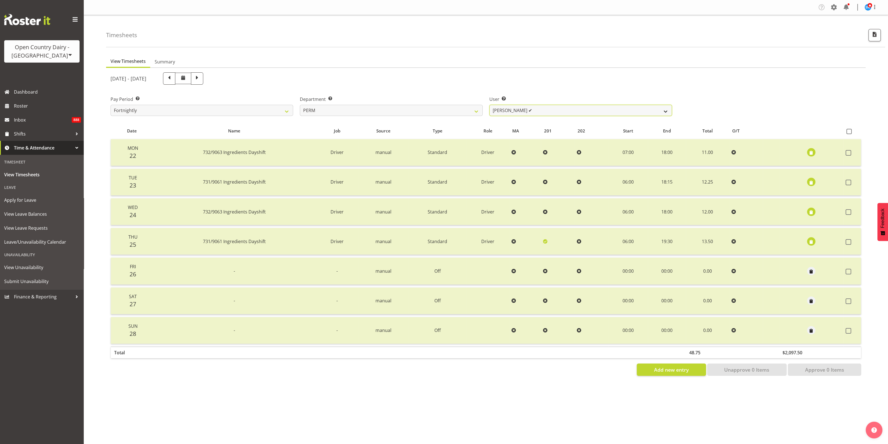
click at [665, 111] on select "[PERSON_NAME] ✔ [PERSON_NAME] ❌ [PERSON_NAME] ✔ [PERSON_NAME] ✔ [PERSON_NAME] ✔…" at bounding box center [581, 110] width 183 height 11
click at [490, 105] on select "[PERSON_NAME] ✔ [PERSON_NAME] ❌ [PERSON_NAME] ✔ [PERSON_NAME] ✔ [PERSON_NAME] ✔…" at bounding box center [581, 110] width 183 height 11
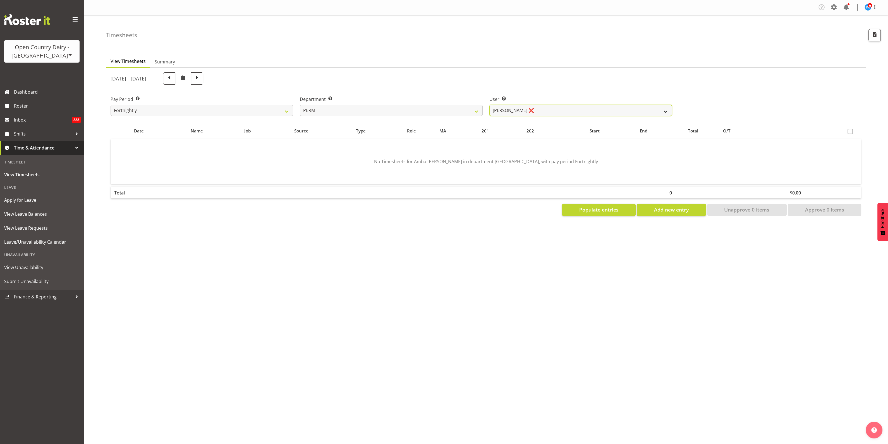
click at [668, 110] on select "[PERSON_NAME] ✔ [PERSON_NAME] ❌ [PERSON_NAME] ✔ [PERSON_NAME] ✔ [PERSON_NAME] ✔…" at bounding box center [581, 110] width 183 height 11
click at [490, 105] on select "[PERSON_NAME] ✔ [PERSON_NAME] ❌ [PERSON_NAME] ✔ [PERSON_NAME] ✔ [PERSON_NAME] ✔…" at bounding box center [581, 110] width 183 height 11
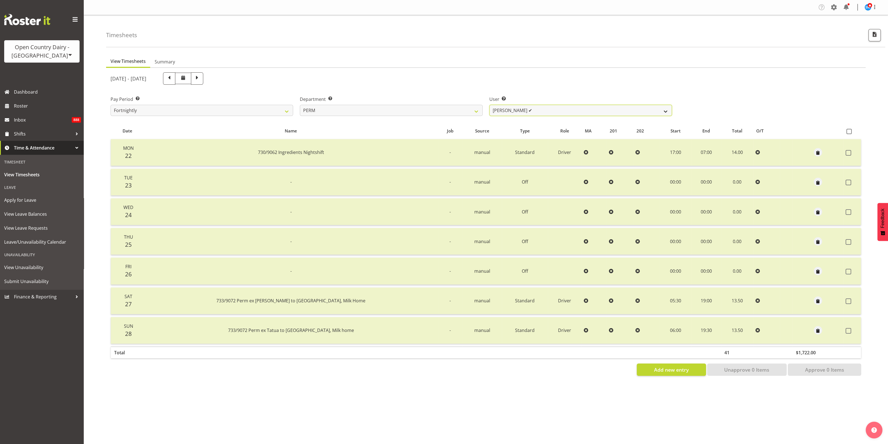
click at [663, 111] on select "[PERSON_NAME] ✔ [PERSON_NAME] ❌ [PERSON_NAME] ✔ [PERSON_NAME] ✔ [PERSON_NAME] ✔…" at bounding box center [581, 110] width 183 height 11
click at [490, 105] on select "[PERSON_NAME] ✔ [PERSON_NAME] ❌ [PERSON_NAME] ✔ [PERSON_NAME] ✔ [PERSON_NAME] ✔…" at bounding box center [581, 110] width 183 height 11
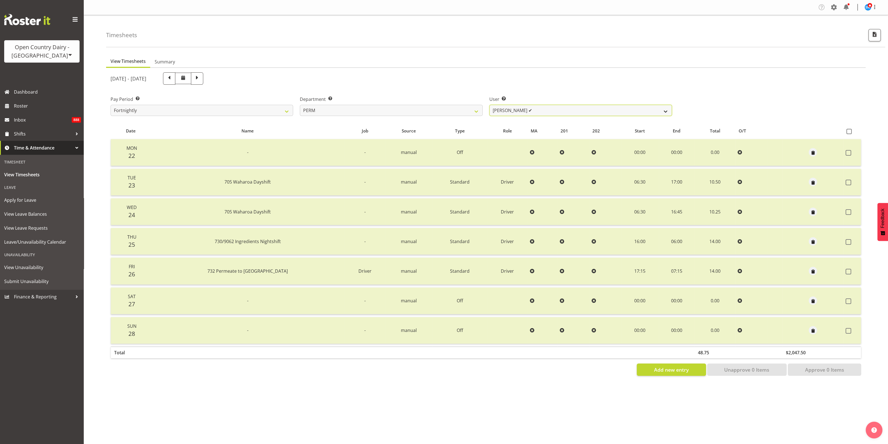
click at [666, 112] on select "[PERSON_NAME] ✔ [PERSON_NAME] ❌ [PERSON_NAME] ✔ [PERSON_NAME] ✔ [PERSON_NAME] ✔…" at bounding box center [581, 110] width 183 height 11
click at [490, 105] on select "[PERSON_NAME] ✔ [PERSON_NAME] ❌ [PERSON_NAME] ✔ [PERSON_NAME] ✔ [PERSON_NAME] ✔…" at bounding box center [581, 110] width 183 height 11
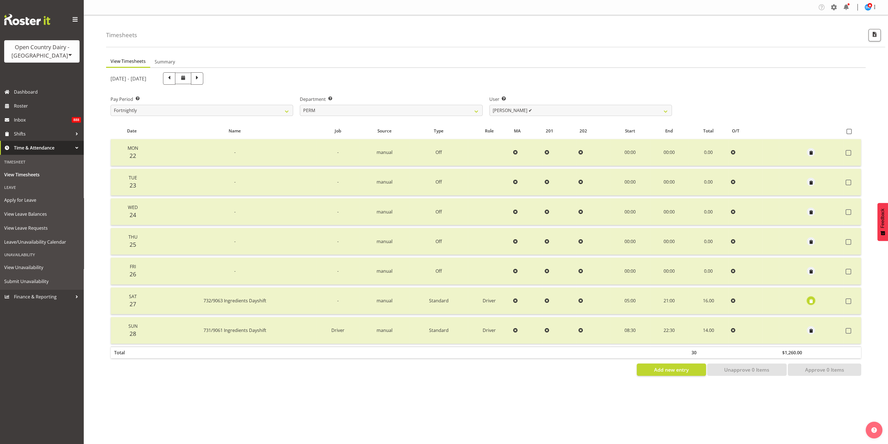
click at [811, 299] on span "button" at bounding box center [811, 301] width 6 height 6
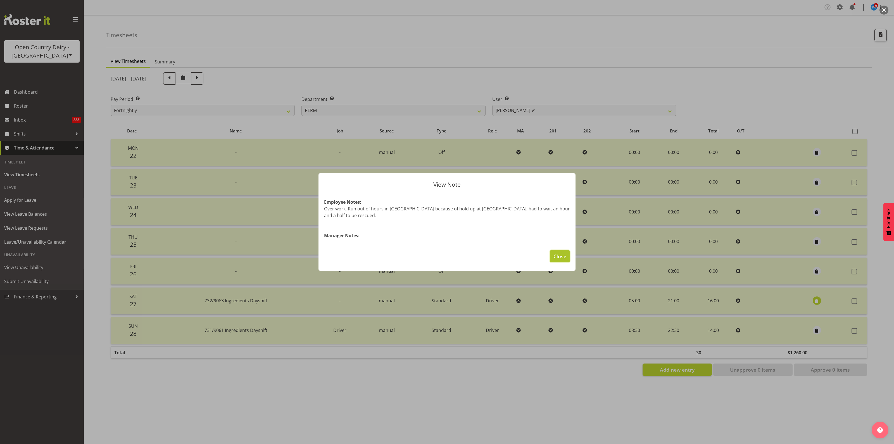
click at [557, 252] on span "Close" at bounding box center [559, 255] width 13 height 7
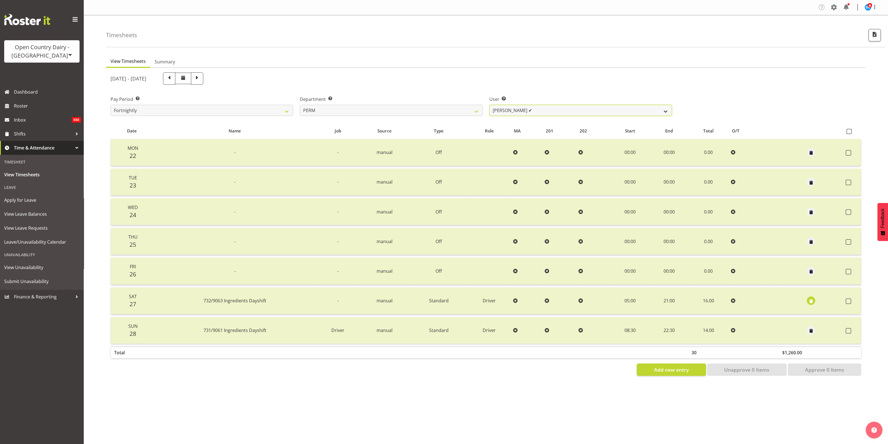
click at [667, 111] on select "[PERSON_NAME] ✔ [PERSON_NAME] ❌ [PERSON_NAME] ✔ [PERSON_NAME] ✔ [PERSON_NAME] ✔…" at bounding box center [581, 110] width 183 height 11
click at [490, 105] on select "[PERSON_NAME] ✔ [PERSON_NAME] ❌ [PERSON_NAME] ✔ [PERSON_NAME] ✔ [PERSON_NAME] ✔…" at bounding box center [581, 110] width 183 height 11
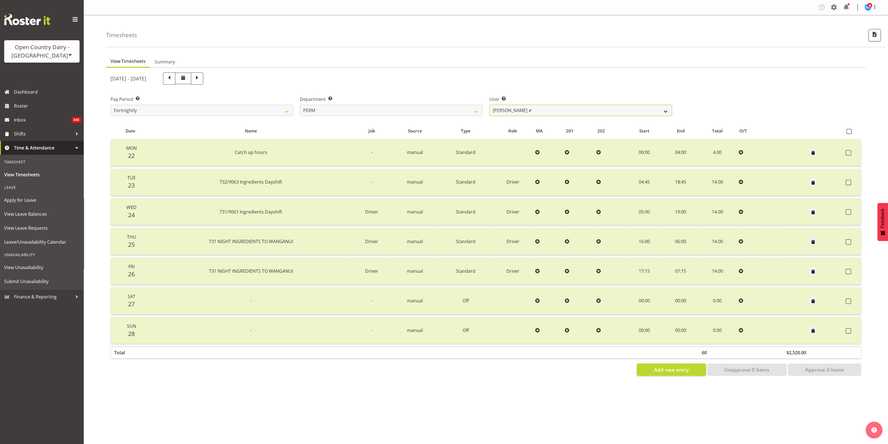
click at [668, 113] on select "[PERSON_NAME] ✔ [PERSON_NAME] ❌ [PERSON_NAME] ✔ [PERSON_NAME] ✔ [PERSON_NAME] ✔…" at bounding box center [581, 110] width 183 height 11
click at [490, 105] on select "[PERSON_NAME] ✔ [PERSON_NAME] ❌ [PERSON_NAME] ✔ [PERSON_NAME] ✔ [PERSON_NAME] ✔…" at bounding box center [581, 110] width 183 height 11
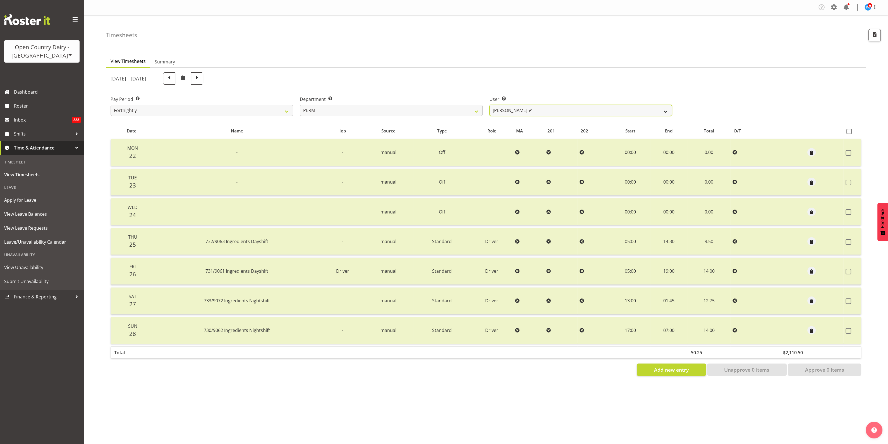
click at [656, 108] on select "[PERSON_NAME] ✔ [PERSON_NAME] ❌ [PERSON_NAME] ✔ [PERSON_NAME] ✔ [PERSON_NAME] ✔…" at bounding box center [581, 110] width 183 height 11
click at [490, 105] on select "[PERSON_NAME] ✔ [PERSON_NAME] ❌ [PERSON_NAME] ✔ [PERSON_NAME] ✔ [PERSON_NAME] ✔…" at bounding box center [581, 110] width 183 height 11
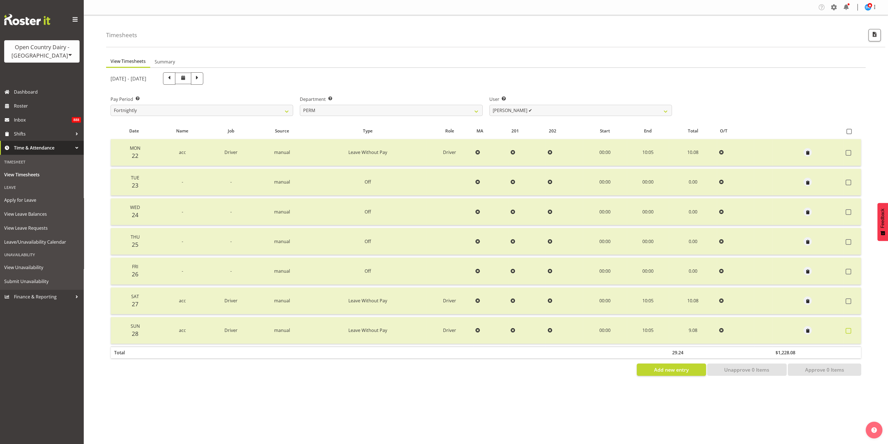
click at [849, 329] on span at bounding box center [849, 331] width 6 height 6
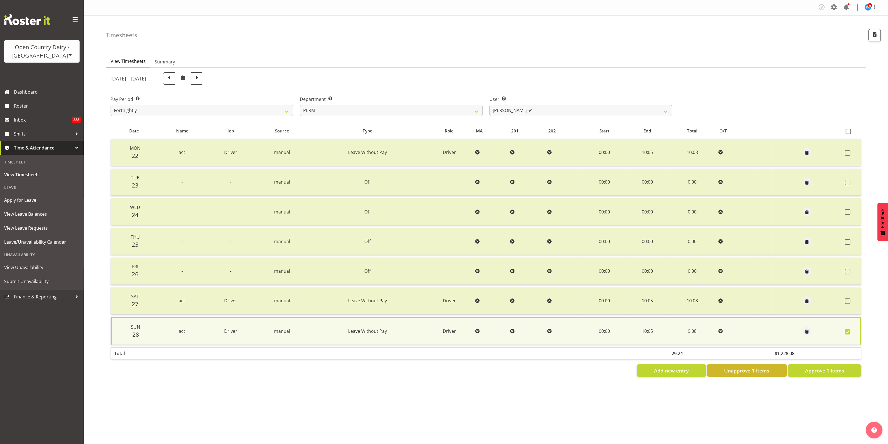
click at [772, 371] on button "Unapprove 1 Items" at bounding box center [747, 370] width 80 height 12
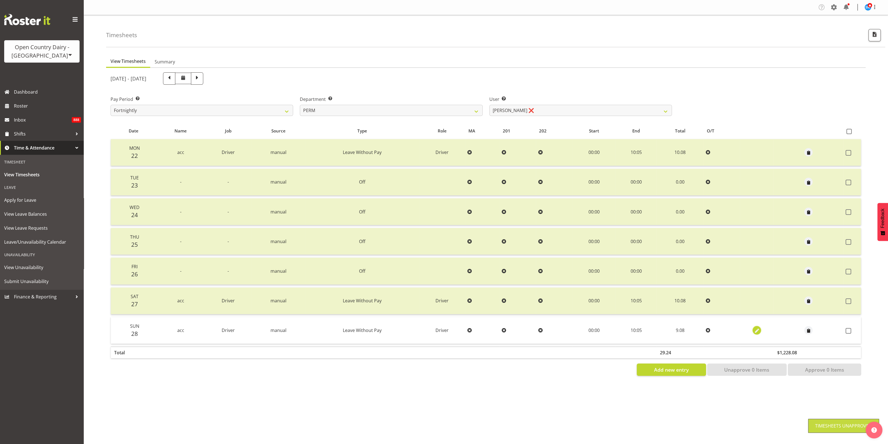
click at [754, 328] on span "button" at bounding box center [757, 331] width 6 height 6
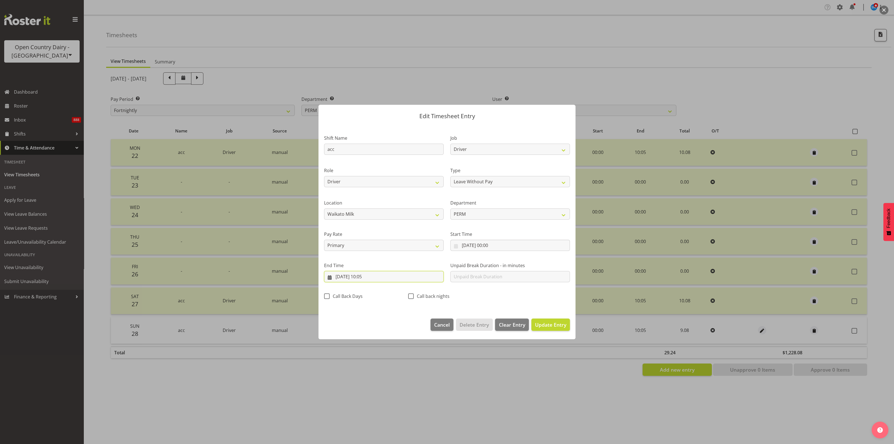
click at [371, 275] on input "[DATE] 10:05" at bounding box center [384, 276] width 120 height 11
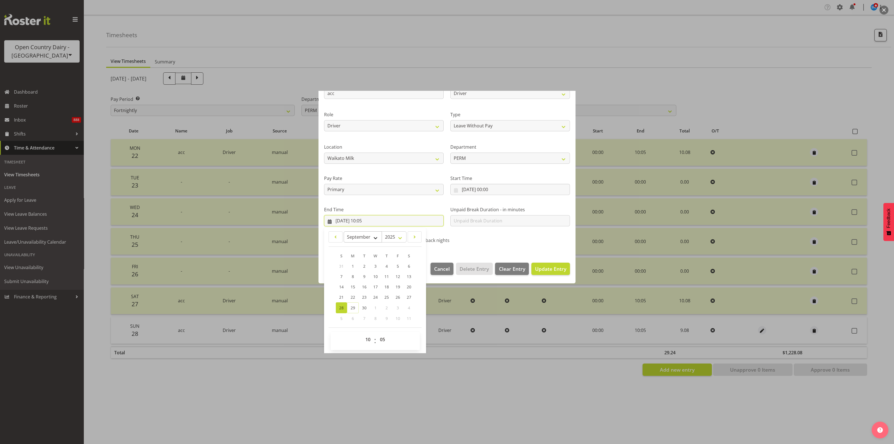
scroll to position [56, 0]
click at [366, 338] on select "00 01 02 03 04 05 06 07 08 09 10 11 12 13 14 15 16 17 18 19 20 21 22 23" at bounding box center [368, 338] width 13 height 11
click at [362, 333] on select "00 01 02 03 04 05 06 07 08 09 10 11 12 13 14 15 16 17 18 19 20 21 22 23" at bounding box center [368, 338] width 13 height 11
click at [553, 264] on button "Update Entry" at bounding box center [550, 268] width 39 height 12
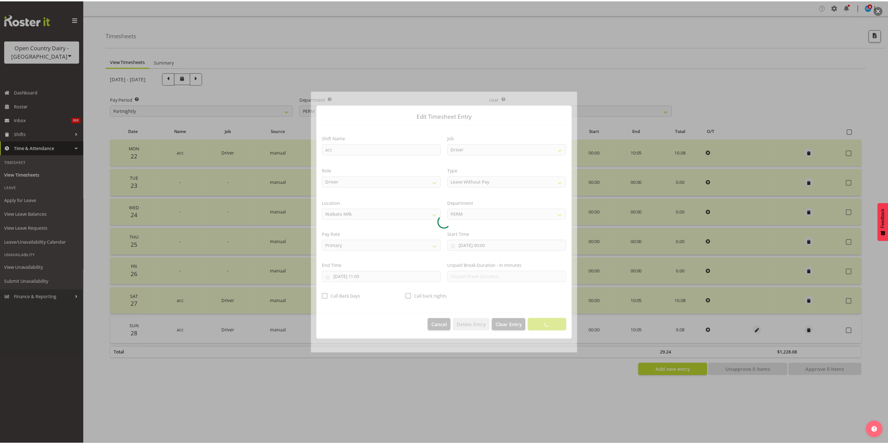
scroll to position [0, 0]
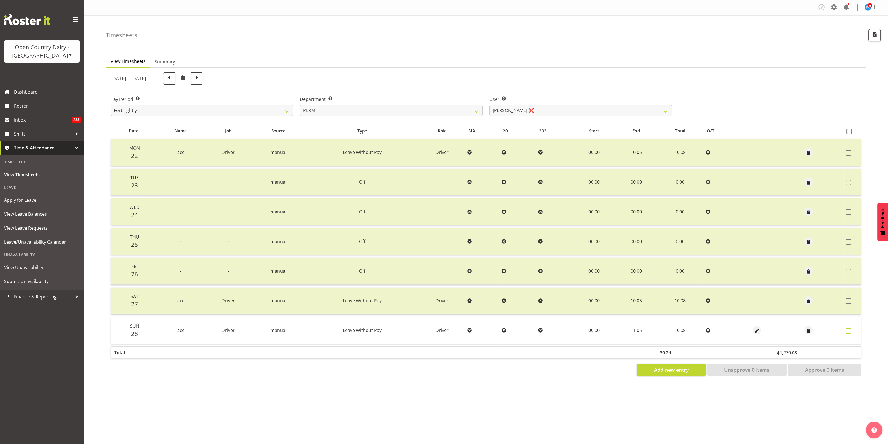
click at [852, 328] on label at bounding box center [850, 331] width 9 height 6
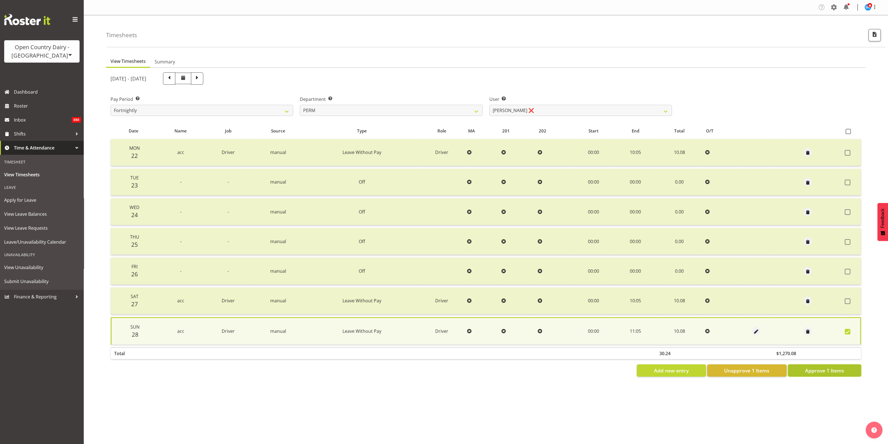
click at [845, 370] on button "Approve 1 Items" at bounding box center [824, 370] width 73 height 12
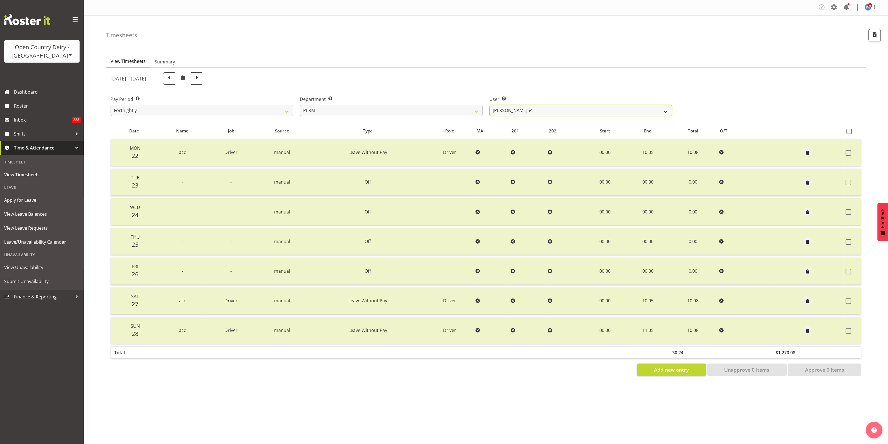
click at [651, 112] on select "[PERSON_NAME] ✔ [PERSON_NAME] ❌ [PERSON_NAME] ✔ [PERSON_NAME] ✔ [PERSON_NAME] ✔…" at bounding box center [581, 110] width 183 height 11
click at [700, 92] on div "Pay Period Select which pay period you would like to view. Fortnightly Departme…" at bounding box center [486, 103] width 758 height 31
click at [475, 111] on select "701 702 703 704 705 706 707 708 709 710 711 712 713 714 715 716 717 718 719 720" at bounding box center [391, 110] width 183 height 11
click at [300, 105] on select "701 702 703 704 705 706 707 708 709 710 711 712 713 714 715 716 717 718 719 720" at bounding box center [391, 110] width 183 height 11
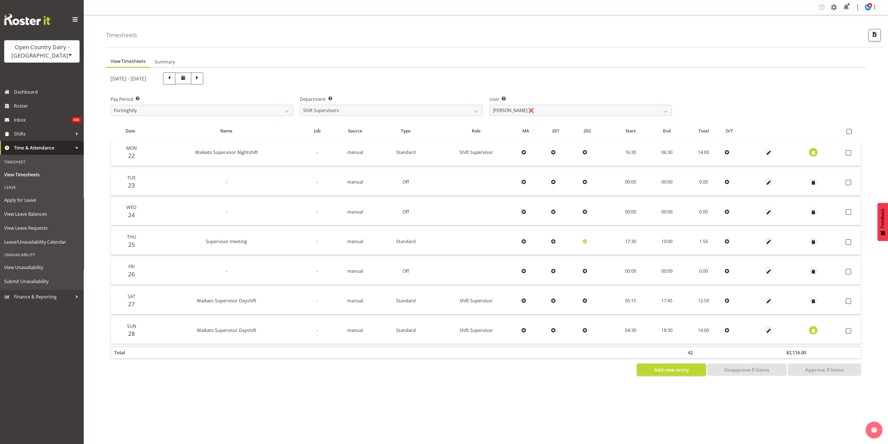
click at [812, 154] on span "button" at bounding box center [814, 153] width 6 height 6
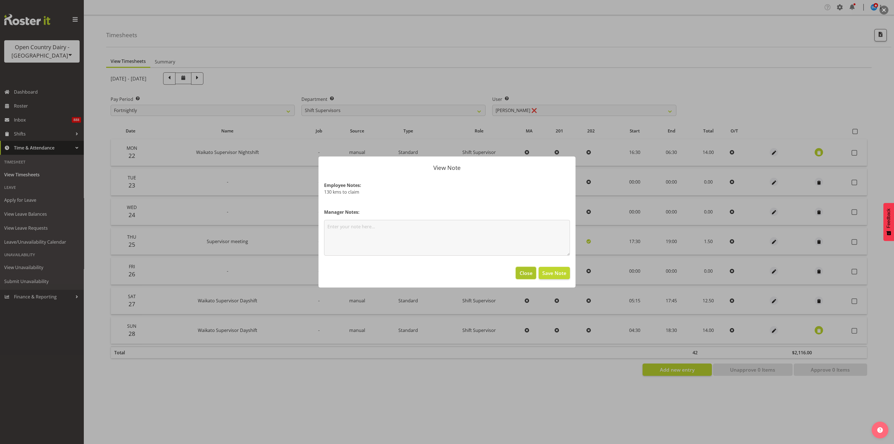
click at [530, 270] on span "Close" at bounding box center [526, 272] width 13 height 7
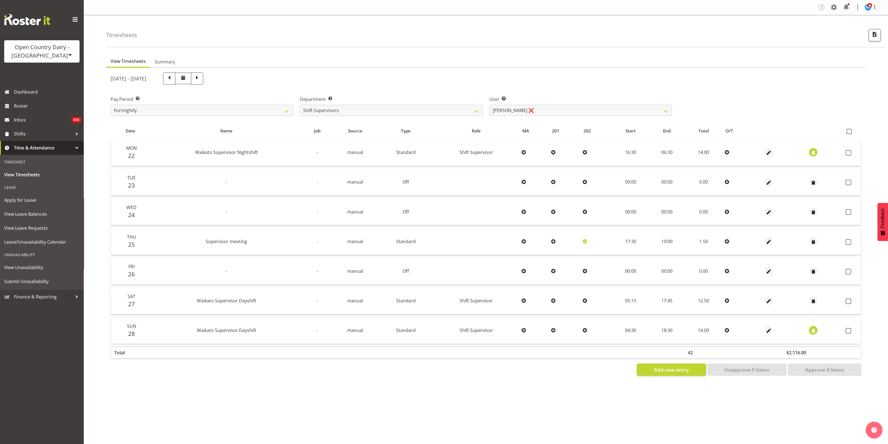
click at [813, 328] on span "button" at bounding box center [814, 331] width 6 height 6
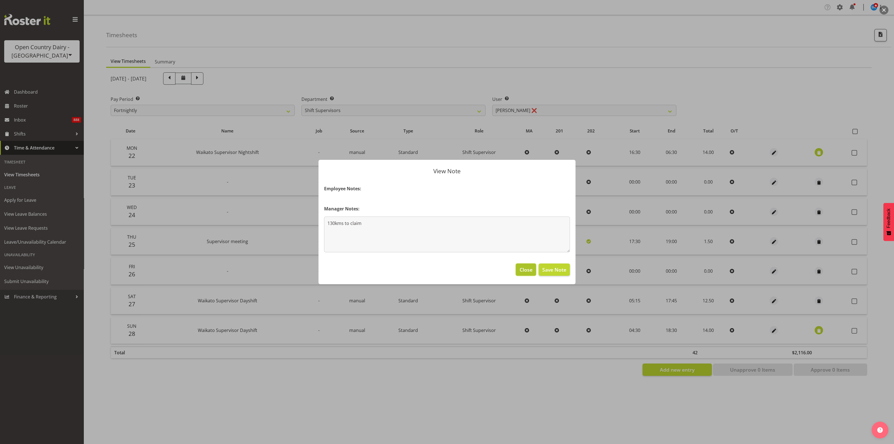
click at [524, 270] on span "Close" at bounding box center [526, 269] width 13 height 7
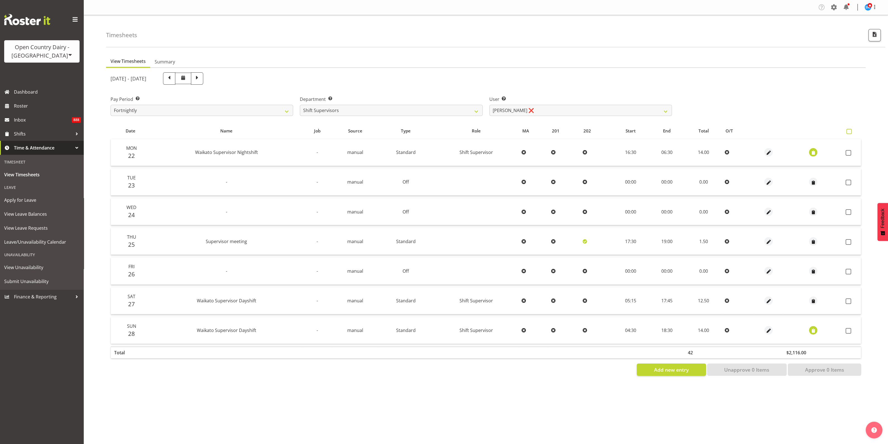
click at [850, 132] on span at bounding box center [849, 131] width 5 height 5
click at [850, 132] on input "checkbox" at bounding box center [849, 132] width 4 height 4
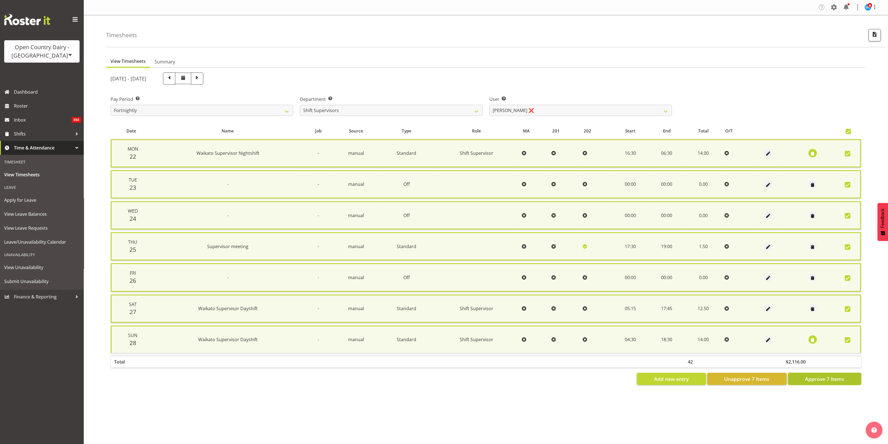
click at [838, 375] on span "Approve 7 Items" at bounding box center [824, 378] width 39 height 7
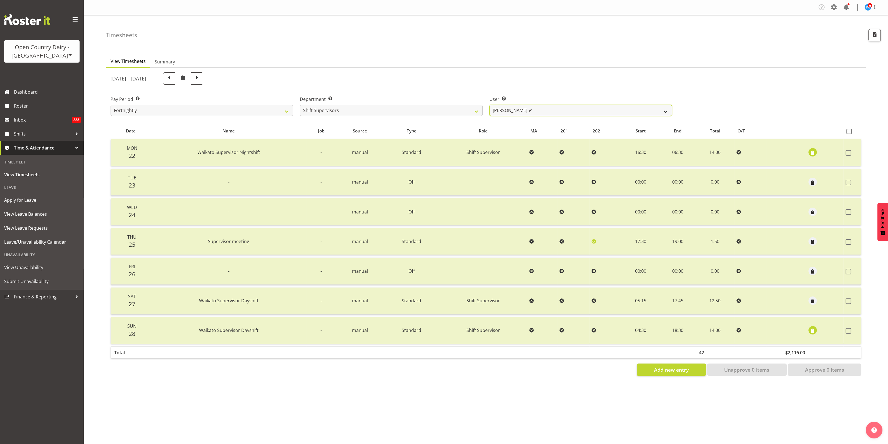
click at [666, 111] on select "[PERSON_NAME] ✔ [PERSON_NAME] ❌ [PERSON_NAME] ✔ [PERSON_NAME] ❌" at bounding box center [581, 110] width 183 height 11
click at [490, 105] on select "[PERSON_NAME] ✔ [PERSON_NAME] ❌ [PERSON_NAME] ✔ [PERSON_NAME] ❌" at bounding box center [581, 110] width 183 height 11
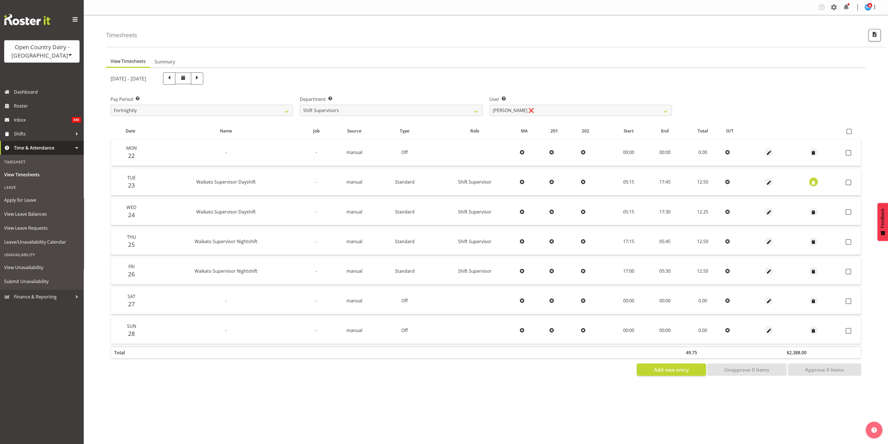
click at [813, 185] on span "button" at bounding box center [814, 182] width 6 height 6
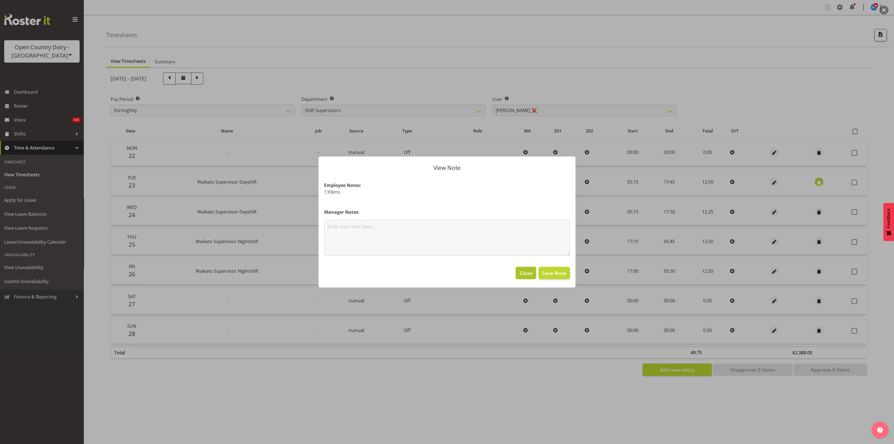
click at [525, 275] on span "Close" at bounding box center [526, 272] width 13 height 7
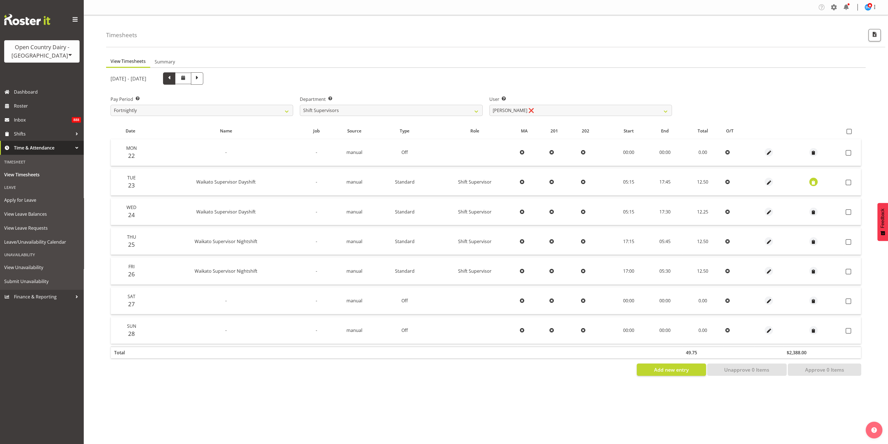
click at [173, 79] on span at bounding box center [169, 77] width 7 height 7
click at [201, 79] on span at bounding box center [197, 77] width 7 height 7
click at [851, 133] on span at bounding box center [849, 131] width 5 height 5
click at [851, 133] on input "checkbox" at bounding box center [849, 132] width 4 height 4
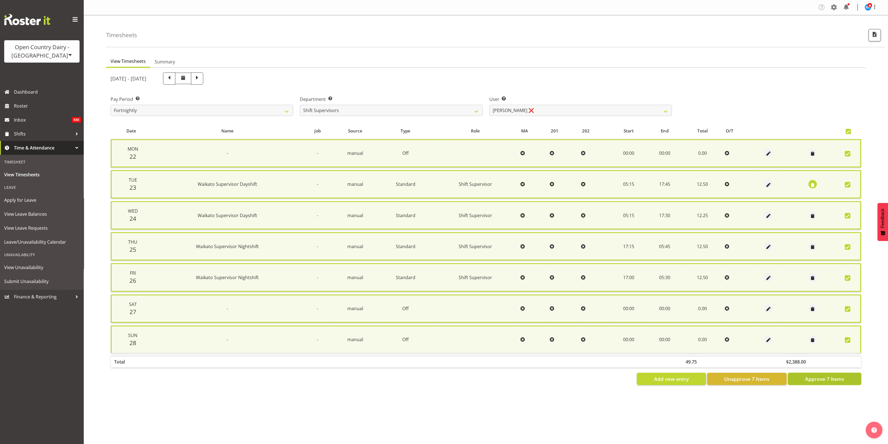
click at [835, 375] on span "Approve 7 Items" at bounding box center [824, 378] width 39 height 7
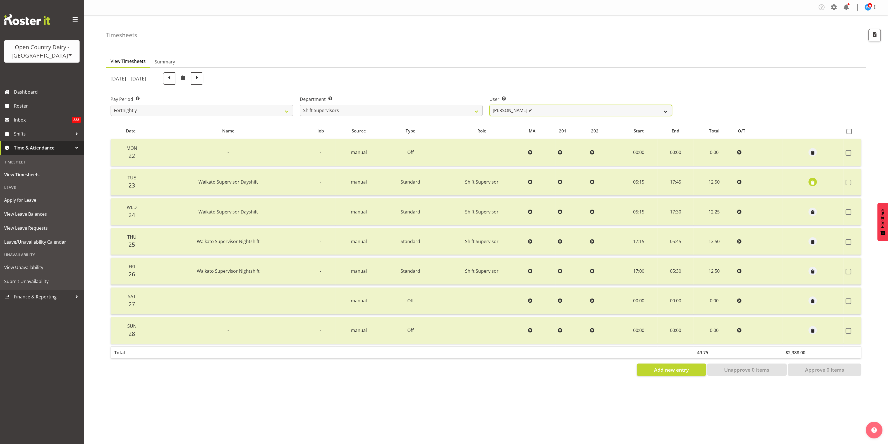
click at [666, 109] on select "[PERSON_NAME] ✔ [PERSON_NAME] ✔ [PERSON_NAME] ✔ [PERSON_NAME] ❌" at bounding box center [581, 110] width 183 height 11
click at [490, 105] on select "[PERSON_NAME] ✔ [PERSON_NAME] ✔ [PERSON_NAME] ✔ [PERSON_NAME] ❌" at bounding box center [581, 110] width 183 height 11
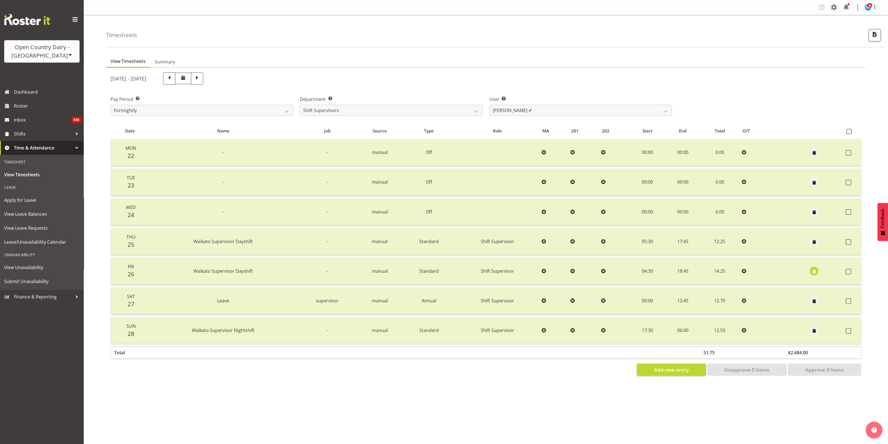
click at [813, 269] on span "button" at bounding box center [814, 271] width 6 height 6
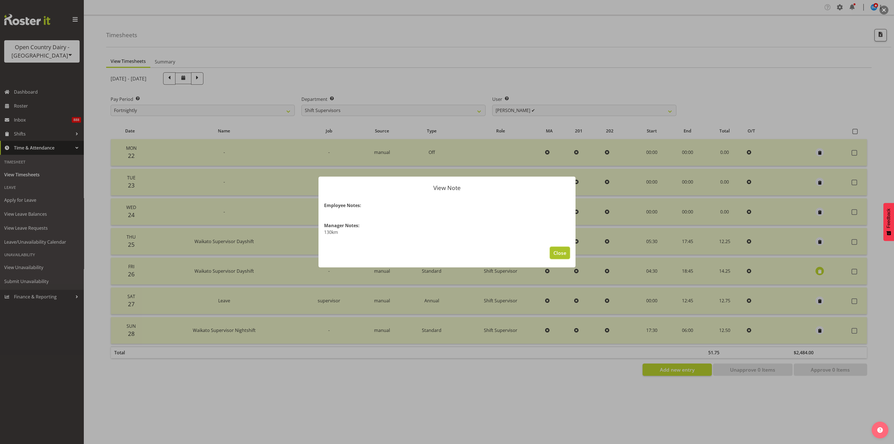
click at [559, 249] on span "Close" at bounding box center [559, 252] width 13 height 7
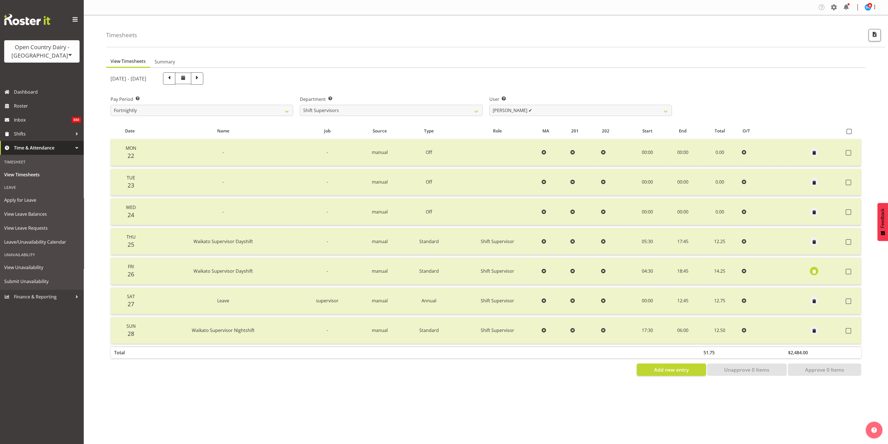
drag, startPoint x: 809, startPoint y: 266, endPoint x: 813, endPoint y: 267, distance: 3.8
click at [810, 266] on td at bounding box center [814, 271] width 59 height 27
click at [813, 269] on span "button" at bounding box center [814, 271] width 6 height 6
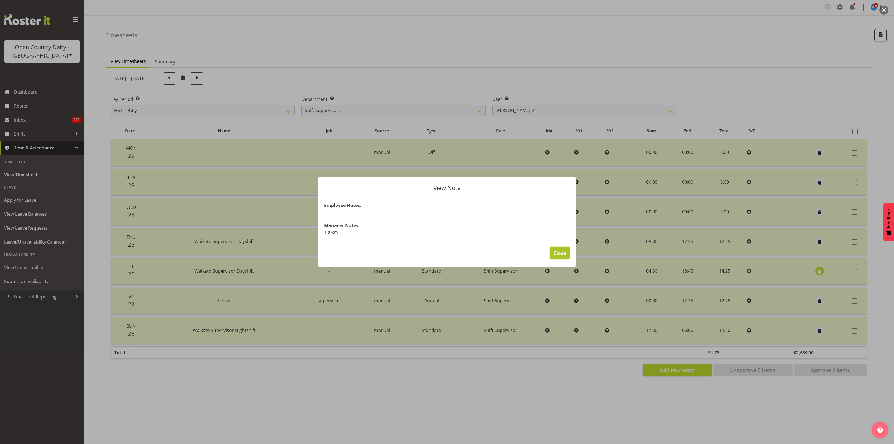
click at [557, 251] on span "Close" at bounding box center [559, 252] width 13 height 7
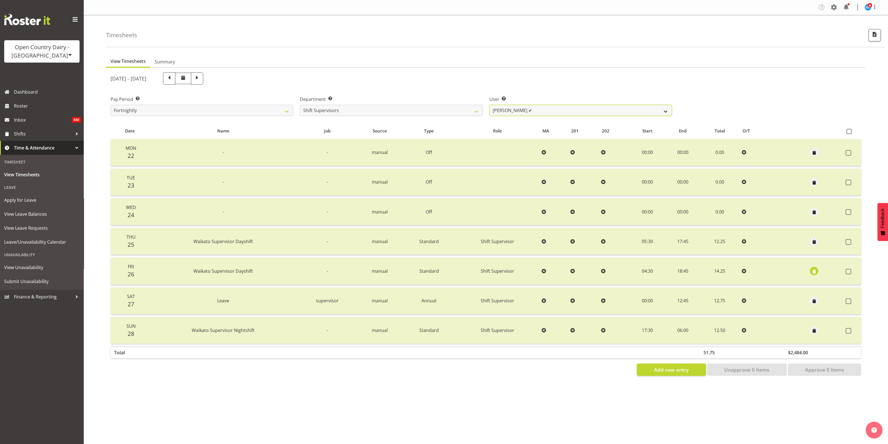
click at [668, 109] on select "[PERSON_NAME] ✔ [PERSON_NAME] ✔ [PERSON_NAME] ✔ [PERSON_NAME] ❌" at bounding box center [581, 110] width 183 height 11
click at [490, 105] on select "[PERSON_NAME] ✔ [PERSON_NAME] ✔ [PERSON_NAME] ✔ [PERSON_NAME] ❌" at bounding box center [581, 110] width 183 height 11
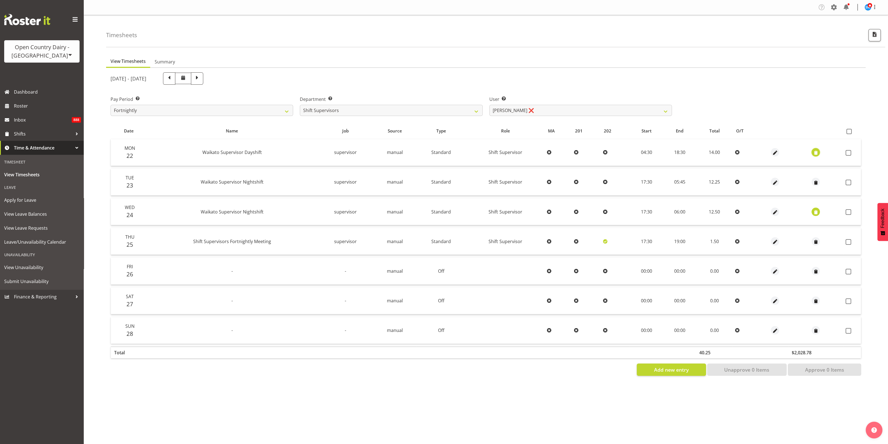
click at [817, 151] on span "button" at bounding box center [816, 153] width 6 height 6
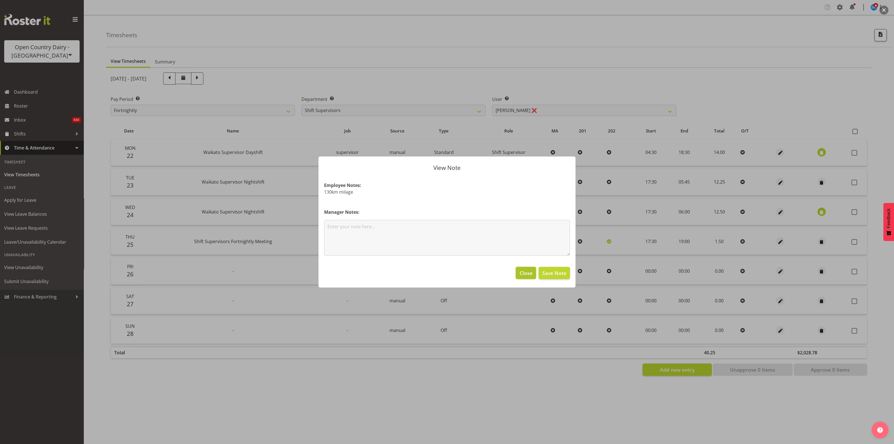
click at [526, 270] on span "Close" at bounding box center [526, 272] width 13 height 7
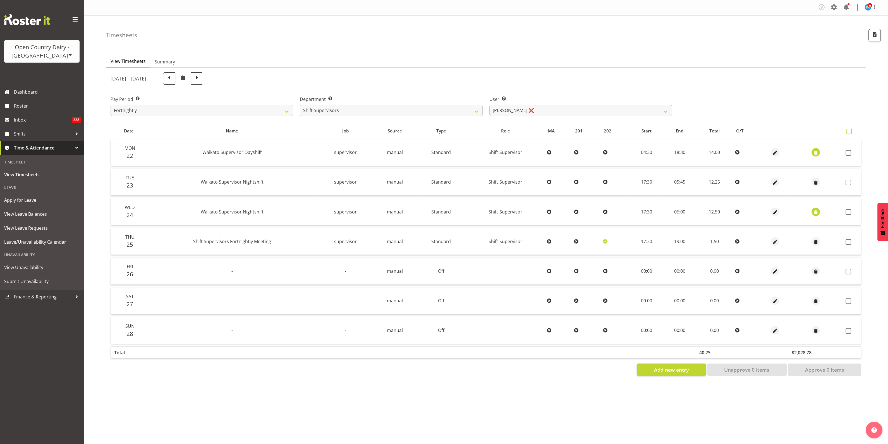
click at [848, 130] on span at bounding box center [849, 131] width 5 height 5
click at [848, 130] on input "checkbox" at bounding box center [849, 132] width 4 height 4
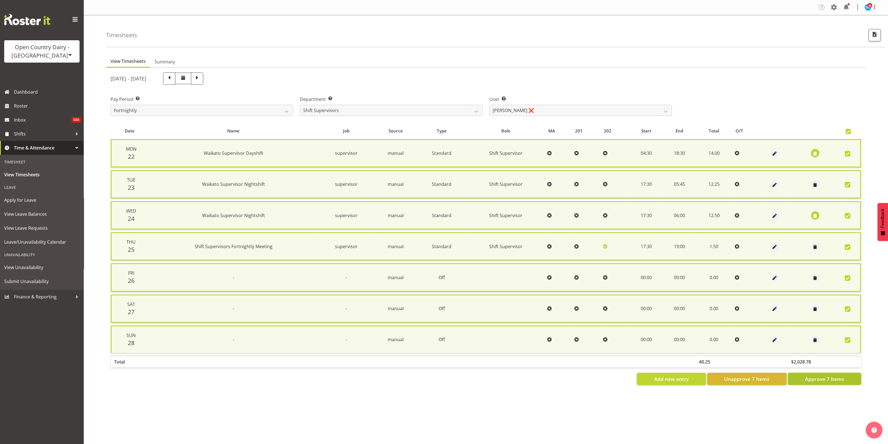
click at [837, 376] on span "Approve 7 Items" at bounding box center [824, 378] width 39 height 7
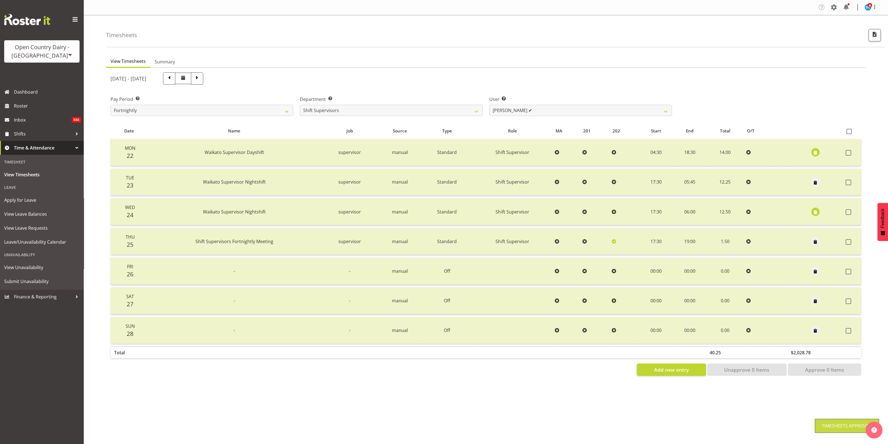
click at [837, 376] on div at bounding box center [486, 224] width 760 height 312
click at [666, 109] on select "[PERSON_NAME] ✔ [PERSON_NAME] ✔ [PERSON_NAME] ✔ [PERSON_NAME] ✔" at bounding box center [581, 110] width 183 height 11
click at [711, 98] on div "Pay Period Select which pay period you would like to view. Fortnightly Departme…" at bounding box center [486, 103] width 758 height 31
click at [651, 110] on select "[PERSON_NAME] ✔ [PERSON_NAME] ✔ [PERSON_NAME] ✔ [PERSON_NAME] ✔" at bounding box center [581, 110] width 183 height 11
click at [701, 88] on div "Pay Period Select which pay period you would like to view. Fortnightly Departme…" at bounding box center [486, 103] width 758 height 31
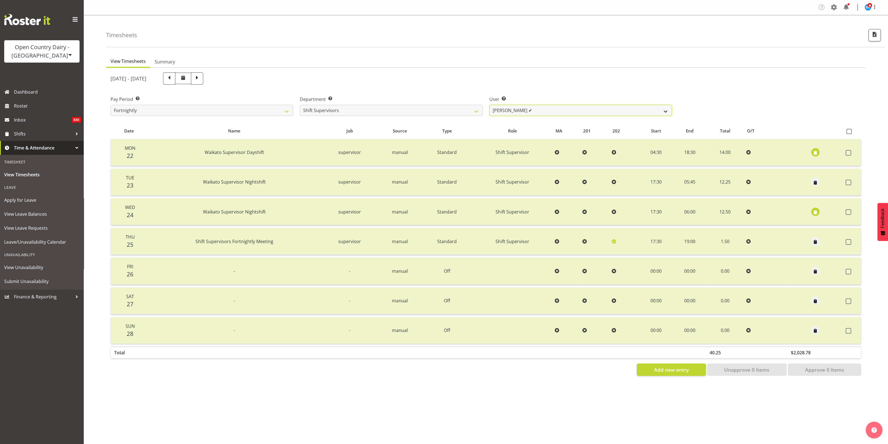
drag, startPoint x: 658, startPoint y: 108, endPoint x: 601, endPoint y: 106, distance: 57.0
click at [658, 108] on select "[PERSON_NAME] ✔ [PERSON_NAME] ✔ [PERSON_NAME] ✔ [PERSON_NAME] ✔" at bounding box center [581, 110] width 183 height 11
click at [477, 111] on select "701 702 703 704 705 706 707 708 709 710 711 712 713 714 715 716 717 718 719 720" at bounding box center [391, 110] width 183 height 11
click at [300, 105] on select "701 702 703 704 705 706 707 708 709 710 711 712 713 714 715 716 717 718 719 720" at bounding box center [391, 110] width 183 height 11
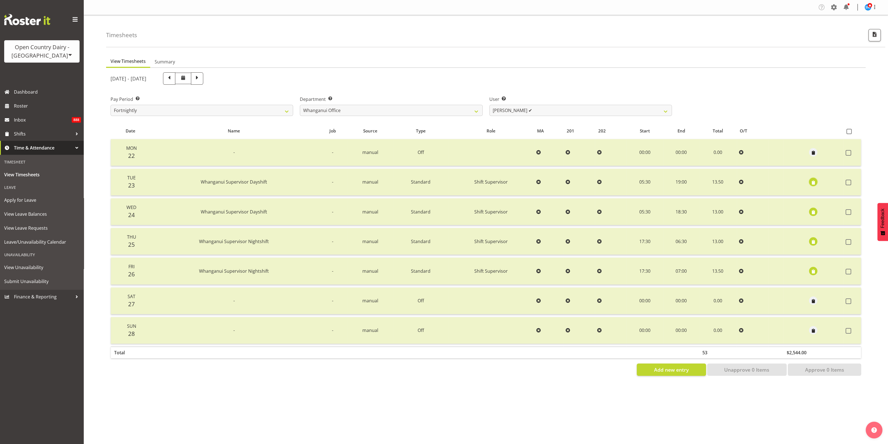
click at [814, 180] on span "button" at bounding box center [814, 182] width 6 height 6
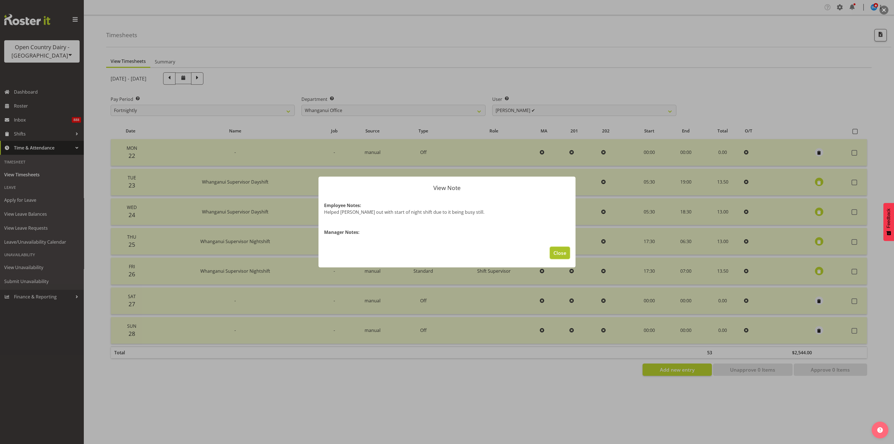
click at [561, 251] on span "Close" at bounding box center [559, 252] width 13 height 7
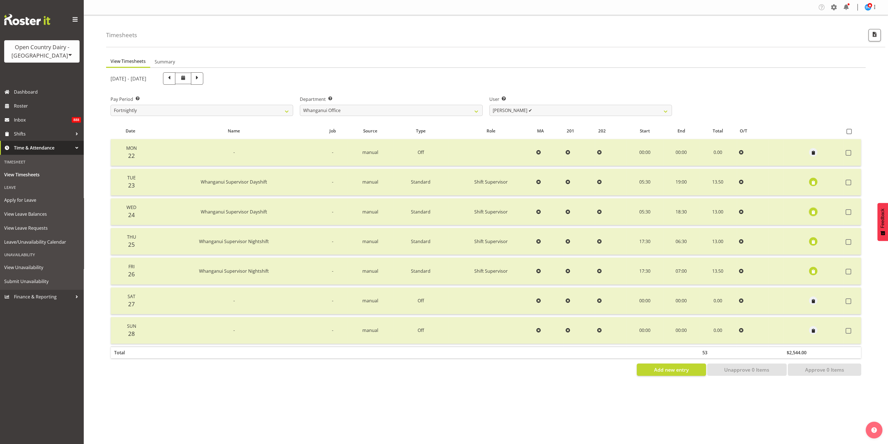
click at [814, 212] on span "button" at bounding box center [814, 212] width 6 height 6
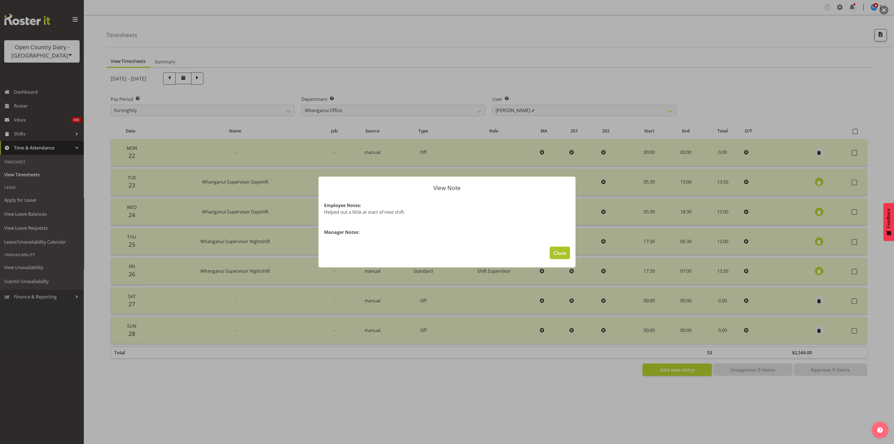
click at [567, 254] on button "Close" at bounding box center [560, 253] width 20 height 12
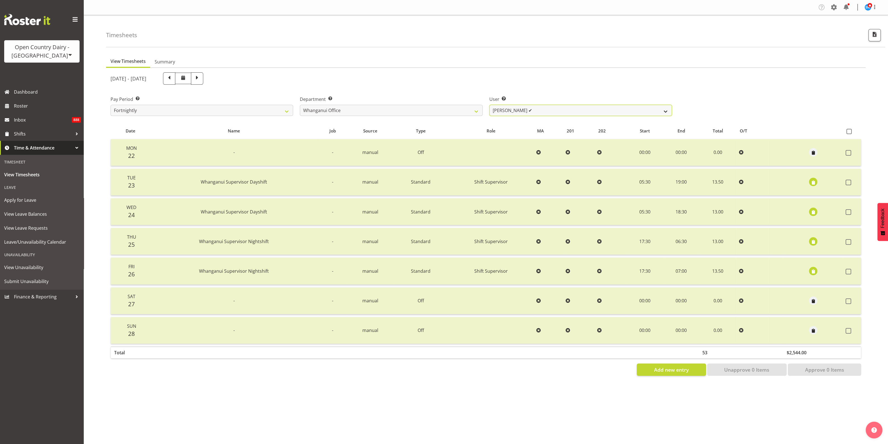
click at [668, 112] on select "[PERSON_NAME] ✔ [PERSON_NAME][GEOGRAPHIC_DATA] ✔ [PERSON_NAME] ✔ [PERSON_NAME] …" at bounding box center [581, 110] width 183 height 11
click at [780, 80] on div "[DATE] - [DATE]" at bounding box center [486, 78] width 758 height 19
click at [665, 109] on select "[PERSON_NAME] ✔ [PERSON_NAME][GEOGRAPHIC_DATA] ✔ [PERSON_NAME] ✔ [PERSON_NAME] …" at bounding box center [581, 110] width 183 height 11
click at [716, 86] on div "[DATE] - [DATE]" at bounding box center [486, 78] width 758 height 19
click at [173, 79] on span at bounding box center [169, 77] width 7 height 7
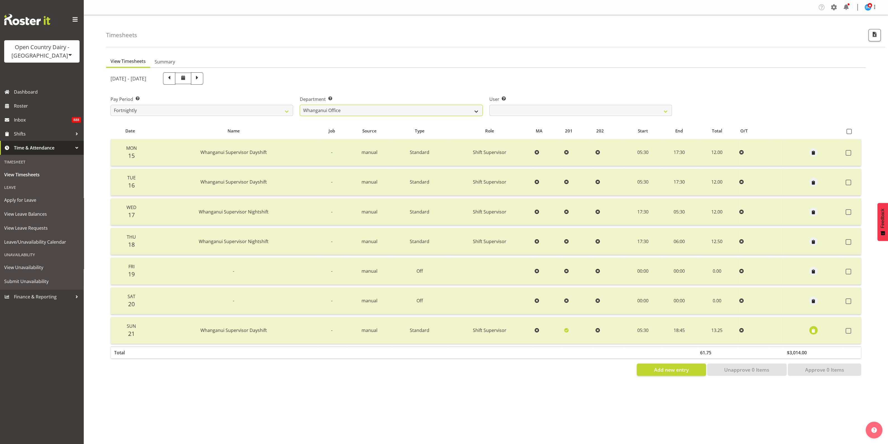
click at [471, 107] on select "701 702 703 704 705 706 707 708 709 710 711 712 713 714 715 716 717 718 719 720" at bounding box center [391, 110] width 183 height 11
click at [300, 105] on select "701 702 703 704 705 706 707 708 709 710 711 712 713 714 715 716 717 718 719 720" at bounding box center [391, 110] width 183 height 11
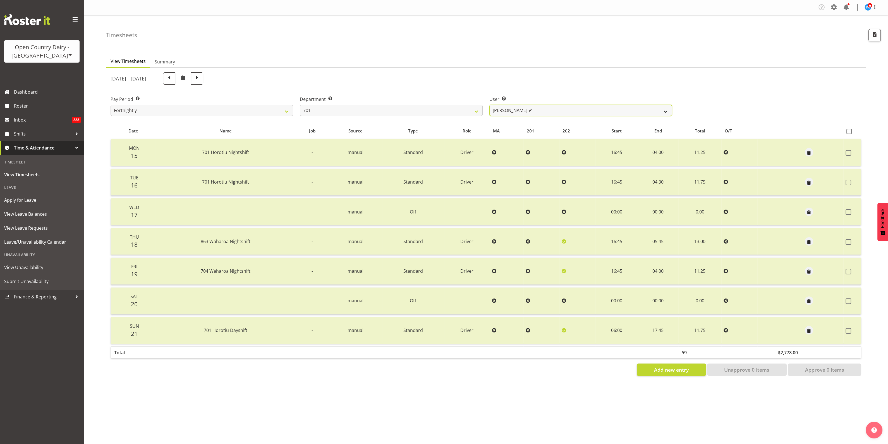
click at [664, 109] on select "[PERSON_NAME] ✔ [PERSON_NAME] ✔ [PERSON_NAME] ✔ [PERSON_NAME] ✔" at bounding box center [581, 110] width 183 height 11
click at [475, 111] on select "701 702 703 704 705 706 707 708 709 710 711 712 713 714 715 716 717 718 719 720" at bounding box center [391, 110] width 183 height 11
click at [300, 105] on select "701 702 703 704 705 706 707 708 709 710 711 712 713 714 715 716 717 718 719 720" at bounding box center [391, 110] width 183 height 11
click at [658, 112] on select "[PERSON_NAME] ✔ [PERSON_NAME] ✔ [PERSON_NAME] ✔ [PERSON_NAME] ✔" at bounding box center [581, 110] width 183 height 11
click at [471, 109] on select "701 702 703 704 705 706 707 708 709 710 711 712 713 714 715 716 717 718 719 720" at bounding box center [391, 110] width 183 height 11
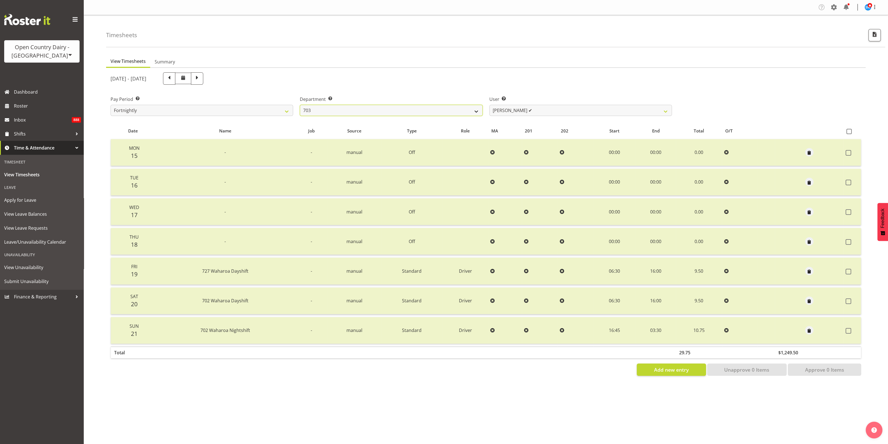
click at [300, 105] on select "701 702 703 704 705 706 707 708 709 710 711 712 713 714 715 716 717 718 719 720" at bounding box center [391, 110] width 183 height 11
click at [649, 111] on select "[PERSON_NAME] (Lucky) Saini ✔ [PERSON_NAME] ✔ [PERSON_NAME] ✔" at bounding box center [581, 110] width 183 height 11
click at [475, 110] on select "701 702 703 704 705 706 707 708 709 710 711 712 713 714 715 716 717 718 719 720" at bounding box center [391, 110] width 183 height 11
click at [300, 105] on select "701 702 703 704 705 706 707 708 709 710 711 712 713 714 715 716 717 718 719 720" at bounding box center [391, 110] width 183 height 11
click at [661, 111] on select "[PERSON_NAME] ✔ [PERSON_NAME] ✔ [PERSON_NAME] ✔" at bounding box center [581, 110] width 183 height 11
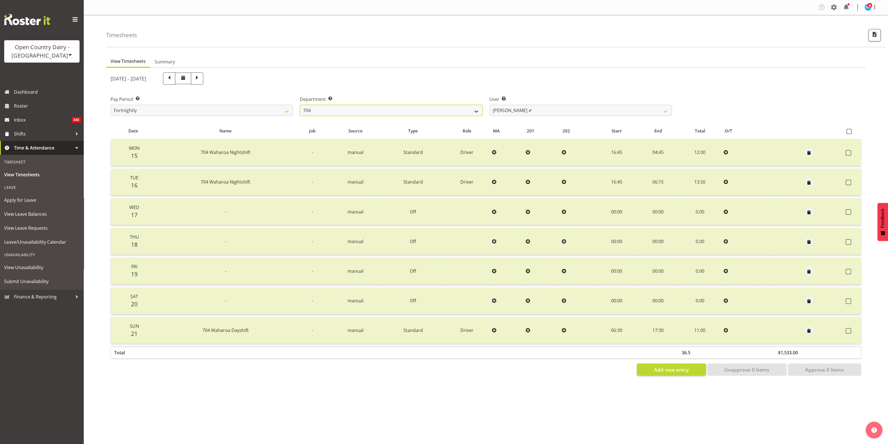
click at [472, 109] on select "701 702 703 704 705 706 707 708 709 710 711 712 713 714 715 716 717 718 719 720" at bounding box center [391, 110] width 183 height 11
click at [300, 105] on select "701 702 703 704 705 706 707 708 709 710 711 712 713 714 715 716 717 718 719 720" at bounding box center [391, 110] width 183 height 11
click at [655, 111] on select "[PERSON_NAME] ✔ [PERSON_NAME] ✔ [PERSON_NAME] ✔ [PERSON_NAME] ✔" at bounding box center [581, 110] width 183 height 11
click at [475, 109] on select "701 702 703 704 705 706 707 708 709 710 711 712 713 714 715 716 717 718 719 720" at bounding box center [391, 110] width 183 height 11
click at [300, 105] on select "701 702 703 704 705 706 707 708 709 710 711 712 713 714 715 716 717 718 719 720" at bounding box center [391, 110] width 183 height 11
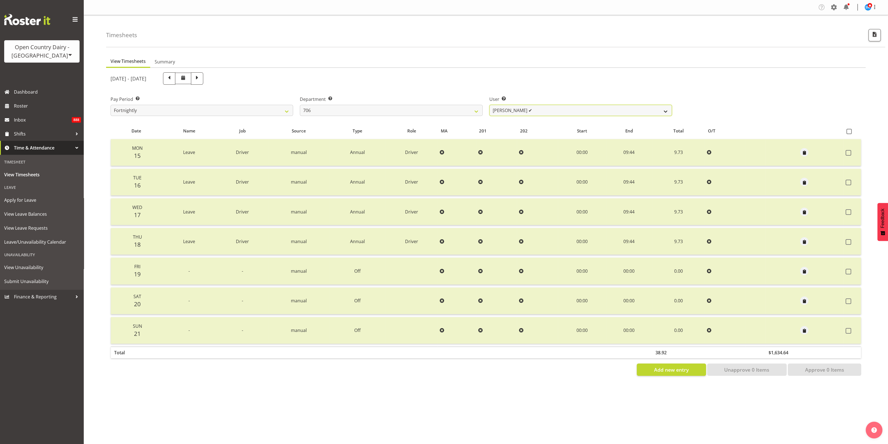
click at [663, 111] on select "[PERSON_NAME] ✔ [PERSON_NAME] ✔ [PERSON_NAME] ✔ [PERSON_NAME] ✔" at bounding box center [581, 110] width 183 height 11
click at [474, 112] on select "701 702 703 704 705 706 707 708 709 710 711 712 713 714 715 716 717 718 719 720" at bounding box center [391, 110] width 183 height 11
click at [300, 105] on select "701 702 703 704 705 706 707 708 709 710 711 712 713 714 715 716 717 718 719 720" at bounding box center [391, 110] width 183 height 11
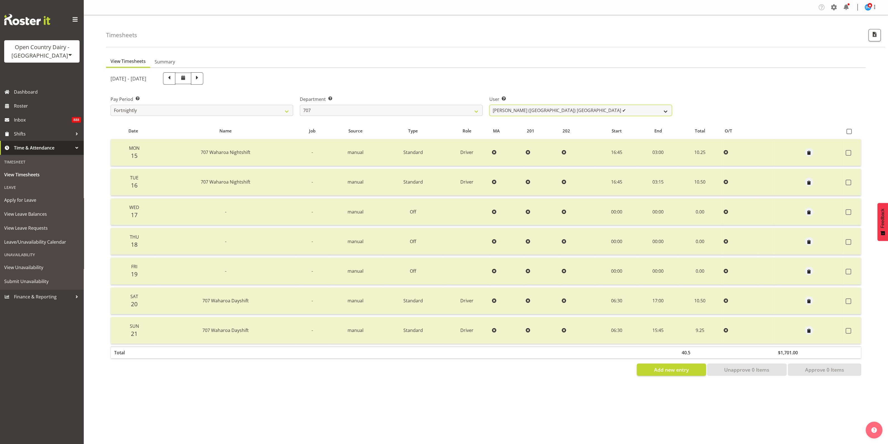
click at [657, 111] on select "[PERSON_NAME] (TK) Bedford ✔ [PERSON_NAME] (Junior) ✔ [PERSON_NAME] ✔" at bounding box center [581, 110] width 183 height 11
click at [473, 110] on select "701 702 703 704 705 706 707 708 709 710 711 712 713 714 715 716 717 718 719 720" at bounding box center [391, 110] width 183 height 11
click at [300, 105] on select "701 702 703 704 705 706 707 708 709 710 711 712 713 714 715 716 717 718 719 720" at bounding box center [391, 110] width 183 height 11
click at [658, 111] on select "[PERSON_NAME] ✔ [PERSON_NAME] ✔" at bounding box center [581, 110] width 183 height 11
click at [476, 110] on select "701 702 703 704 705 706 707 708 709 710 711 712 713 714 715 716 717 718 719 720" at bounding box center [391, 110] width 183 height 11
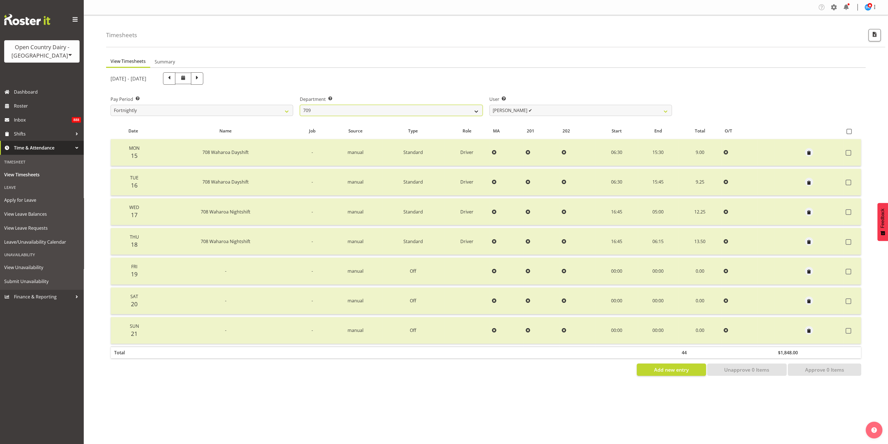
click at [300, 105] on select "701 702 703 704 705 706 707 708 709 710 711 712 713 714 715 716 717 718 719 720" at bounding box center [391, 110] width 183 height 11
click at [656, 111] on select "[PERSON_NAME] ✔ [PERSON_NAME] ✔ [PERSON_NAME] ✔ [PERSON_NAME] ✔" at bounding box center [581, 110] width 183 height 11
click at [478, 111] on select "701 702 703 704 705 706 707 708 709 710 711 712 713 714 715 716 717 718 719 720" at bounding box center [391, 110] width 183 height 11
click at [300, 105] on select "701 702 703 704 705 706 707 708 709 710 711 712 713 714 715 716 717 718 719 720" at bounding box center [391, 110] width 183 height 11
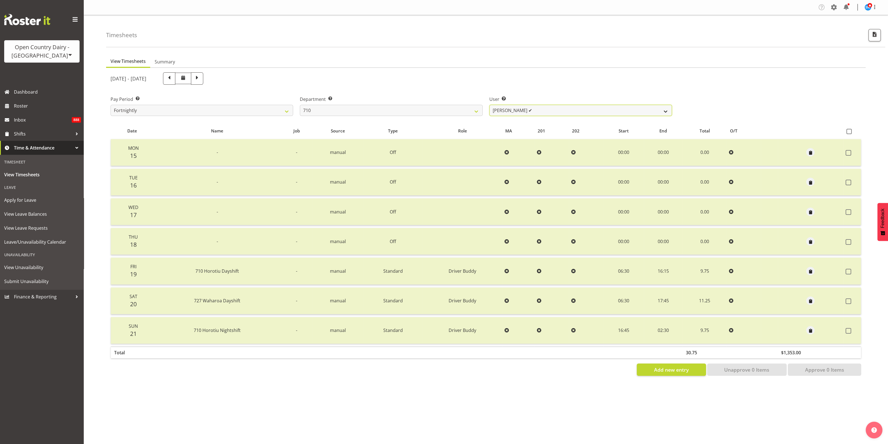
click at [664, 110] on select "[PERSON_NAME] ✔ [PERSON_NAME] ✔ [PERSON_NAME] ✔ [PERSON_NAME] ✔" at bounding box center [581, 110] width 183 height 11
click at [472, 110] on select "701 702 703 704 705 706 707 708 709 710 711 712 713 714 715 716 717 718 719 720" at bounding box center [391, 110] width 183 height 11
click at [300, 105] on select "701 702 703 704 705 706 707 708 709 710 711 712 713 714 715 716 717 718 719 720" at bounding box center [391, 110] width 183 height 11
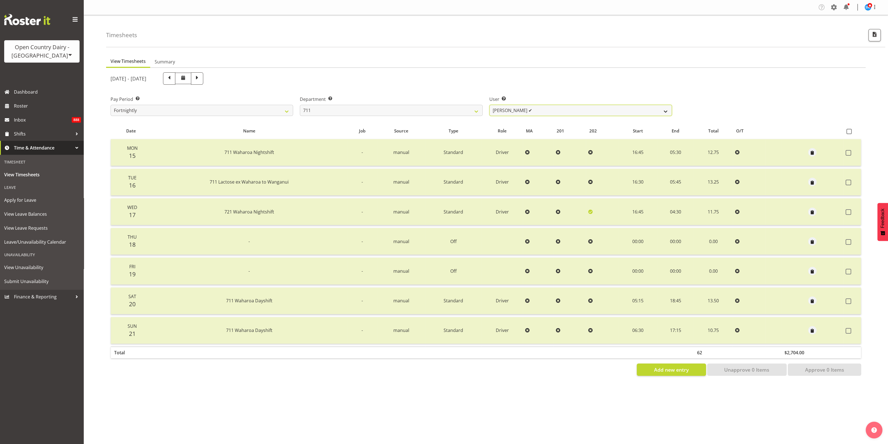
click at [668, 109] on select "[PERSON_NAME] ✔ [PERSON_NAME] ✔ [PERSON_NAME] ✔" at bounding box center [581, 110] width 183 height 11
click at [472, 111] on select "701 702 703 704 705 706 707 708 709 710 711 712 713 714 715 716 717 718 719 720" at bounding box center [391, 110] width 183 height 11
click at [300, 105] on select "701 702 703 704 705 706 707 708 709 710 711 712 713 714 715 716 717 718 719 720" at bounding box center [391, 110] width 183 height 11
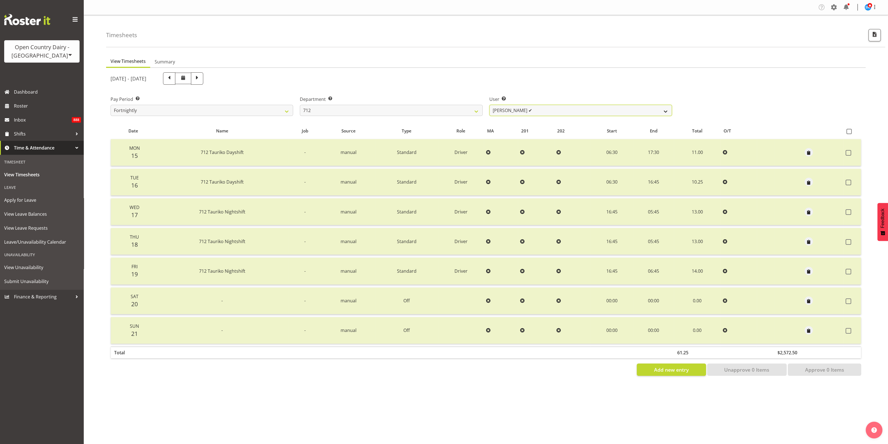
click at [659, 110] on select "[PERSON_NAME] ✔ [PERSON_NAME] ✔ Lucky Kau Kau ✔" at bounding box center [581, 110] width 183 height 11
click at [475, 113] on select "701 702 703 704 705 706 707 708 709 710 711 712 713 714 715 716 717 718 719 720" at bounding box center [391, 110] width 183 height 11
click at [300, 105] on select "701 702 703 704 705 706 707 708 709 710 711 712 713 714 715 716 717 718 719 720" at bounding box center [391, 110] width 183 height 11
click at [665, 110] on select "[PERSON_NAME] (Mahky) [PERSON_NAME] ✔ [PERSON_NAME] ✔ [PERSON_NAME] ✔" at bounding box center [581, 110] width 183 height 11
click at [472, 108] on select "701 702 703 704 705 706 707 708 709 710 711 712 713 714 715 716 717 718 719 720" at bounding box center [391, 110] width 183 height 11
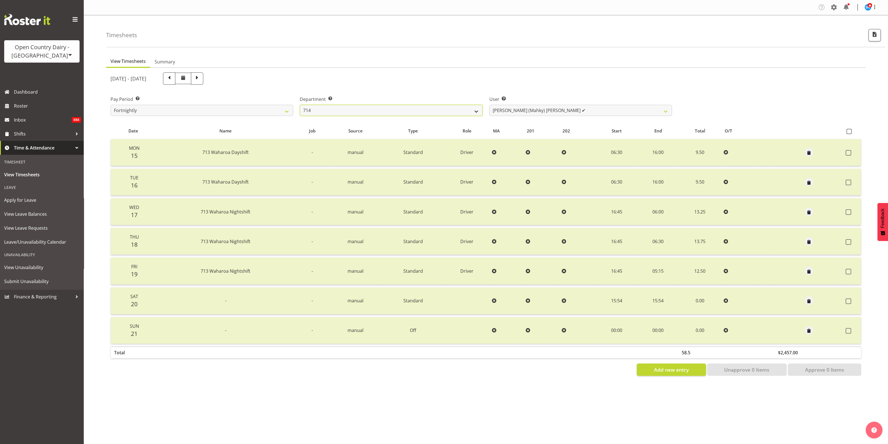
click at [300, 105] on select "701 702 703 704 705 706 707 708 709 710 711 712 713 714 715 716 717 718 719 720" at bounding box center [391, 110] width 183 height 11
click at [664, 109] on select "[PERSON_NAME] [PERSON_NAME] ✔ [PERSON_NAME] ✔ [PERSON_NAME] ✔ [PERSON_NAME] ✔" at bounding box center [581, 110] width 183 height 11
click at [475, 111] on select "701 702 703 704 705 706 707 708 709 710 711 712 713 714 715 716 717 718 719 720" at bounding box center [391, 110] width 183 height 11
click at [300, 105] on select "701 702 703 704 705 706 707 708 709 710 711 712 713 714 715 716 717 718 719 720" at bounding box center [391, 110] width 183 height 11
click at [667, 112] on select "[PERSON_NAME] ✔ [PERSON_NAME] ✔ [PERSON_NAME] ✔ [PERSON_NAME] ✔" at bounding box center [581, 110] width 183 height 11
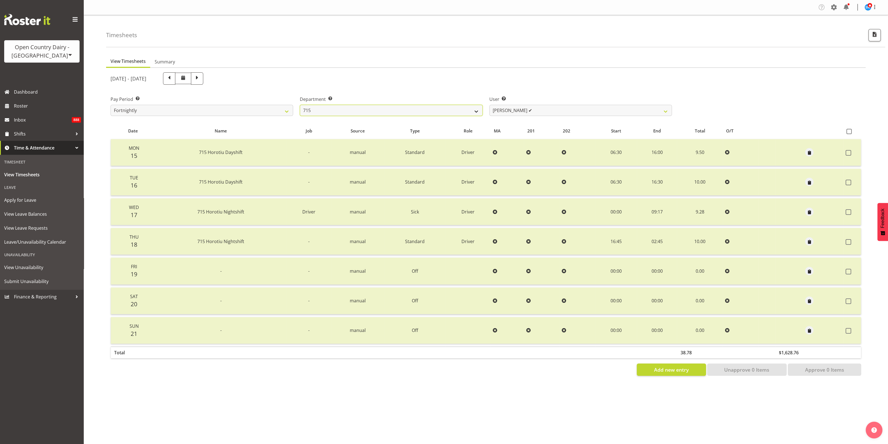
click at [476, 110] on select "701 702 703 704 705 706 707 708 709 710 711 712 713 714 715 716 717 718 719 720" at bounding box center [391, 110] width 183 height 11
click at [300, 105] on select "701 702 703 704 705 706 707 708 709 710 711 712 713 714 715 716 717 718 719 720" at bounding box center [391, 110] width 183 height 11
click at [663, 109] on select "[PERSON_NAME] ✔ [PERSON_NAME] ✔ [PERSON_NAME] ❌ [PERSON_NAME] ✔" at bounding box center [581, 110] width 183 height 11
click at [490, 105] on select "[PERSON_NAME] ✔ [PERSON_NAME] ✔ [PERSON_NAME] ❌ [PERSON_NAME] ✔" at bounding box center [581, 110] width 183 height 11
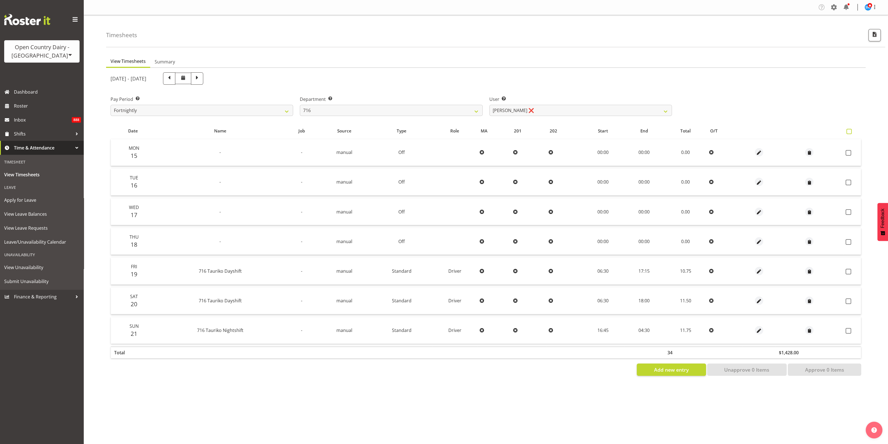
click at [851, 130] on span at bounding box center [849, 131] width 5 height 5
click at [851, 130] on input "checkbox" at bounding box center [849, 132] width 4 height 4
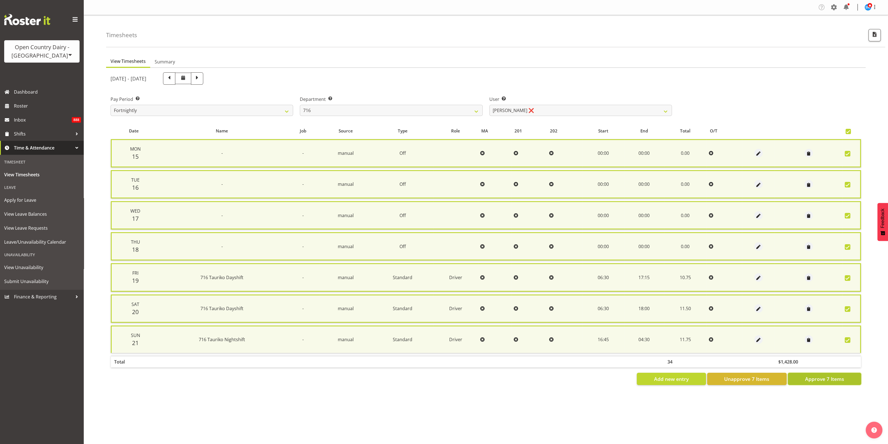
click at [847, 373] on button "Approve 7 Items" at bounding box center [824, 379] width 73 height 12
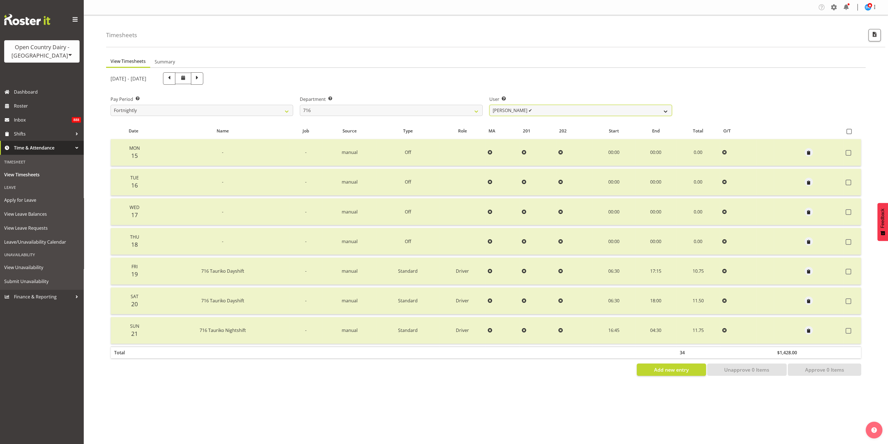
click at [665, 108] on select "[PERSON_NAME] ✔ [PERSON_NAME] ✔ [PERSON_NAME] ✔ [PERSON_NAME] ✔" at bounding box center [581, 110] width 183 height 11
click at [475, 109] on select "701 702 703 704 705 706 707 708 709 710 711 712 713 714 715 716 717 718 719 720" at bounding box center [391, 110] width 183 height 11
click at [300, 105] on select "701 702 703 704 705 706 707 708 709 710 711 712 713 714 715 716 717 718 719 720" at bounding box center [391, 110] width 183 height 11
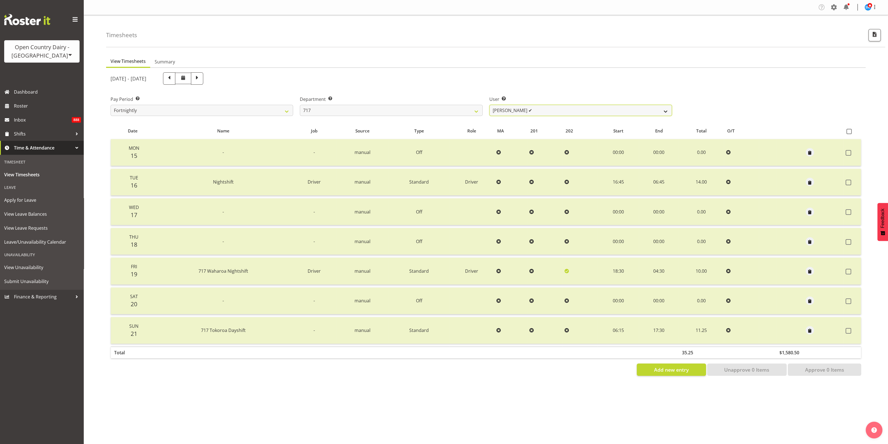
click at [666, 111] on select "[PERSON_NAME] ✔ Dodge [PERSON_NAME] ✔ [PERSON_NAME] ❌ [PERSON_NAME] ✔" at bounding box center [581, 110] width 183 height 11
click at [490, 105] on select "[PERSON_NAME] ✔ Dodge [PERSON_NAME] ✔ [PERSON_NAME] ❌ [PERSON_NAME] ✔" at bounding box center [581, 110] width 183 height 11
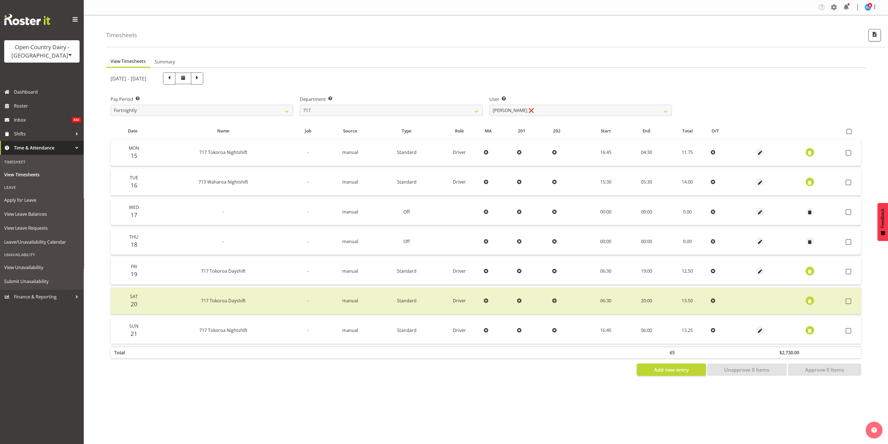
click at [811, 271] on span "button" at bounding box center [810, 271] width 6 height 6
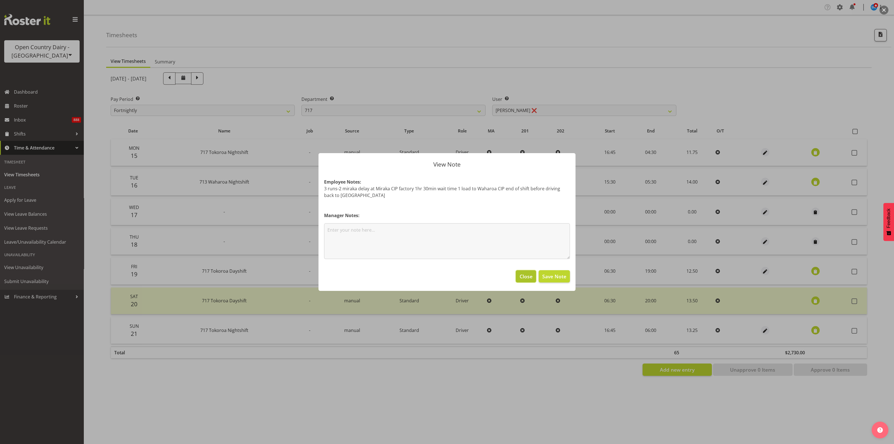
click at [532, 275] on span "Close" at bounding box center [526, 276] width 13 height 7
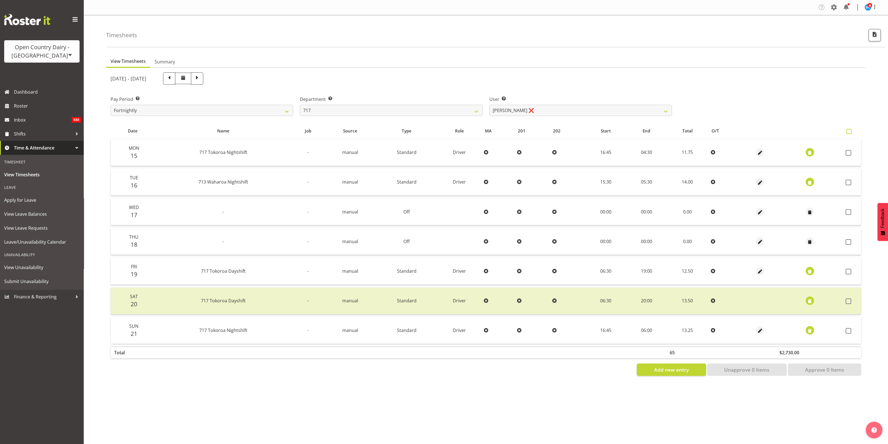
click at [850, 133] on span at bounding box center [849, 131] width 5 height 5
click at [850, 133] on input "checkbox" at bounding box center [849, 132] width 4 height 4
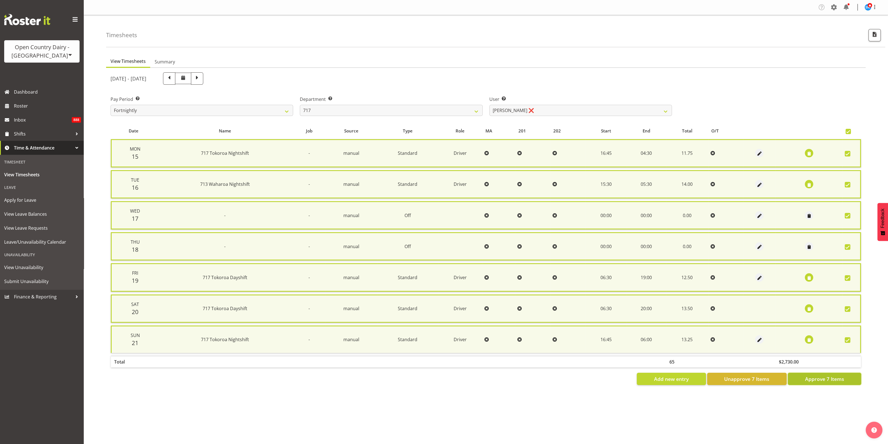
click at [814, 375] on span "Approve 7 Items" at bounding box center [824, 378] width 39 height 7
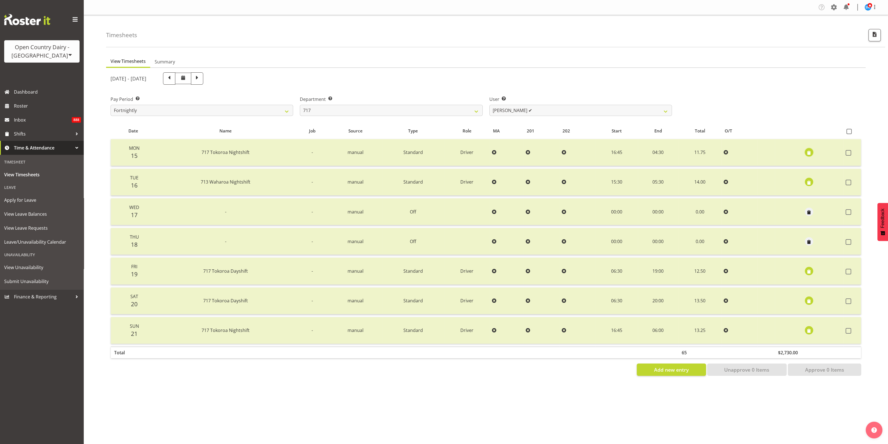
click at [809, 151] on span "button" at bounding box center [809, 153] width 6 height 6
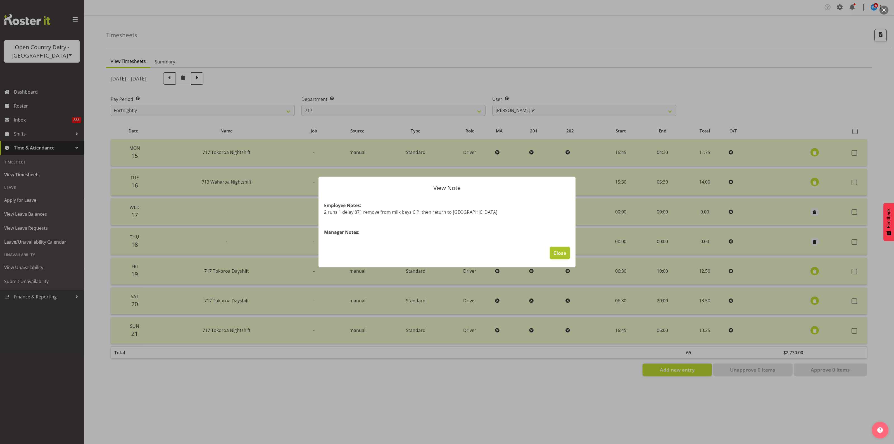
click at [558, 251] on span "Close" at bounding box center [559, 252] width 13 height 7
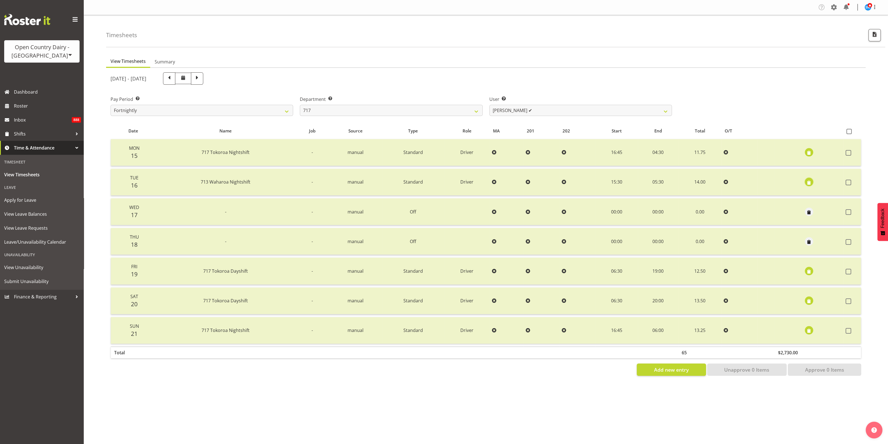
click at [807, 181] on span "button" at bounding box center [809, 182] width 6 height 6
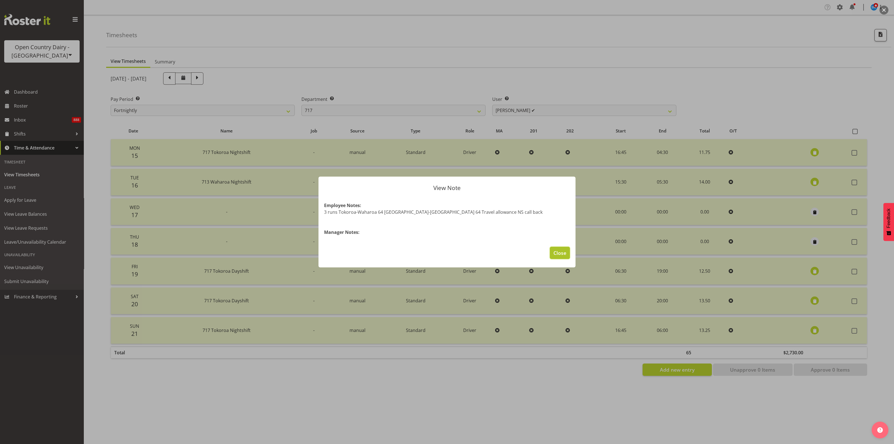
click at [562, 251] on span "Close" at bounding box center [559, 252] width 13 height 7
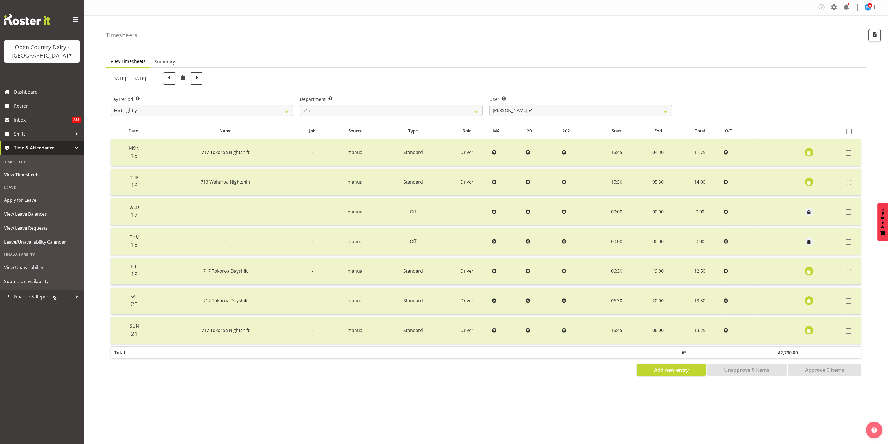
click at [806, 271] on span "button" at bounding box center [809, 271] width 6 height 6
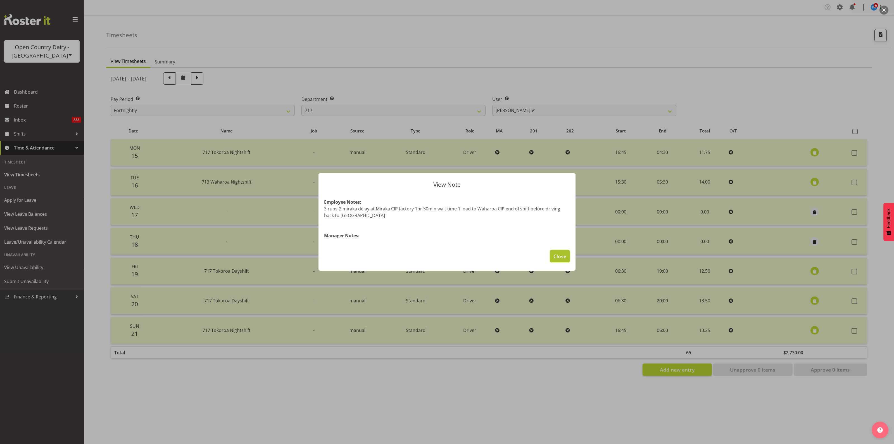
click at [560, 257] on span "Close" at bounding box center [559, 255] width 13 height 7
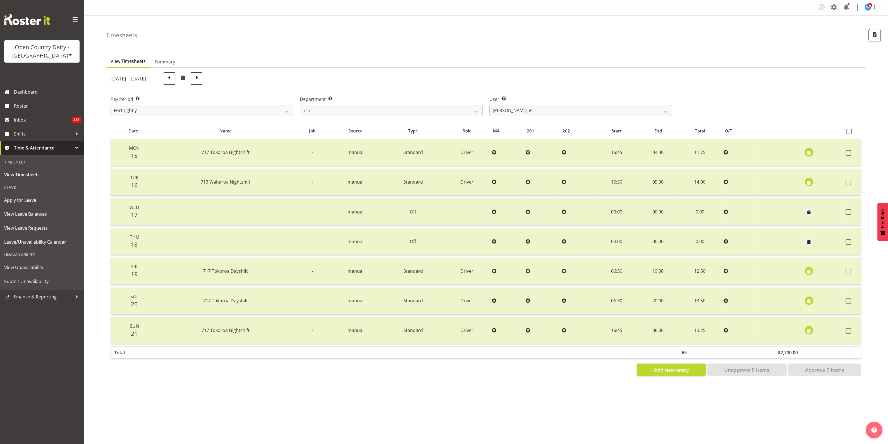
click at [810, 151] on span "button" at bounding box center [809, 153] width 6 height 6
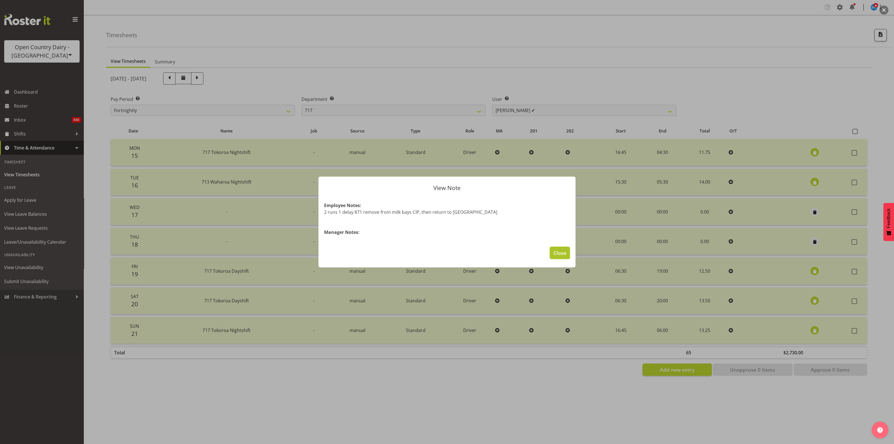
click at [556, 251] on span "Close" at bounding box center [559, 252] width 13 height 7
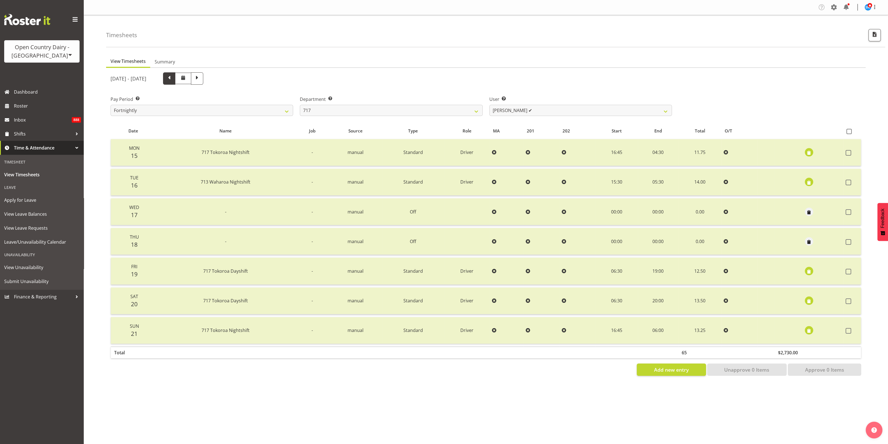
click at [173, 76] on span at bounding box center [169, 77] width 7 height 7
click at [203, 80] on span at bounding box center [197, 78] width 12 height 12
click at [173, 81] on span at bounding box center [169, 77] width 7 height 7
click at [201, 79] on span at bounding box center [197, 77] width 7 height 7
click at [806, 153] on span "button" at bounding box center [809, 153] width 6 height 6
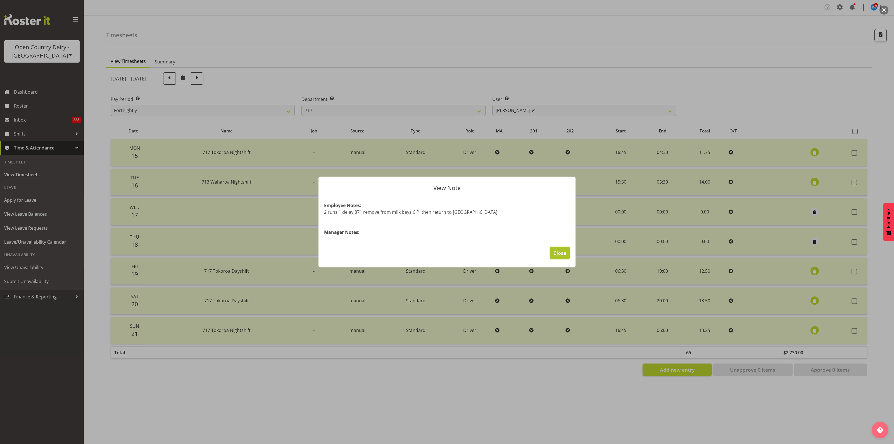
click at [553, 250] on span "Close" at bounding box center [559, 252] width 13 height 7
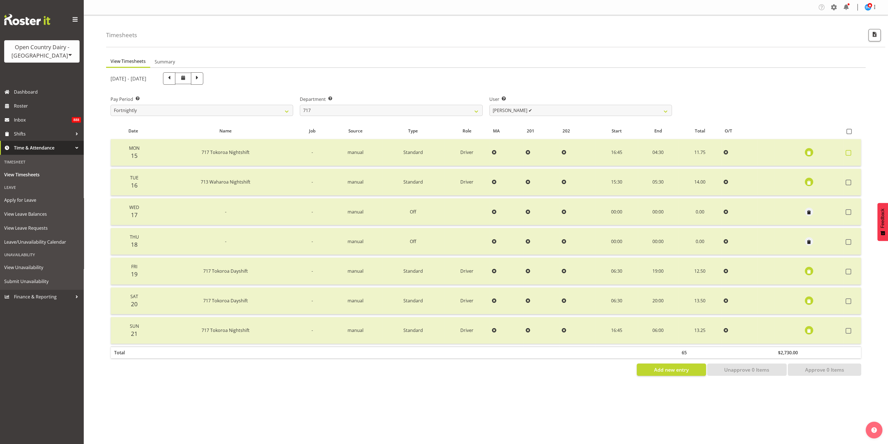
click at [851, 153] on span at bounding box center [849, 153] width 6 height 6
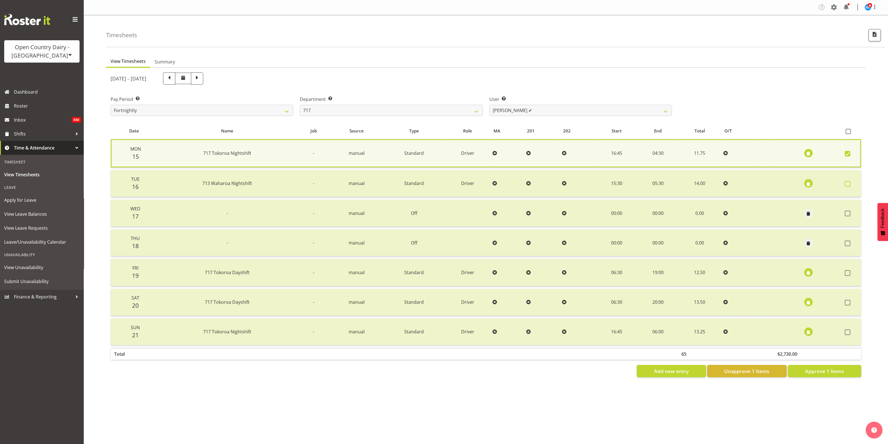
click at [849, 184] on span at bounding box center [848, 184] width 6 height 6
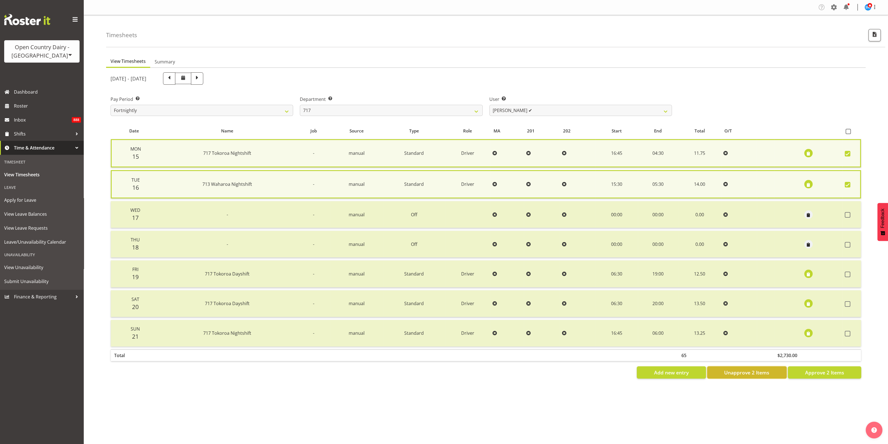
click at [772, 371] on button "Unapprove 2 Items" at bounding box center [747, 372] width 80 height 12
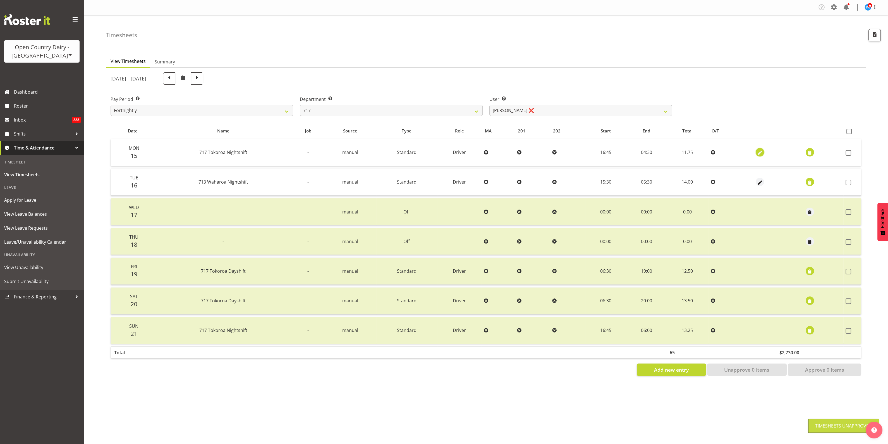
click at [758, 153] on span "button" at bounding box center [760, 153] width 6 height 6
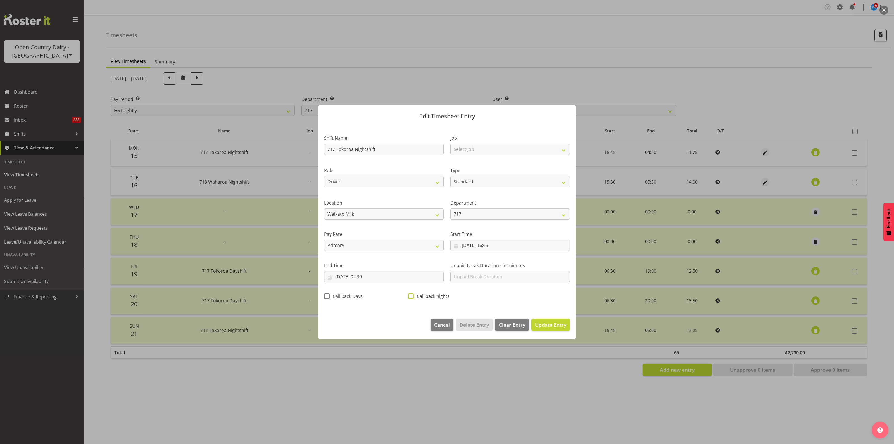
drag, startPoint x: 413, startPoint y: 295, endPoint x: 418, endPoint y: 297, distance: 5.0
click at [413, 295] on span at bounding box center [411, 296] width 6 height 6
click at [412, 295] on input "Call back nights" at bounding box center [410, 296] width 4 height 4
click at [559, 323] on span "Update Entry" at bounding box center [550, 324] width 31 height 7
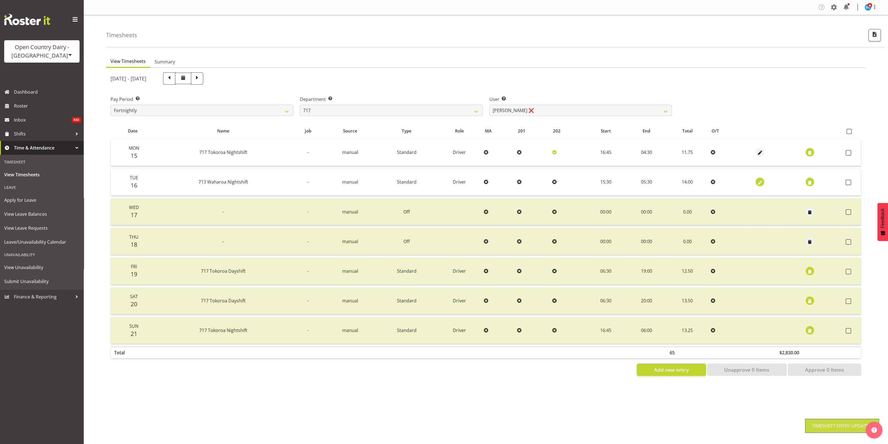
click at [757, 178] on span "button" at bounding box center [760, 182] width 6 height 8
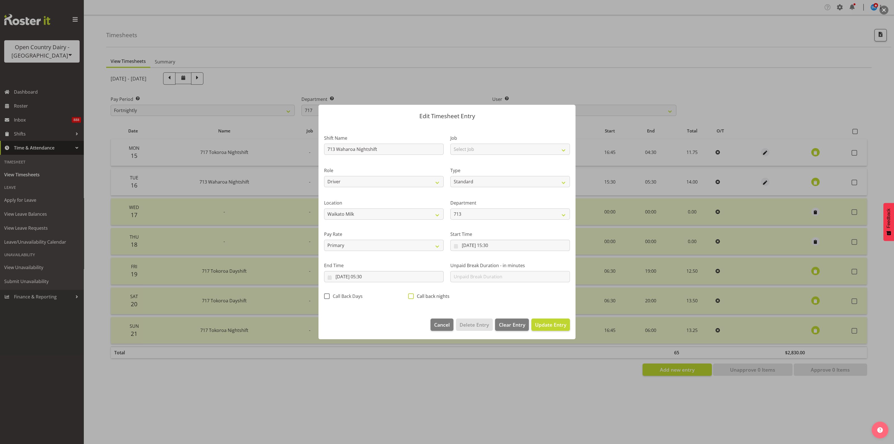
click at [412, 294] on span at bounding box center [411, 296] width 6 height 6
click at [412, 294] on input "Call back nights" at bounding box center [410, 296] width 4 height 4
click at [552, 322] on span "Update Entry" at bounding box center [550, 324] width 31 height 7
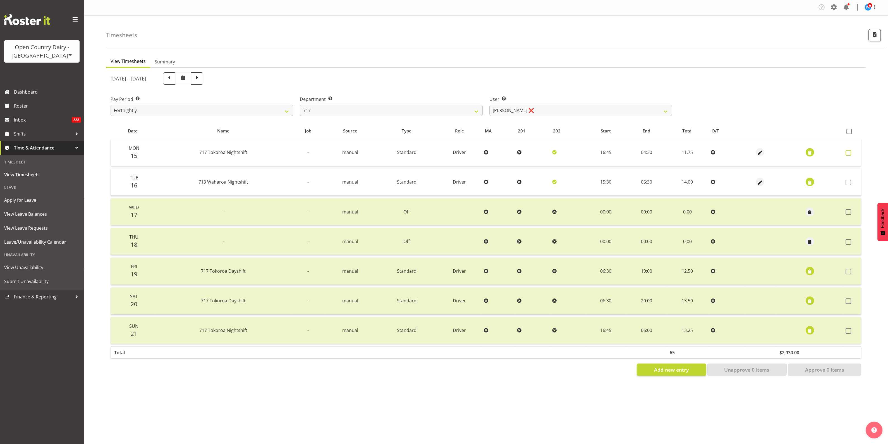
click at [847, 151] on span at bounding box center [849, 153] width 6 height 6
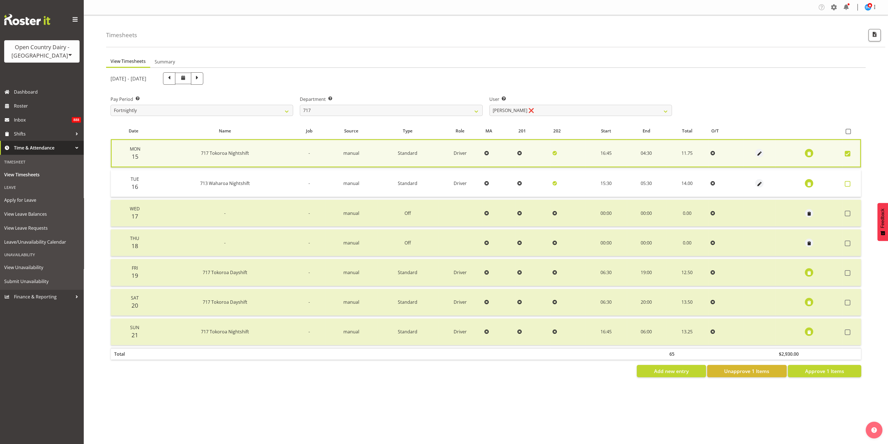
click at [850, 182] on span at bounding box center [848, 184] width 6 height 6
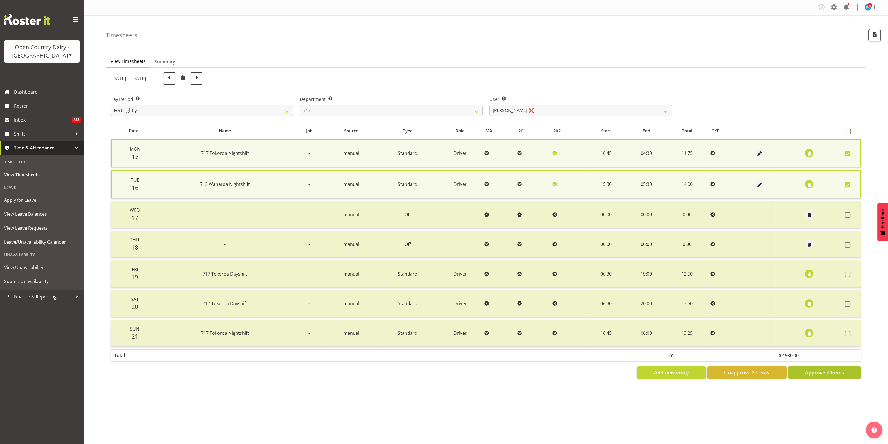
click at [845, 369] on button "Approve 2 Items" at bounding box center [824, 372] width 73 height 12
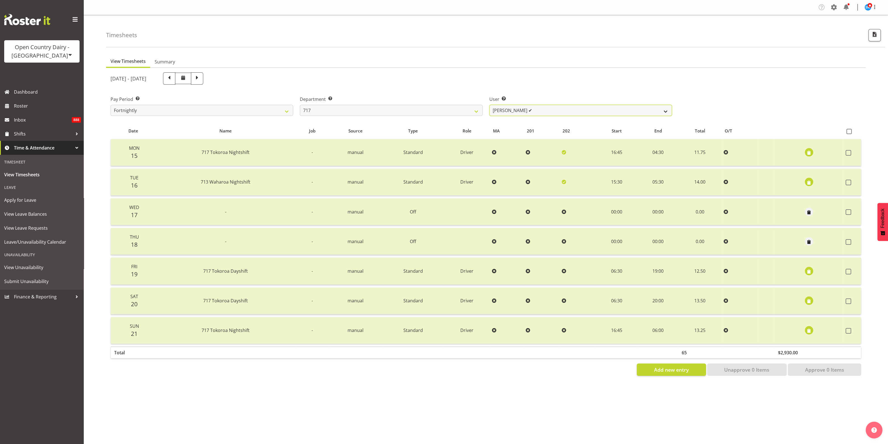
click at [665, 109] on select "[PERSON_NAME] ✔ Dodge [PERSON_NAME] ✔ [PERSON_NAME] ✔ [PERSON_NAME] ✔" at bounding box center [581, 110] width 183 height 11
click at [690, 100] on div "Pay Period Select which pay period you would like to view. Fortnightly Departme…" at bounding box center [486, 103] width 758 height 31
click at [478, 109] on select "701 702 703 704 705 706 707 708 709 710 711 712 713 714 715 716 717 718 719 720" at bounding box center [391, 110] width 183 height 11
click at [300, 105] on select "701 702 703 704 705 706 707 708 709 710 711 712 713 714 715 716 717 718 719 720" at bounding box center [391, 110] width 183 height 11
click at [665, 110] on select "[PERSON_NAME] ✔ [PERSON_NAME] ✔ [PERSON_NAME] ✔ [PERSON_NAME] ✔" at bounding box center [581, 110] width 183 height 11
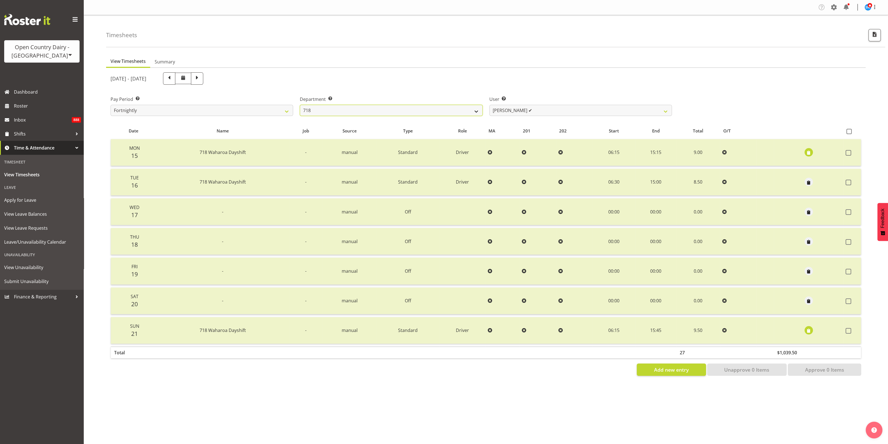
drag, startPoint x: 471, startPoint y: 110, endPoint x: 471, endPoint y: 114, distance: 4.2
click at [471, 110] on select "701 702 703 704 705 706 707 708 709 710 711 712 713 714 715 716 717 718 719 720" at bounding box center [391, 110] width 183 height 11
click at [300, 105] on select "701 702 703 704 705 706 707 708 709 710 711 712 713 714 715 716 717 718 719 720" at bounding box center [391, 110] width 183 height 11
click at [656, 111] on select "[PERSON_NAME] ✔ [PERSON_NAME] ✔ [PERSON_NAME] ✔" at bounding box center [581, 110] width 183 height 11
click at [475, 111] on select "701 702 703 704 705 706 707 708 709 710 711 712 713 714 715 716 717 718 719 720" at bounding box center [391, 110] width 183 height 11
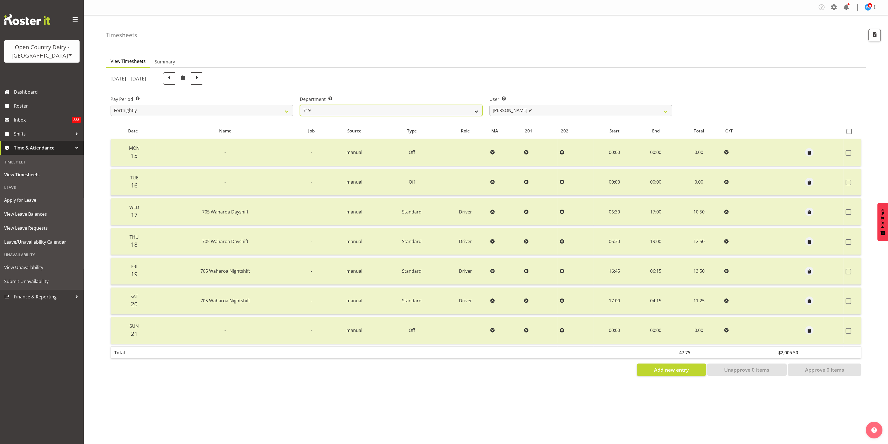
click at [300, 105] on select "701 702 703 704 705 706 707 708 709 710 711 712 713 714 715 716 717 718 719 720" at bounding box center [391, 110] width 183 height 11
click at [476, 112] on select "701 702 703 704 705 706 707 708 709 710 711 712 713 714 715 716 717 718 719 720" at bounding box center [391, 110] width 183 height 11
click at [300, 105] on select "701 702 703 704 705 706 707 708 709 710 711 712 713 714 715 716 717 718 719 720" at bounding box center [391, 110] width 183 height 11
click at [668, 111] on select "[PERSON_NAME] ✔ [PERSON_NAME] ❌ [PERSON_NAME] ✔ [PERSON_NAME] ✔" at bounding box center [581, 110] width 183 height 11
click at [490, 105] on select "[PERSON_NAME] ✔ [PERSON_NAME] ❌ [PERSON_NAME] ✔ [PERSON_NAME] ✔" at bounding box center [581, 110] width 183 height 11
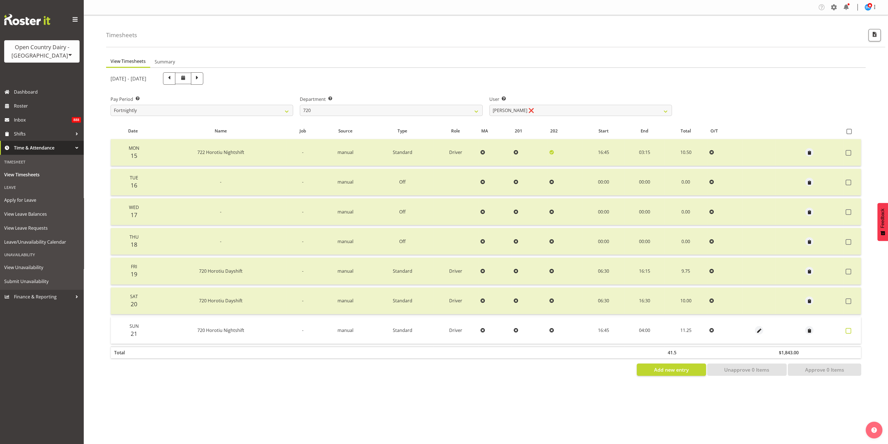
click at [851, 331] on span at bounding box center [849, 331] width 6 height 6
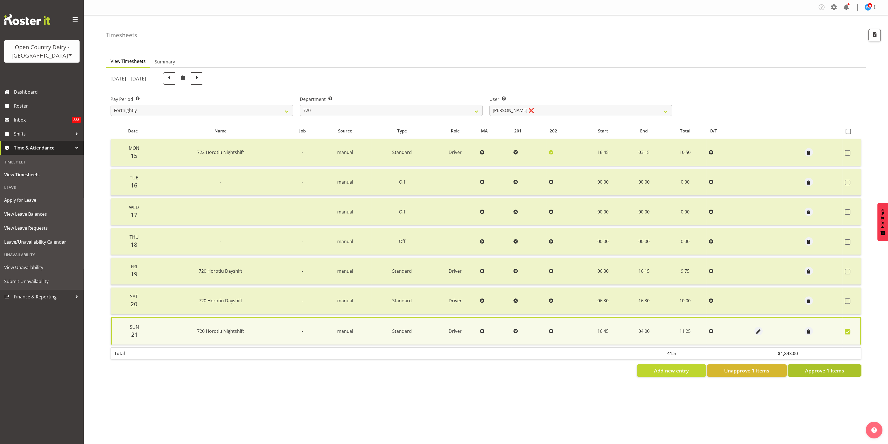
click at [850, 368] on button "Approve 1 Items" at bounding box center [824, 370] width 73 height 12
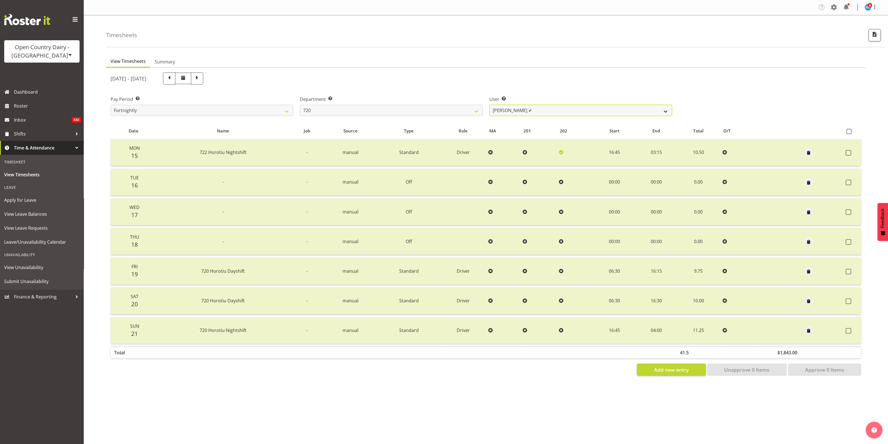
click at [639, 113] on select "[PERSON_NAME] ✔ [PERSON_NAME] ✔ [PERSON_NAME] ✔ [PERSON_NAME] ✔" at bounding box center [581, 110] width 183 height 11
drag, startPoint x: 477, startPoint y: 111, endPoint x: 475, endPoint y: 113, distance: 3.2
click at [477, 111] on select "701 702 703 704 705 706 707 708 709 710 711 712 713 714 715 716 717 718 719 720" at bounding box center [391, 110] width 183 height 11
click at [300, 105] on select "701 702 703 704 705 706 707 708 709 710 711 712 713 714 715 716 717 718 719 720" at bounding box center [391, 110] width 183 height 11
click at [664, 111] on select "[PERSON_NAME] ✔ [PERSON_NAME] ✔ [PERSON_NAME] ✔" at bounding box center [581, 110] width 183 height 11
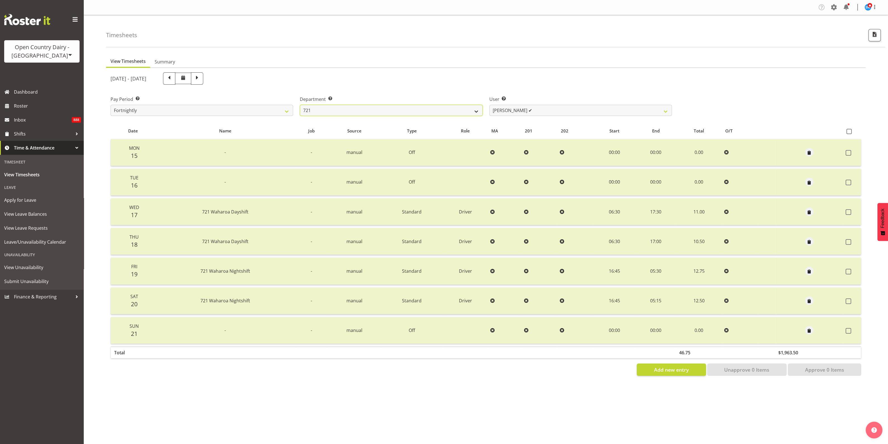
click at [467, 111] on select "701 702 703 704 705 706 707 708 709 710 711 712 713 714 715 716 717 718 719 720" at bounding box center [391, 110] width 183 height 11
click at [300, 105] on select "701 702 703 704 705 706 707 708 709 710 711 712 713 714 715 716 717 718 719 720" at bounding box center [391, 110] width 183 height 11
click at [665, 109] on select "[PERSON_NAME] ✔ [PERSON_NAME] ✔ [PERSON_NAME] ✔" at bounding box center [581, 110] width 183 height 11
click at [472, 108] on select "701 702 703 704 705 706 707 708 709 710 711 712 713 714 715 716 717 718 719 720" at bounding box center [391, 110] width 183 height 11
click at [300, 105] on select "701 702 703 704 705 706 707 708 709 710 711 712 713 714 715 716 717 718 719 720" at bounding box center [391, 110] width 183 height 11
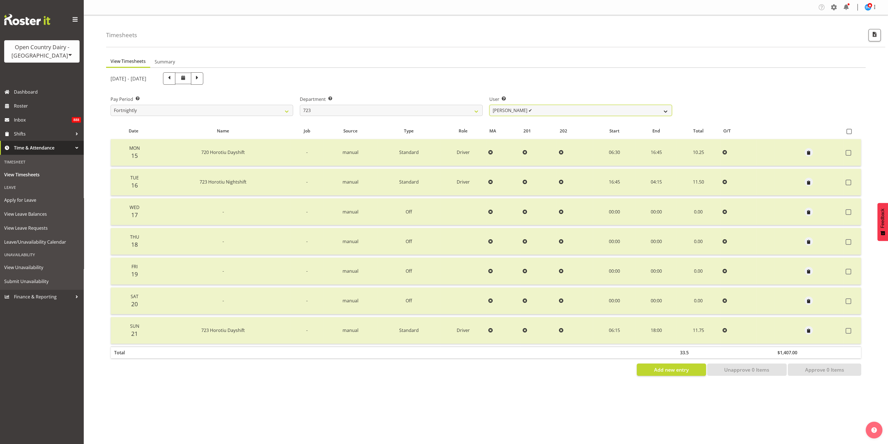
click at [663, 112] on select "[PERSON_NAME] ✔ [PERSON_NAME] ✔ [PERSON_NAME] ✔ [PERSON_NAME] ✔" at bounding box center [581, 110] width 183 height 11
click at [476, 111] on select "701 702 703 704 705 706 707 708 709 710 711 712 713 714 715 716 717 718 719 720" at bounding box center [391, 110] width 183 height 11
click at [300, 105] on select "701 702 703 704 705 706 707 708 709 710 711 712 713 714 715 716 717 718 719 720" at bounding box center [391, 110] width 183 height 11
click at [661, 109] on select "[PERSON_NAME] ✔ [PERSON_NAME] ✔ [PERSON_NAME] ✔" at bounding box center [581, 110] width 183 height 11
click at [477, 109] on select "701 702 703 704 705 706 707 708 709 710 711 712 713 714 715 716 717 718 719 720" at bounding box center [391, 110] width 183 height 11
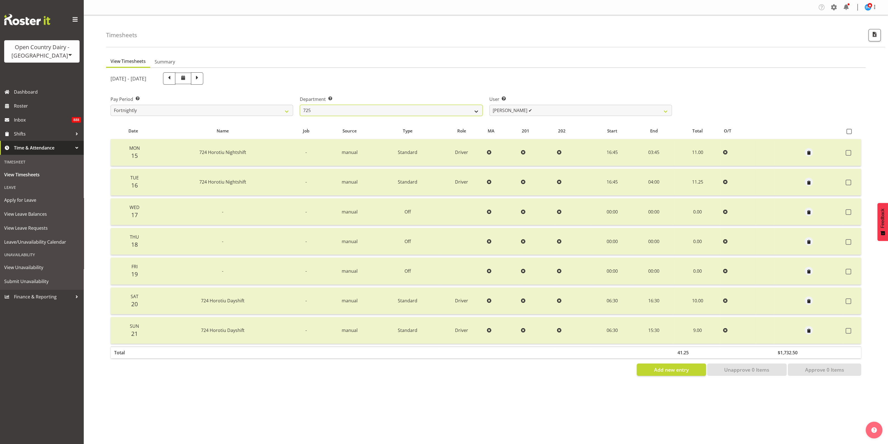
click at [300, 105] on select "701 702 703 704 705 706 707 708 709 710 711 712 713 714 715 716 717 718 719 720" at bounding box center [391, 110] width 183 height 11
click at [663, 112] on select "[PERSON_NAME] ✔ [PERSON_NAME] [PERSON_NAME] ✔ [PERSON_NAME] ✔ [PERSON_NAME] ✔" at bounding box center [581, 110] width 183 height 11
click at [470, 110] on select "701 702 703 704 705 706 707 708 709 710 711 712 713 714 715 716 717 718 719 720" at bounding box center [391, 110] width 183 height 11
click at [300, 105] on select "701 702 703 704 705 706 707 708 709 710 711 712 713 714 715 716 717 718 719 720" at bounding box center [391, 110] width 183 height 11
click at [661, 110] on select "[PERSON_NAME] ✔ [PERSON_NAME] ✔ [PERSON_NAME] ✔ [PERSON_NAME] ✔" at bounding box center [581, 110] width 183 height 11
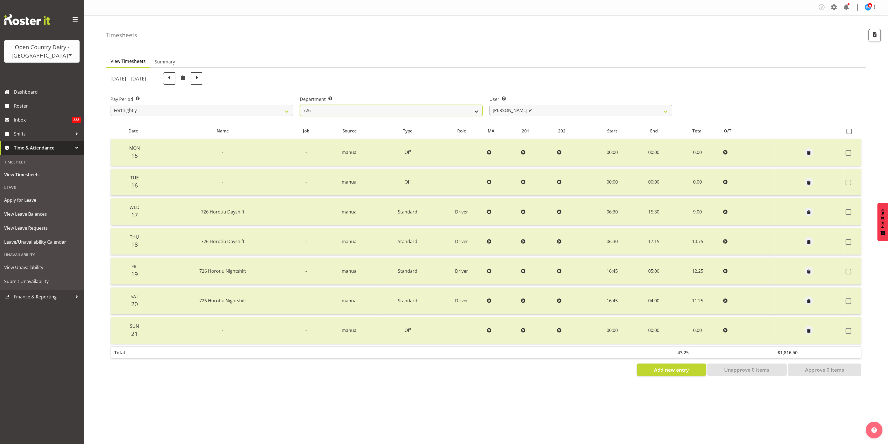
click at [478, 112] on select "701 702 703 704 705 706 707 708 709 710 711 712 713 714 715 716 717 718 719 720" at bounding box center [391, 110] width 183 height 11
click at [300, 105] on select "701 702 703 704 705 706 707 708 709 710 711 712 713 714 715 716 717 718 719 720" at bounding box center [391, 110] width 183 height 11
click at [664, 111] on select "[PERSON_NAME] ✔ [PERSON_NAME] ✔ [PERSON_NAME] ✔" at bounding box center [581, 110] width 183 height 11
drag, startPoint x: 475, startPoint y: 111, endPoint x: 473, endPoint y: 115, distance: 4.3
click at [474, 113] on select "701 702 703 704 705 706 707 708 709 710 711 712 713 714 715 716 717 718 719 720" at bounding box center [391, 110] width 183 height 11
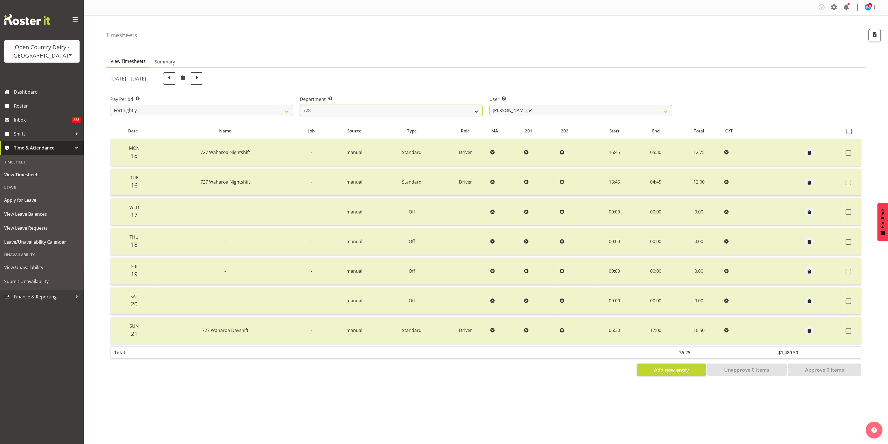
click at [300, 105] on select "701 702 703 704 705 706 707 708 709 710 711 712 713 714 715 716 717 718 719 720" at bounding box center [391, 110] width 183 height 11
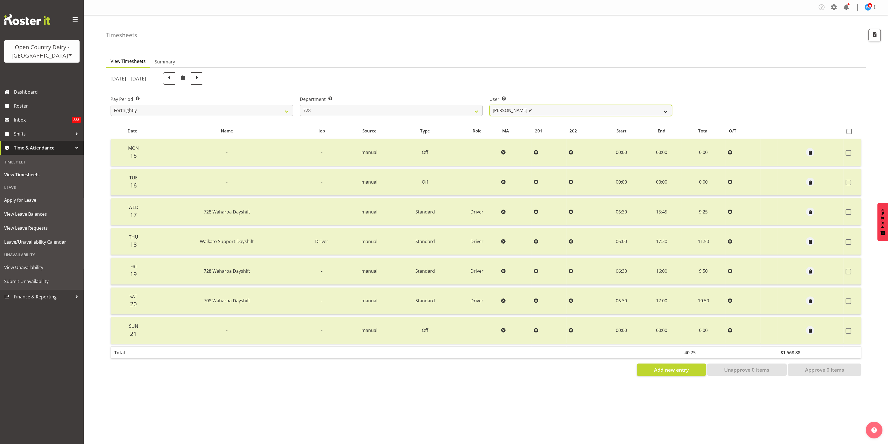
click at [656, 111] on select "[PERSON_NAME] ✔ [PERSON_NAME] ✔ [PERSON_NAME] [PERSON_NAME] ✔ [PERSON_NAME] ✔ […" at bounding box center [581, 110] width 183 height 11
click at [461, 112] on select "701 702 703 704 705 706 707 708 709 710 711 712 713 714 715 716 717 718 719 720" at bounding box center [391, 110] width 183 height 11
click at [300, 105] on select "701 702 703 704 705 706 707 708 709 710 711 712 713 714 715 716 717 718 719 720" at bounding box center [391, 110] width 183 height 11
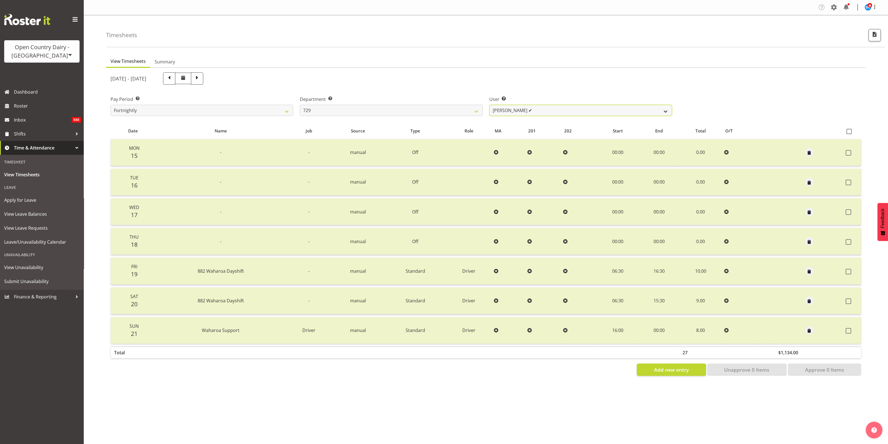
click at [647, 110] on select "[PERSON_NAME] ✔ [PERSON_NAME] ✔ [PERSON_NAME] ✔ [PERSON_NAME] ✔" at bounding box center [581, 110] width 183 height 11
click at [468, 111] on select "701 702 703 704 705 706 707 708 709 710 711 712 713 714 715 716 717 718 719 720" at bounding box center [391, 110] width 183 height 11
click at [300, 105] on select "701 702 703 704 705 706 707 708 709 710 711 712 713 714 715 716 717 718 719 720" at bounding box center [391, 110] width 183 height 11
click at [645, 111] on select "[PERSON_NAME] ✔ [PERSON_NAME] ✔ [PERSON_NAME] ✔ [PERSON_NAME] ✔" at bounding box center [581, 110] width 183 height 11
click at [476, 111] on select "701 702 703 704 705 706 707 708 709 710 711 712 713 714 715 716 717 718 719 720" at bounding box center [391, 110] width 183 height 11
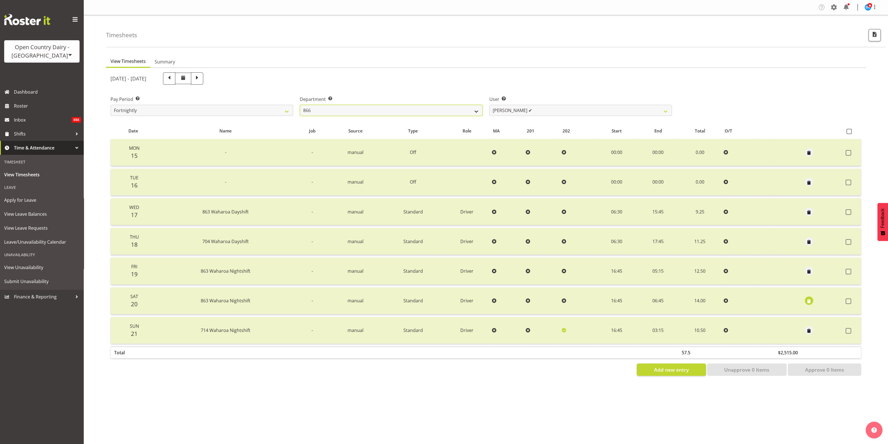
click at [300, 105] on select "701 702 703 704 705 706 707 708 709 710 711 712 713 714 715 716 717 718 719 720" at bounding box center [391, 110] width 183 height 11
click at [654, 112] on select "[PERSON_NAME] ✔ [PERSON_NAME] ✔ [PERSON_NAME] ✔ [PERSON_NAME] ✔" at bounding box center [581, 110] width 183 height 11
click at [473, 108] on select "701 702 703 704 705 706 707 708 709 710 711 712 713 714 715 716 717 718 719 720" at bounding box center [391, 110] width 183 height 11
click at [300, 105] on select "701 702 703 704 705 706 707 708 709 710 711 712 713 714 715 716 717 718 719 720" at bounding box center [391, 110] width 183 height 11
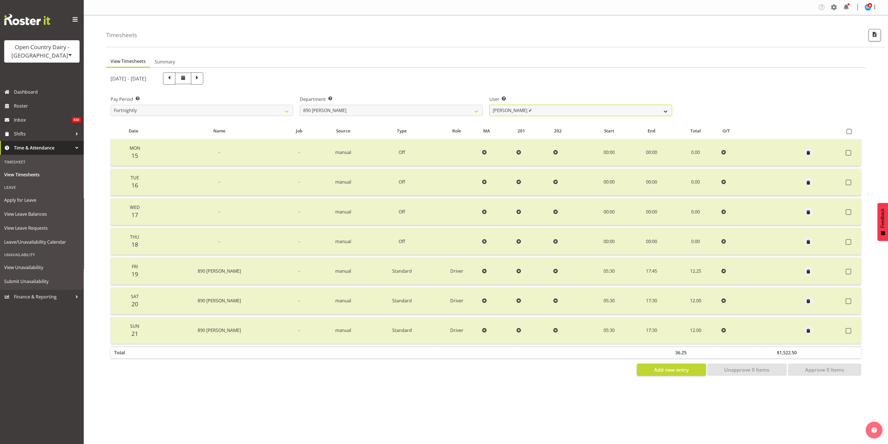
click at [629, 113] on select "[PERSON_NAME] ✔ [PERSON_NAME] ✔" at bounding box center [581, 110] width 183 height 11
drag, startPoint x: 476, startPoint y: 107, endPoint x: 475, endPoint y: 109, distance: 2.8
click at [475, 109] on select "701 702 703 704 705 706 707 708 709 710 711 712 713 714 715 716 717 718 719 720" at bounding box center [391, 110] width 183 height 11
click at [300, 105] on select "701 702 703 704 705 706 707 708 709 710 711 712 713 714 715 716 717 718 719 720" at bounding box center [391, 110] width 183 height 11
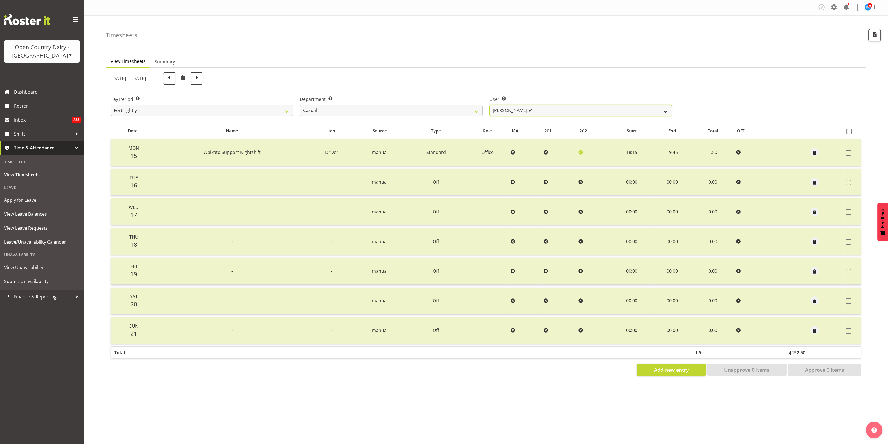
click at [662, 111] on select "[PERSON_NAME] ✔ [PERSON_NAME] ✔ [PERSON_NAME] ✔ [PERSON_NAME] ✔" at bounding box center [581, 110] width 183 height 11
click at [473, 112] on select "701 702 703 704 705 706 707 708 709 710 711 712 713 714 715 716 717 718 719 720" at bounding box center [391, 110] width 183 height 11
click at [300, 105] on select "701 702 703 704 705 706 707 708 709 710 711 712 713 714 715 716 717 718 719 720" at bounding box center [391, 110] width 183 height 11
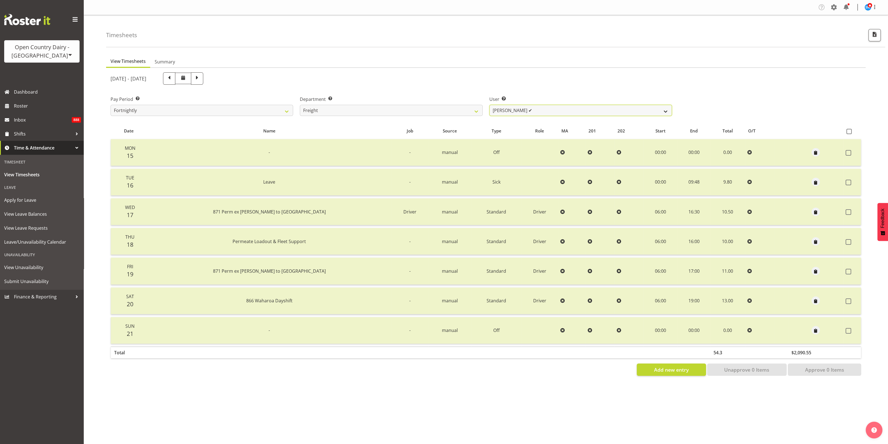
click at [652, 111] on select "[PERSON_NAME] ✔ [PERSON_NAME] ✔" at bounding box center [581, 110] width 183 height 11
drag, startPoint x: 473, startPoint y: 110, endPoint x: 472, endPoint y: 115, distance: 4.8
click at [473, 110] on select "701 702 703 704 705 706 707 708 709 710 711 712 713 714 715 716 717 718 719 720" at bounding box center [391, 110] width 183 height 11
click at [300, 105] on select "701 702 703 704 705 706 707 708 709 710 711 712 713 714 715 716 717 718 719 720" at bounding box center [391, 110] width 183 height 11
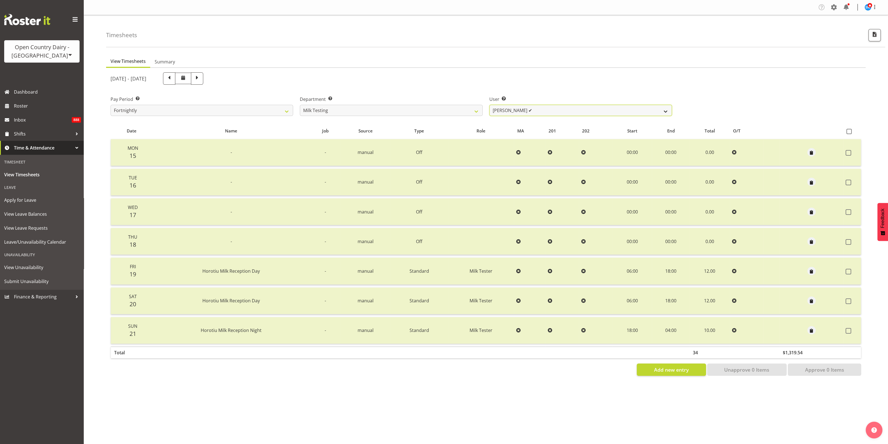
drag, startPoint x: 655, startPoint y: 110, endPoint x: 649, endPoint y: 111, distance: 6.2
click at [655, 110] on select "[PERSON_NAME] ✔ [PERSON_NAME] ✔ [PERSON_NAME] ✔ [PERSON_NAME] ✔ [PERSON_NAME] ✔…" at bounding box center [581, 110] width 183 height 11
drag, startPoint x: 469, startPoint y: 106, endPoint x: 469, endPoint y: 109, distance: 3.1
click at [469, 108] on select "701 702 703 704 705 706 707 708 709 710 711 712 713 714 715 716 717 718 719 720" at bounding box center [391, 110] width 183 height 11
click at [300, 105] on select "701 702 703 704 705 706 707 708 709 710 711 712 713 714 715 716 717 718 719 720" at bounding box center [391, 110] width 183 height 11
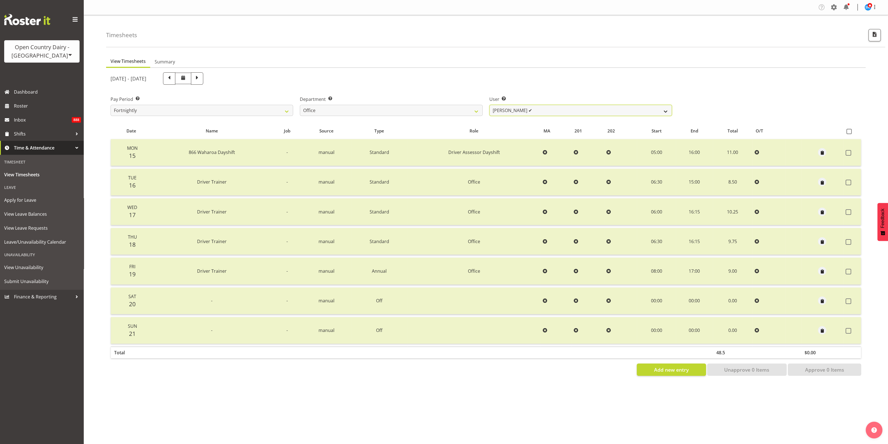
click at [656, 113] on select "[PERSON_NAME] ✔ [PERSON_NAME] ✔ [PERSON_NAME] ✔ [PERSON_NAME] ✔ Milk Reception …" at bounding box center [581, 110] width 183 height 11
drag, startPoint x: 473, startPoint y: 106, endPoint x: 474, endPoint y: 113, distance: 7.0
click at [473, 108] on select "701 702 703 704 705 706 707 708 709 710 711 712 713 714 715 716 717 718 719 720" at bounding box center [391, 110] width 183 height 11
click at [300, 105] on select "701 702 703 704 705 706 707 708 709 710 711 712 713 714 715 716 717 718 719 720" at bounding box center [391, 110] width 183 height 11
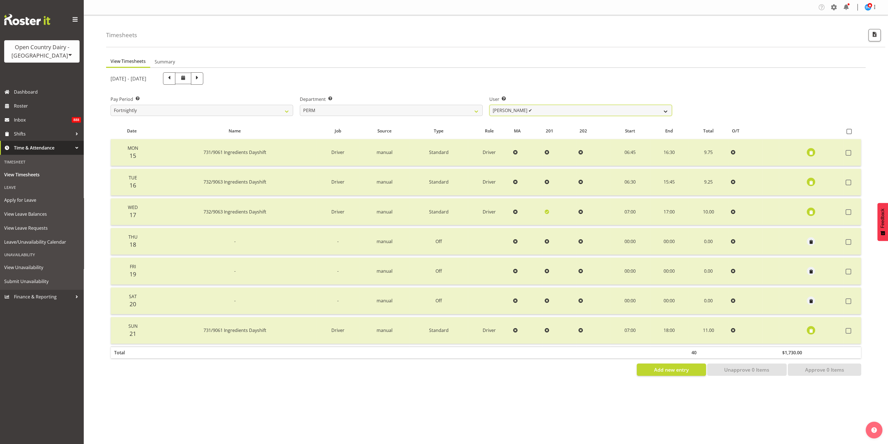
click at [646, 108] on select "[PERSON_NAME] ✔ [PERSON_NAME] ✔ [PERSON_NAME] ✔ [PERSON_NAME] ✔ [PERSON_NAME] ✔…" at bounding box center [581, 110] width 183 height 11
click at [475, 112] on select "701 702 703 704 705 706 707 708 709 710 711 712 713 714 715 716 717 718 719 720" at bounding box center [391, 110] width 183 height 11
click at [300, 105] on select "701 702 703 704 705 706 707 708 709 710 711 712 713 714 715 716 717 718 719 720" at bounding box center [391, 110] width 183 height 11
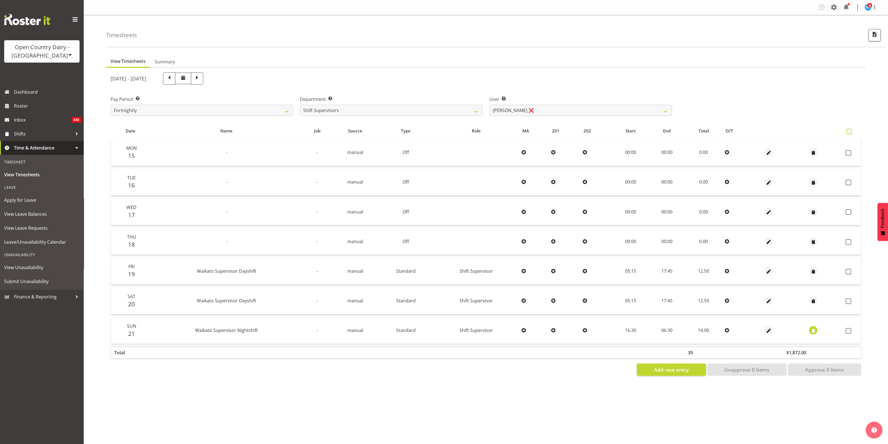
click at [852, 132] on span at bounding box center [849, 131] width 5 height 5
click at [851, 132] on input "checkbox" at bounding box center [849, 132] width 4 height 4
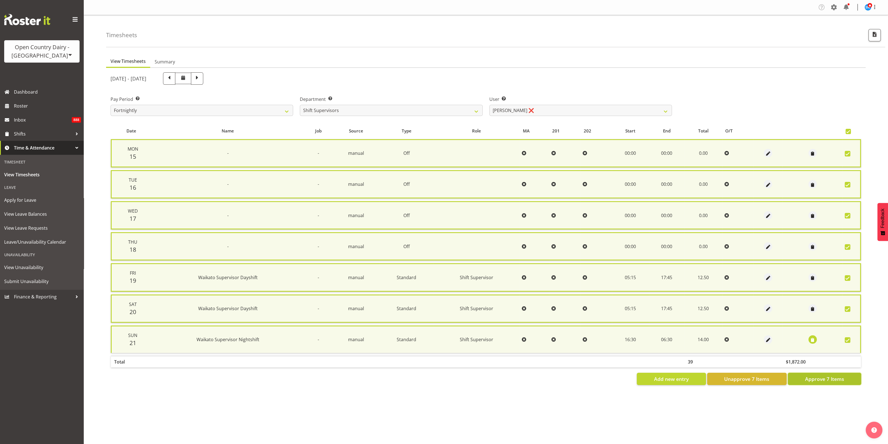
click at [829, 377] on span "Approve 7 Items" at bounding box center [824, 378] width 39 height 7
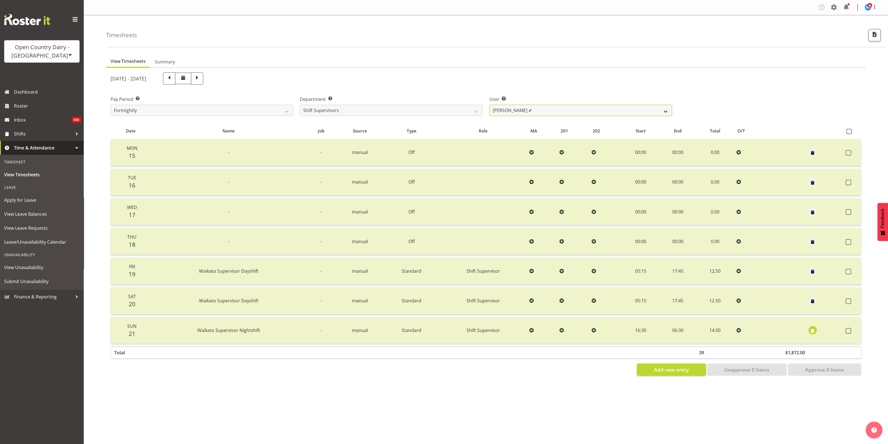
click at [666, 109] on select "[PERSON_NAME] ✔ [PERSON_NAME] ❌ [PERSON_NAME] ✔ [PERSON_NAME] ❌" at bounding box center [581, 110] width 183 height 11
click at [490, 105] on select "[PERSON_NAME] ✔ [PERSON_NAME] ❌ [PERSON_NAME] ✔ [PERSON_NAME] ❌" at bounding box center [581, 110] width 183 height 11
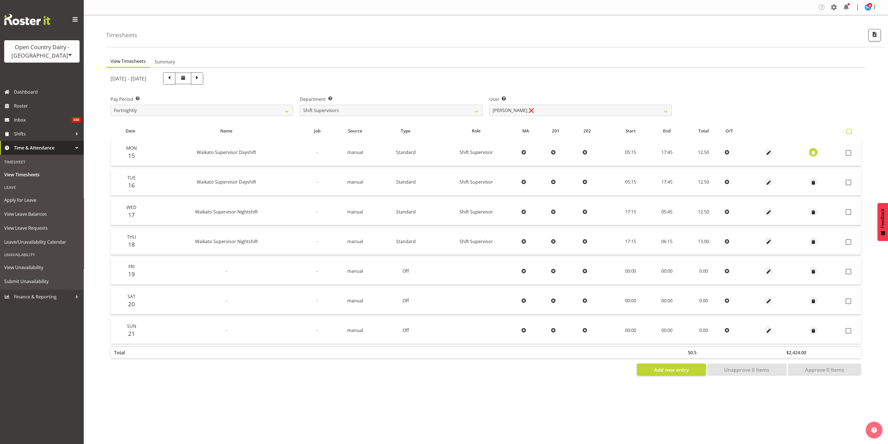
click at [852, 132] on span at bounding box center [849, 131] width 5 height 5
click at [851, 132] on input "checkbox" at bounding box center [849, 132] width 4 height 4
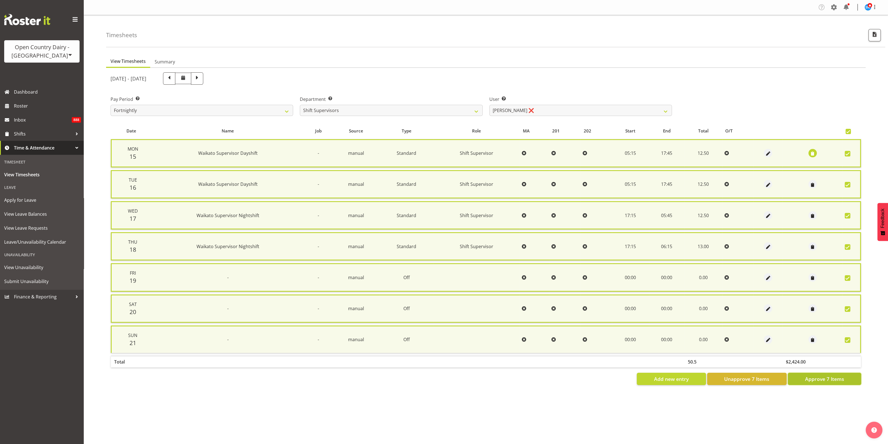
click at [828, 377] on span "Approve 7 Items" at bounding box center [824, 378] width 39 height 7
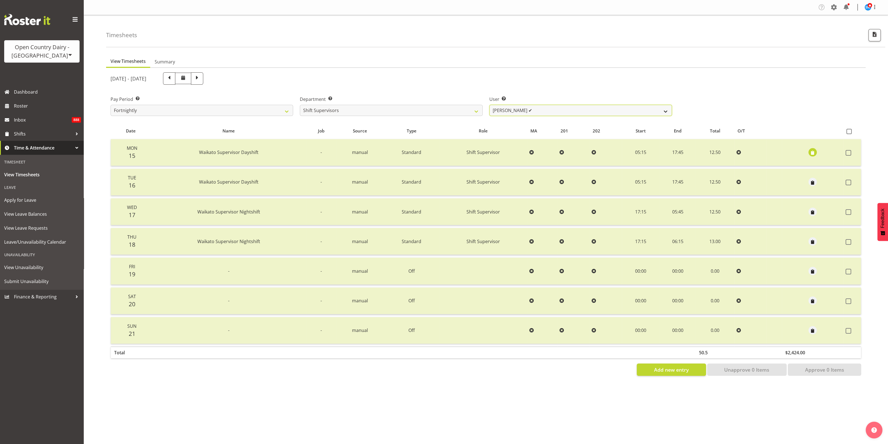
click at [667, 109] on select "[PERSON_NAME] ✔ [PERSON_NAME] ✔ [PERSON_NAME] ✔ [PERSON_NAME] ❌" at bounding box center [581, 110] width 183 height 11
click at [490, 105] on select "[PERSON_NAME] ✔ [PERSON_NAME] ✔ [PERSON_NAME] ✔ [PERSON_NAME] ❌" at bounding box center [581, 110] width 183 height 11
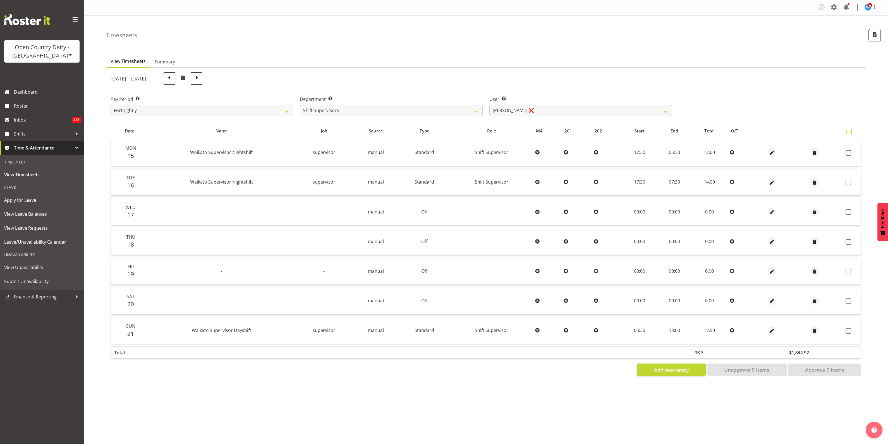
click at [849, 130] on span at bounding box center [849, 131] width 5 height 5
click at [849, 130] on input "checkbox" at bounding box center [849, 132] width 4 height 4
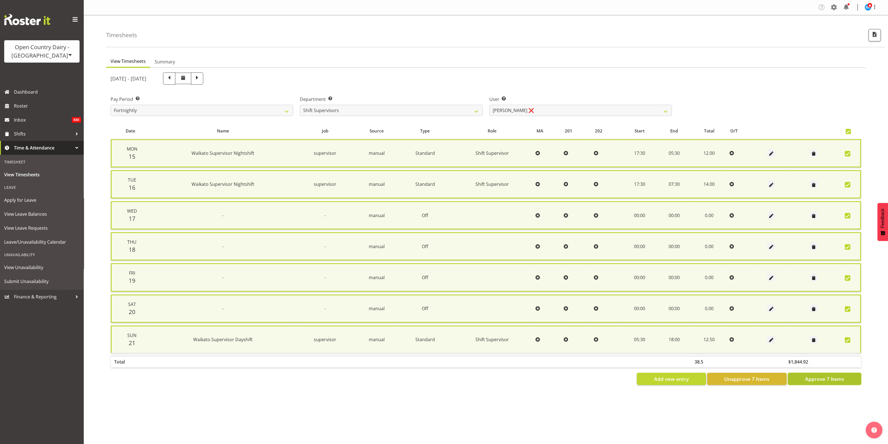
click at [828, 378] on span "Approve 7 Items" at bounding box center [824, 378] width 39 height 7
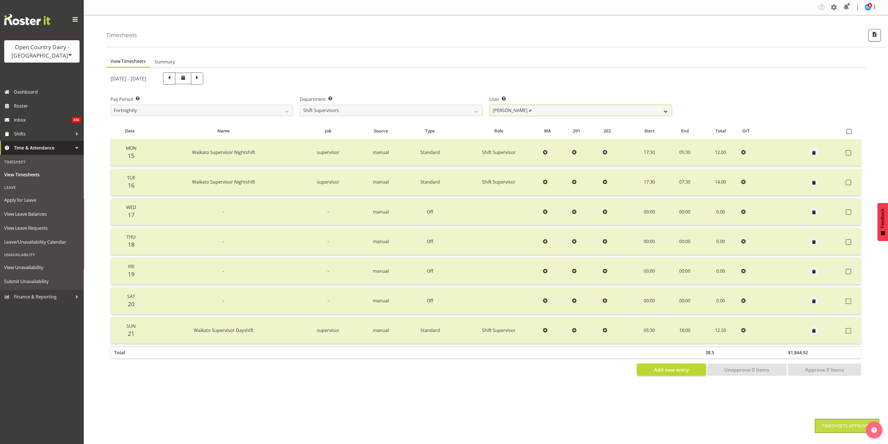
click at [666, 110] on select "[PERSON_NAME] ✔ [PERSON_NAME] ✔ [PERSON_NAME] ✔ [PERSON_NAME] ✔" at bounding box center [581, 110] width 183 height 11
click at [690, 104] on div "Pay Period Select which pay period you would like to view. Fortnightly Departme…" at bounding box center [486, 103] width 758 height 31
click at [661, 106] on select "[PERSON_NAME] ✔ [PERSON_NAME] ✔ [PERSON_NAME] ✔ [PERSON_NAME] ✔" at bounding box center [581, 110] width 183 height 11
click at [701, 90] on div "Pay Period Select which pay period you would like to view. Fortnightly Departme…" at bounding box center [486, 103] width 758 height 31
click at [466, 109] on select "701 702 703 704 705 706 707 708 709 710 711 712 713 714 715 716 717 718 719 720" at bounding box center [391, 110] width 183 height 11
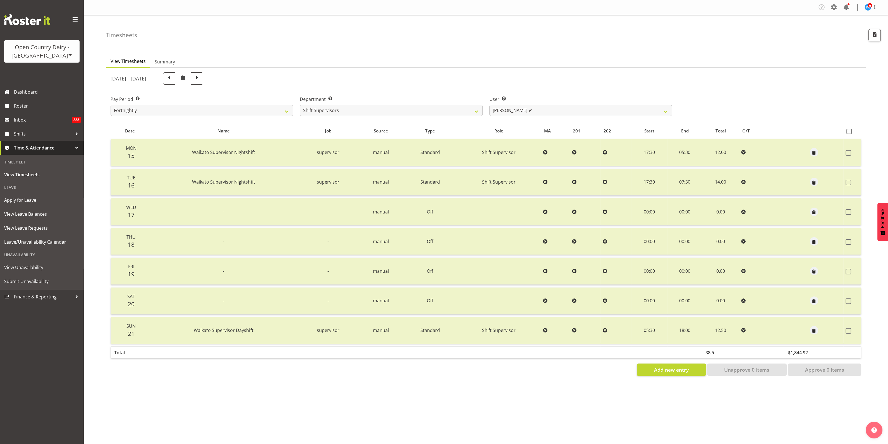
click at [536, 78] on div "[DATE] - [DATE]" at bounding box center [392, 78] width 562 height 12
click at [201, 80] on span at bounding box center [197, 77] width 7 height 7
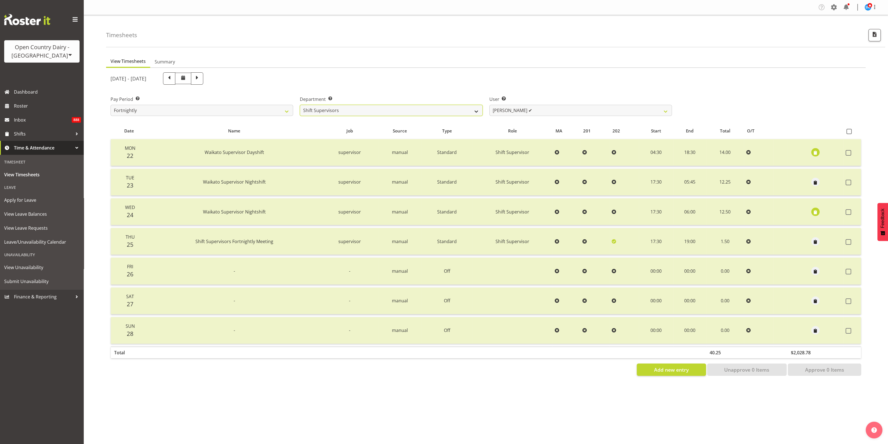
click at [475, 109] on select "701 702 703 704 705 706 707 708 709 710 711 712 713 714 715 716 717 718 719 720" at bounding box center [391, 110] width 183 height 11
click at [300, 105] on select "701 702 703 704 705 706 707 708 709 710 711 712 713 714 715 716 717 718 719 720" at bounding box center [391, 110] width 183 height 11
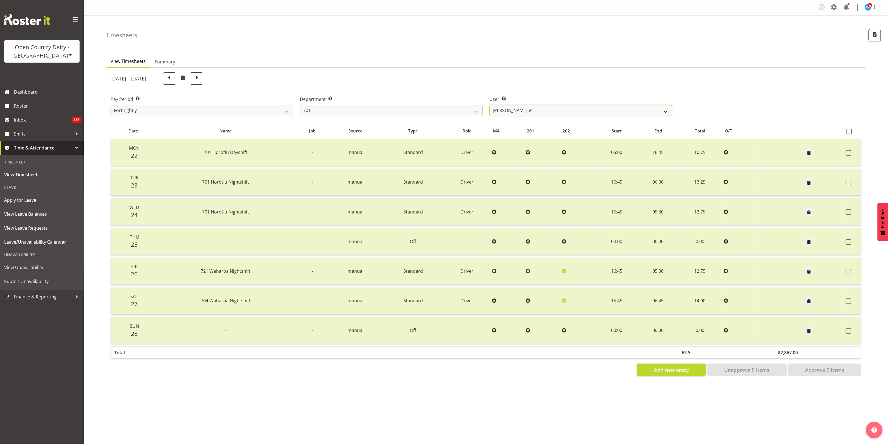
click at [668, 111] on select "[PERSON_NAME] ✔ [PERSON_NAME] ✔ [PERSON_NAME] ✔ [PERSON_NAME] ✔" at bounding box center [581, 110] width 183 height 11
click at [474, 111] on select "701 702 703 704 705 706 707 708 709 710 711 712 713 714 715 716 717 718 719 720" at bounding box center [391, 110] width 183 height 11
click at [300, 105] on select "701 702 703 704 705 706 707 708 709 710 711 712 713 714 715 716 717 718 719 720" at bounding box center [391, 110] width 183 height 11
click at [653, 109] on select "[PERSON_NAME] ✔ [PERSON_NAME] ✔ [PERSON_NAME] ✔ [PERSON_NAME] ✔" at bounding box center [581, 110] width 183 height 11
click at [477, 111] on select "701 702 703 704 705 706 707 708 709 710 711 712 713 714 715 716 717 718 719 720" at bounding box center [391, 110] width 183 height 11
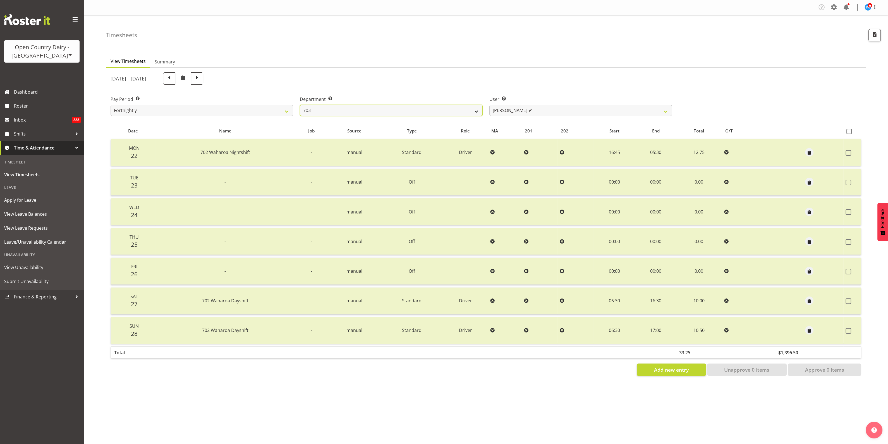
click at [300, 105] on select "701 702 703 704 705 706 707 708 709 710 711 712 713 714 715 716 717 718 719 720" at bounding box center [391, 110] width 183 height 11
click at [640, 110] on select "[PERSON_NAME] (Lucky) Saini ✔ [PERSON_NAME] ✔ [PERSON_NAME] ✔" at bounding box center [581, 110] width 183 height 11
click at [473, 110] on select "701 702 703 704 705 706 707 708 709 710 711 712 713 714 715 716 717 718 719 720" at bounding box center [391, 110] width 183 height 11
click at [300, 105] on select "701 702 703 704 705 706 707 708 709 710 711 712 713 714 715 716 717 718 719 720" at bounding box center [391, 110] width 183 height 11
click at [668, 110] on select "[PERSON_NAME] ✔ [PERSON_NAME] ✔ [PERSON_NAME] ✔" at bounding box center [581, 110] width 183 height 11
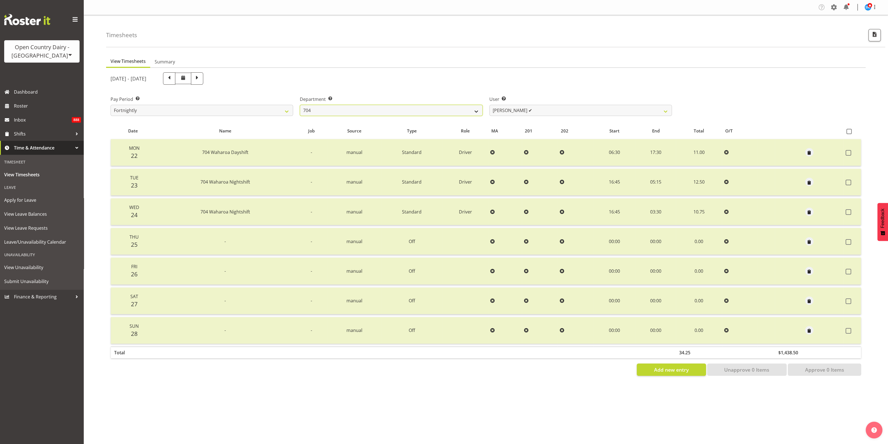
click at [476, 111] on select "701 702 703 704 705 706 707 708 709 710 711 712 713 714 715 716 717 718 719 720" at bounding box center [391, 110] width 183 height 11
click at [300, 105] on select "701 702 703 704 705 706 707 708 709 710 711 712 713 714 715 716 717 718 719 720" at bounding box center [391, 110] width 183 height 11
click at [656, 110] on select "[PERSON_NAME] ✔ [PERSON_NAME] ✔ [PERSON_NAME] ✔ [PERSON_NAME] ✔" at bounding box center [581, 110] width 183 height 11
click at [475, 112] on select "701 702 703 704 705 706 707 708 709 710 711 712 713 714 715 716 717 718 719 720" at bounding box center [391, 110] width 183 height 11
click at [300, 105] on select "701 702 703 704 705 706 707 708 709 710 711 712 713 714 715 716 717 718 719 720" at bounding box center [391, 110] width 183 height 11
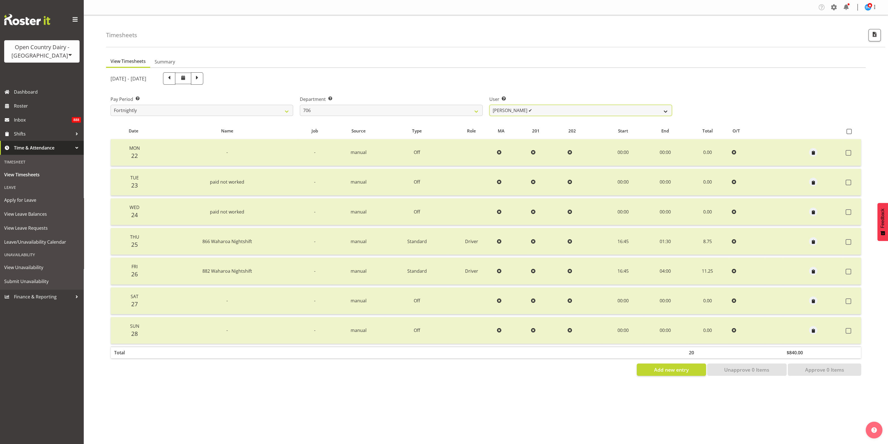
click at [647, 112] on select "[PERSON_NAME] ✔ [PERSON_NAME] ✔ [PERSON_NAME] ✔ [PERSON_NAME] ✔" at bounding box center [581, 110] width 183 height 11
click at [475, 111] on select "701 702 703 704 705 706 707 708 709 710 711 712 713 714 715 716 717 718 719 720" at bounding box center [391, 110] width 183 height 11
click at [300, 105] on select "701 702 703 704 705 706 707 708 709 710 711 712 713 714 715 716 717 718 719 720" at bounding box center [391, 110] width 183 height 11
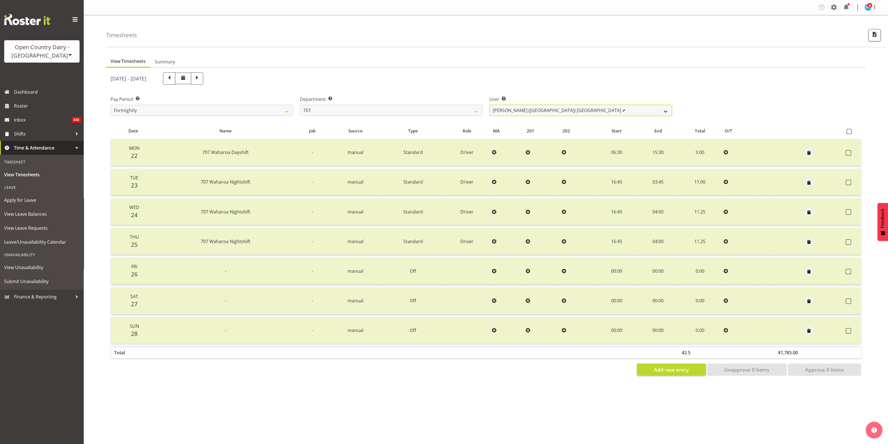
click at [660, 111] on select "[PERSON_NAME] (TK) Bedford ✔ [PERSON_NAME] (Junior) ✔ [PERSON_NAME] ✔" at bounding box center [581, 110] width 183 height 11
click at [471, 112] on select "701 702 703 704 705 706 707 708 709 710 711 712 713 714 715 716 717 718 719 720" at bounding box center [391, 110] width 183 height 11
click at [300, 105] on select "701 702 703 704 705 706 707 708 709 710 711 712 713 714 715 716 717 718 719 720" at bounding box center [391, 110] width 183 height 11
click at [656, 113] on select "[PERSON_NAME] ✔ [PERSON_NAME] ✔" at bounding box center [581, 110] width 183 height 11
click at [466, 113] on select "701 702 703 704 705 706 707 708 709 710 711 712 713 714 715 716 717 718 719 720" at bounding box center [391, 110] width 183 height 11
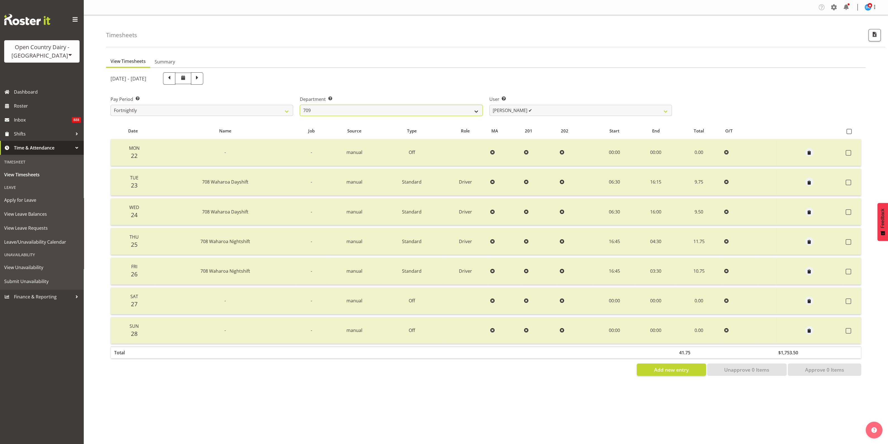
click at [300, 105] on select "701 702 703 704 705 706 707 708 709 710 711 712 713 714 715 716 717 718 719 720" at bounding box center [391, 110] width 183 height 11
click at [661, 111] on select "[PERSON_NAME] ✔ [PERSON_NAME] ✔ [PERSON_NAME] ✔ [PERSON_NAME] ✔" at bounding box center [581, 110] width 183 height 11
click at [478, 110] on select "701 702 703 704 705 706 707 708 709 710 711 712 713 714 715 716 717 718 719 720" at bounding box center [391, 110] width 183 height 11
click at [300, 105] on select "701 702 703 704 705 706 707 708 709 710 711 712 713 714 715 716 717 718 719 720" at bounding box center [391, 110] width 183 height 11
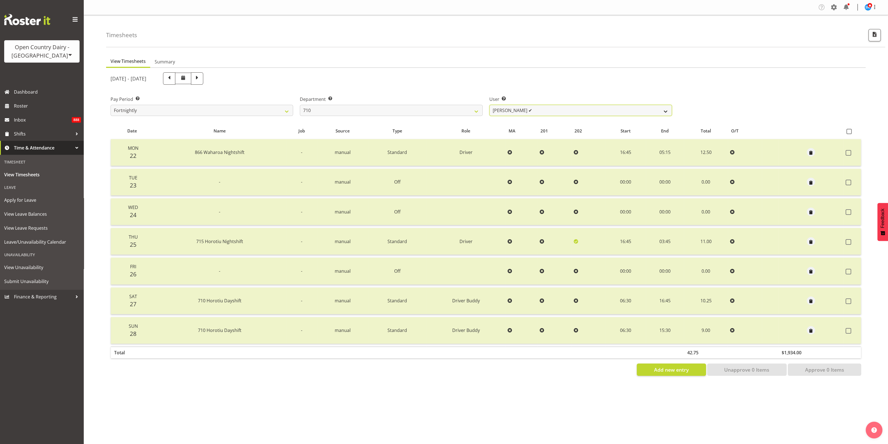
click at [656, 111] on select "[PERSON_NAME] ✔ [PERSON_NAME] ✔ [PERSON_NAME] ✔ [PERSON_NAME] ✔" at bounding box center [581, 110] width 183 height 11
click at [473, 111] on select "701 702 703 704 705 706 707 708 709 710 711 712 713 714 715 716 717 718 719 720" at bounding box center [391, 110] width 183 height 11
click at [300, 105] on select "701 702 703 704 705 706 707 708 709 710 711 712 713 714 715 716 717 718 719 720" at bounding box center [391, 110] width 183 height 11
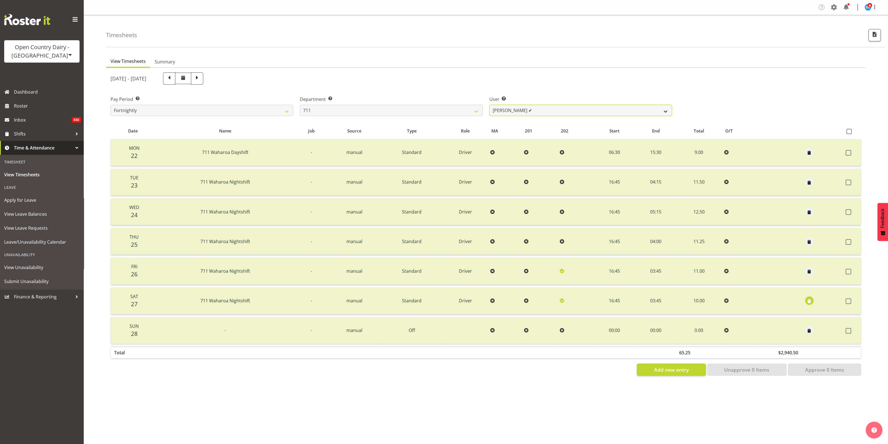
click at [663, 111] on select "[PERSON_NAME] ✔ [PERSON_NAME] ✔ [PERSON_NAME] ✔" at bounding box center [581, 110] width 183 height 11
click at [461, 111] on select "701 702 703 704 705 706 707 708 709 710 711 712 713 714 715 716 717 718 719 720" at bounding box center [391, 110] width 183 height 11
click at [300, 105] on select "701 702 703 704 705 706 707 708 709 710 711 712 713 714 715 716 717 718 719 720" at bounding box center [391, 110] width 183 height 11
click at [667, 111] on select "[PERSON_NAME] ✔ [PERSON_NAME] ✔ Lucky Kau Kau ✔" at bounding box center [581, 110] width 183 height 11
click at [476, 111] on select "701 702 703 704 705 706 707 708 709 710 711 712 713 714 715 716 717 718 719 720" at bounding box center [391, 110] width 183 height 11
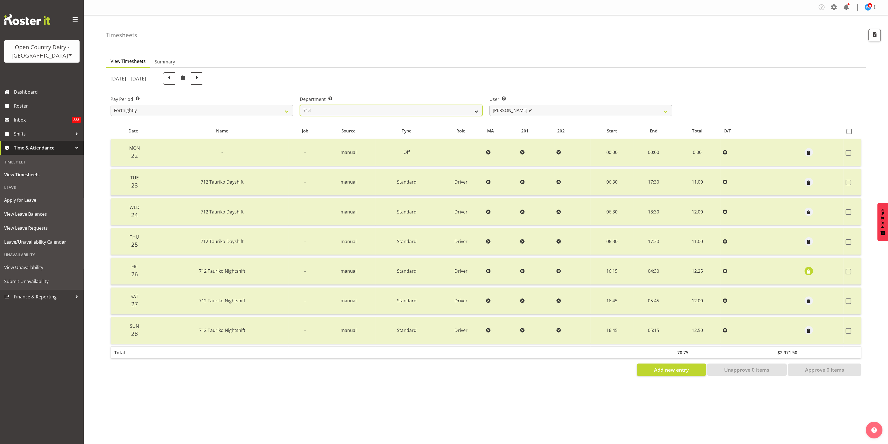
click at [300, 105] on select "701 702 703 704 705 706 707 708 709 710 711 712 713 714 715 716 717 718 719 720" at bounding box center [391, 110] width 183 height 11
click at [662, 110] on select "[PERSON_NAME] (Mahky) [PERSON_NAME] ✔ [PERSON_NAME] ✔ [PERSON_NAME] ✔" at bounding box center [581, 110] width 183 height 11
click at [473, 110] on select "701 702 703 704 705 706 707 708 709 710 711 712 713 714 715 716 717 718 719 720" at bounding box center [391, 110] width 183 height 11
click at [300, 105] on select "701 702 703 704 705 706 707 708 709 710 711 712 713 714 715 716 717 718 719 720" at bounding box center [391, 110] width 183 height 11
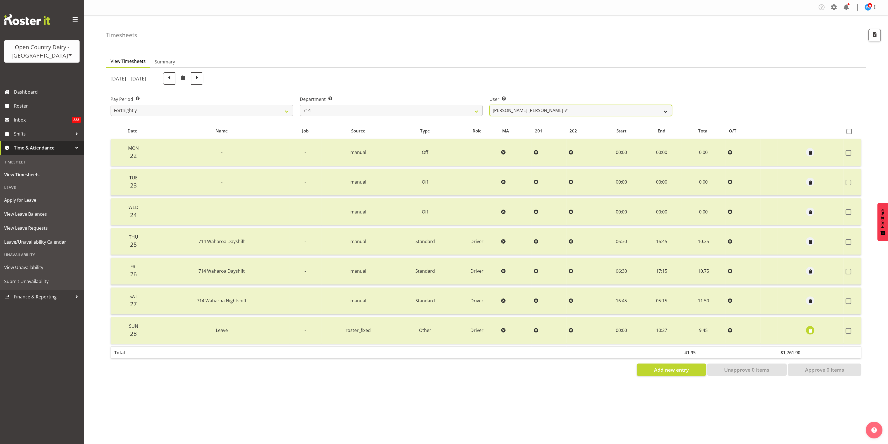
click at [659, 110] on select "[PERSON_NAME] [PERSON_NAME] ✔ [PERSON_NAME] ✔ [PERSON_NAME] ✔ [PERSON_NAME] ✔" at bounding box center [581, 110] width 183 height 11
drag, startPoint x: 476, startPoint y: 111, endPoint x: 475, endPoint y: 115, distance: 4.3
click at [476, 111] on select "701 702 703 704 705 706 707 708 709 710 711 712 713 714 715 716 717 718 719 720" at bounding box center [391, 110] width 183 height 11
click at [300, 105] on select "701 702 703 704 705 706 707 708 709 710 711 712 713 714 715 716 717 718 719 720" at bounding box center [391, 110] width 183 height 11
click at [668, 111] on select "[PERSON_NAME] ✔ [PERSON_NAME] ✔ [PERSON_NAME] ✔ [PERSON_NAME] ✔" at bounding box center [581, 110] width 183 height 11
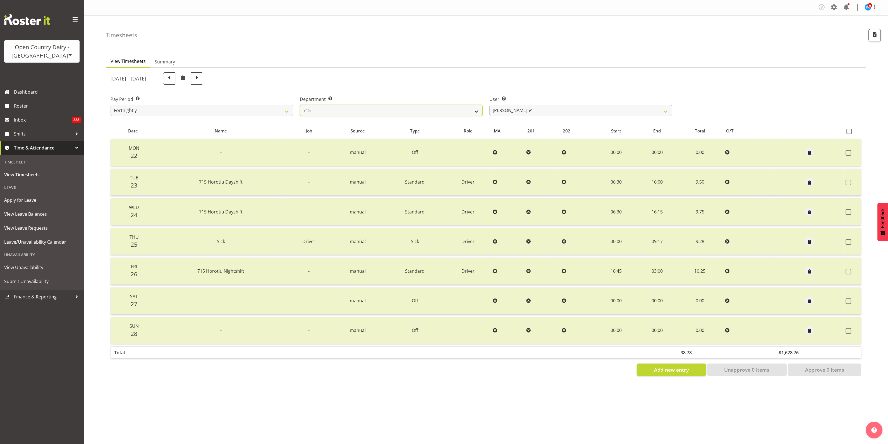
click at [475, 111] on select "701 702 703 704 705 706 707 708 709 710 711 712 713 714 715 716 717 718 719 720" at bounding box center [391, 110] width 183 height 11
click at [300, 105] on select "701 702 703 704 705 706 707 708 709 710 711 712 713 714 715 716 717 718 719 720" at bounding box center [391, 110] width 183 height 11
click at [662, 111] on select "[PERSON_NAME] ✔ [PERSON_NAME] ✔ [PERSON_NAME] ✔ [PERSON_NAME] ✔" at bounding box center [581, 110] width 183 height 11
click at [465, 111] on select "701 702 703 704 705 706 707 708 709 710 711 712 713 714 715 716 717 718 719 720" at bounding box center [391, 110] width 183 height 11
click at [300, 105] on select "701 702 703 704 705 706 707 708 709 710 711 712 713 714 715 716 717 718 719 720" at bounding box center [391, 110] width 183 height 11
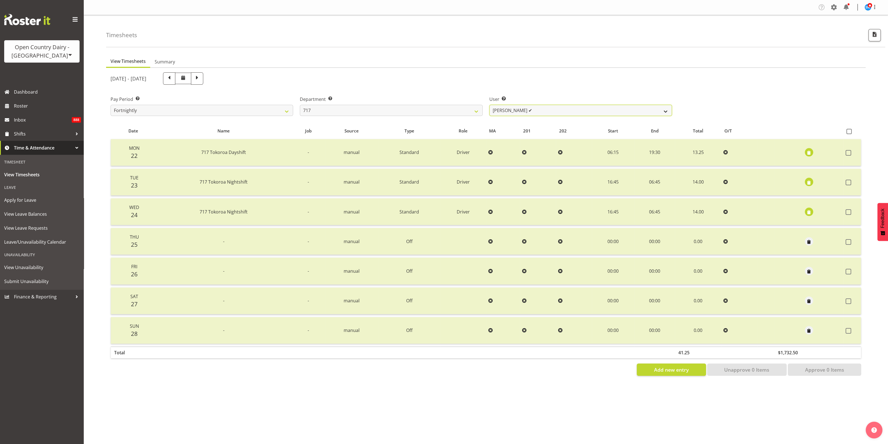
click at [661, 111] on select "[PERSON_NAME] ✔ Dodge [PERSON_NAME] ✔ [PERSON_NAME] ✔ [PERSON_NAME] ✔" at bounding box center [581, 110] width 183 height 11
click at [474, 111] on select "701 702 703 704 705 706 707 708 709 710 711 712 713 714 715 716 717 718 719 720" at bounding box center [391, 110] width 183 height 11
click at [300, 105] on select "701 702 703 704 705 706 707 708 709 710 711 712 713 714 715 716 717 718 719 720" at bounding box center [391, 110] width 183 height 11
click at [661, 111] on select "[PERSON_NAME] ✔ [PERSON_NAME] ✔ [PERSON_NAME] ✔ [PERSON_NAME] ✔" at bounding box center [581, 110] width 183 height 11
click at [472, 111] on select "701 702 703 704 705 706 707 708 709 710 711 712 713 714 715 716 717 718 719 720" at bounding box center [391, 110] width 183 height 11
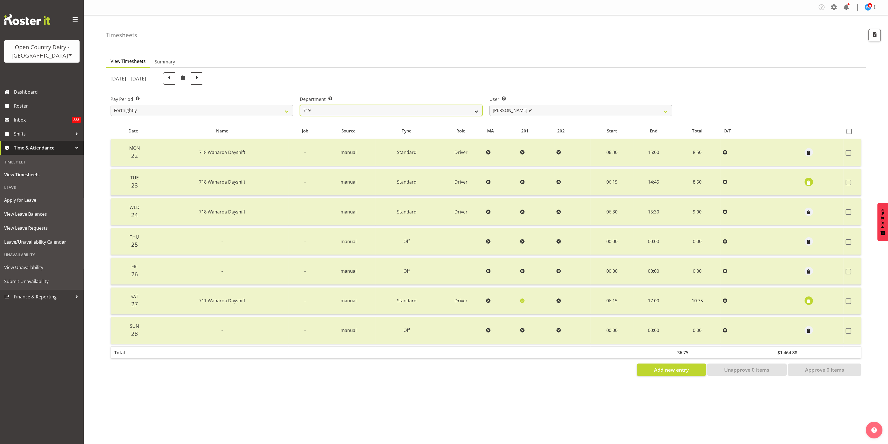
click at [300, 105] on select "701 702 703 704 705 706 707 708 709 710 711 712 713 714 715 716 717 718 719 720" at bounding box center [391, 110] width 183 height 11
click at [659, 109] on select "[PERSON_NAME] ✔ [PERSON_NAME] ✔ [PERSON_NAME] ✔" at bounding box center [581, 110] width 183 height 11
drag, startPoint x: 471, startPoint y: 111, endPoint x: 470, endPoint y: 115, distance: 4.2
click at [471, 111] on select "701 702 703 704 705 706 707 708 709 710 711 712 713 714 715 716 717 718 719 720" at bounding box center [391, 110] width 183 height 11
click at [300, 105] on select "701 702 703 704 705 706 707 708 709 710 711 712 713 714 715 716 717 718 719 720" at bounding box center [391, 110] width 183 height 11
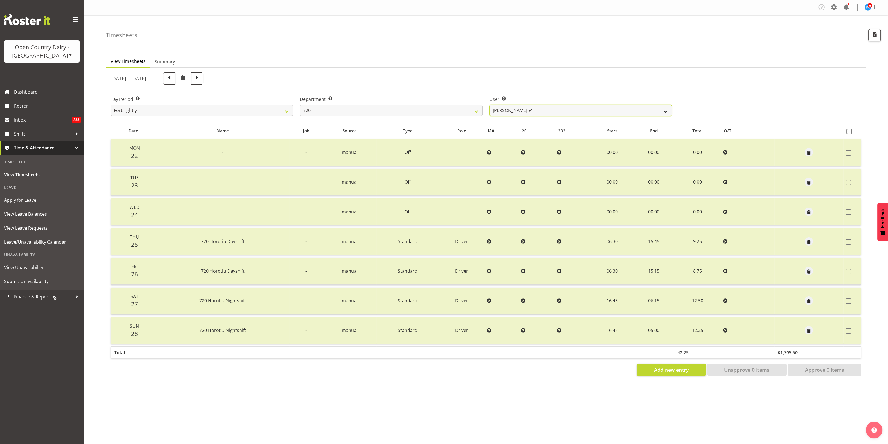
click at [656, 110] on select "[PERSON_NAME] ✔ [PERSON_NAME] ✔ [PERSON_NAME] ✔ [PERSON_NAME] ✔" at bounding box center [581, 110] width 183 height 11
click at [472, 111] on select "701 702 703 704 705 706 707 708 709 710 711 712 713 714 715 716 717 718 719 720" at bounding box center [391, 110] width 183 height 11
click at [300, 105] on select "701 702 703 704 705 706 707 708 709 710 711 712 713 714 715 716 717 718 719 720" at bounding box center [391, 110] width 183 height 11
click at [656, 110] on select "[PERSON_NAME] ✔ [PERSON_NAME] ✔ [PERSON_NAME] ✔" at bounding box center [581, 110] width 183 height 11
click at [473, 109] on select "701 702 703 704 705 706 707 708 709 710 711 712 713 714 715 716 717 718 719 720" at bounding box center [391, 110] width 183 height 11
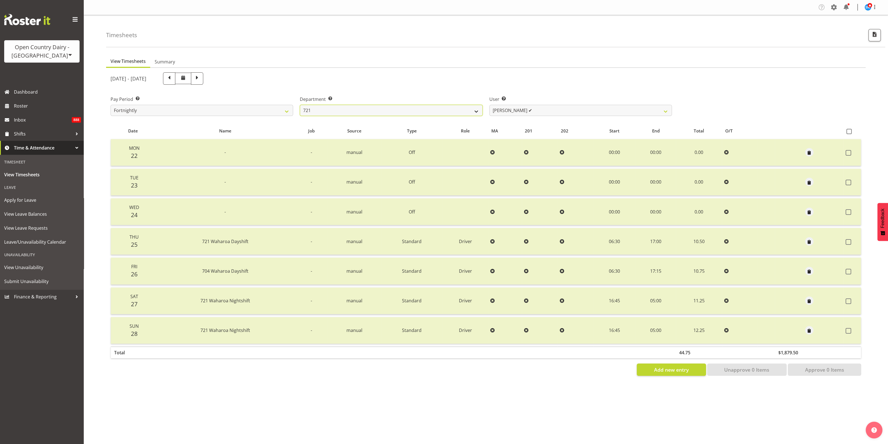
click at [300, 105] on select "701 702 703 704 705 706 707 708 709 710 711 712 713 714 715 716 717 718 719 720" at bounding box center [391, 110] width 183 height 11
click at [645, 112] on select "[PERSON_NAME] ✔ [PERSON_NAME] ✔ [PERSON_NAME] ✔" at bounding box center [581, 110] width 183 height 11
click at [459, 111] on select "701 702 703 704 705 706 707 708 709 710 711 712 713 714 715 716 717 718 719 720" at bounding box center [391, 110] width 183 height 11
click at [300, 105] on select "701 702 703 704 705 706 707 708 709 710 711 712 713 714 715 716 717 718 719 720" at bounding box center [391, 110] width 183 height 11
click at [630, 109] on select "[PERSON_NAME] ✔ [PERSON_NAME] ✔ [PERSON_NAME] ✔" at bounding box center [581, 110] width 183 height 11
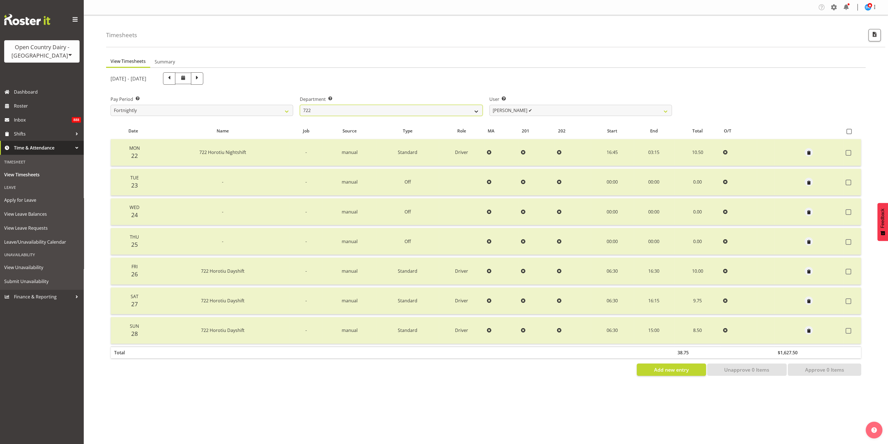
click at [476, 109] on select "701 702 703 704 705 706 707 708 709 710 711 712 713 714 715 716 717 718 719 720" at bounding box center [391, 110] width 183 height 11
click at [300, 105] on select "701 702 703 704 705 706 707 708 709 710 711 712 713 714 715 716 717 718 719 720" at bounding box center [391, 110] width 183 height 11
click at [637, 113] on select "[PERSON_NAME] ✔ [PERSON_NAME] ✔ [PERSON_NAME] ✔ [PERSON_NAME] ✔" at bounding box center [581, 110] width 183 height 11
drag, startPoint x: 465, startPoint y: 111, endPoint x: 464, endPoint y: 115, distance: 3.6
click at [465, 112] on select "701 702 703 704 705 706 707 708 709 710 711 712 713 714 715 716 717 718 719 720" at bounding box center [391, 110] width 183 height 11
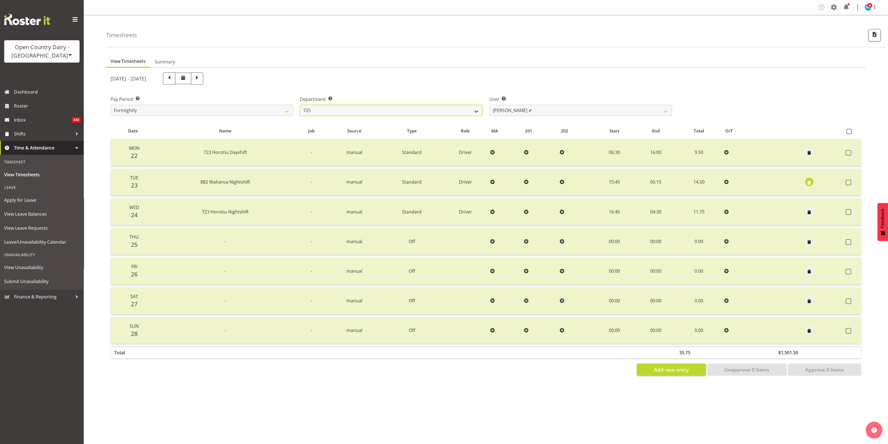
click at [300, 105] on select "701 702 703 704 705 706 707 708 709 710 711 712 713 714 715 716 717 718 719 720" at bounding box center [391, 110] width 183 height 11
click at [588, 112] on select "[PERSON_NAME] ✔ [PERSON_NAME] [PERSON_NAME] ✔ [PERSON_NAME] ✔ [PERSON_NAME] ✔" at bounding box center [581, 110] width 183 height 11
click at [478, 111] on select "701 702 703 704 705 706 707 708 709 710 711 712 713 714 715 716 717 718 719 720" at bounding box center [391, 110] width 183 height 11
click at [300, 105] on select "701 702 703 704 705 706 707 708 709 710 711 712 713 714 715 716 717 718 719 720" at bounding box center [391, 110] width 183 height 11
click at [642, 111] on select "[PERSON_NAME] ✔ [PERSON_NAME] ✔ [PERSON_NAME] ✔" at bounding box center [581, 110] width 183 height 11
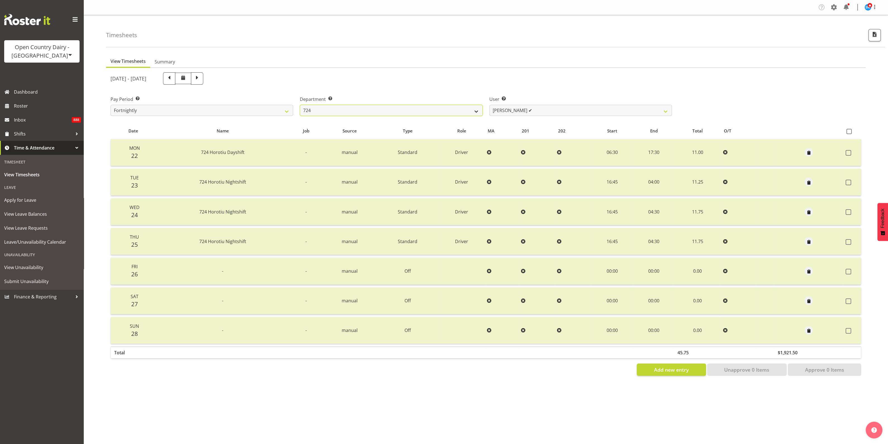
click at [472, 112] on select "701 702 703 704 705 706 707 708 709 710 711 712 713 714 715 716 717 718 719 720" at bounding box center [391, 110] width 183 height 11
click at [300, 105] on select "701 702 703 704 705 706 707 708 709 710 711 712 713 714 715 716 717 718 719 720" at bounding box center [391, 110] width 183 height 11
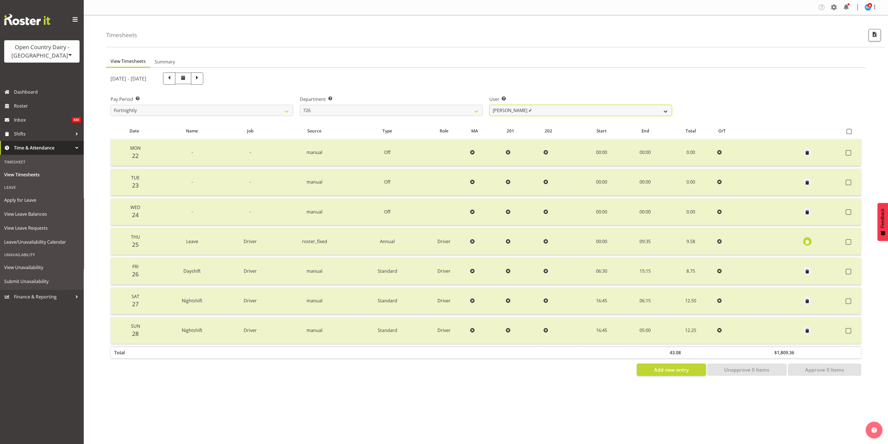
click at [635, 111] on select "[PERSON_NAME] ✔ [PERSON_NAME] ✔ [PERSON_NAME] ✔ [PERSON_NAME] ✔" at bounding box center [581, 110] width 183 height 11
click at [474, 113] on select "701 702 703 704 705 706 707 708 709 710 711 712 713 714 715 716 717 718 719 720" at bounding box center [391, 110] width 183 height 11
click at [300, 105] on select "701 702 703 704 705 706 707 708 709 710 711 712 713 714 715 716 717 718 719 720" at bounding box center [391, 110] width 183 height 11
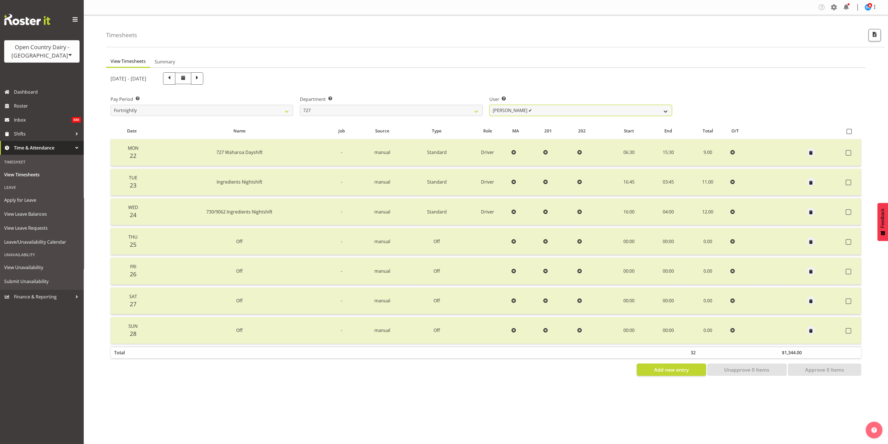
click at [614, 112] on select "[PERSON_NAME] ✔ [PERSON_NAME] ✔ [PERSON_NAME] ✔" at bounding box center [581, 110] width 183 height 11
click at [471, 111] on select "701 702 703 704 705 706 707 708 709 710 711 712 713 714 715 716 717 718 719 720" at bounding box center [391, 110] width 183 height 11
click at [300, 105] on select "701 702 703 704 705 706 707 708 709 710 711 712 713 714 715 716 717 718 719 720" at bounding box center [391, 110] width 183 height 11
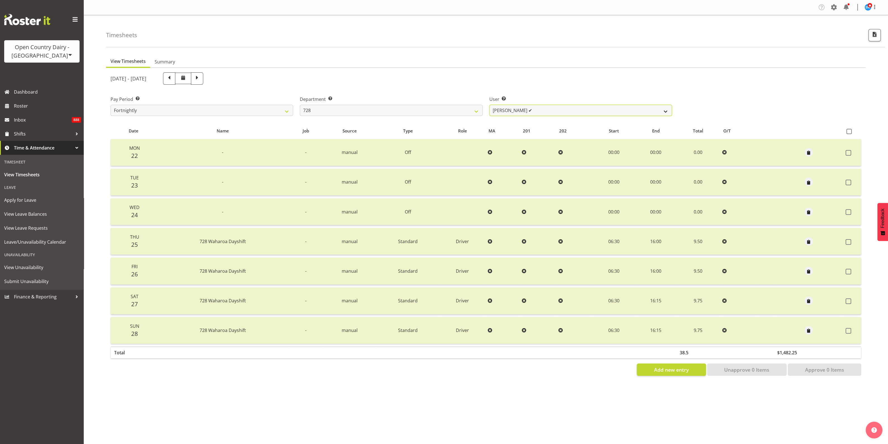
click at [642, 111] on select "[PERSON_NAME] ✔ [PERSON_NAME] ✔ [PERSON_NAME] [PERSON_NAME] ✔ [PERSON_NAME] ✔ […" at bounding box center [581, 110] width 183 height 11
click at [468, 112] on select "701 702 703 704 705 706 707 708 709 710 711 712 713 714 715 716 717 718 719 720" at bounding box center [391, 110] width 183 height 11
click at [300, 105] on select "701 702 703 704 705 706 707 708 709 710 711 712 713 714 715 716 717 718 719 720" at bounding box center [391, 110] width 183 height 11
click at [634, 112] on select "[PERSON_NAME] ✔ [PERSON_NAME] ✔ [PERSON_NAME] ✔ [PERSON_NAME] ✔" at bounding box center [581, 110] width 183 height 11
click at [475, 114] on select "701 702 703 704 705 706 707 708 709 710 711 712 713 714 715 716 717 718 719 720" at bounding box center [391, 110] width 183 height 11
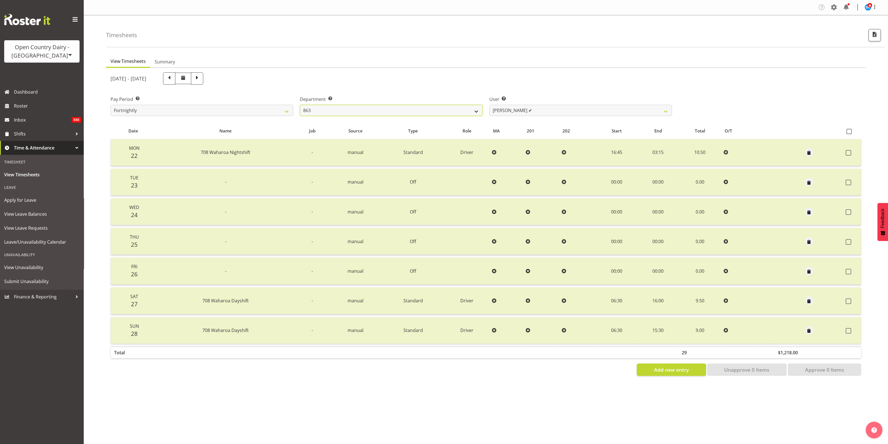
click at [300, 105] on select "701 702 703 704 705 706 707 708 709 710 711 712 713 714 715 716 717 718 719 720" at bounding box center [391, 110] width 183 height 11
click at [631, 112] on select "[PERSON_NAME] ✔ [PERSON_NAME] ✔ [PERSON_NAME] ✔ [PERSON_NAME] ✔" at bounding box center [581, 110] width 183 height 11
drag, startPoint x: 472, startPoint y: 112, endPoint x: 471, endPoint y: 115, distance: 3.1
click at [471, 113] on select "701 702 703 704 705 706 707 708 709 710 711 712 713 714 715 716 717 718 719 720" at bounding box center [391, 110] width 183 height 11
click at [300, 105] on select "701 702 703 704 705 706 707 708 709 710 711 712 713 714 715 716 717 718 719 720" at bounding box center [391, 110] width 183 height 11
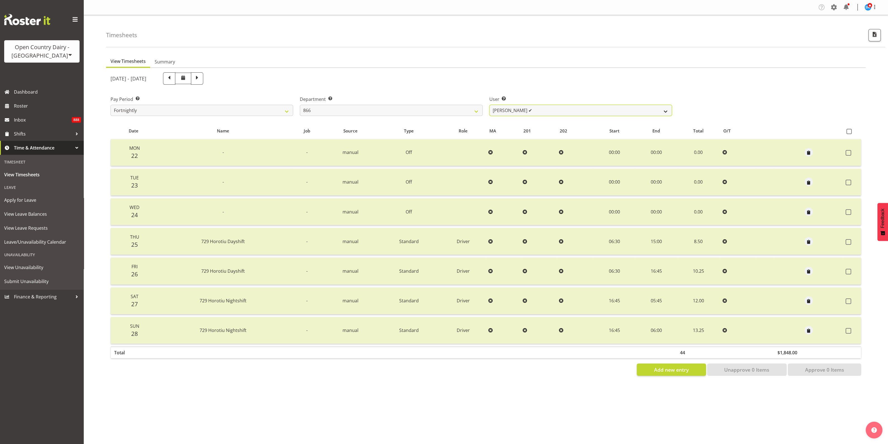
click at [632, 112] on select "[PERSON_NAME] ✔ [PERSON_NAME] ✔ [PERSON_NAME] ✔ [PERSON_NAME] ✔" at bounding box center [581, 110] width 183 height 11
click at [466, 111] on select "701 702 703 704 705 706 707 708 709 710 711 712 713 714 715 716 717 718 719 720" at bounding box center [391, 110] width 183 height 11
click at [300, 105] on select "701 702 703 704 705 706 707 708 709 710 711 712 713 714 715 716 717 718 719 720" at bounding box center [391, 110] width 183 height 11
click at [614, 109] on select "[PERSON_NAME] ✔ [PERSON_NAME] ✔" at bounding box center [581, 110] width 183 height 11
drag, startPoint x: 463, startPoint y: 111, endPoint x: 461, endPoint y: 115, distance: 4.6
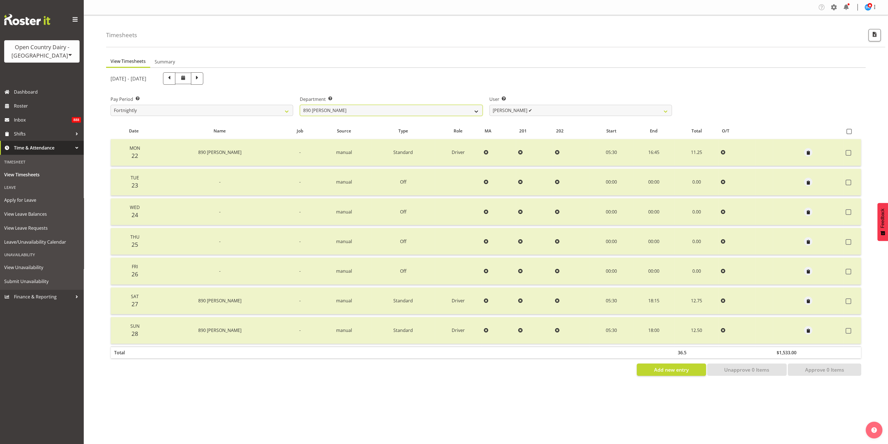
click at [463, 111] on select "701 702 703 704 705 706 707 708 709 710 711 712 713 714 715 716 717 718 719 720" at bounding box center [391, 110] width 183 height 11
click at [300, 105] on select "701 702 703 704 705 706 707 708 709 710 711 712 713 714 715 716 717 718 719 720" at bounding box center [391, 110] width 183 height 11
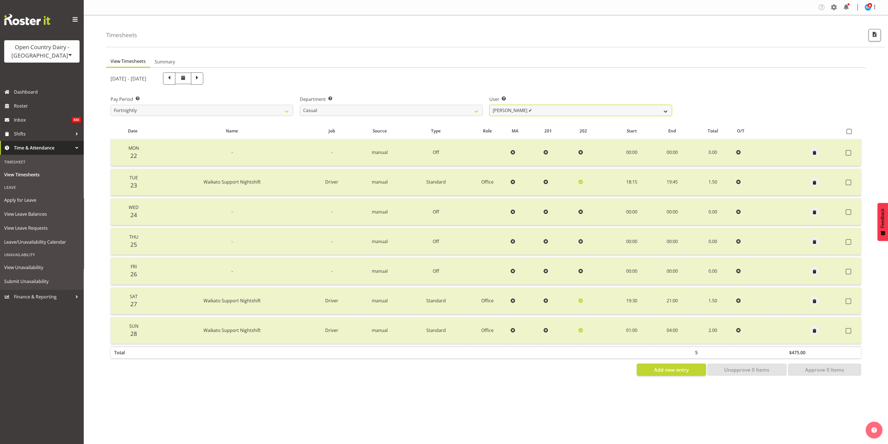
drag, startPoint x: 633, startPoint y: 111, endPoint x: 630, endPoint y: 111, distance: 3.9
click at [633, 111] on select "[PERSON_NAME] ✔ [PERSON_NAME] ✔ [PERSON_NAME] ✔ [PERSON_NAME] ✔" at bounding box center [581, 110] width 183 height 11
click at [473, 109] on select "701 702 703 704 705 706 707 708 709 710 711 712 713 714 715 716 717 718 719 720" at bounding box center [391, 110] width 183 height 11
click at [300, 105] on select "701 702 703 704 705 706 707 708 709 710 711 712 713 714 715 716 717 718 719 720" at bounding box center [391, 110] width 183 height 11
drag, startPoint x: 475, startPoint y: 112, endPoint x: 473, endPoint y: 115, distance: 2.9
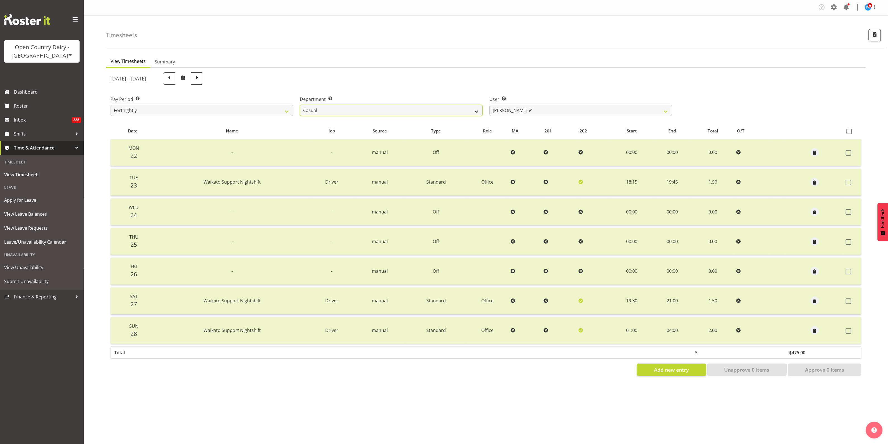
click at [475, 113] on select "701 702 703 704 705 706 707 708 709 710 711 712 713 714 715 716 717 718 719 720" at bounding box center [391, 110] width 183 height 11
click at [300, 105] on select "701 702 703 704 705 706 707 708 709 710 711 712 713 714 715 716 717 718 719 720" at bounding box center [391, 110] width 183 height 11
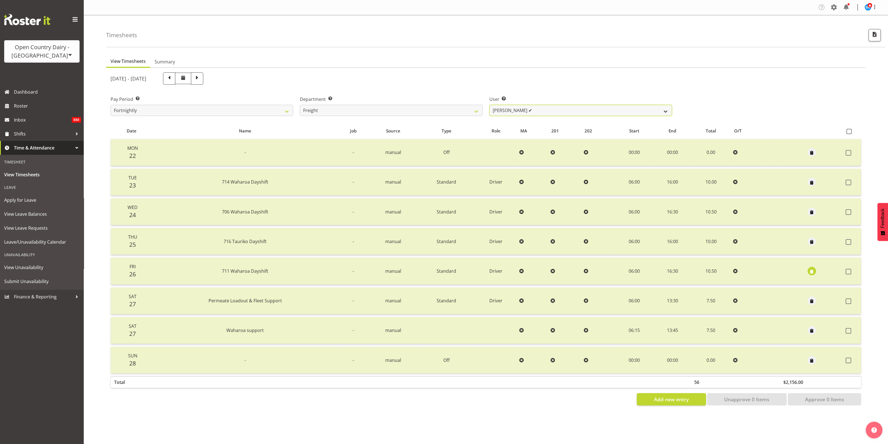
click at [599, 107] on select "[PERSON_NAME] ✔ [PERSON_NAME] ✔" at bounding box center [581, 110] width 183 height 11
click at [475, 114] on select "701 702 703 704 705 706 707 708 709 710 711 712 713 714 715 716 717 718 719 720" at bounding box center [391, 110] width 183 height 11
click at [300, 105] on select "701 702 703 704 705 706 707 708 709 710 711 712 713 714 715 716 717 718 719 720" at bounding box center [391, 110] width 183 height 11
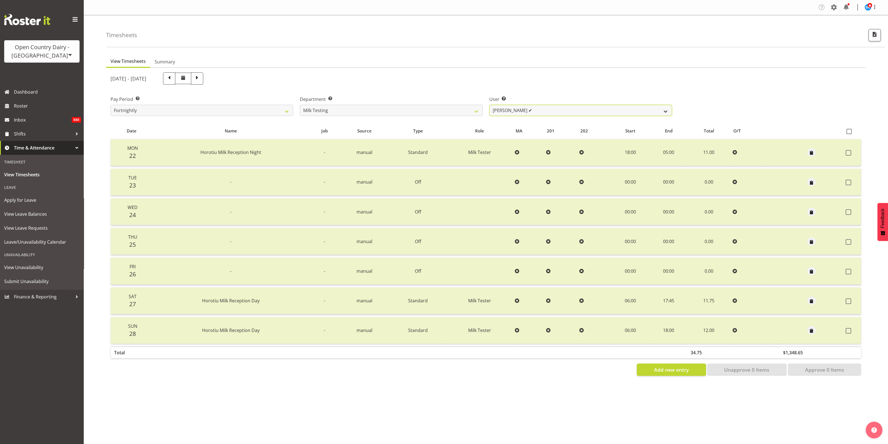
click at [654, 112] on select "[PERSON_NAME] ✔ [PERSON_NAME] ✔ [PERSON_NAME] ✔ [PERSON_NAME] ✔ [PERSON_NAME] ✔…" at bounding box center [581, 110] width 183 height 11
drag, startPoint x: 473, startPoint y: 109, endPoint x: 469, endPoint y: 115, distance: 7.0
click at [473, 109] on select "701 702 703 704 705 706 707 708 709 710 711 712 713 714 715 716 717 718 719 720" at bounding box center [391, 110] width 183 height 11
click at [300, 105] on select "701 702 703 704 705 706 707 708 709 710 711 712 713 714 715 716 717 718 719 720" at bounding box center [391, 110] width 183 height 11
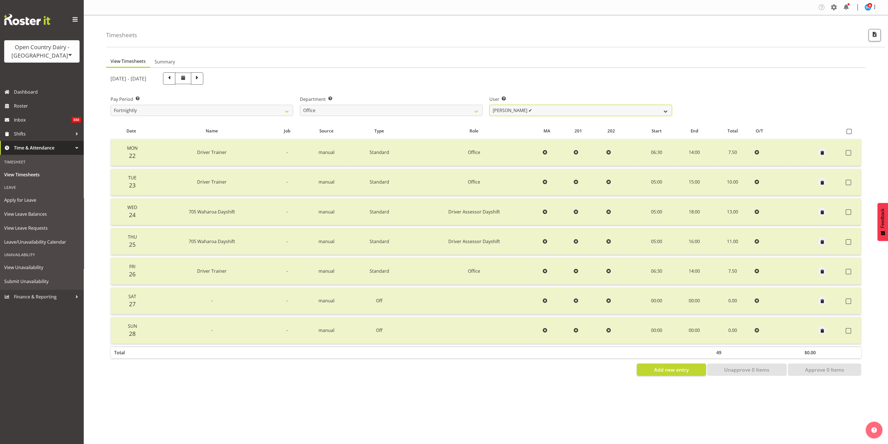
click at [654, 111] on select "[PERSON_NAME] ✔ [PERSON_NAME] ✔ [PERSON_NAME] ✔ [PERSON_NAME] ✔ Milk Reception …" at bounding box center [581, 110] width 183 height 11
drag, startPoint x: 444, startPoint y: 111, endPoint x: 443, endPoint y: 115, distance: 3.8
click at [444, 113] on select "701 702 703 704 705 706 707 708 709 710 711 712 713 714 715 716 717 718 719 720" at bounding box center [391, 110] width 183 height 11
click at [300, 105] on select "701 702 703 704 705 706 707 708 709 710 711 712 713 714 715 716 717 718 719 720" at bounding box center [391, 110] width 183 height 11
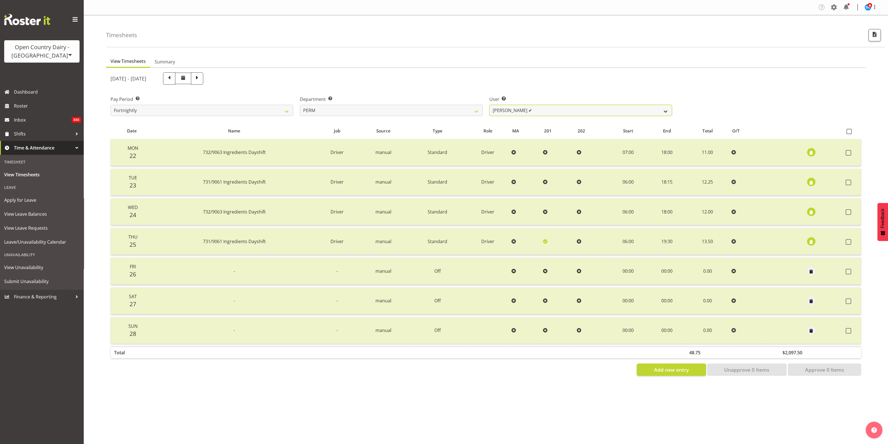
click at [596, 112] on select "[PERSON_NAME] ✔ [PERSON_NAME] ❌ [PERSON_NAME] ✔ [PERSON_NAME] ✔ [PERSON_NAME] ✔…" at bounding box center [581, 110] width 183 height 11
drag, startPoint x: 464, startPoint y: 106, endPoint x: 464, endPoint y: 113, distance: 6.7
click at [464, 109] on select "701 702 703 704 705 706 707 708 709 710 711 712 713 714 715 716 717 718 719 720" at bounding box center [391, 110] width 183 height 11
click at [300, 105] on select "701 702 703 704 705 706 707 708 709 710 711 712 713 714 715 716 717 718 719 720" at bounding box center [391, 110] width 183 height 11
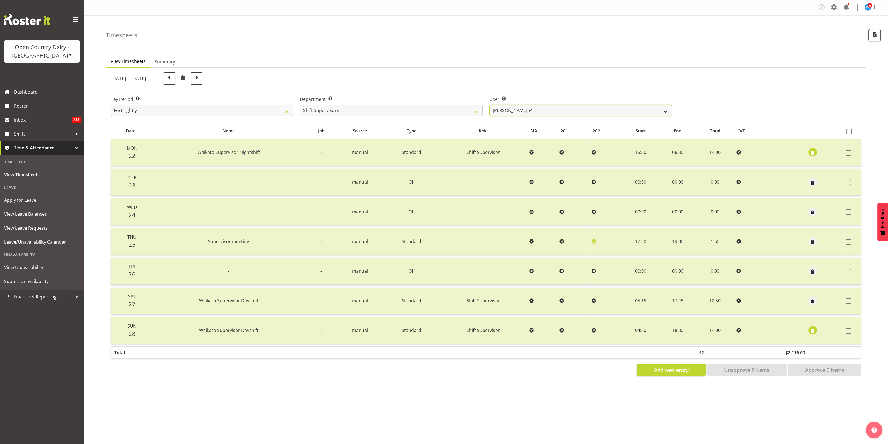
click at [601, 113] on select "[PERSON_NAME] ✔ [PERSON_NAME] ✔ [PERSON_NAME] ✔ [PERSON_NAME] ✔" at bounding box center [581, 110] width 183 height 11
click at [462, 111] on select "701 702 703 704 705 706 707 708 709 710 711 712 713 714 715 716 717 718 719 720" at bounding box center [391, 110] width 183 height 11
click at [726, 77] on div "[DATE] - [DATE]" at bounding box center [486, 78] width 758 height 19
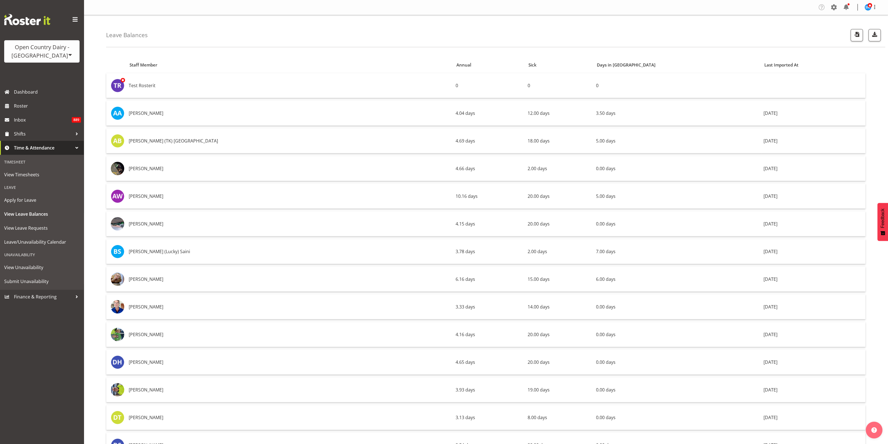
click at [628, 31] on div "Leave Balances" at bounding box center [496, 31] width 780 height 32
